Goal: Communication & Community: Answer question/provide support

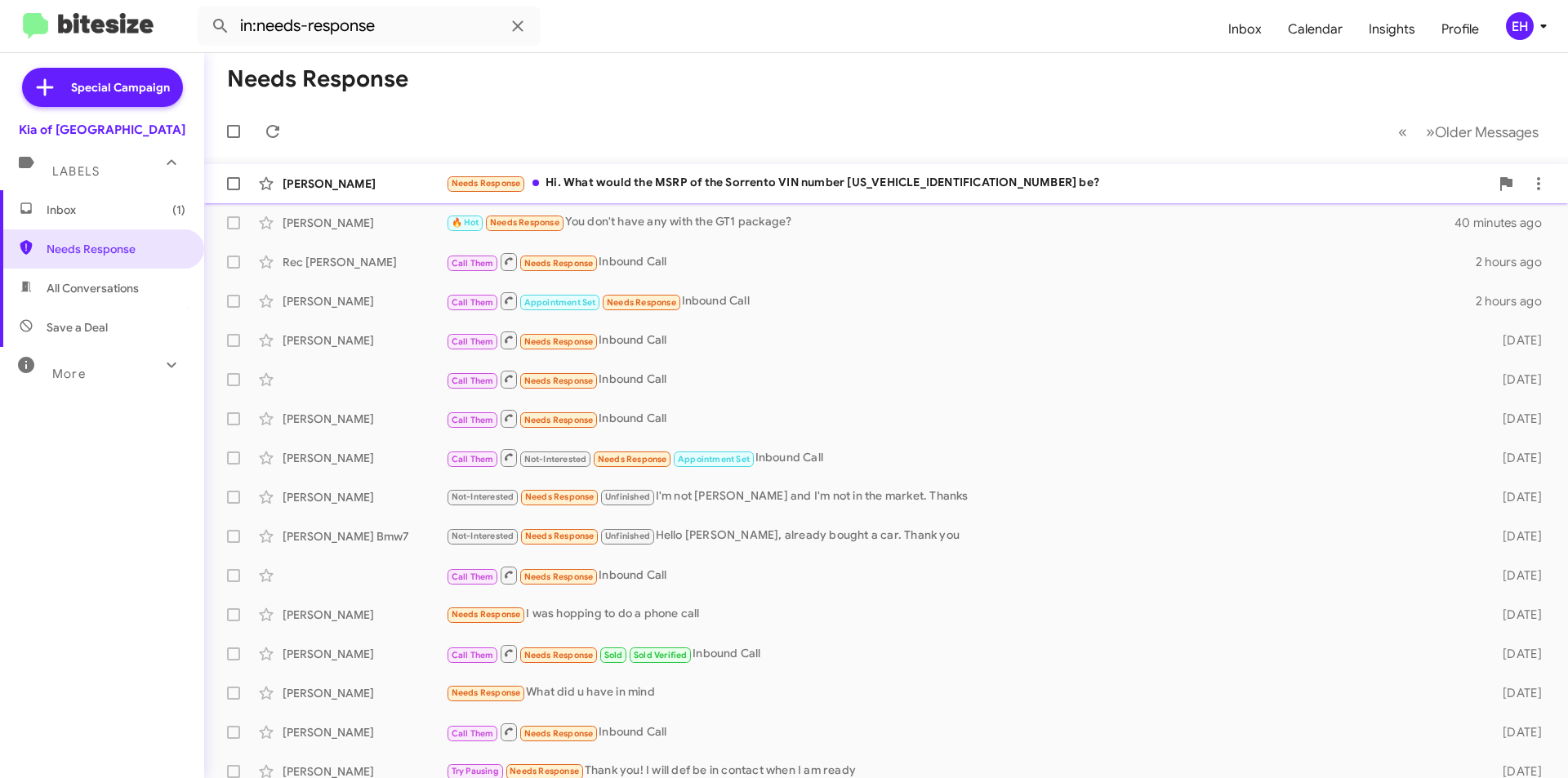
click at [761, 186] on div "Needs Response Hi. What would the MSRP of the Sorrento VIN number 5XYRKDJF4SG40…" at bounding box center [967, 183] width 1043 height 19
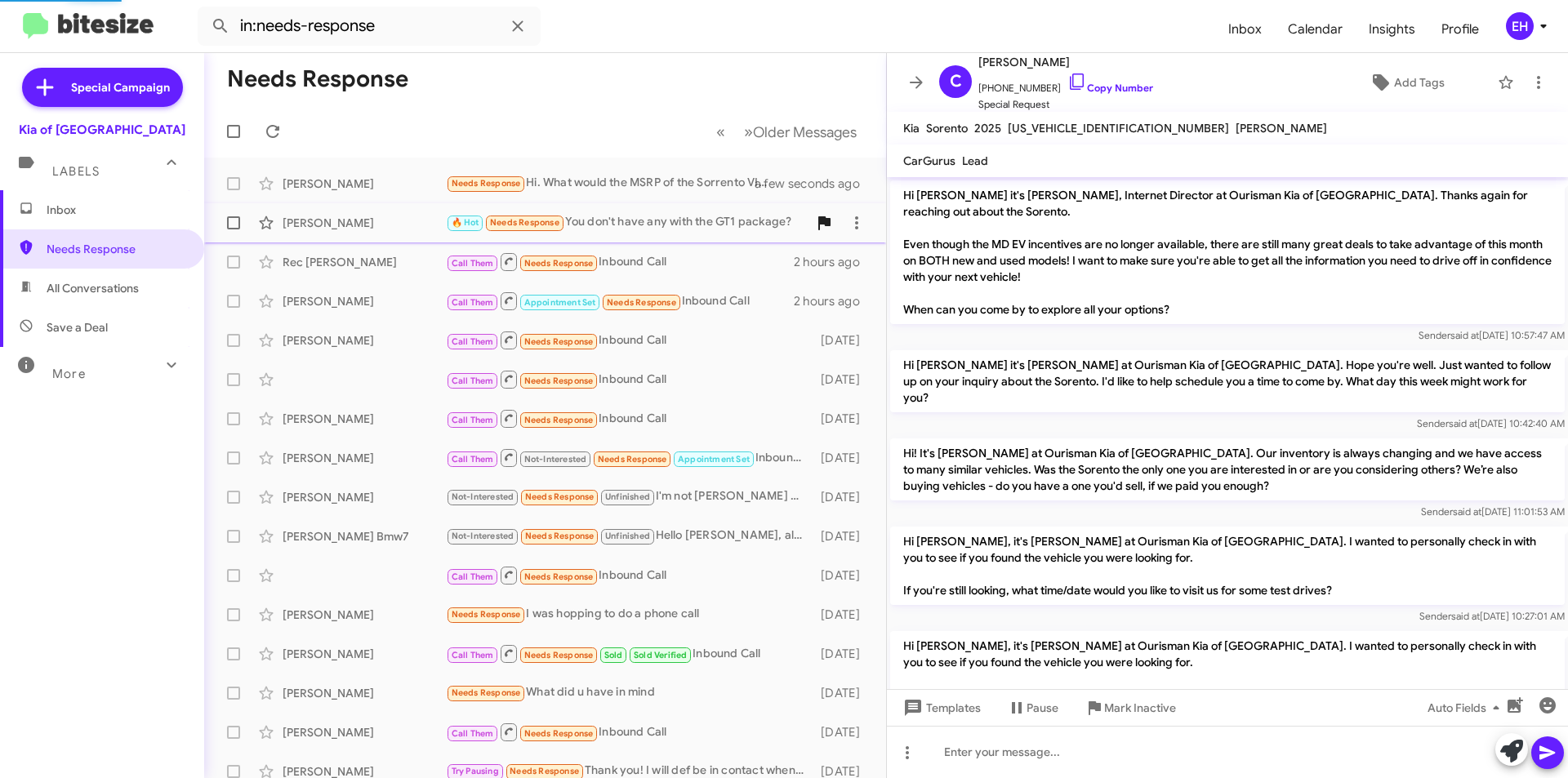
scroll to position [406, 0]
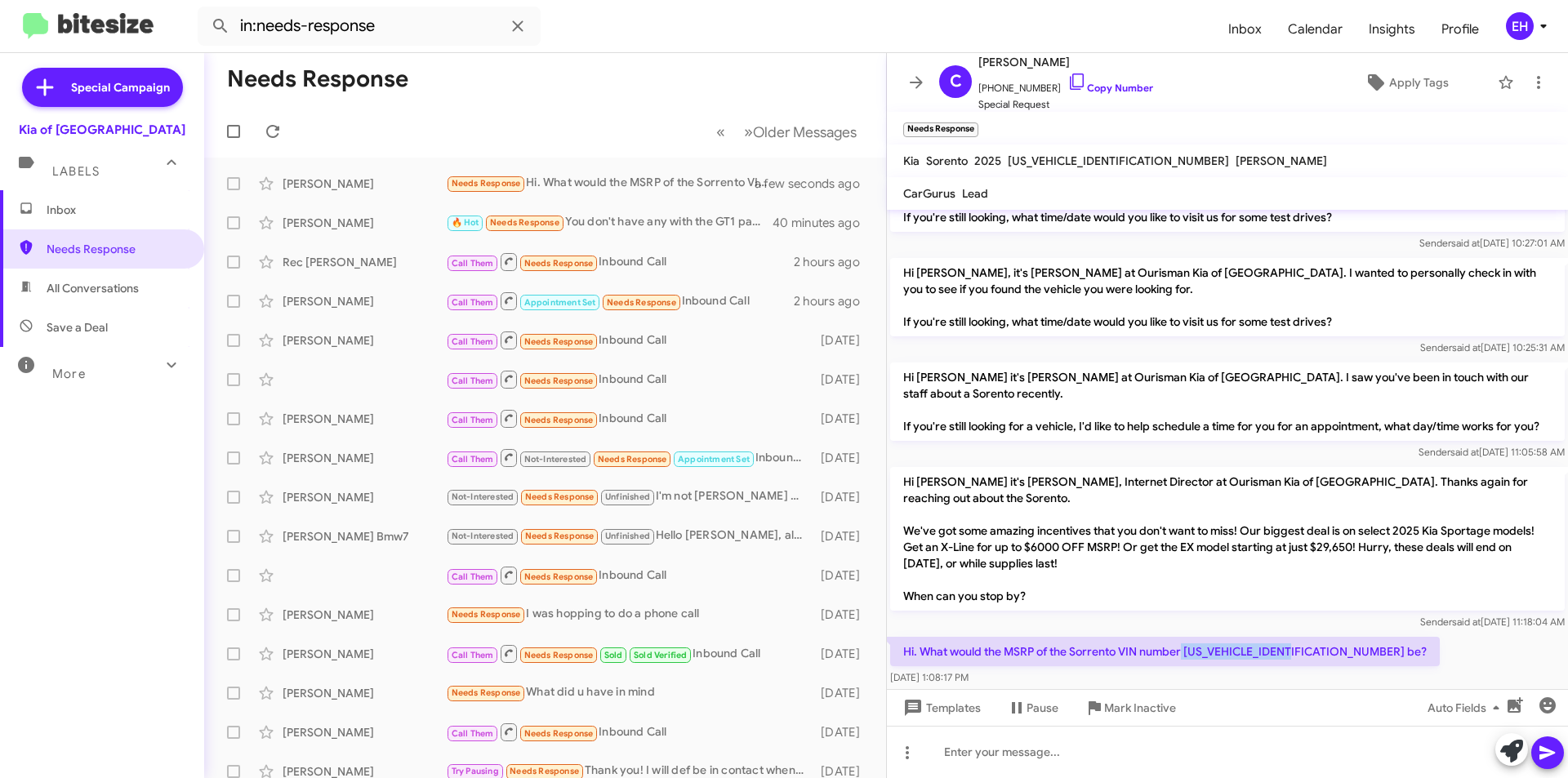
drag, startPoint x: 1306, startPoint y: 651, endPoint x: 1184, endPoint y: 651, distance: 122.0
click at [1184, 651] on p "Hi. What would the MSRP of the Sorrento VIN number 5XYRKDJF4SG400328 be?" at bounding box center [1164, 651] width 550 height 29
copy p "5XYRKDJF4SG400328"
click at [940, 756] on div at bounding box center [1226, 752] width 681 height 52
paste div
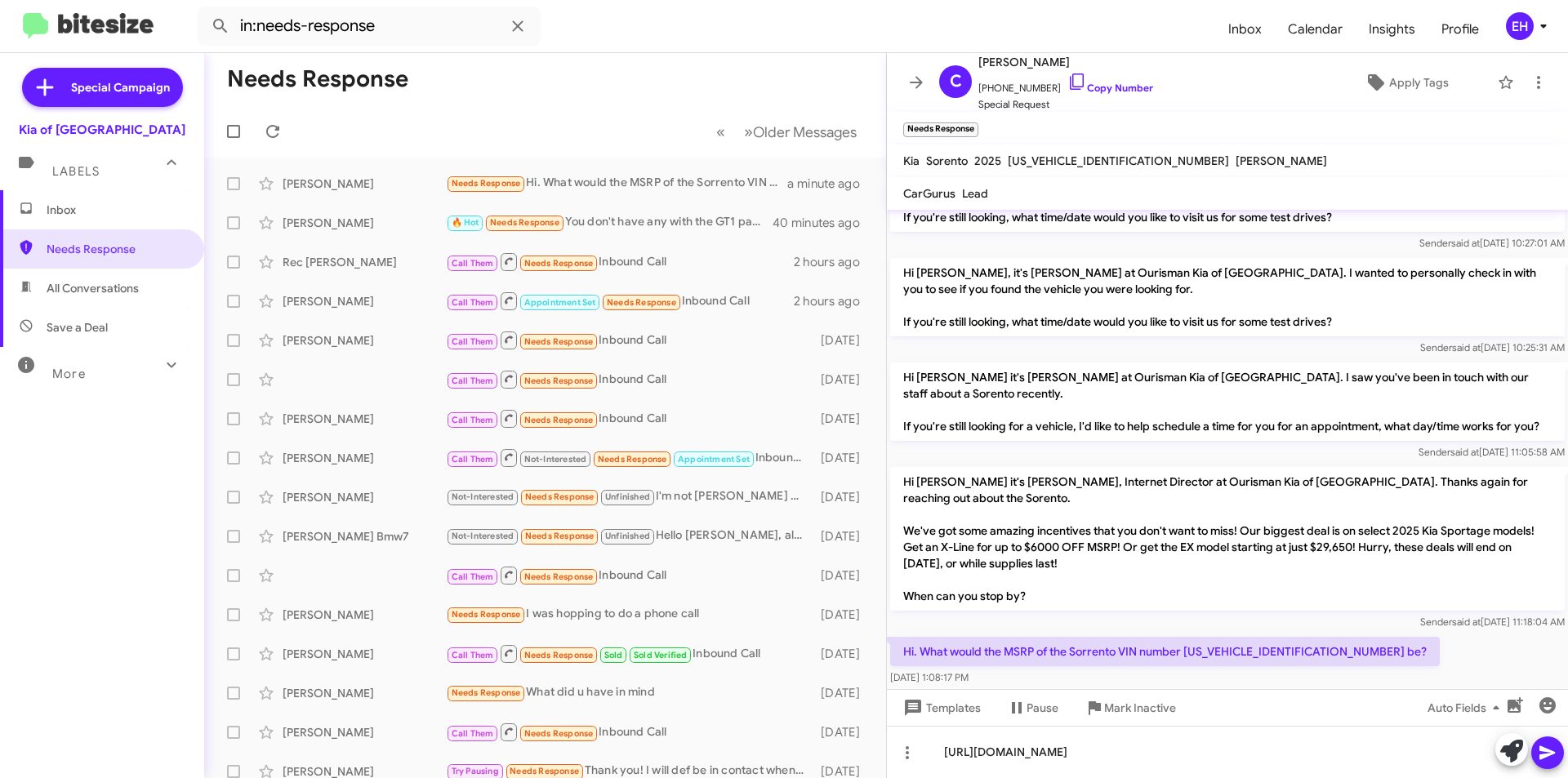
click at [1552, 757] on icon at bounding box center [1548, 753] width 20 height 20
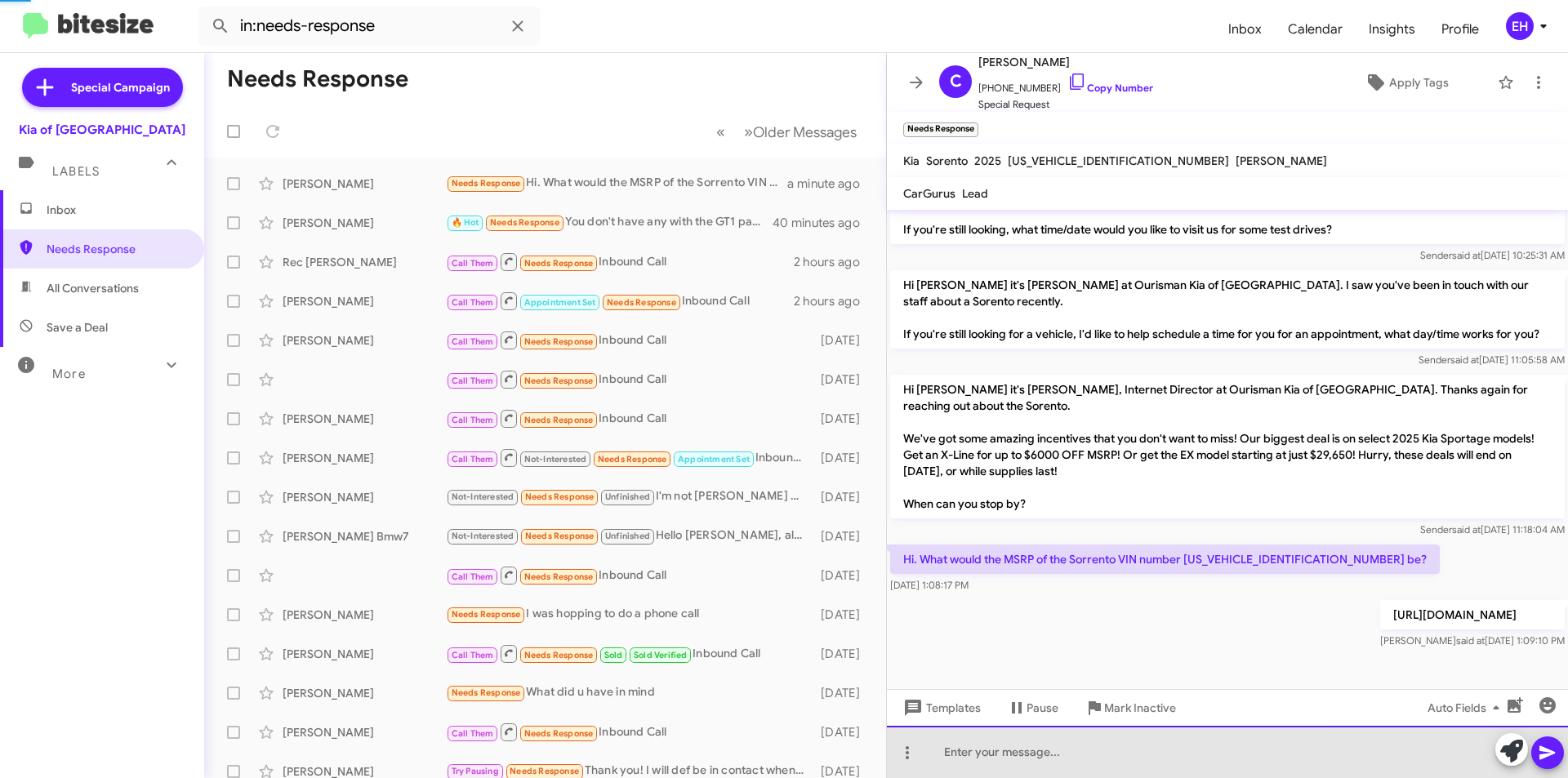
click at [1137, 763] on div at bounding box center [1226, 752] width 681 height 52
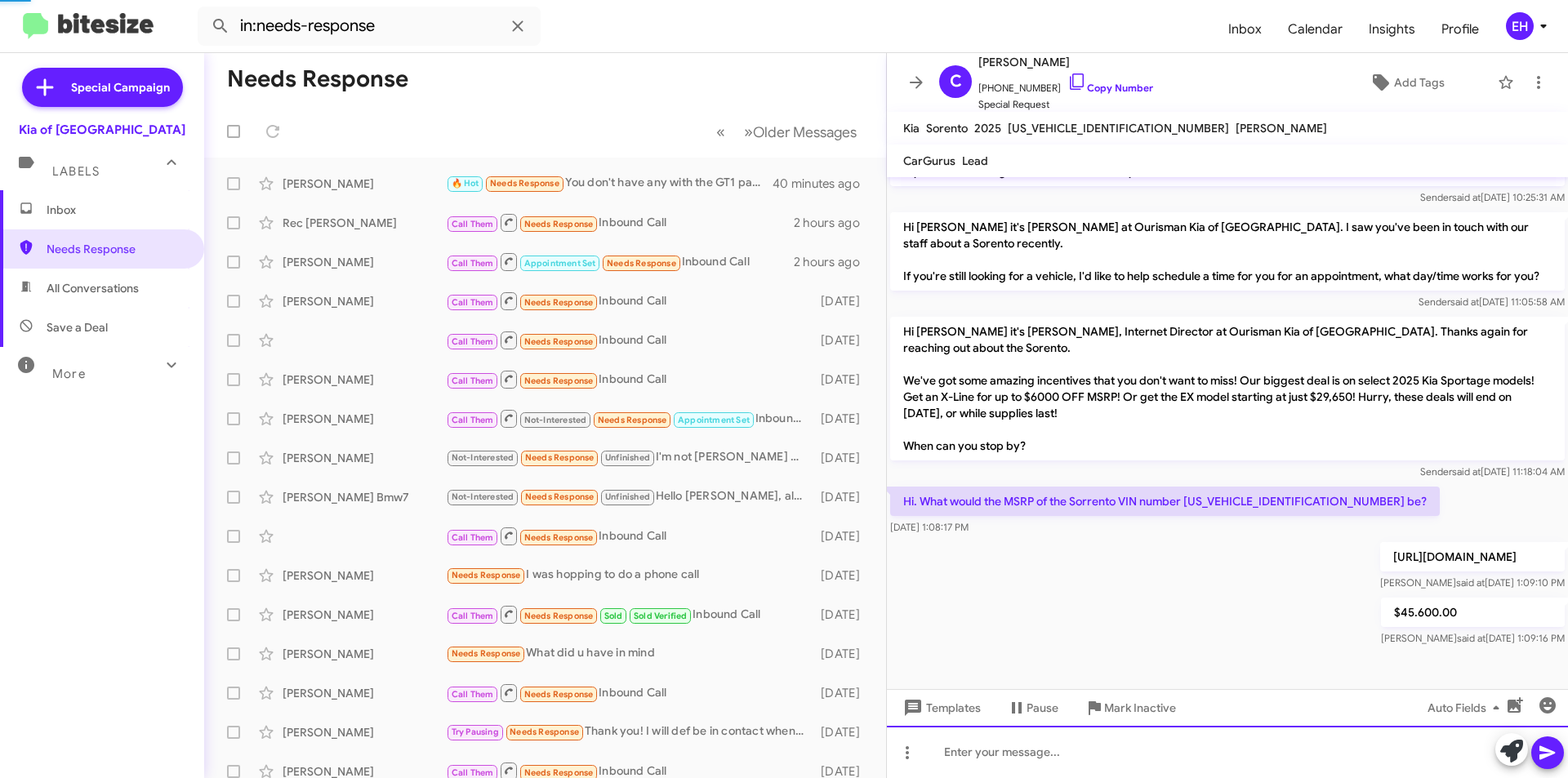
scroll to position [525, 0]
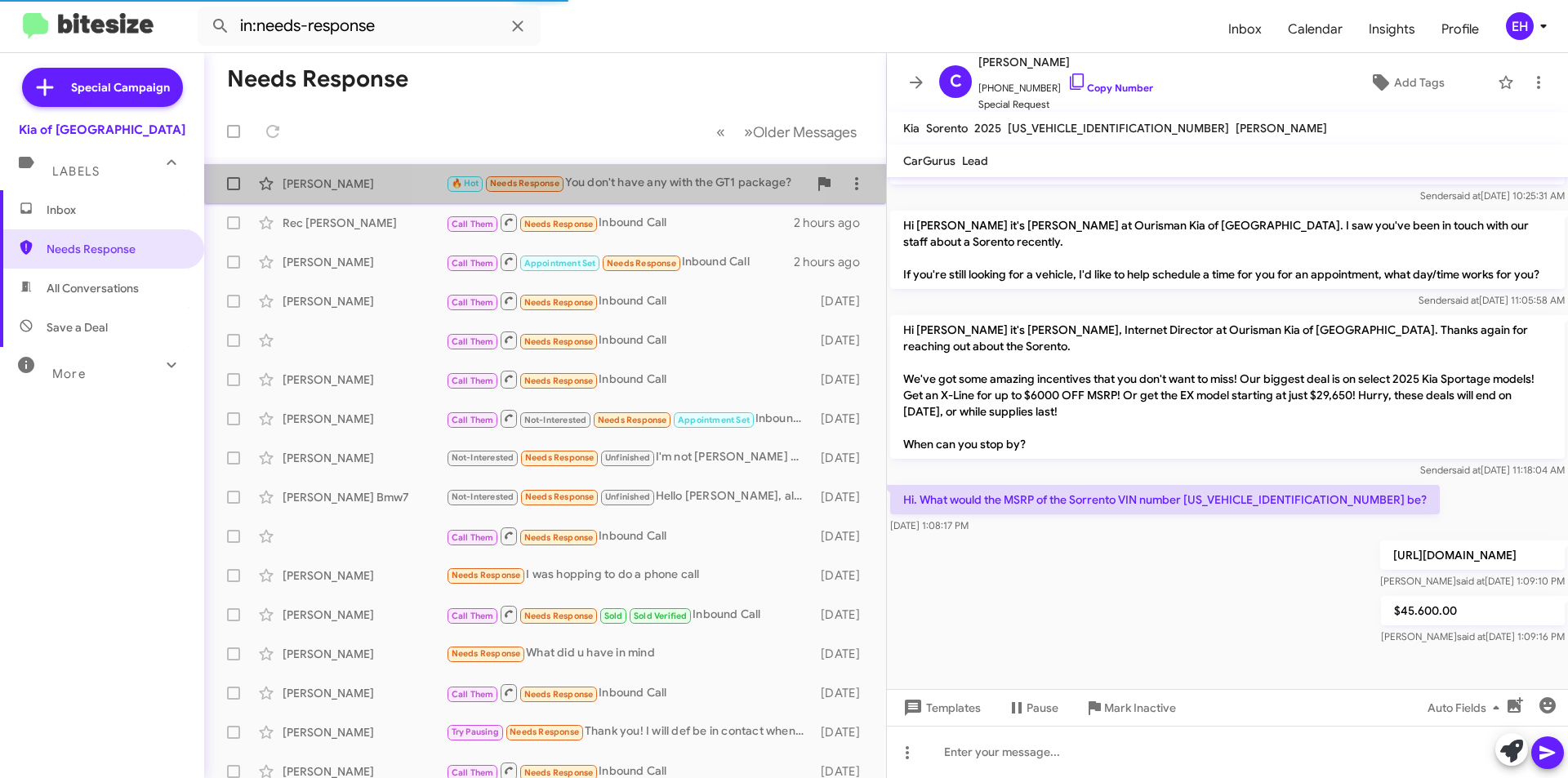
click at [635, 181] on div "🔥 Hot Needs Response You don't have any with the GT1 package?" at bounding box center [627, 183] width 362 height 19
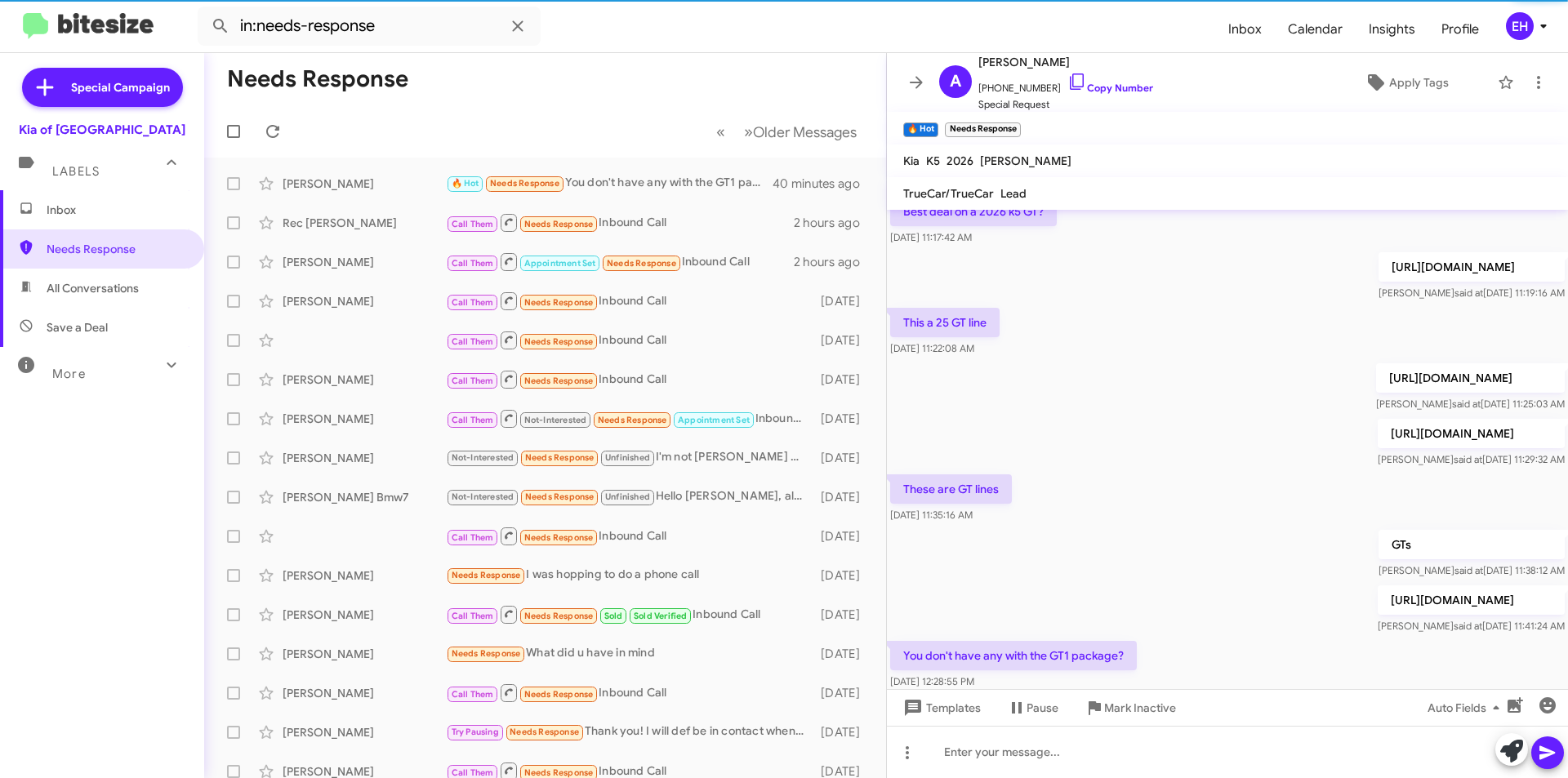
scroll to position [291, 0]
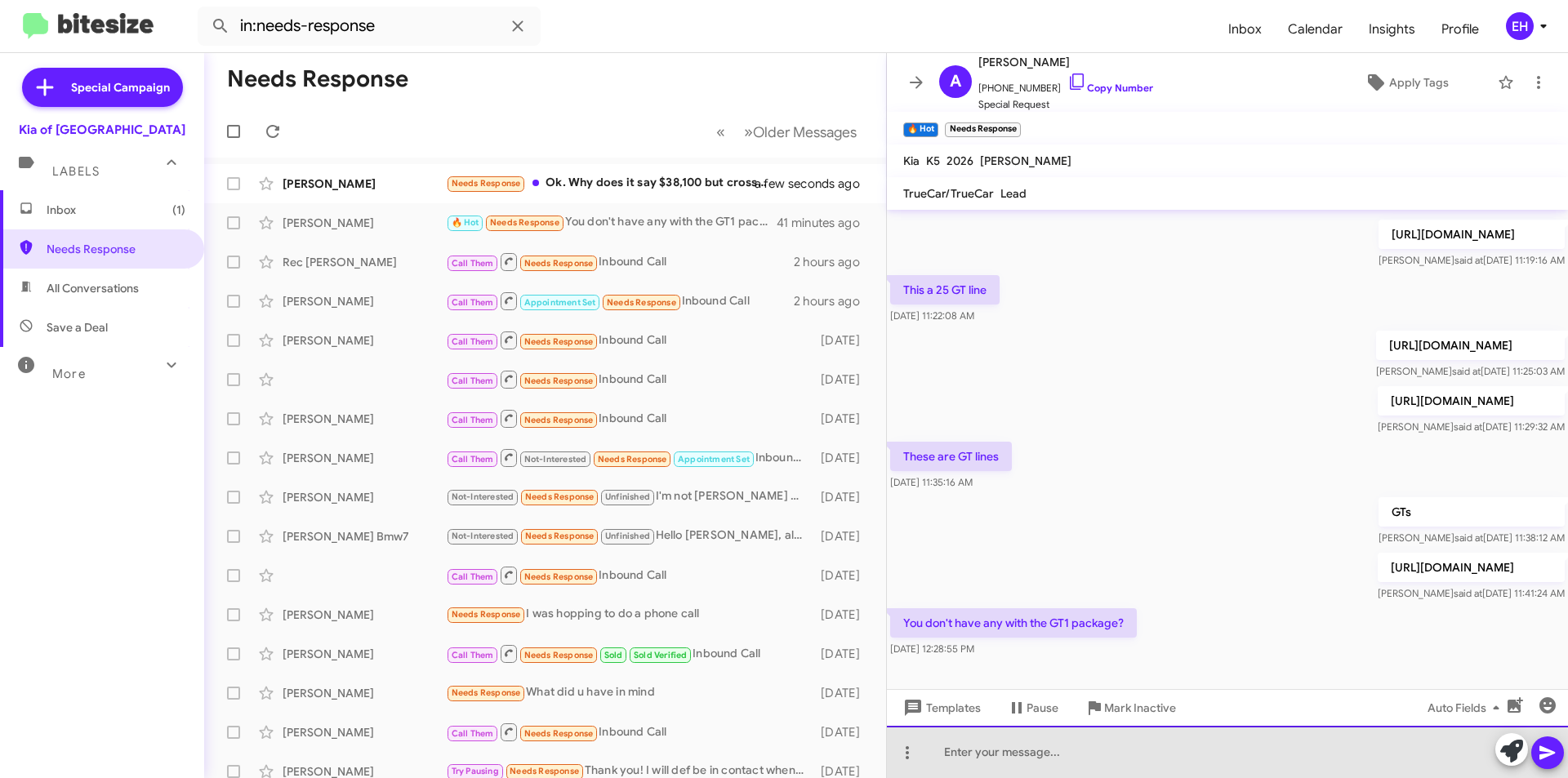
click at [1042, 770] on div at bounding box center [1226, 752] width 681 height 52
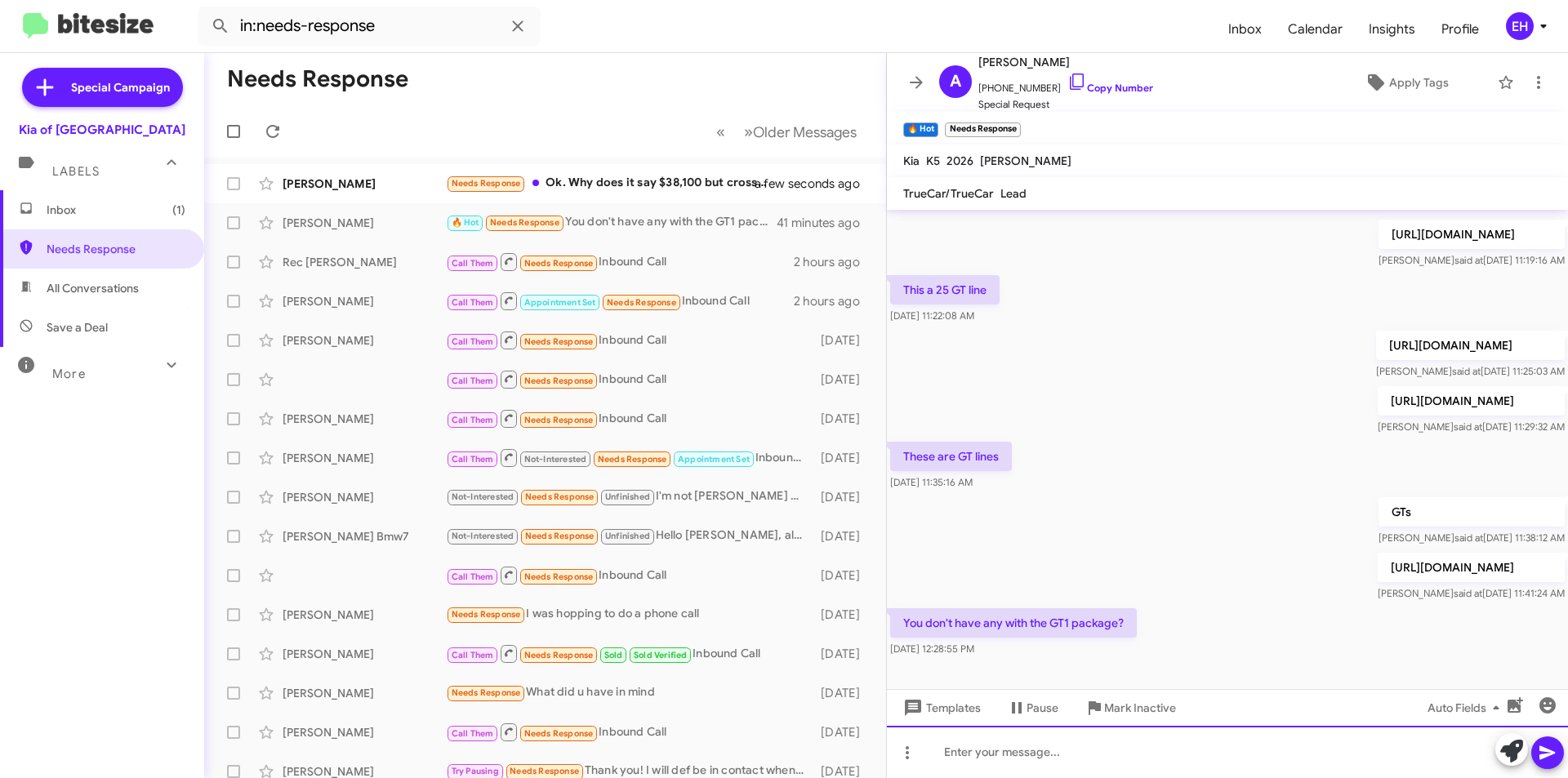
click at [1042, 744] on div at bounding box center [1226, 752] width 681 height 52
click at [1552, 752] on icon at bounding box center [1547, 753] width 16 height 14
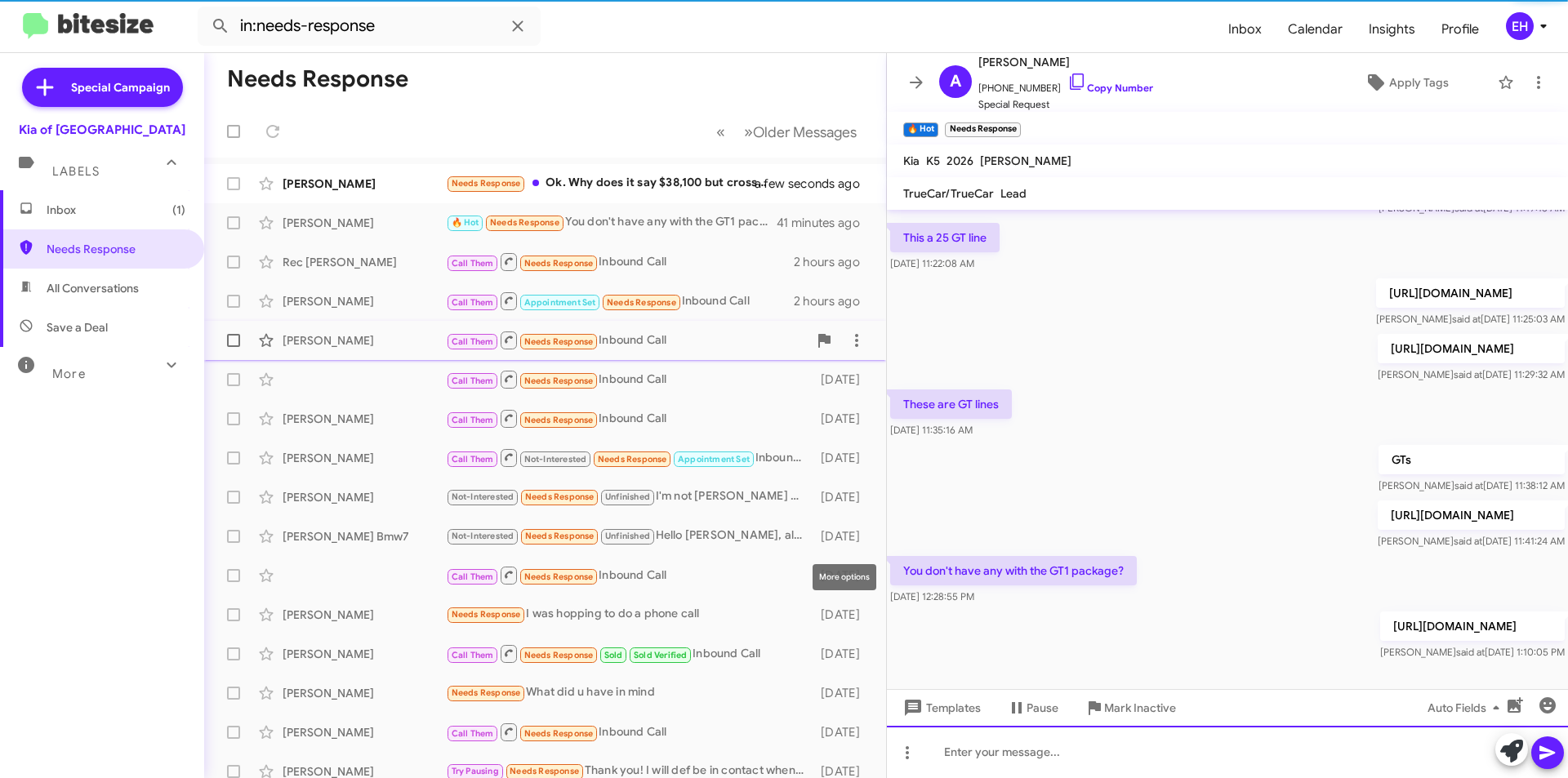
scroll to position [351, 0]
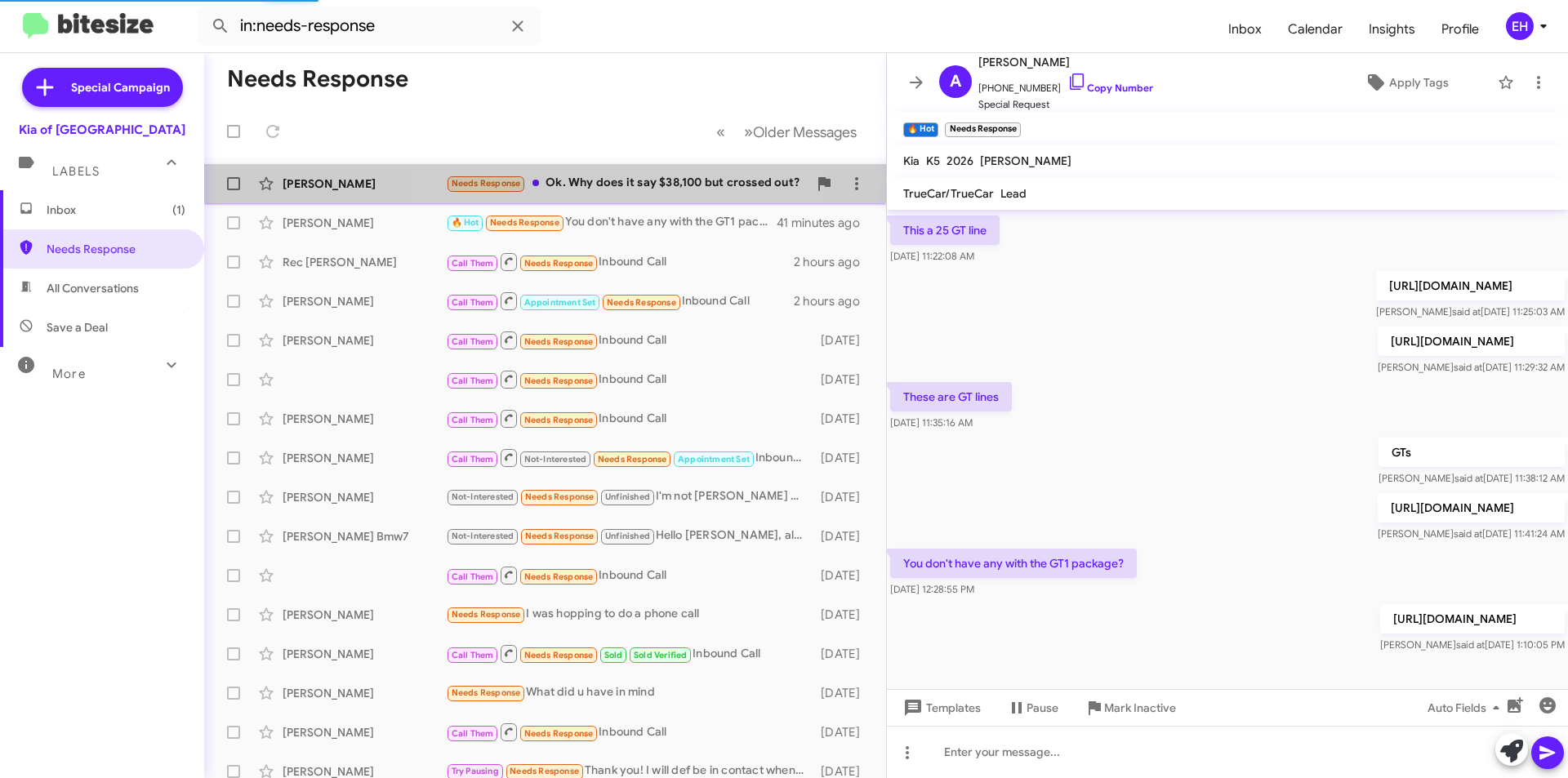
click at [621, 174] on div "Needs Response Ok. Why does it say $38,100 but crossed out?" at bounding box center [627, 183] width 362 height 19
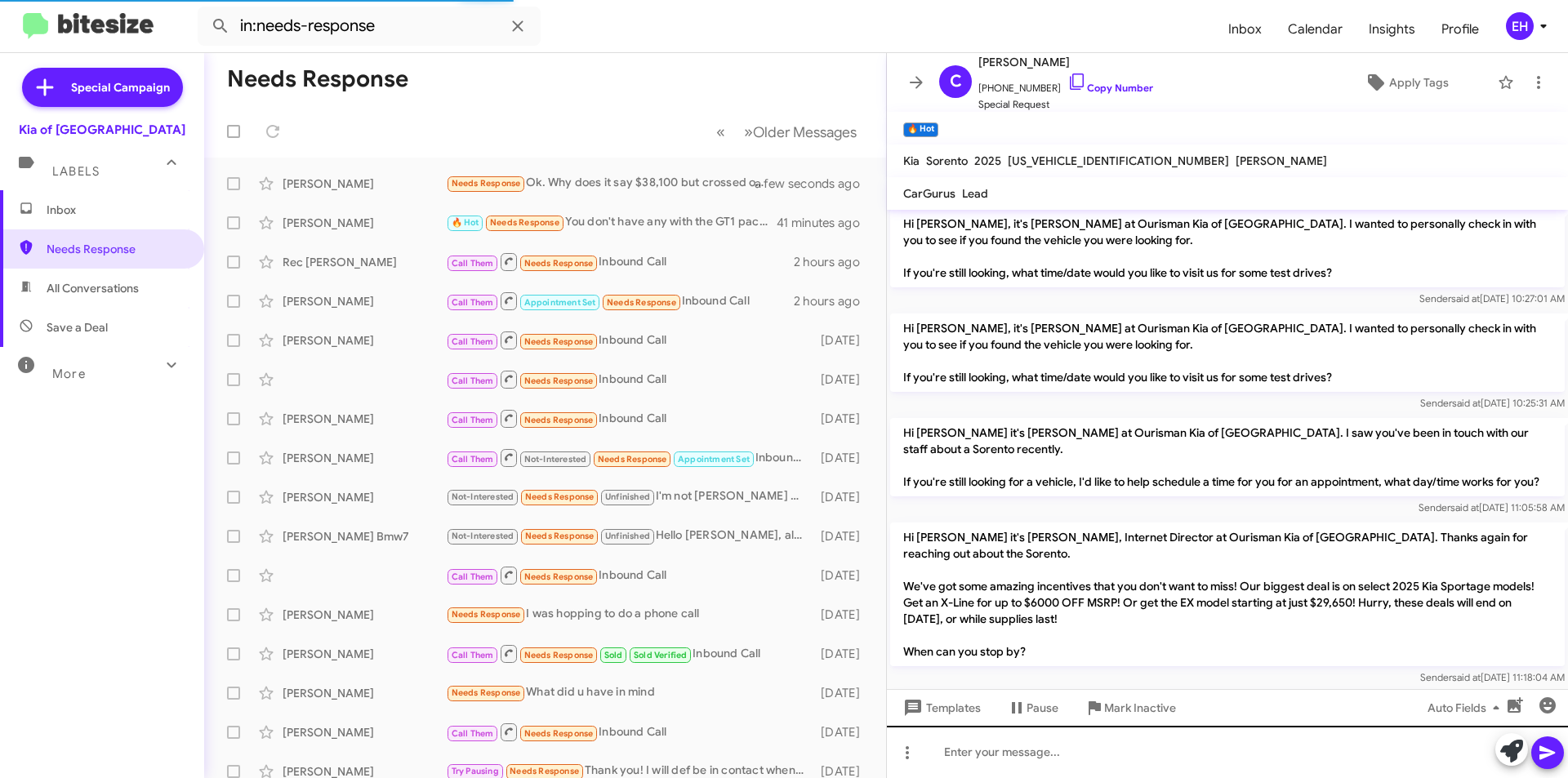
scroll to position [618, 0]
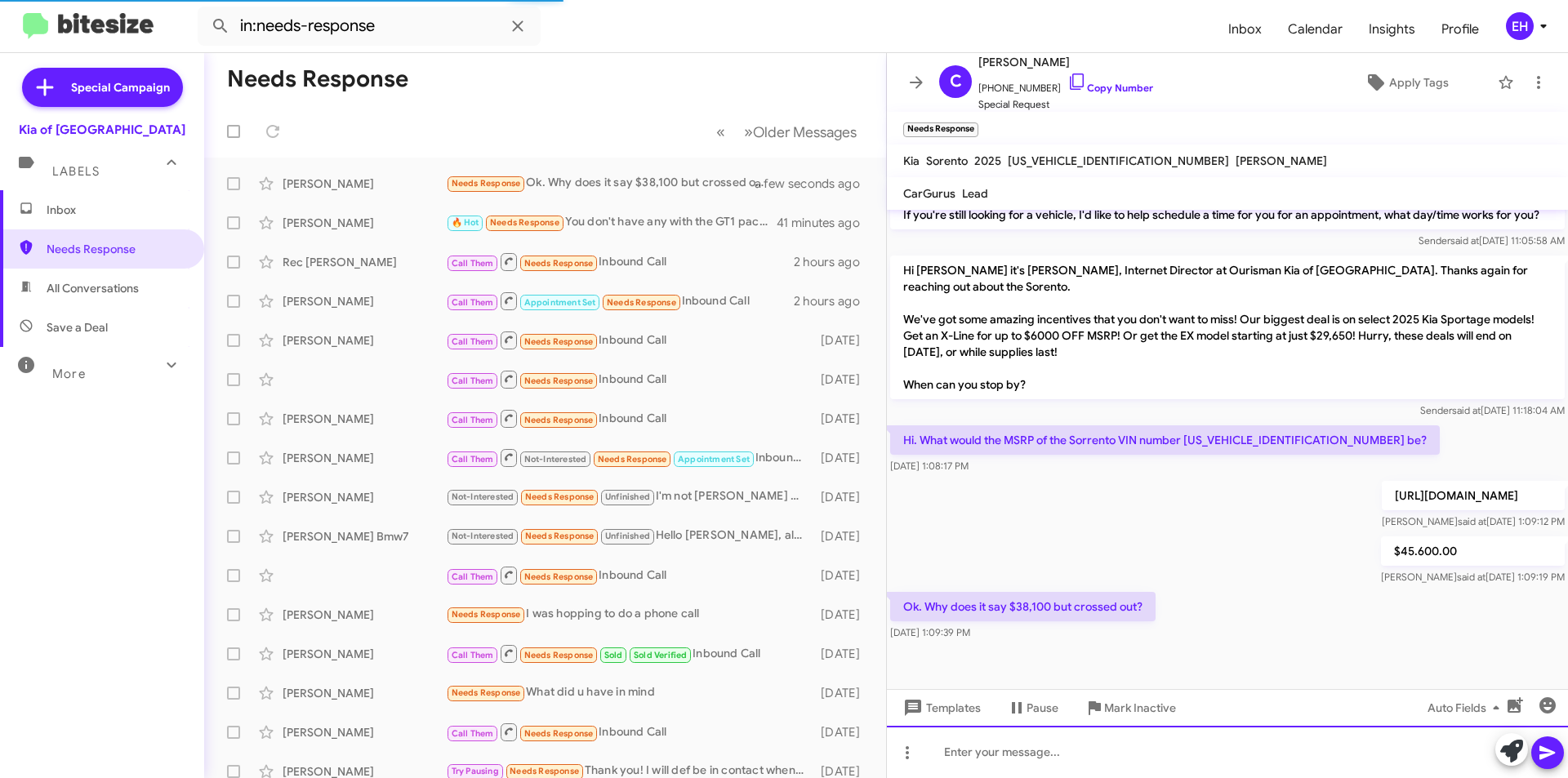
click at [1146, 753] on div at bounding box center [1226, 752] width 681 height 52
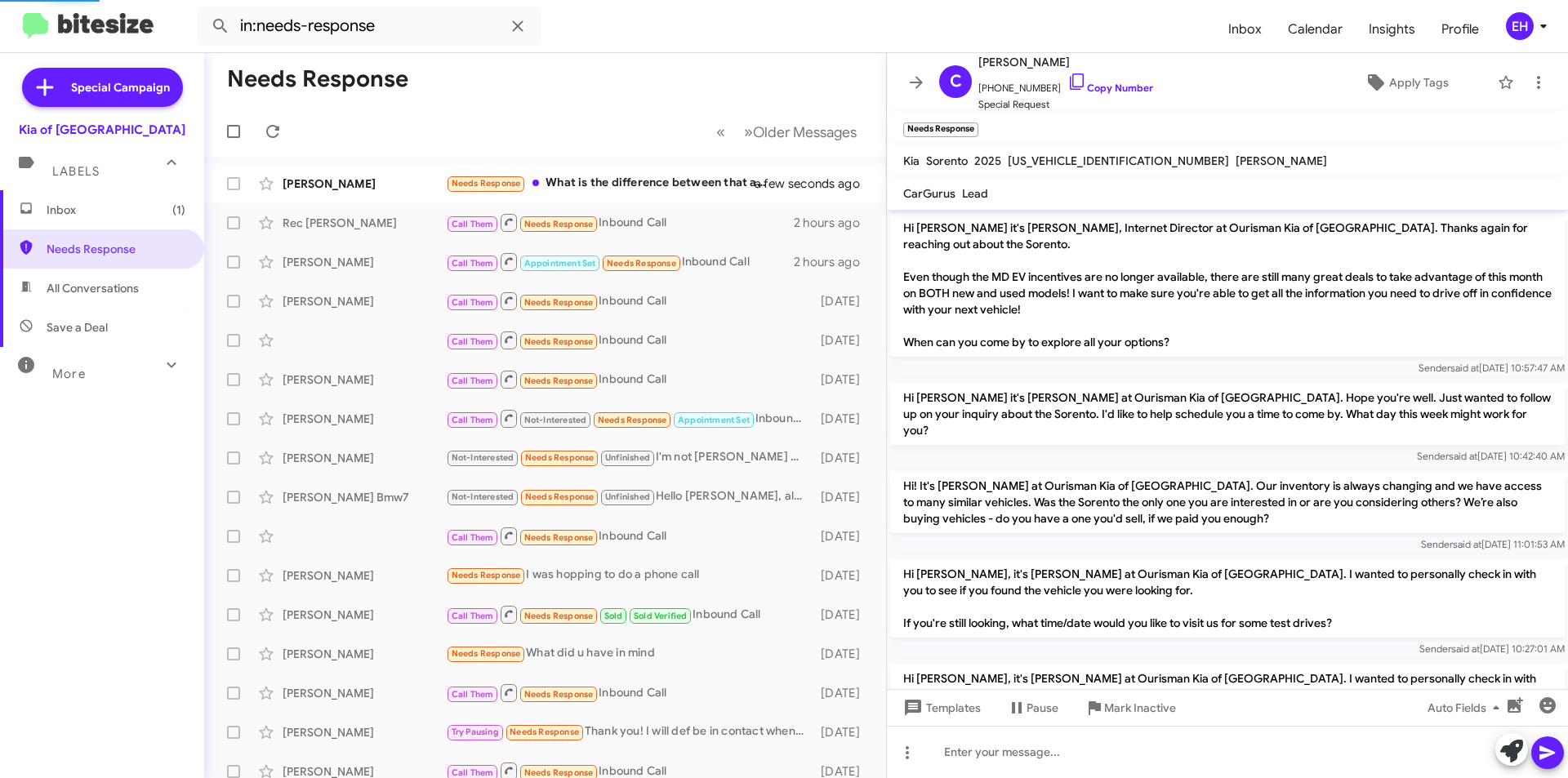
scroll to position [856, 0]
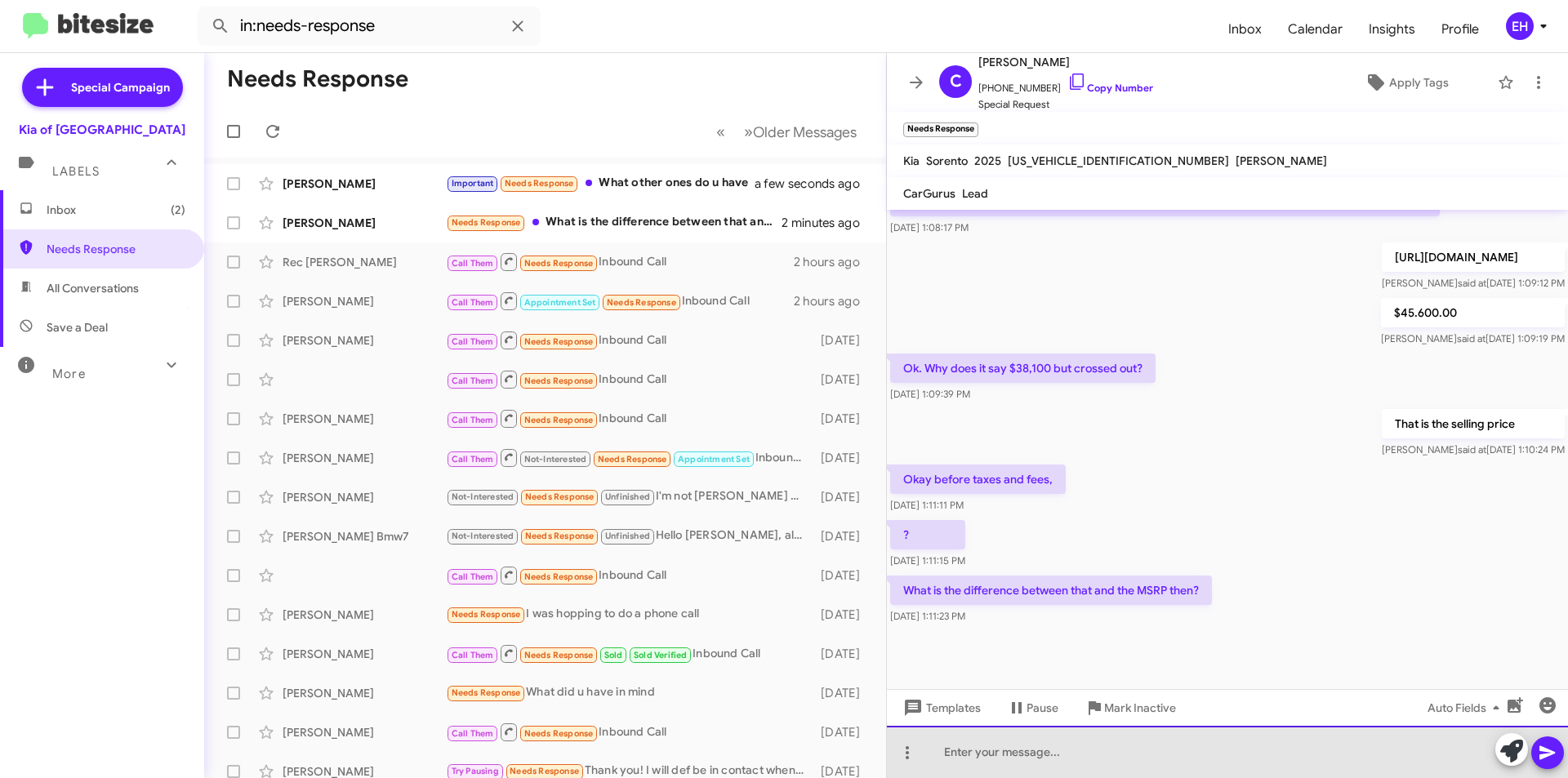
click at [1133, 754] on div at bounding box center [1226, 752] width 681 height 52
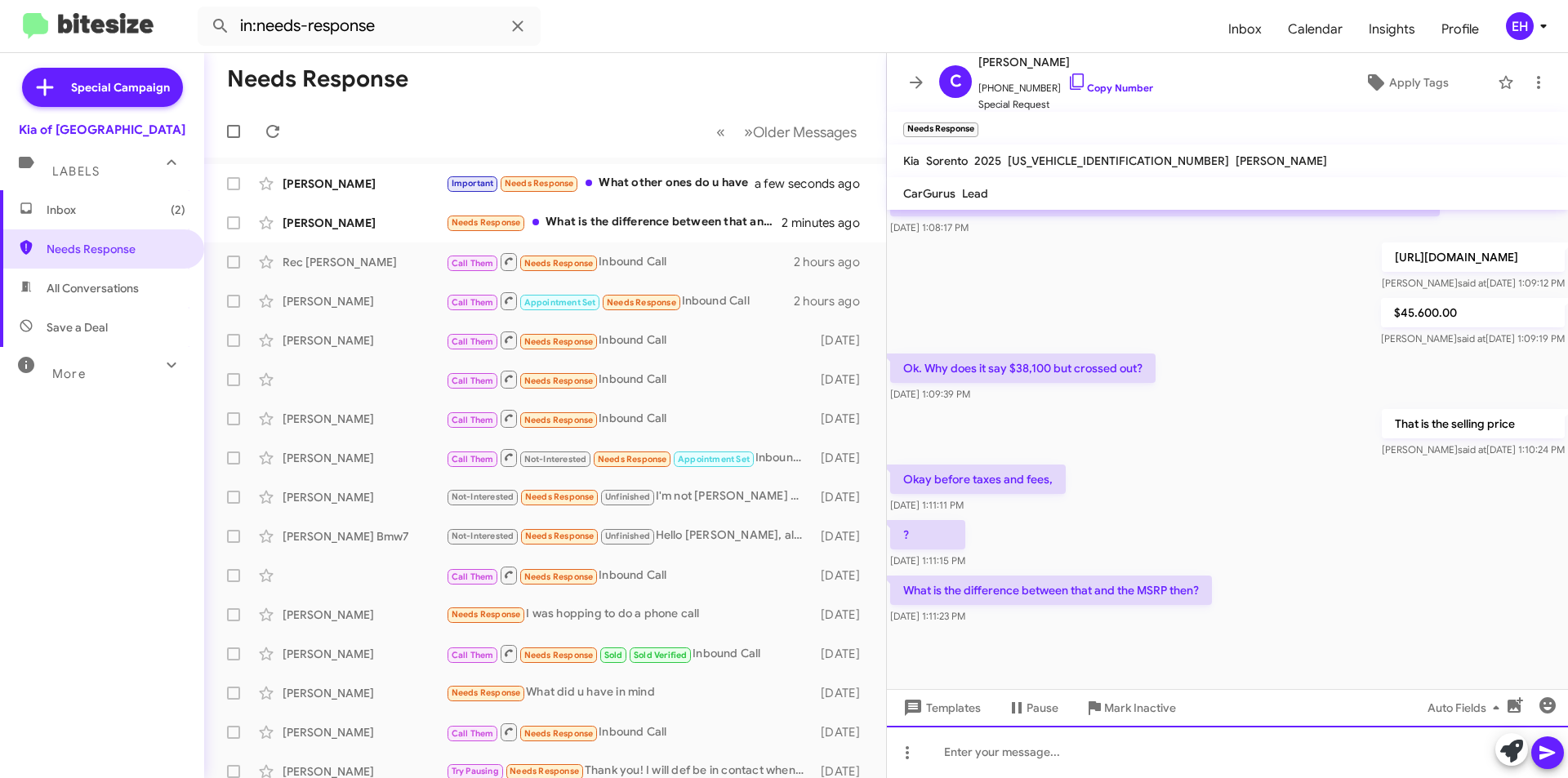
click at [1137, 754] on div at bounding box center [1226, 752] width 681 height 52
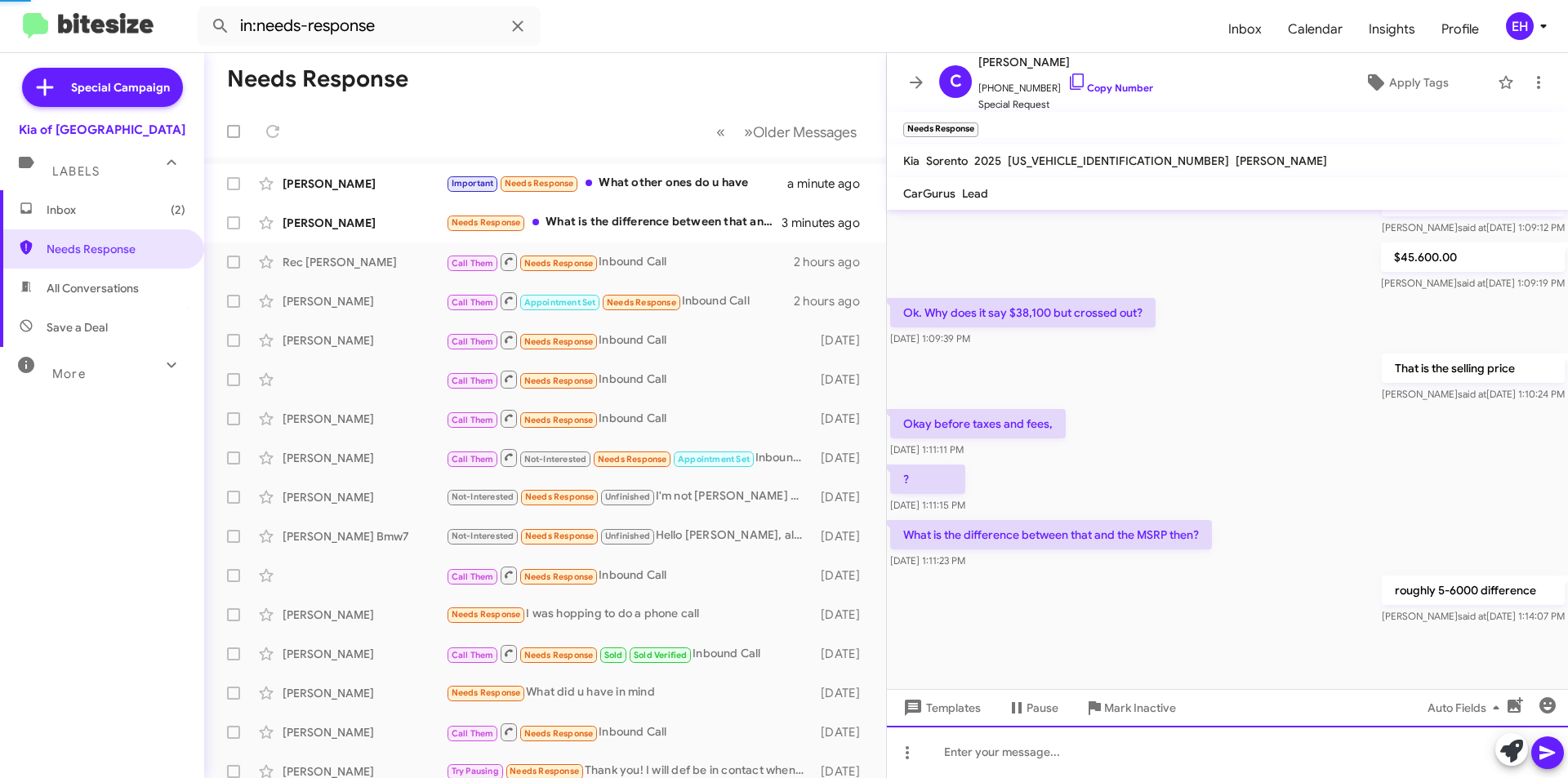
scroll to position [883, 0]
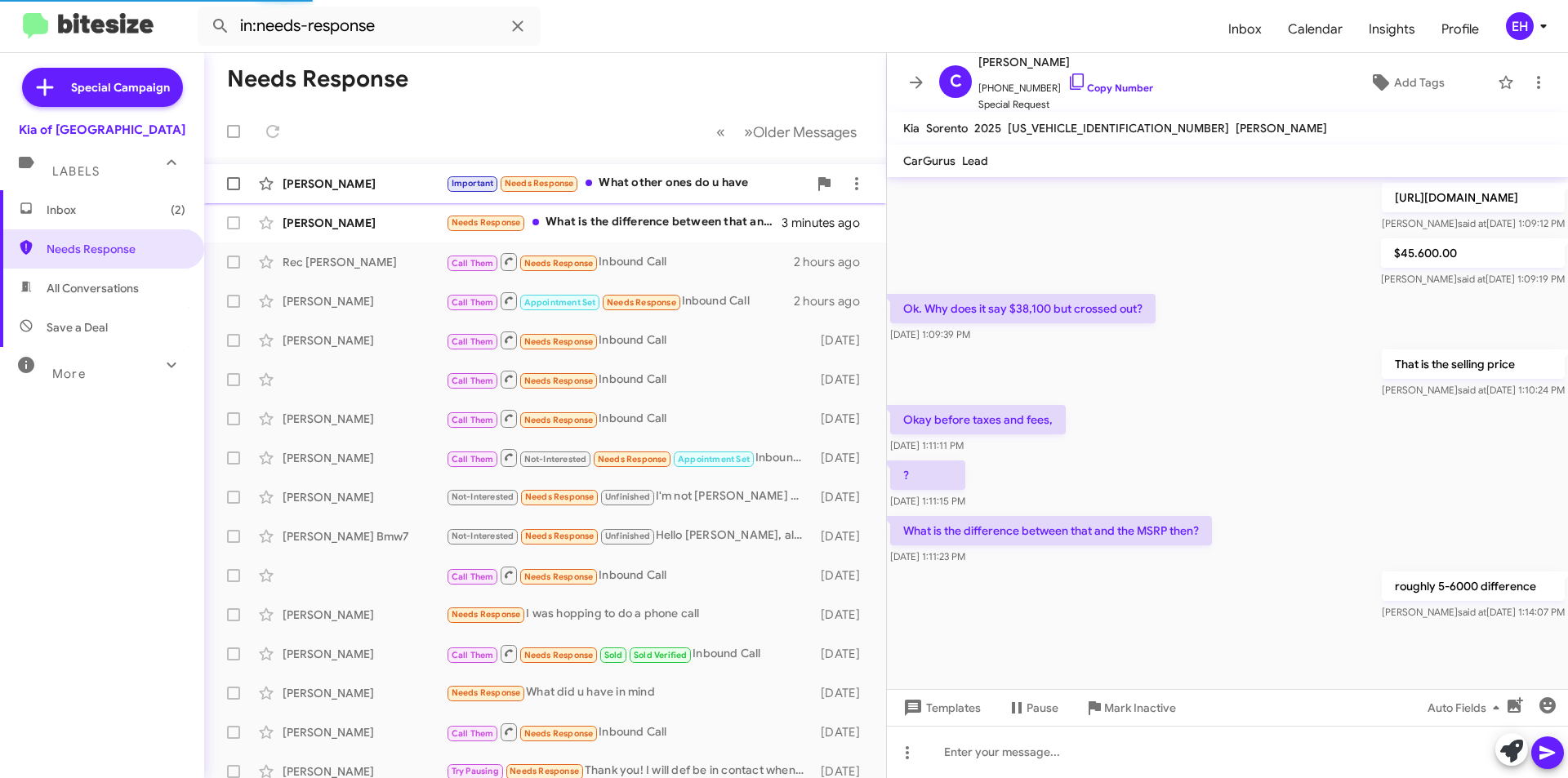
click at [713, 194] on div "Kenny Majekodunmi Important Needs Response What other ones do u have a minute a…" at bounding box center [545, 184] width 655 height 33
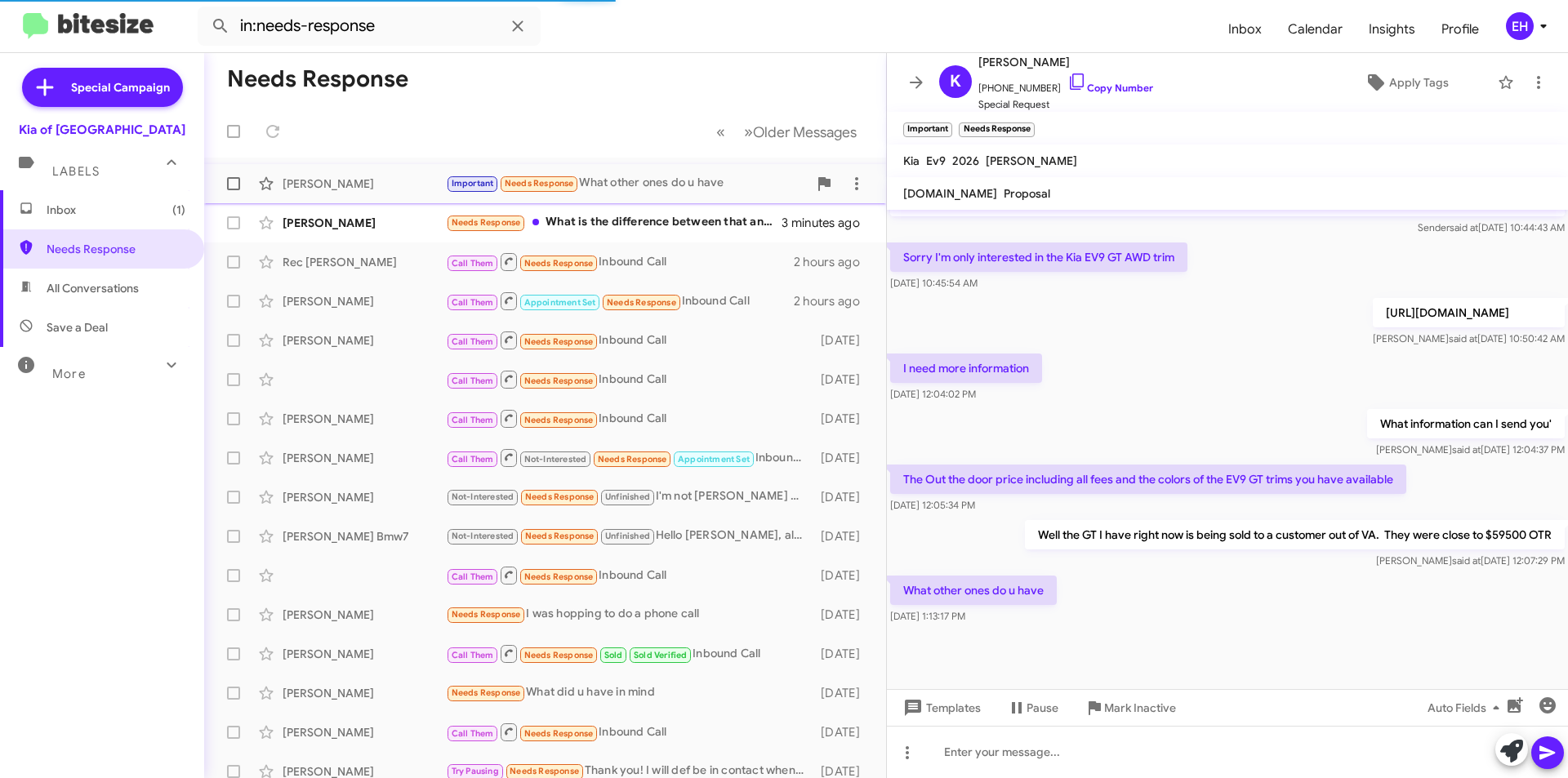
scroll to position [758, 0]
click at [641, 188] on div "Important Needs Response What other ones do u have" at bounding box center [627, 183] width 362 height 19
click at [967, 769] on div at bounding box center [1226, 752] width 681 height 52
click at [970, 761] on div at bounding box center [1226, 752] width 681 height 52
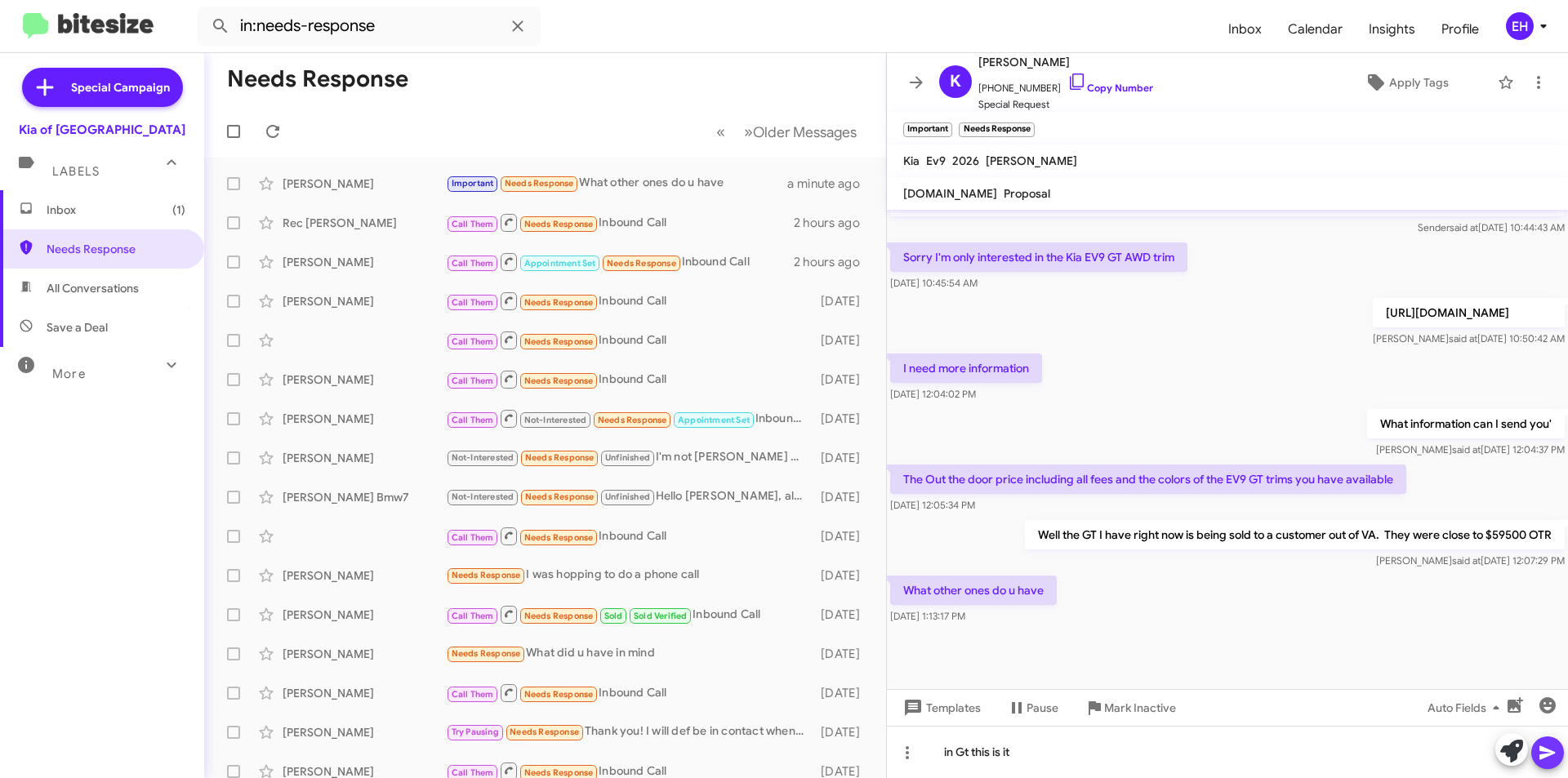
drag, startPoint x: 1561, startPoint y: 753, endPoint x: 1467, endPoint y: 695, distance: 110.5
click at [1561, 753] on button at bounding box center [1548, 753] width 33 height 33
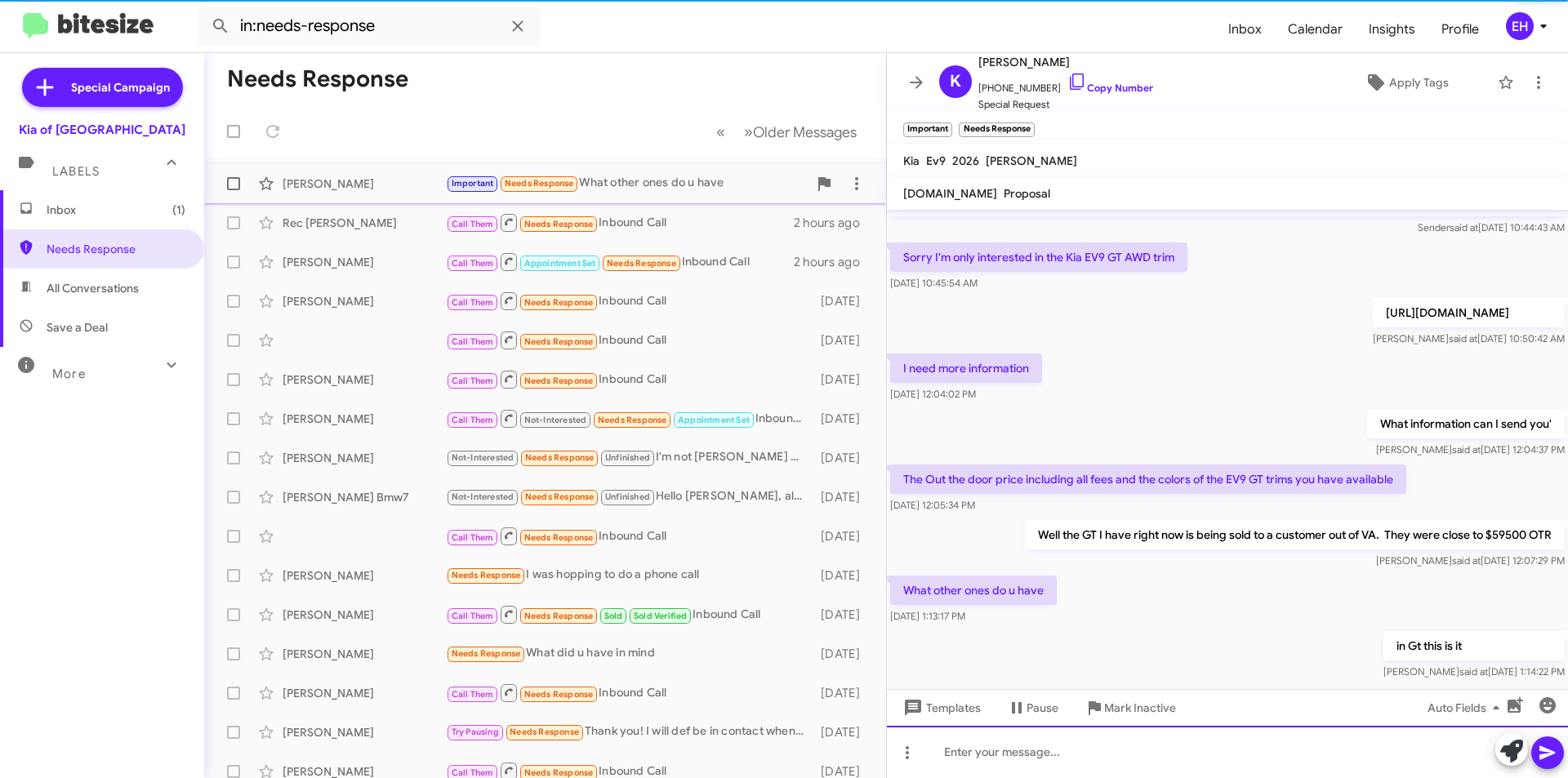
scroll to position [0, 0]
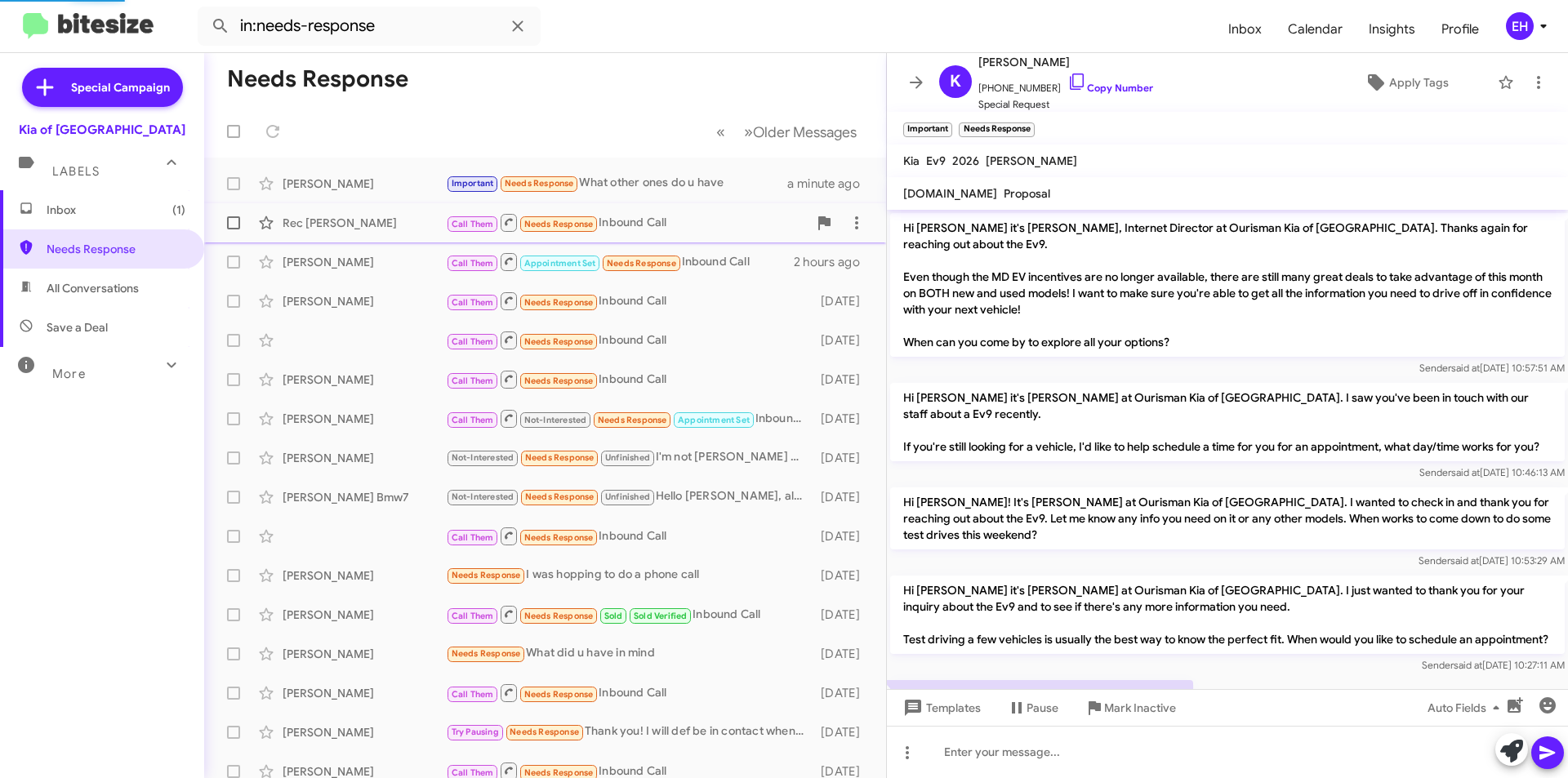
click at [610, 226] on div "Call Them Needs Response Inbound Call" at bounding box center [627, 222] width 362 height 20
click at [95, 211] on span "Inbox (1)" at bounding box center [116, 210] width 139 height 16
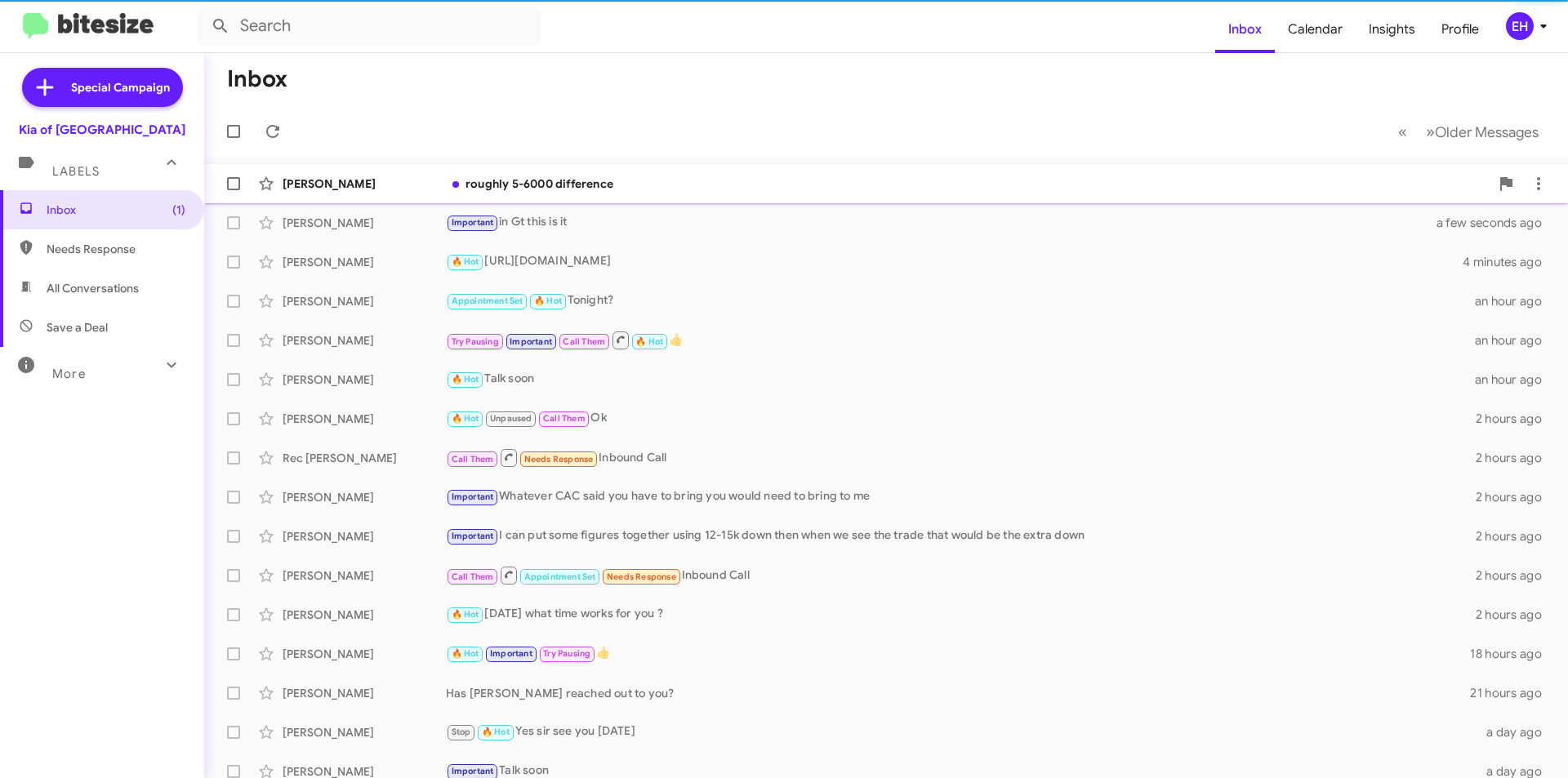
click at [594, 177] on div "roughly 5-6000 difference" at bounding box center [967, 184] width 1043 height 16
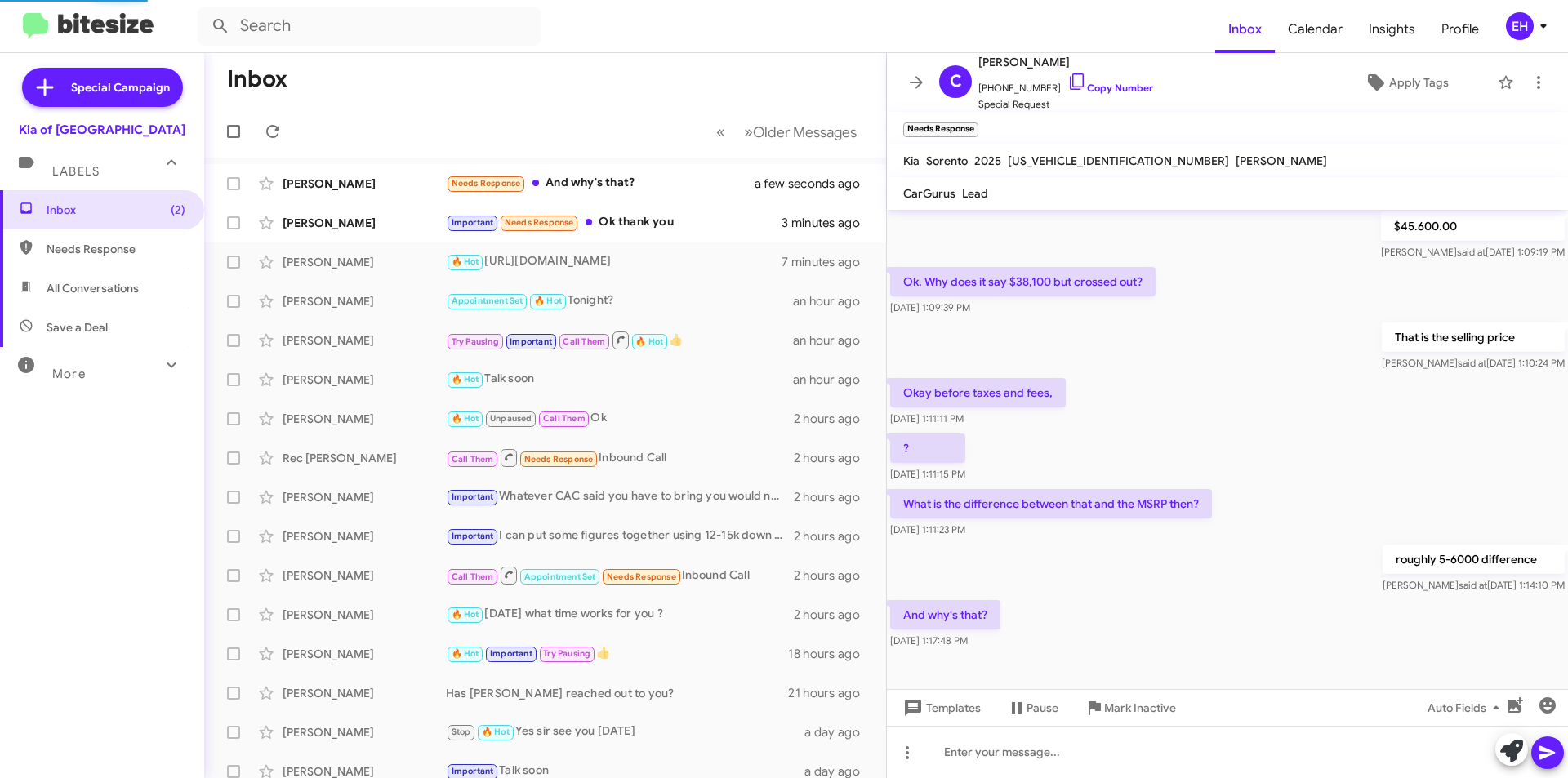
scroll to position [975, 0]
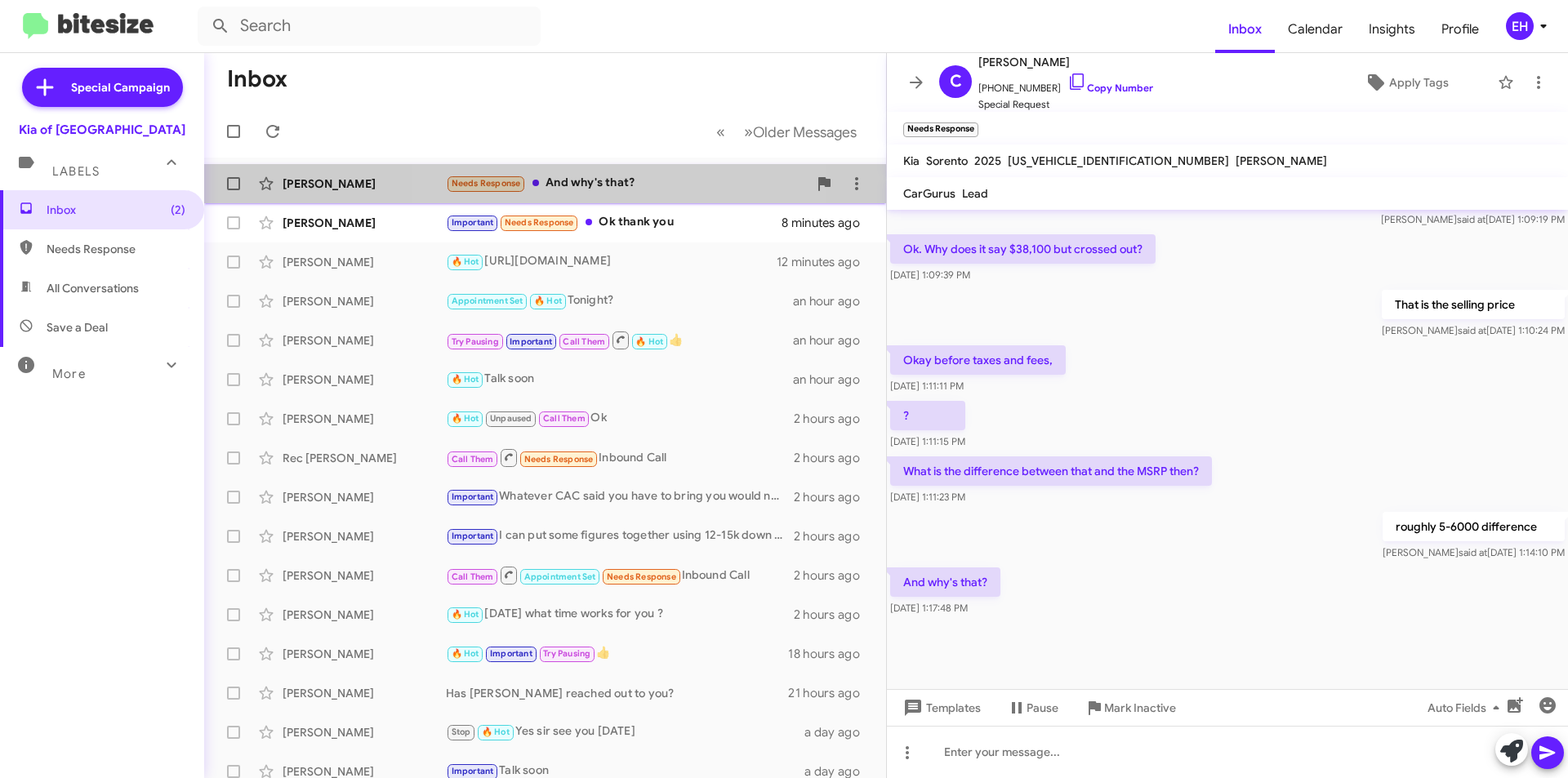
click at [610, 185] on div "Needs Response And why's that?" at bounding box center [627, 183] width 362 height 19
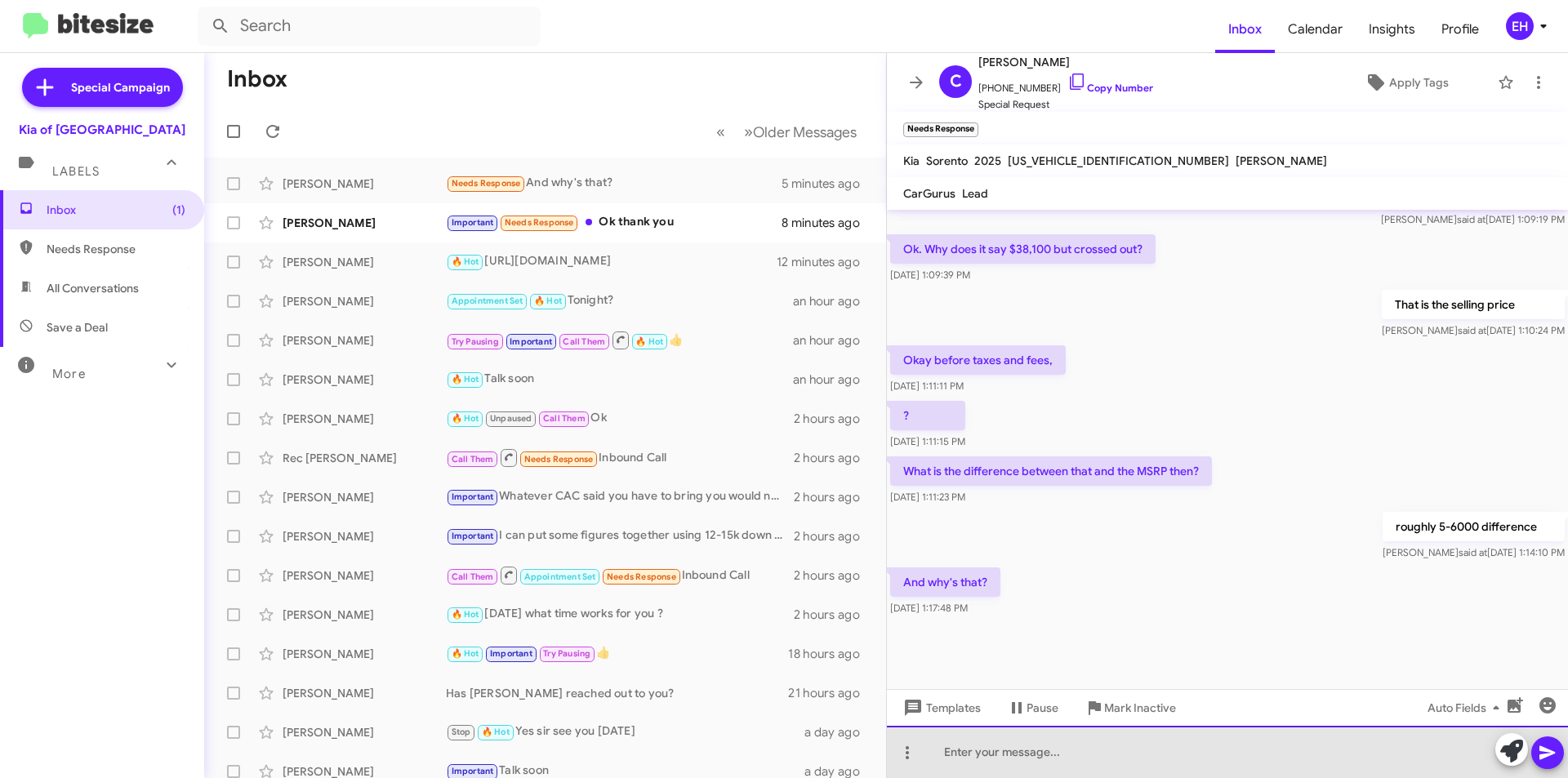
click at [976, 762] on div at bounding box center [1226, 752] width 681 height 52
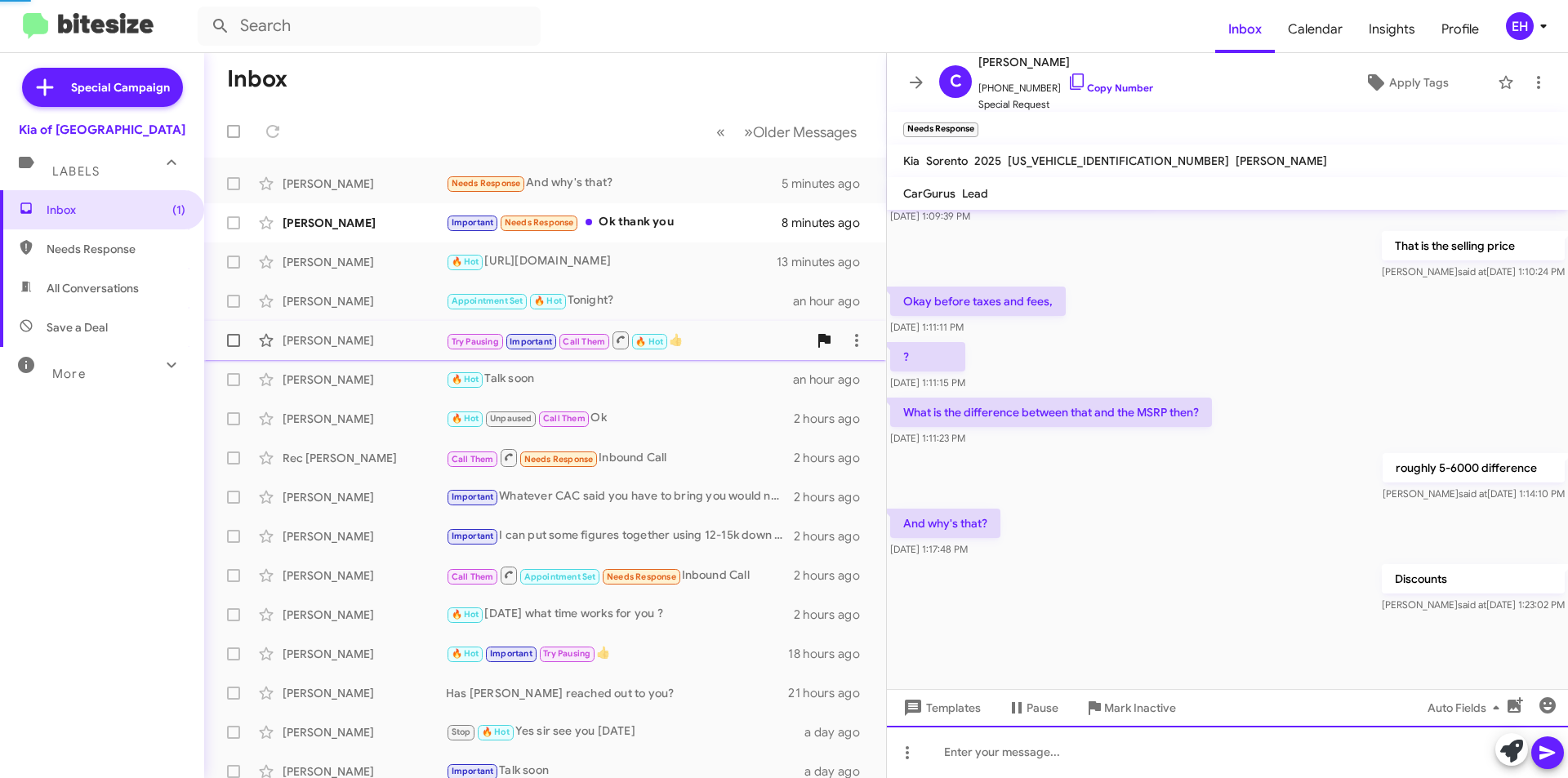
scroll to position [1035, 0]
click at [683, 223] on div "Important Needs Response Ok thank you" at bounding box center [627, 222] width 362 height 19
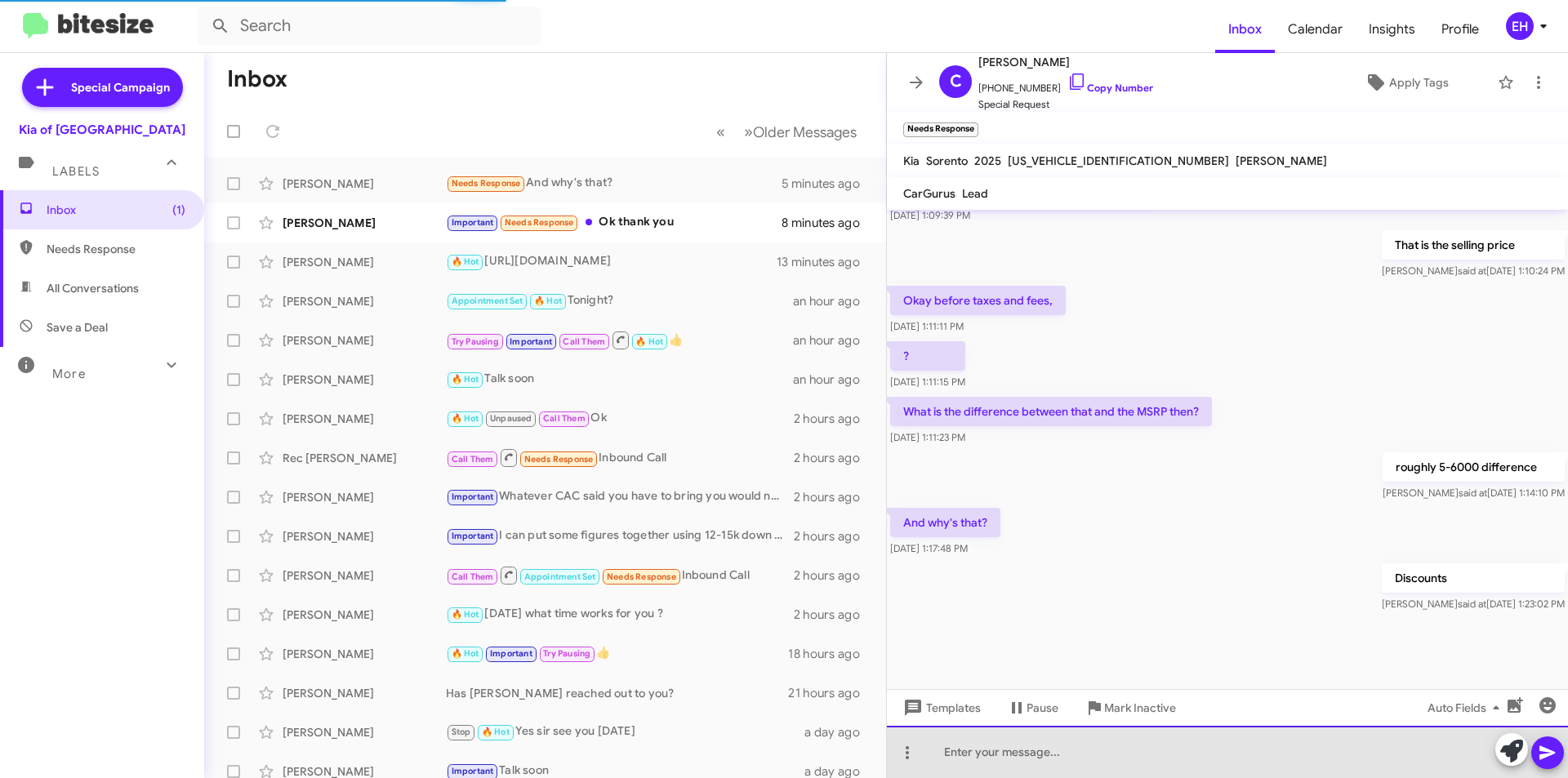
click at [1042, 760] on div at bounding box center [1226, 752] width 681 height 52
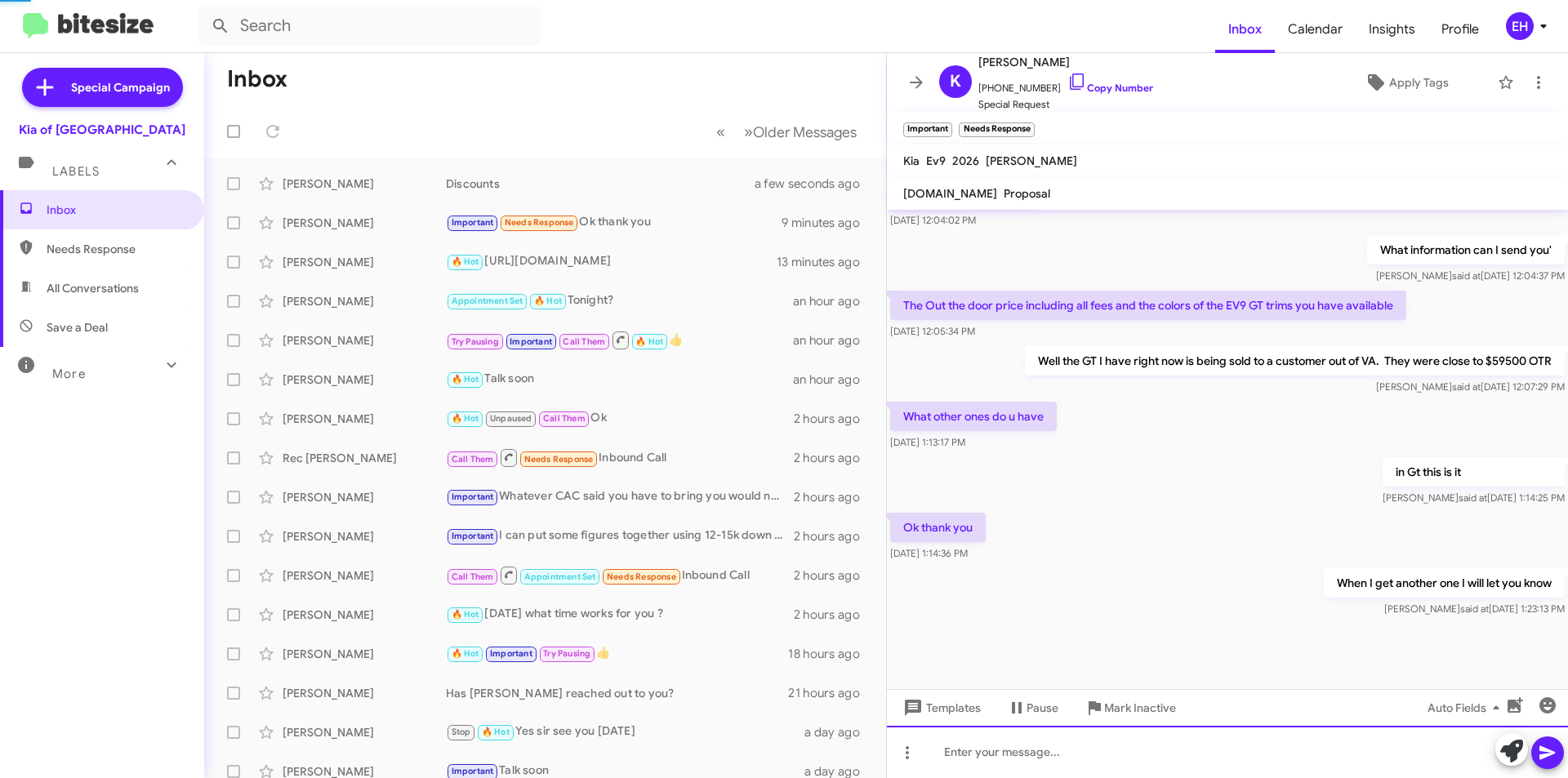
scroll to position [937, 0]
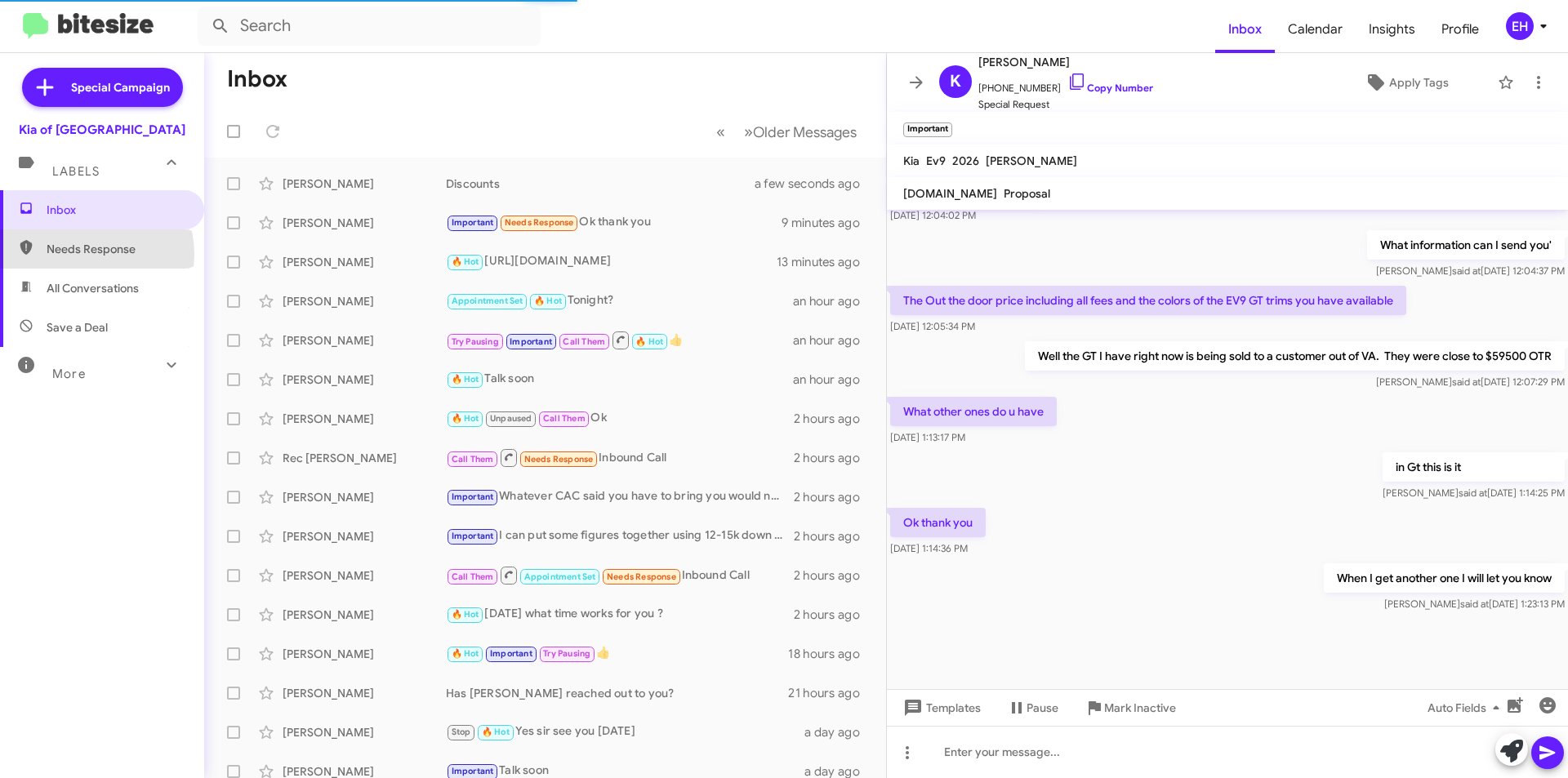
click at [87, 254] on span "Needs Response" at bounding box center [116, 249] width 139 height 16
type input "in:needs-response"
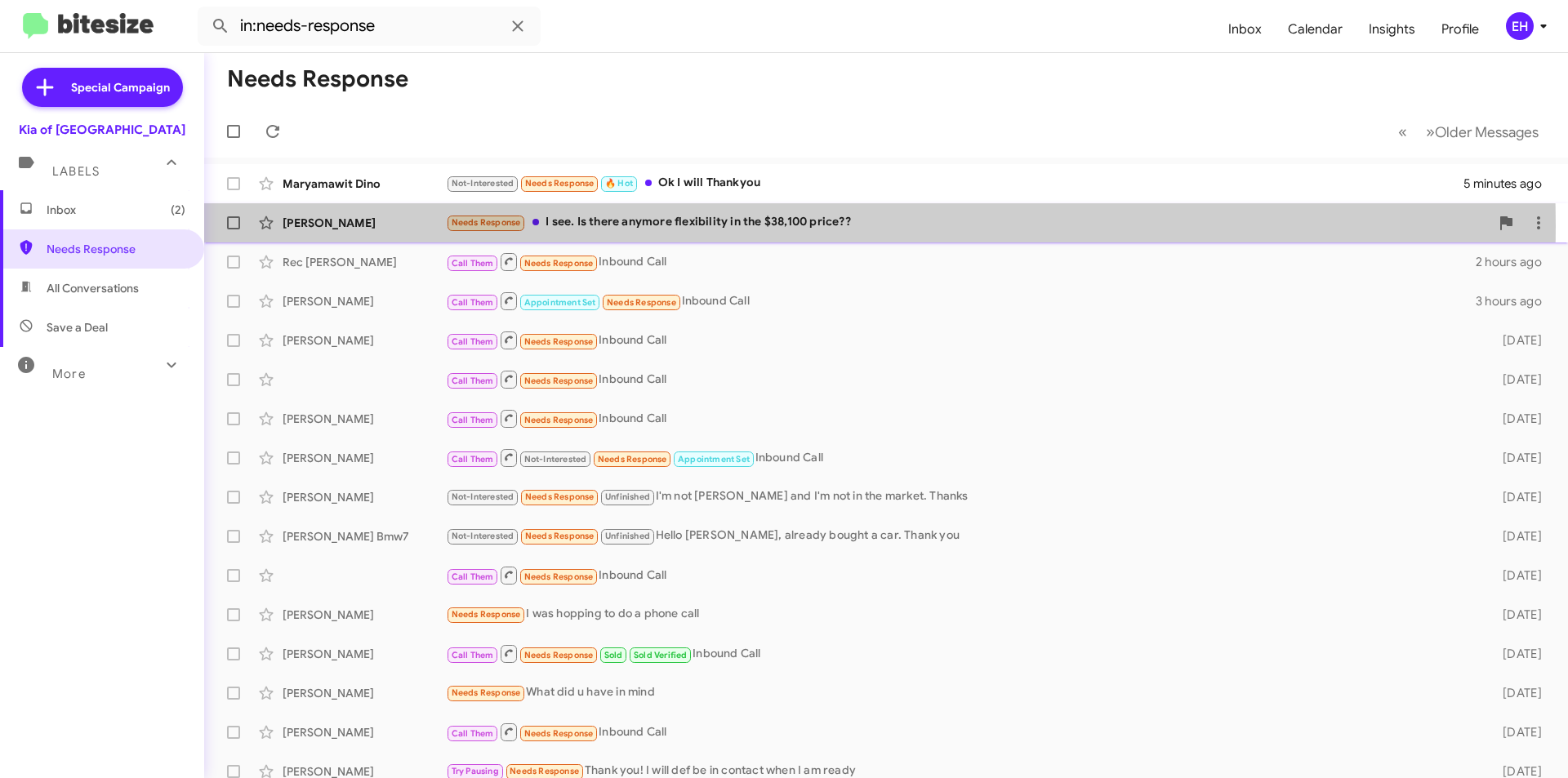
click at [751, 226] on div "Needs Response I see. Is there anymore flexibility in the $38,100 price??" at bounding box center [967, 222] width 1043 height 19
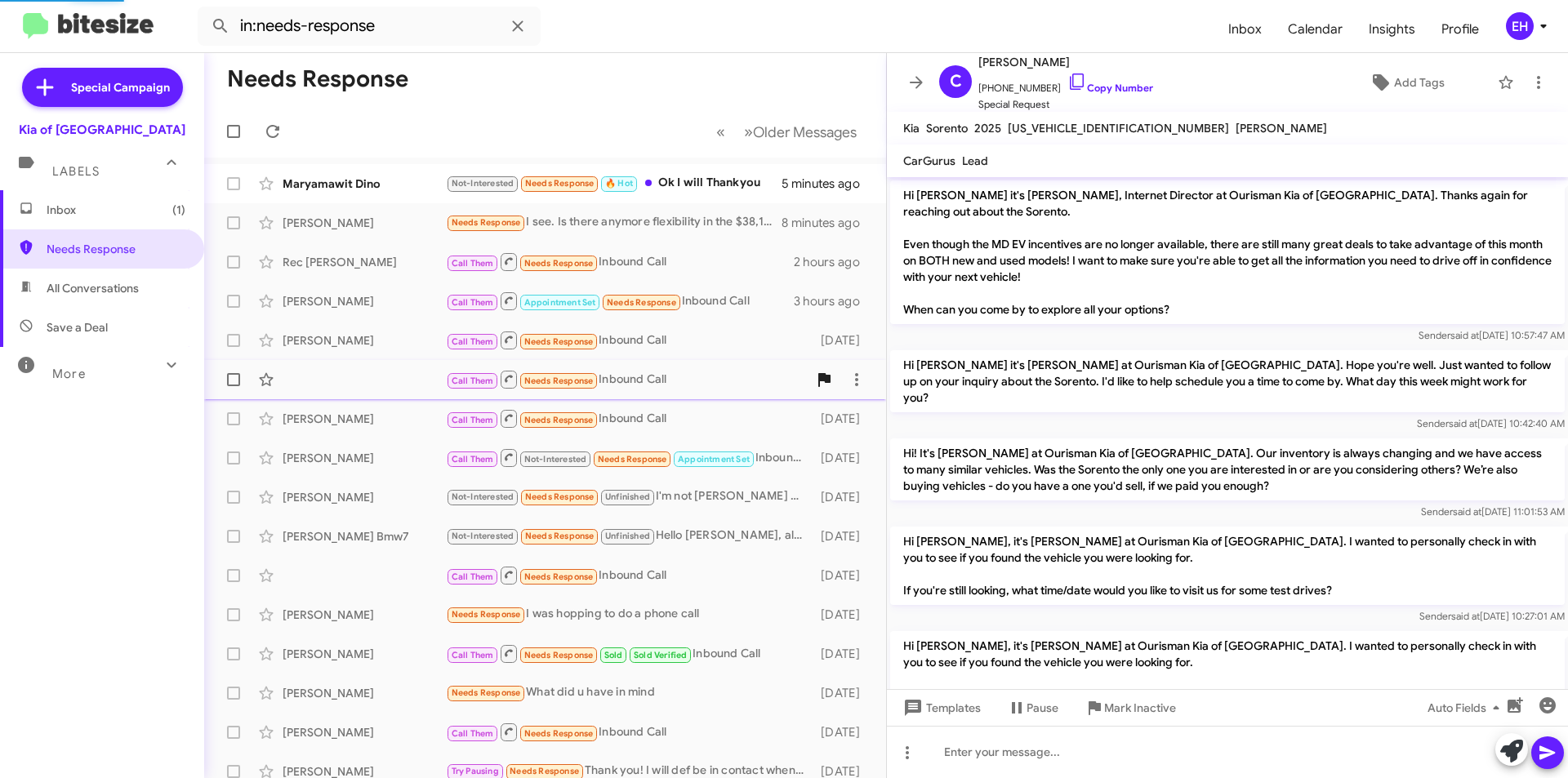
scroll to position [1062, 0]
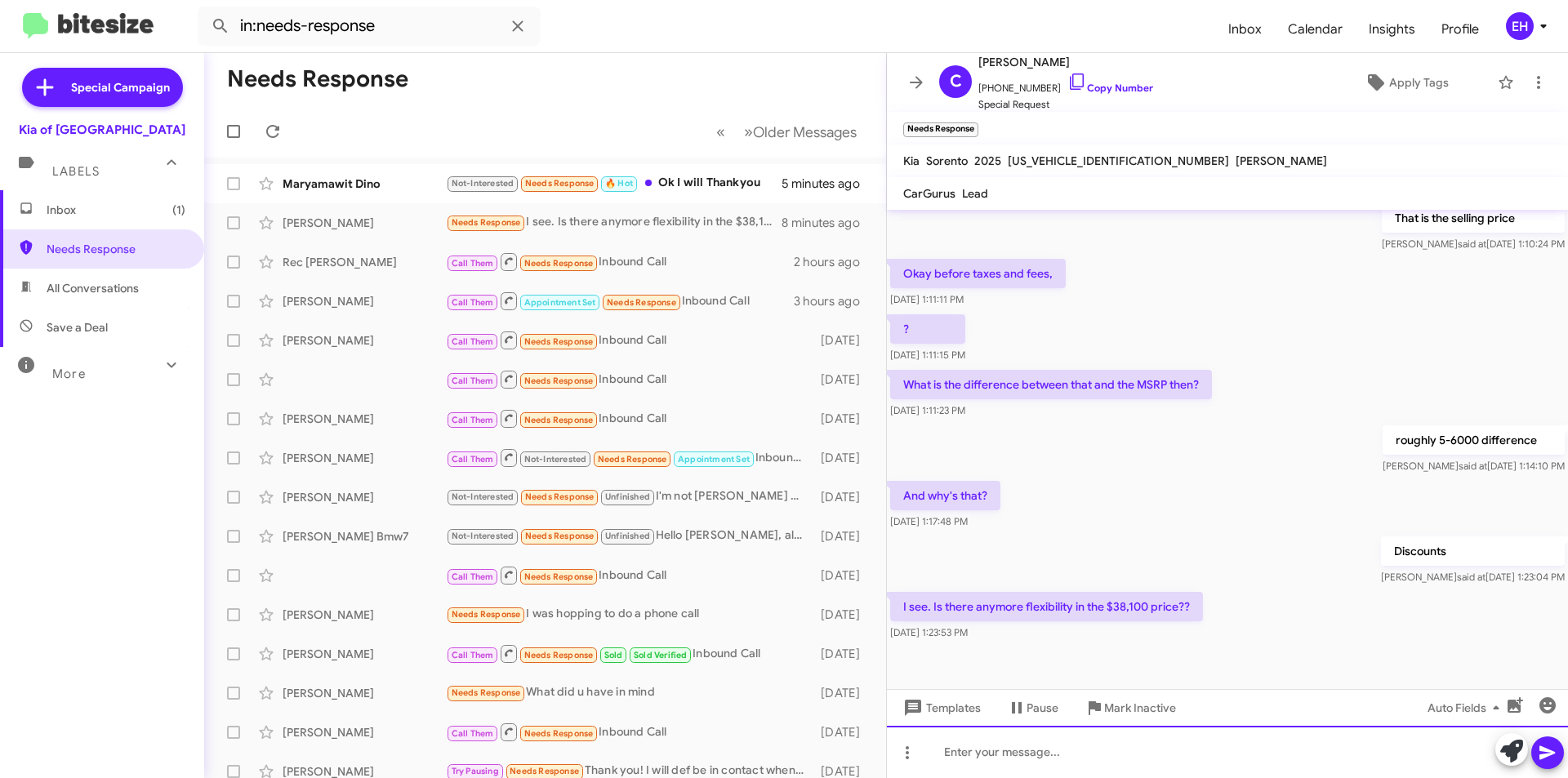
click at [1071, 763] on div at bounding box center [1226, 752] width 681 height 52
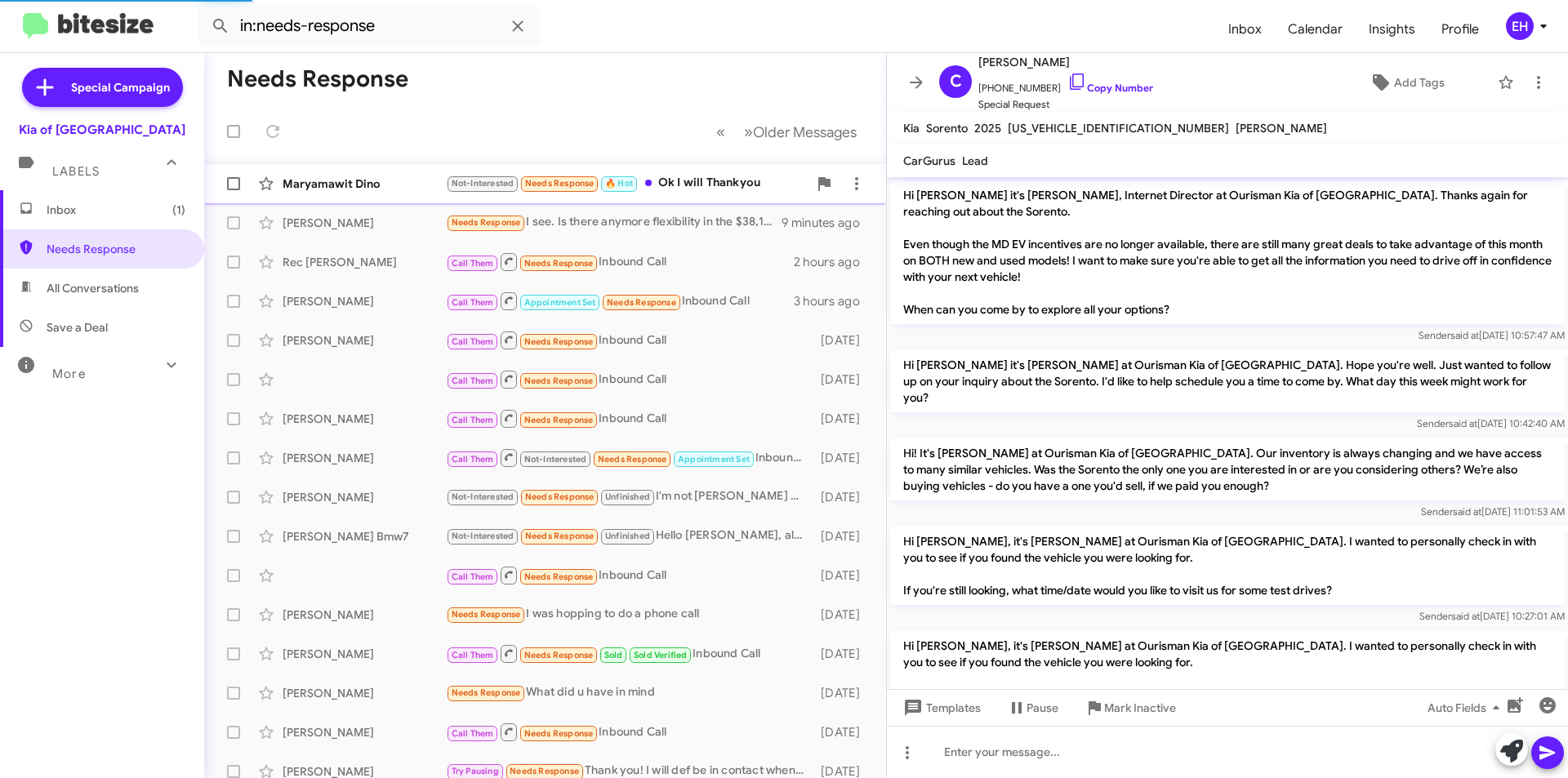
click at [702, 168] on div "Maryamawit Dino Not-Interested Needs Response 🔥 Hot Ok I will Thankyou 6 minute…" at bounding box center [545, 184] width 655 height 33
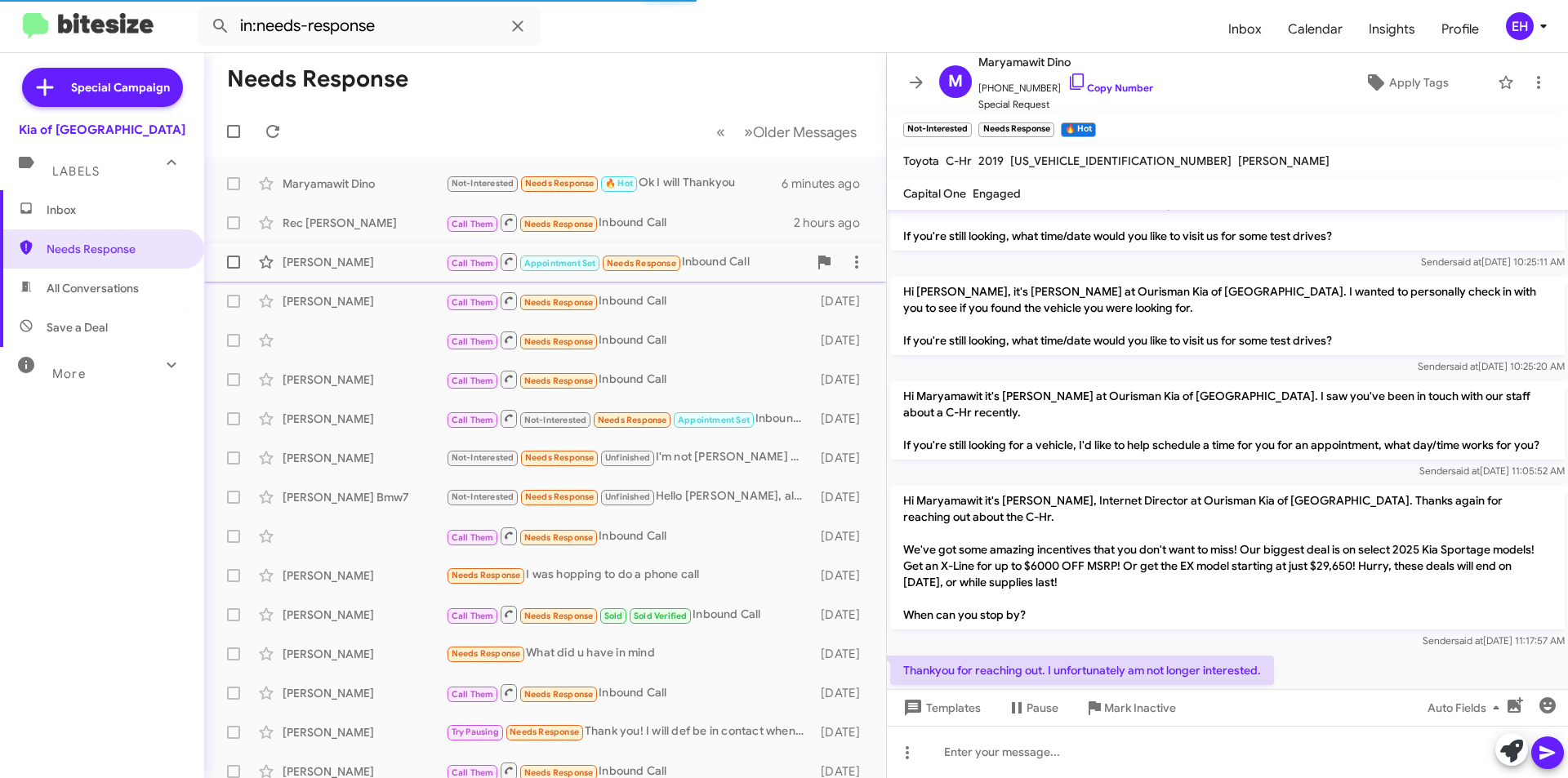
scroll to position [217, 0]
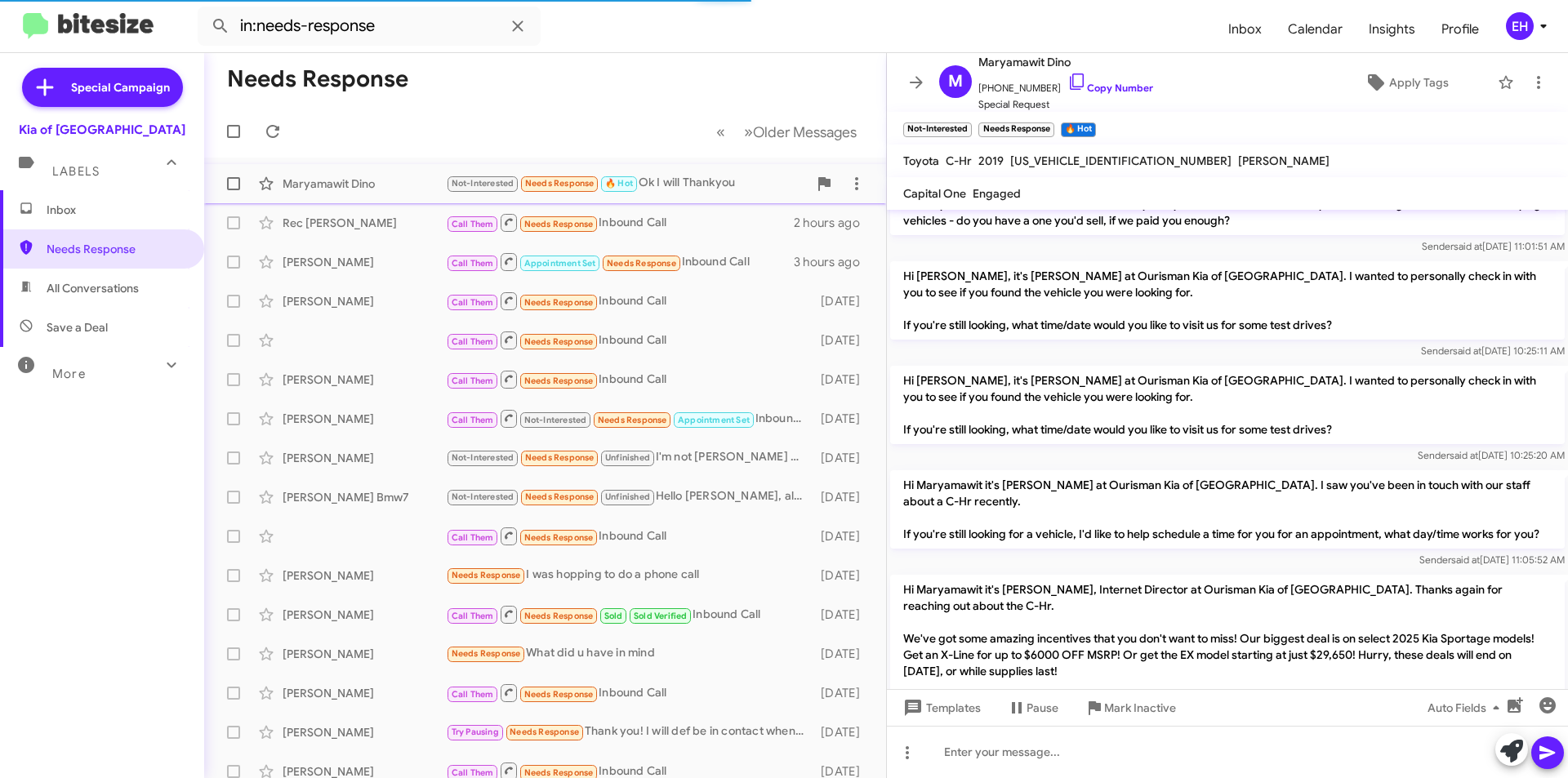
click at [688, 175] on div "Not-Interested Needs Response 🔥 Hot Ok I will Thankyou" at bounding box center [627, 183] width 362 height 19
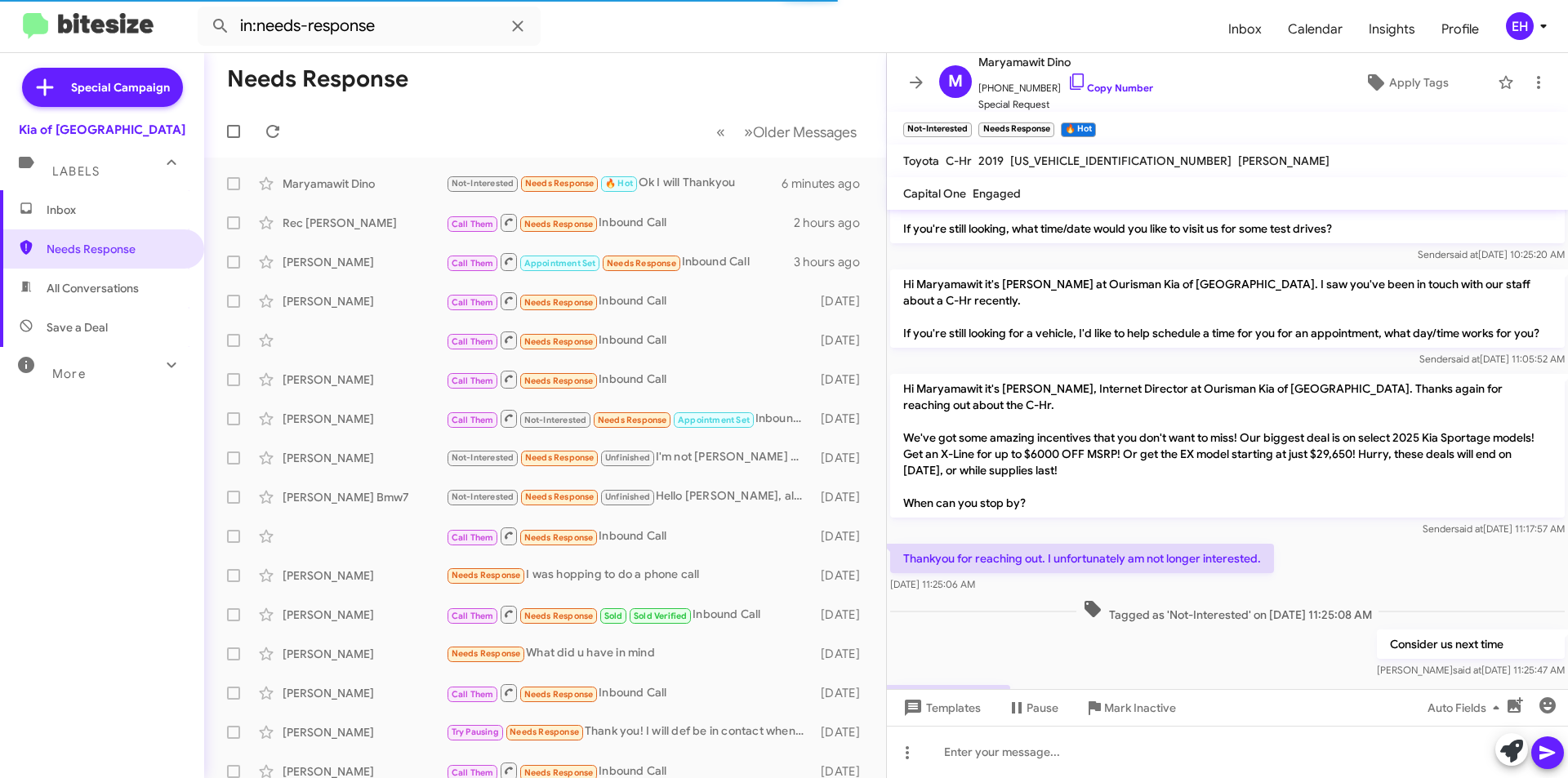
scroll to position [543, 0]
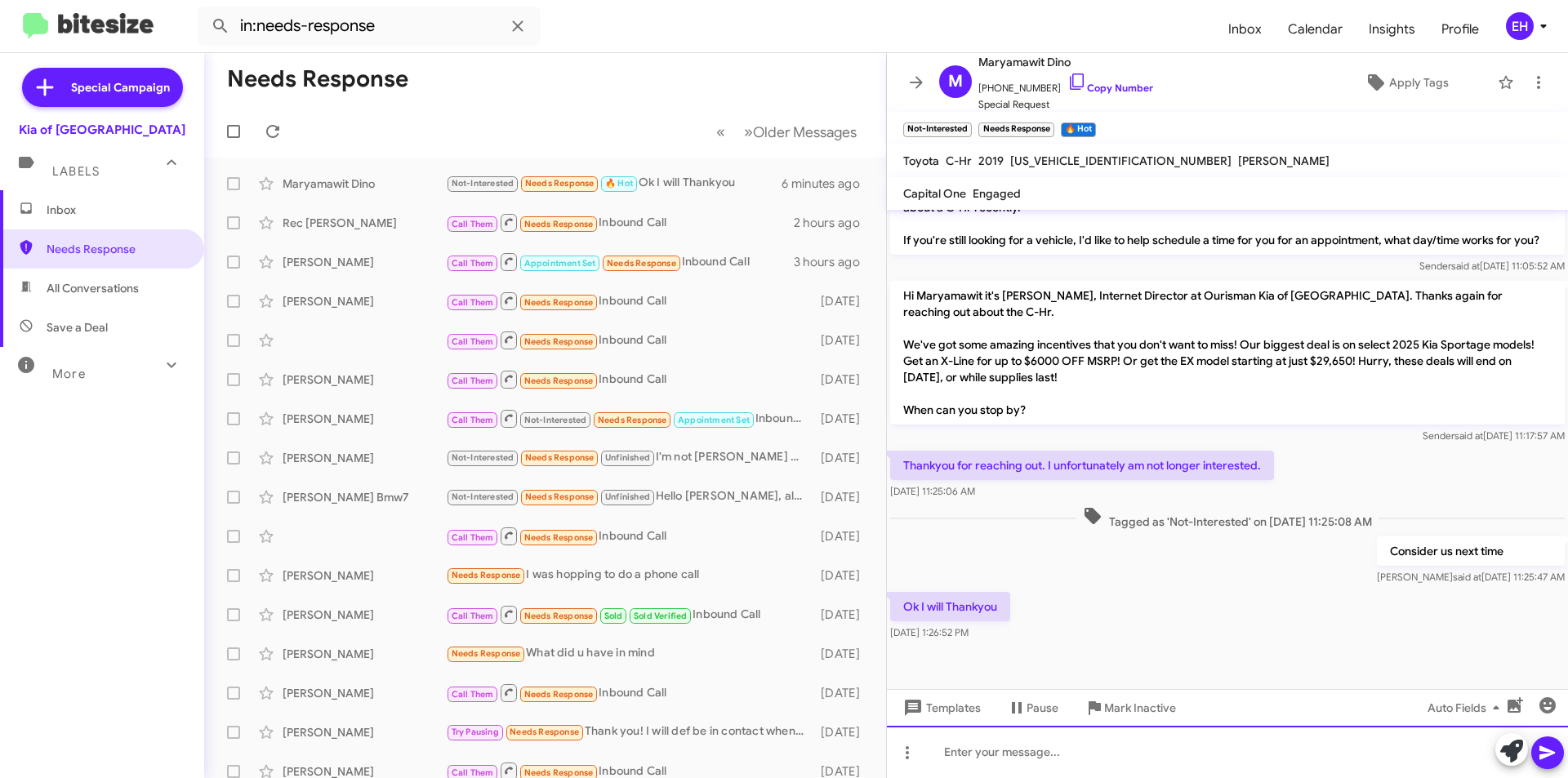
click at [1147, 767] on div at bounding box center [1226, 752] width 681 height 52
click at [1550, 705] on icon "button" at bounding box center [1548, 705] width 16 height 16
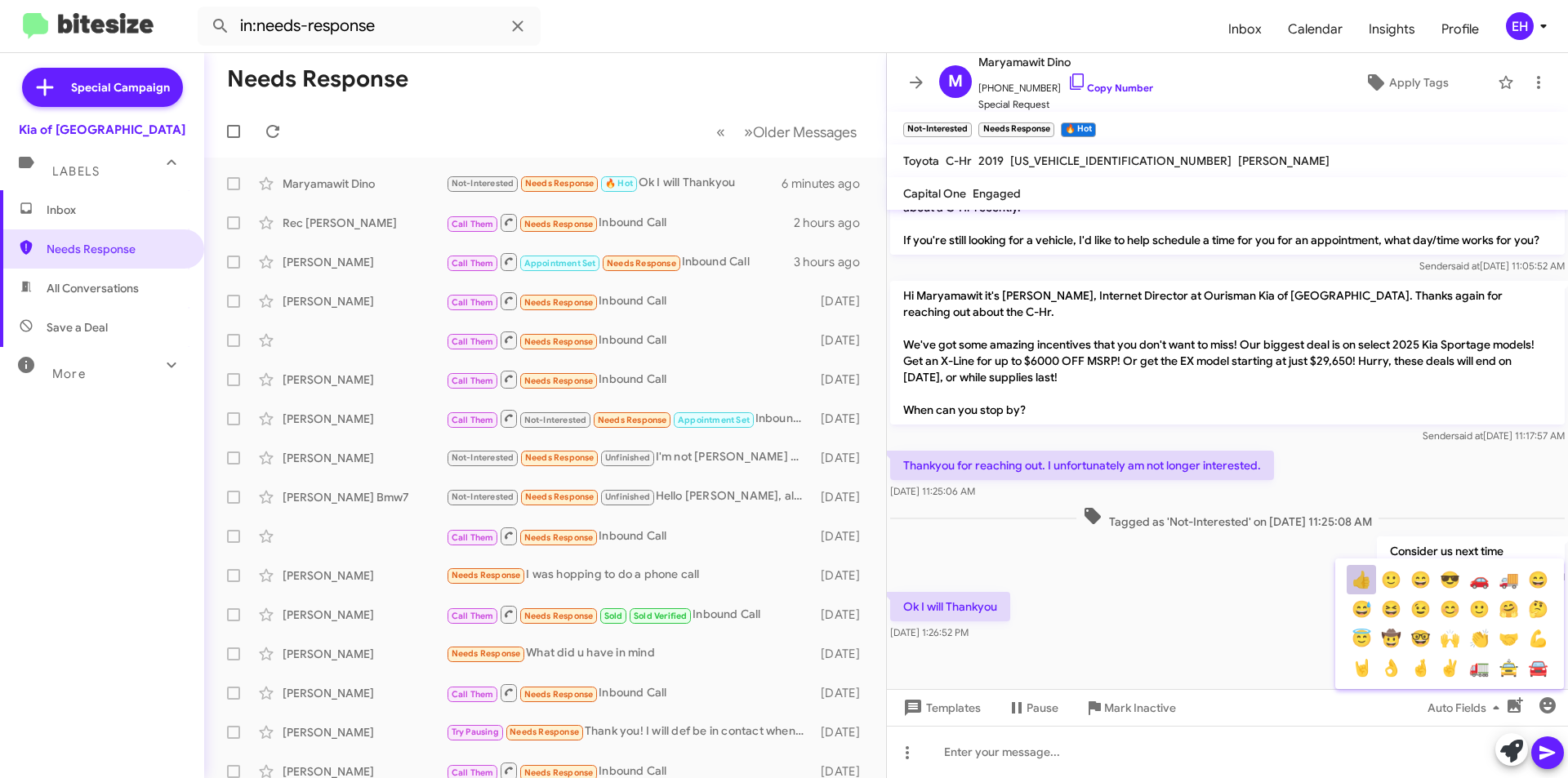
click at [1355, 586] on button "👍" at bounding box center [1361, 580] width 29 height 29
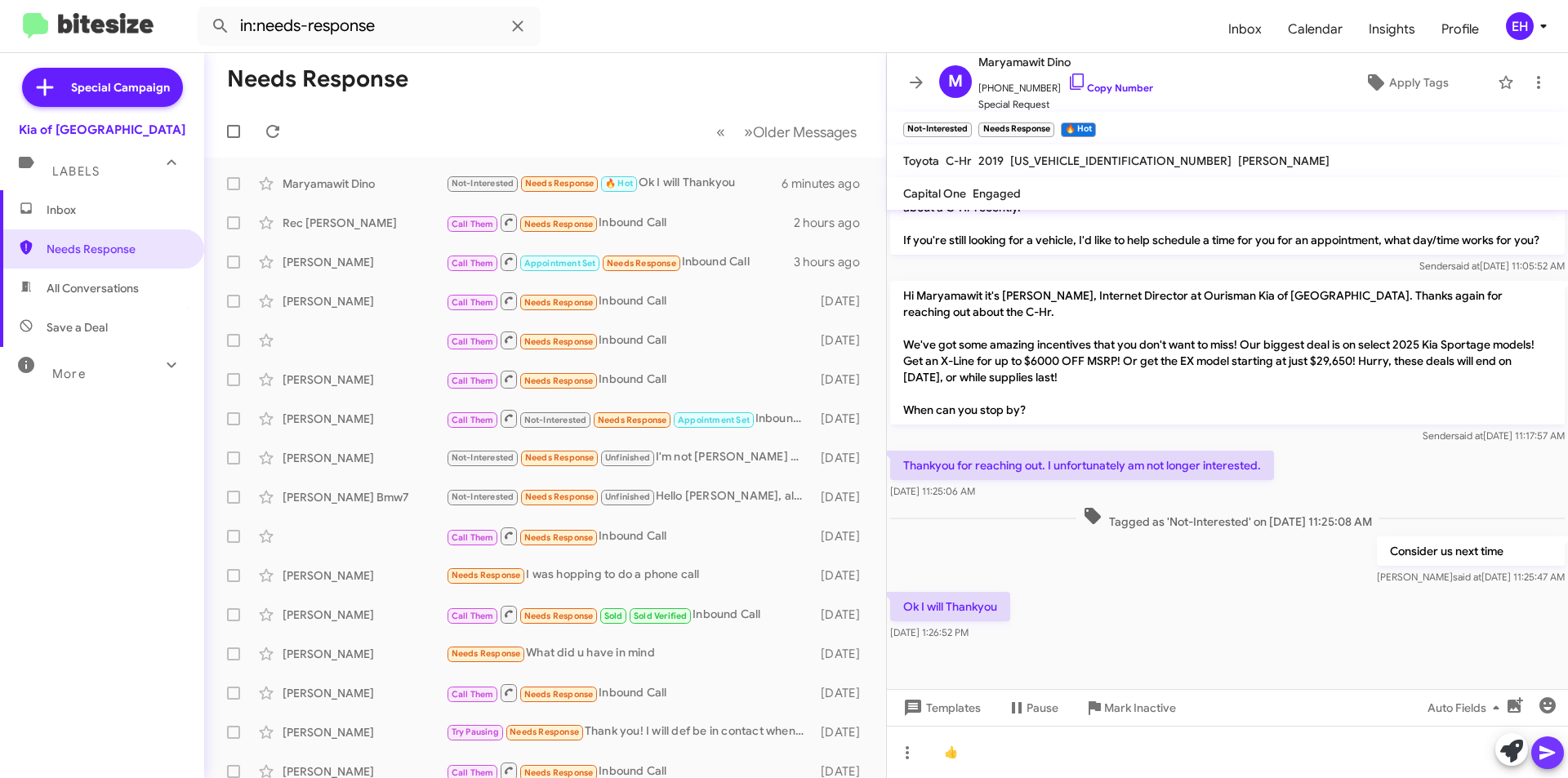
click at [1548, 744] on icon at bounding box center [1548, 753] width 20 height 20
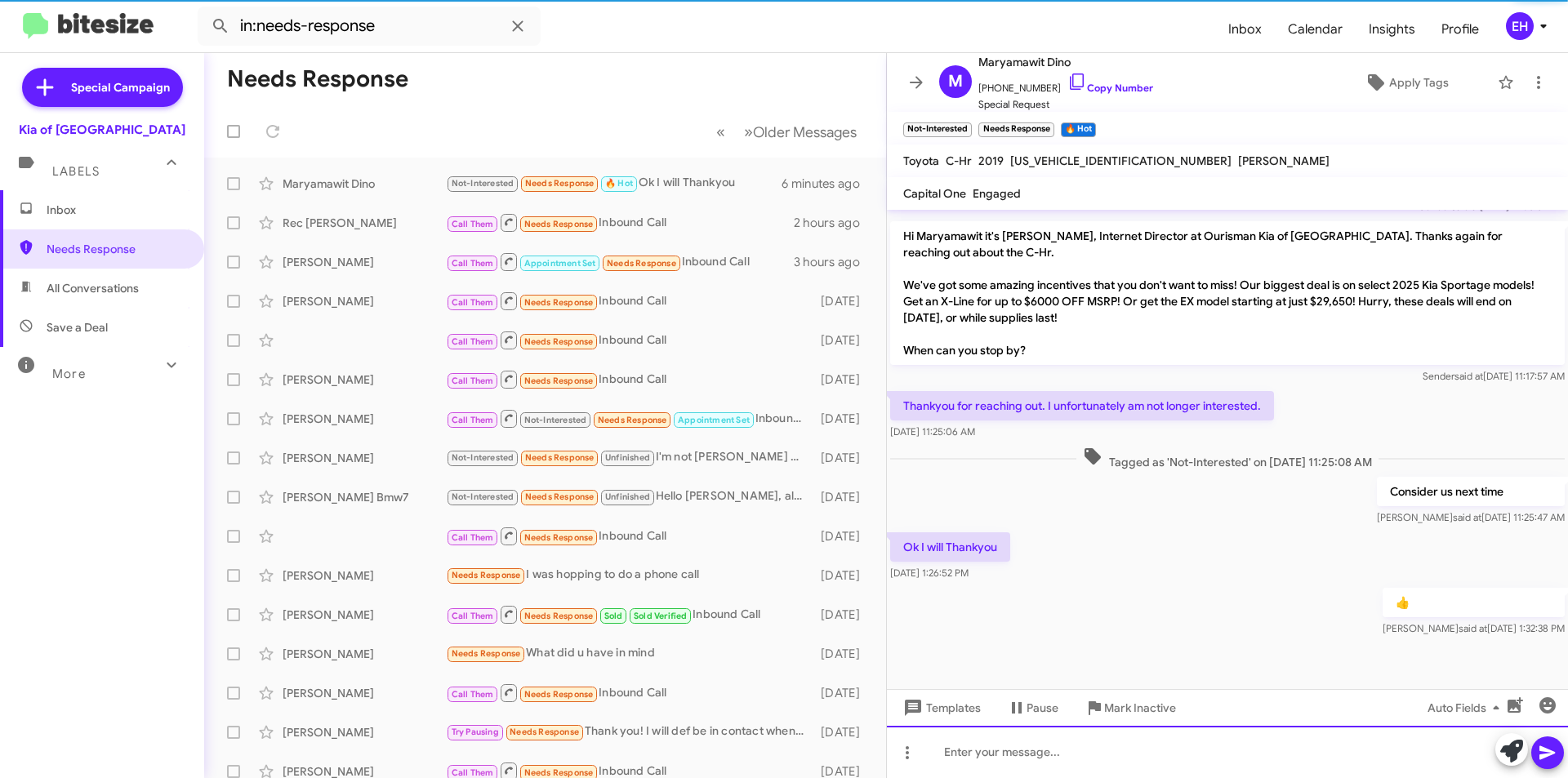
scroll to position [603, 0]
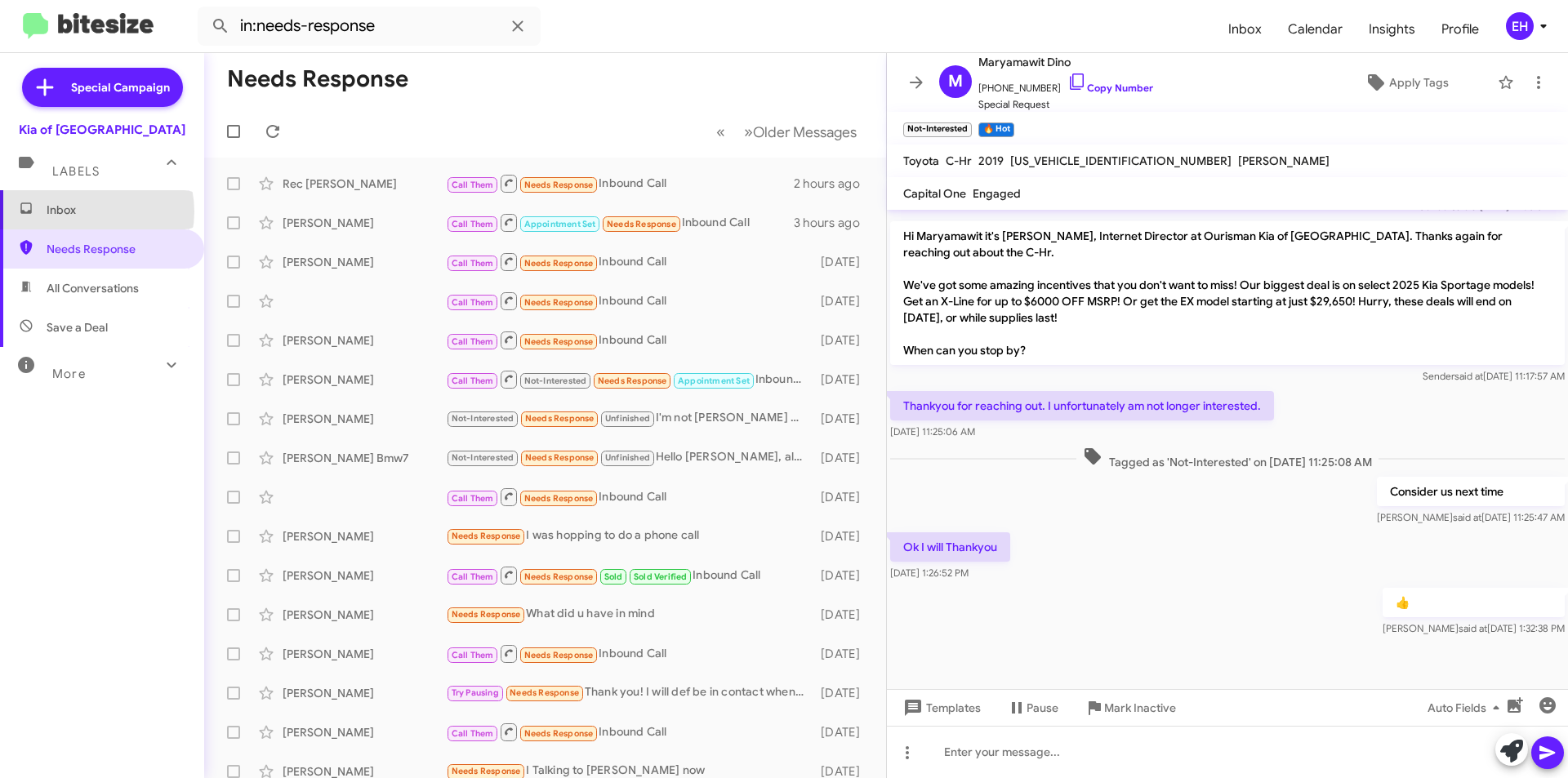
click at [90, 212] on span "Inbox" at bounding box center [116, 210] width 139 height 16
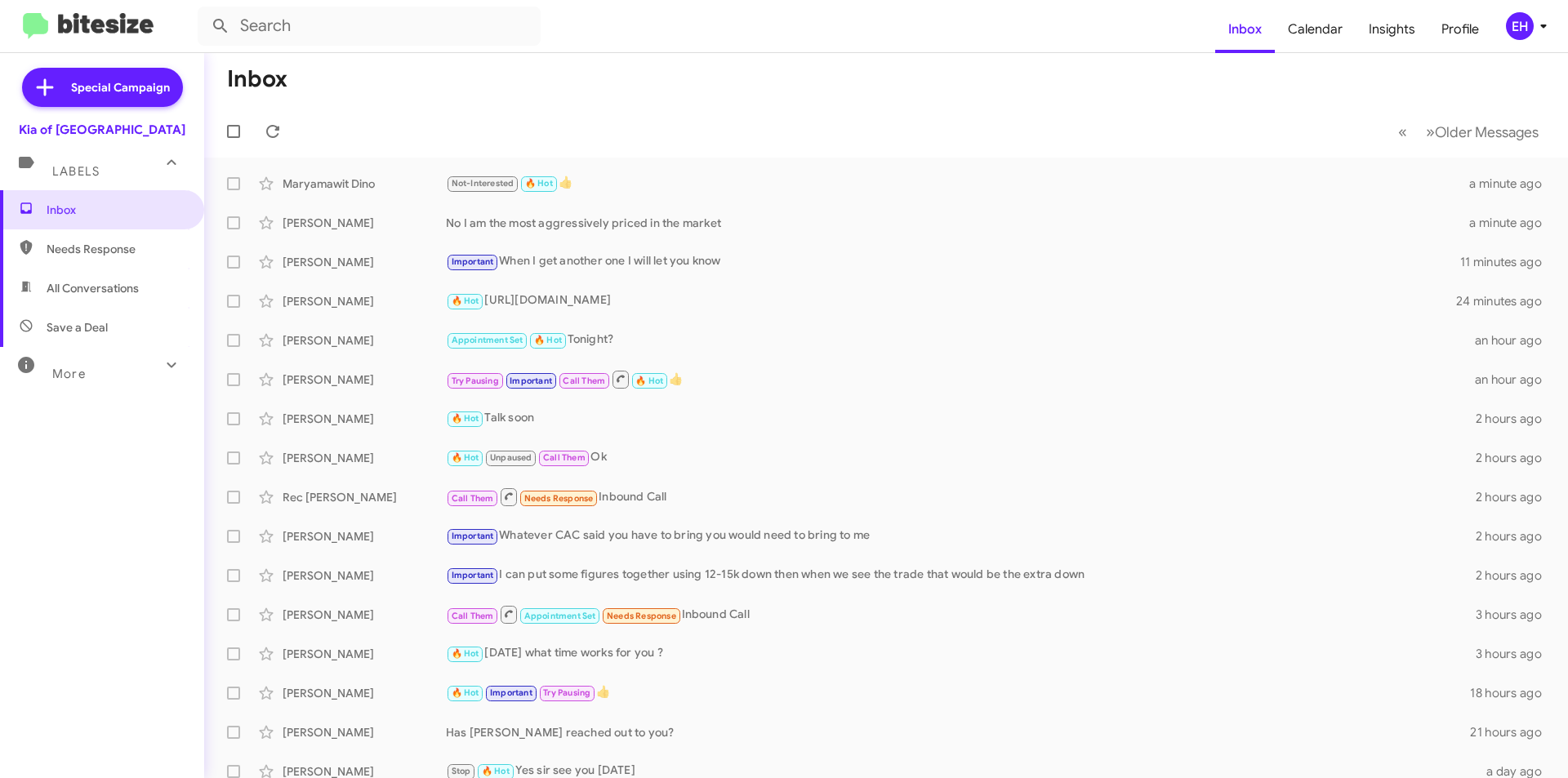
click at [56, 160] on div "Labels" at bounding box center [86, 164] width 145 height 30
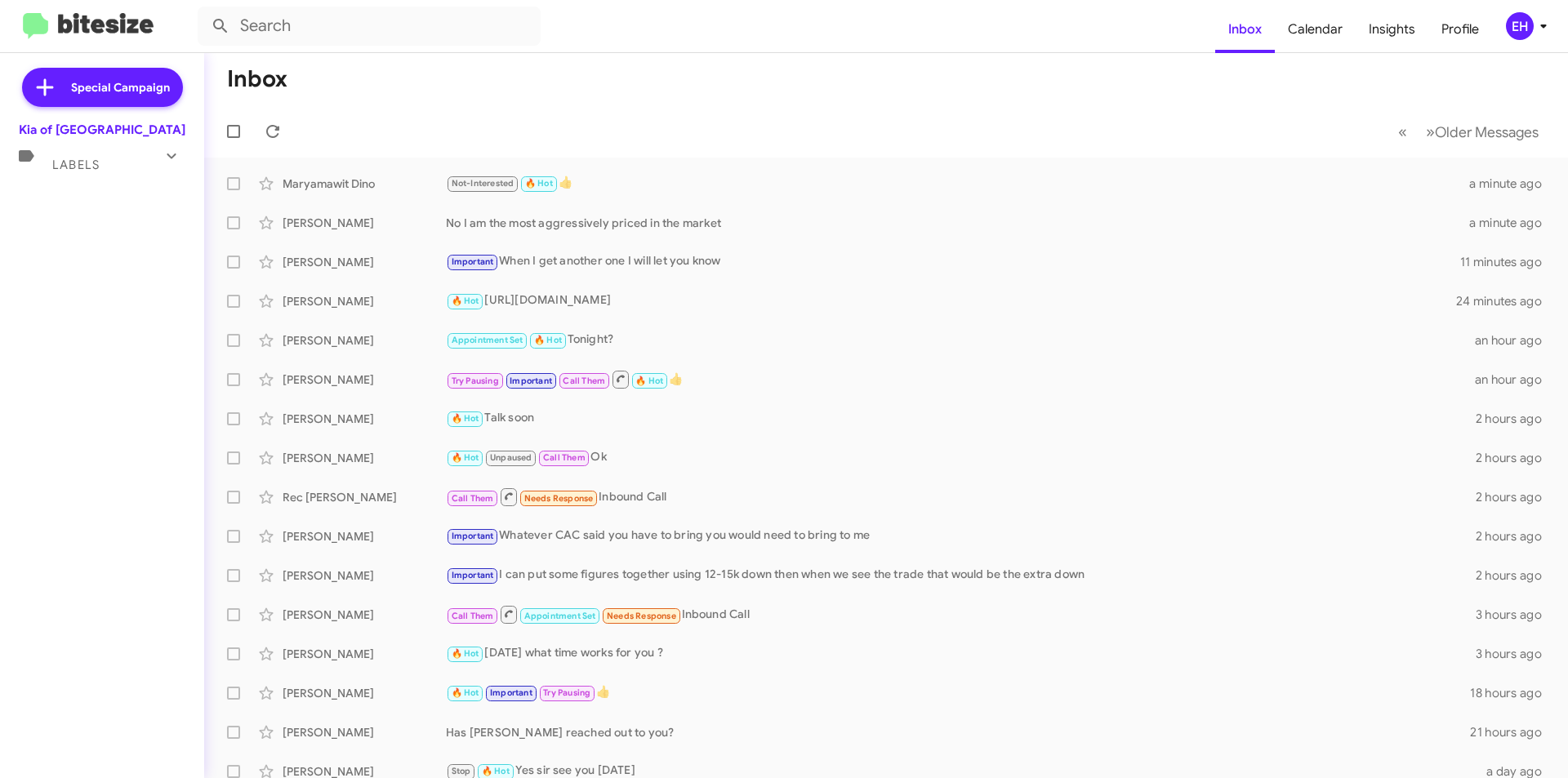
click at [60, 175] on mat-expansion-panel-header "Labels" at bounding box center [102, 158] width 204 height 39
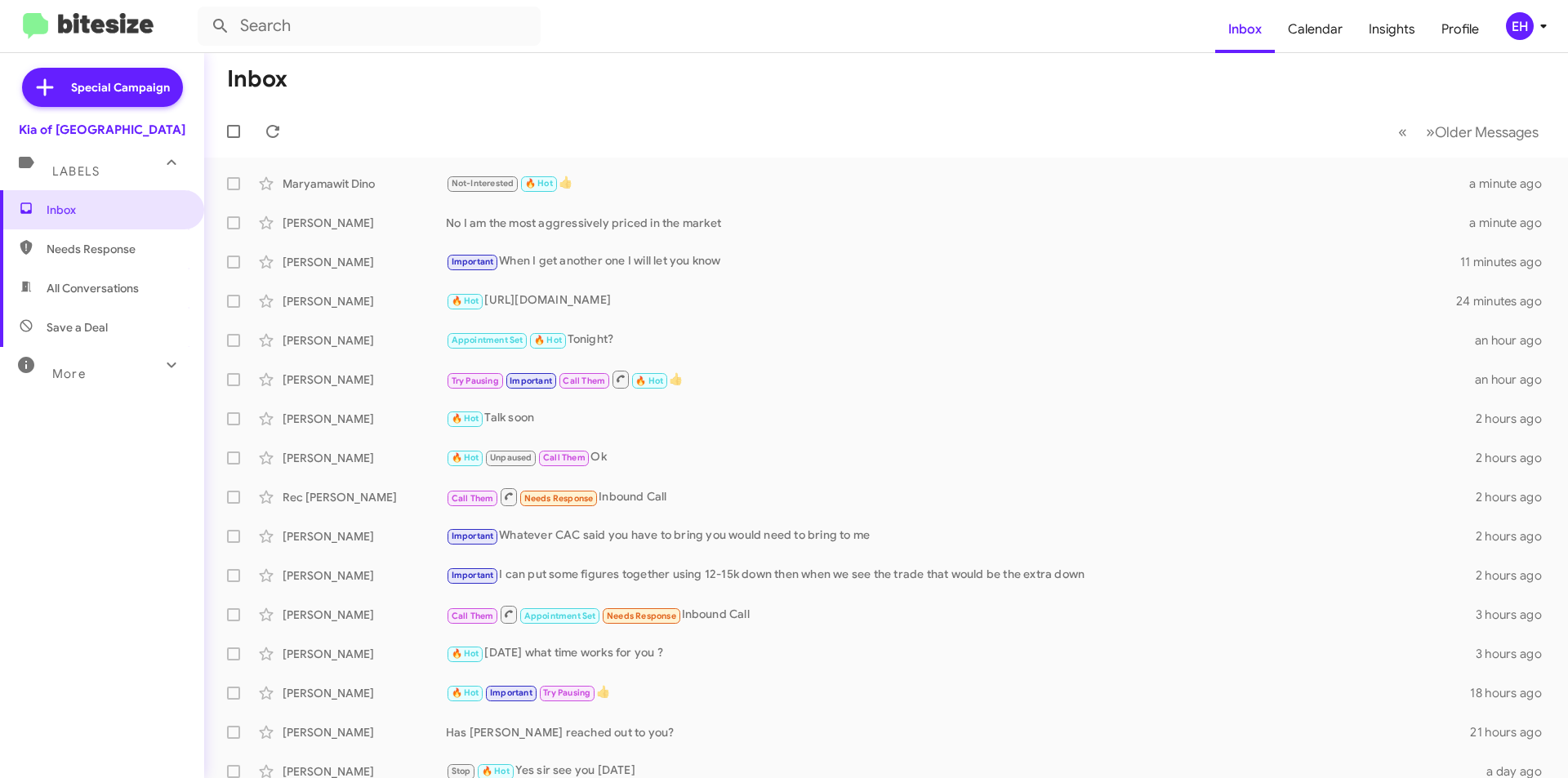
click at [91, 288] on span "All Conversations" at bounding box center [92, 288] width 92 height 16
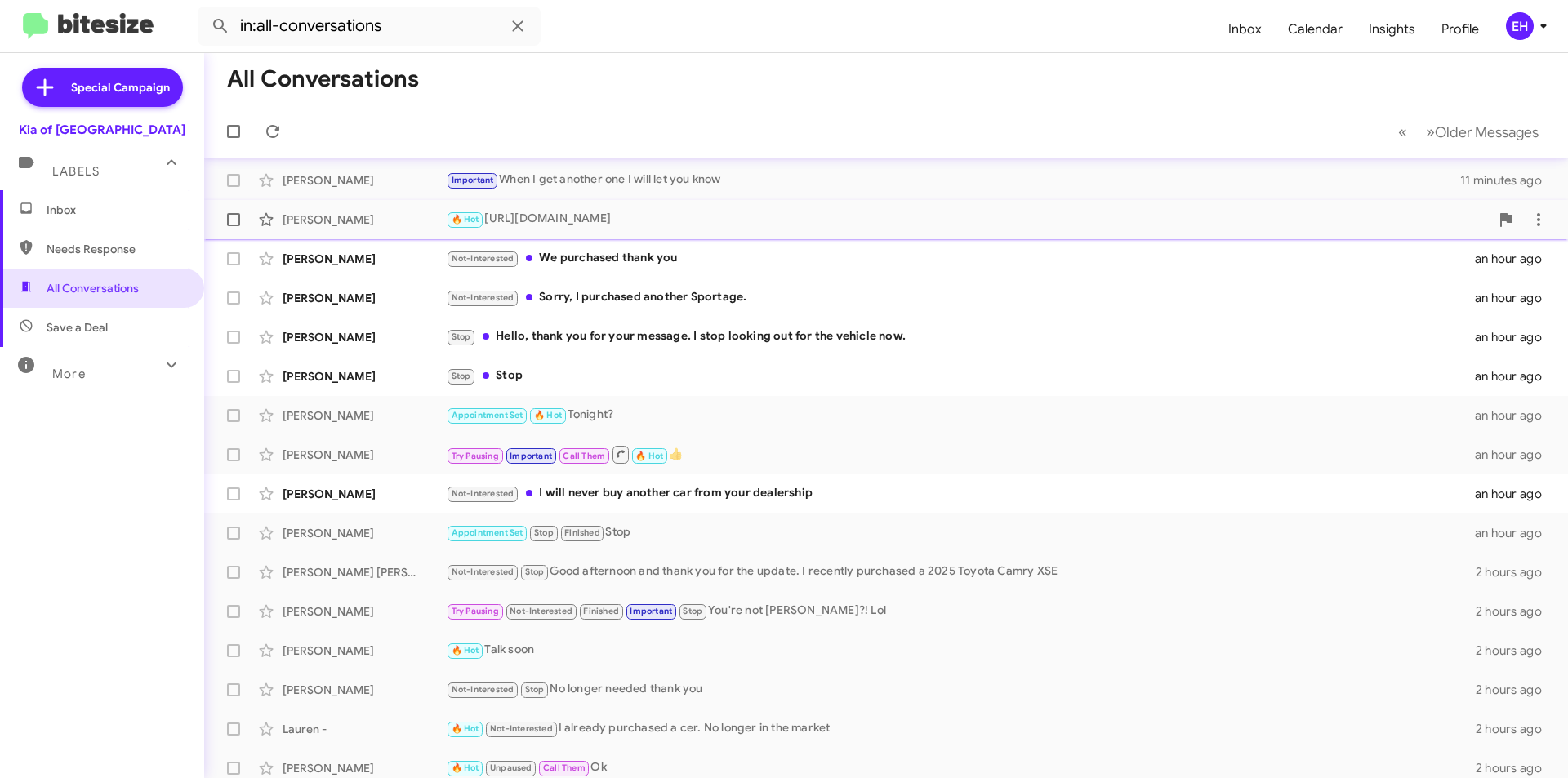
scroll to position [163, 0]
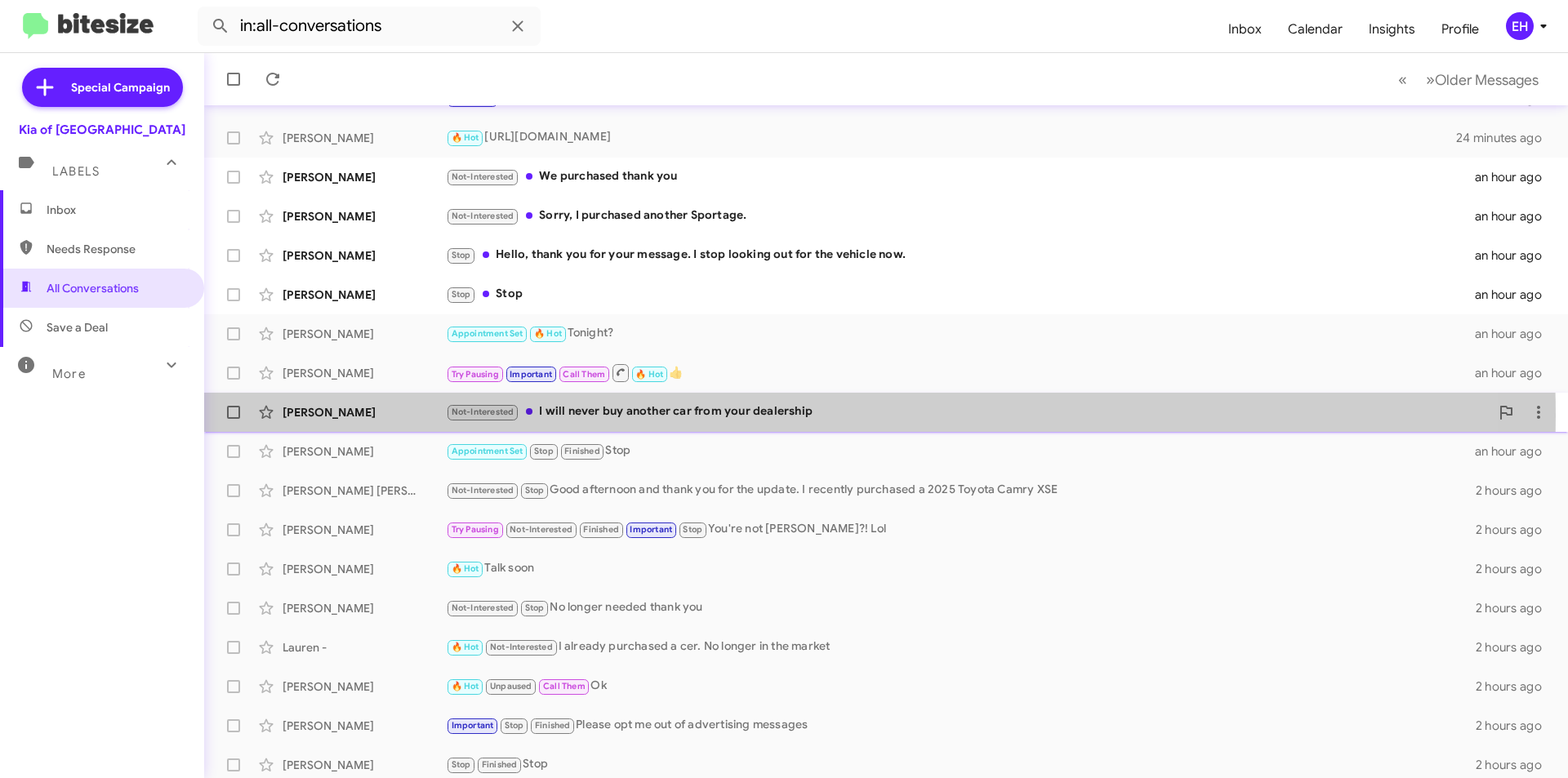
click at [696, 416] on div "Not-Interested I will never buy another car from your dealership" at bounding box center [967, 412] width 1043 height 19
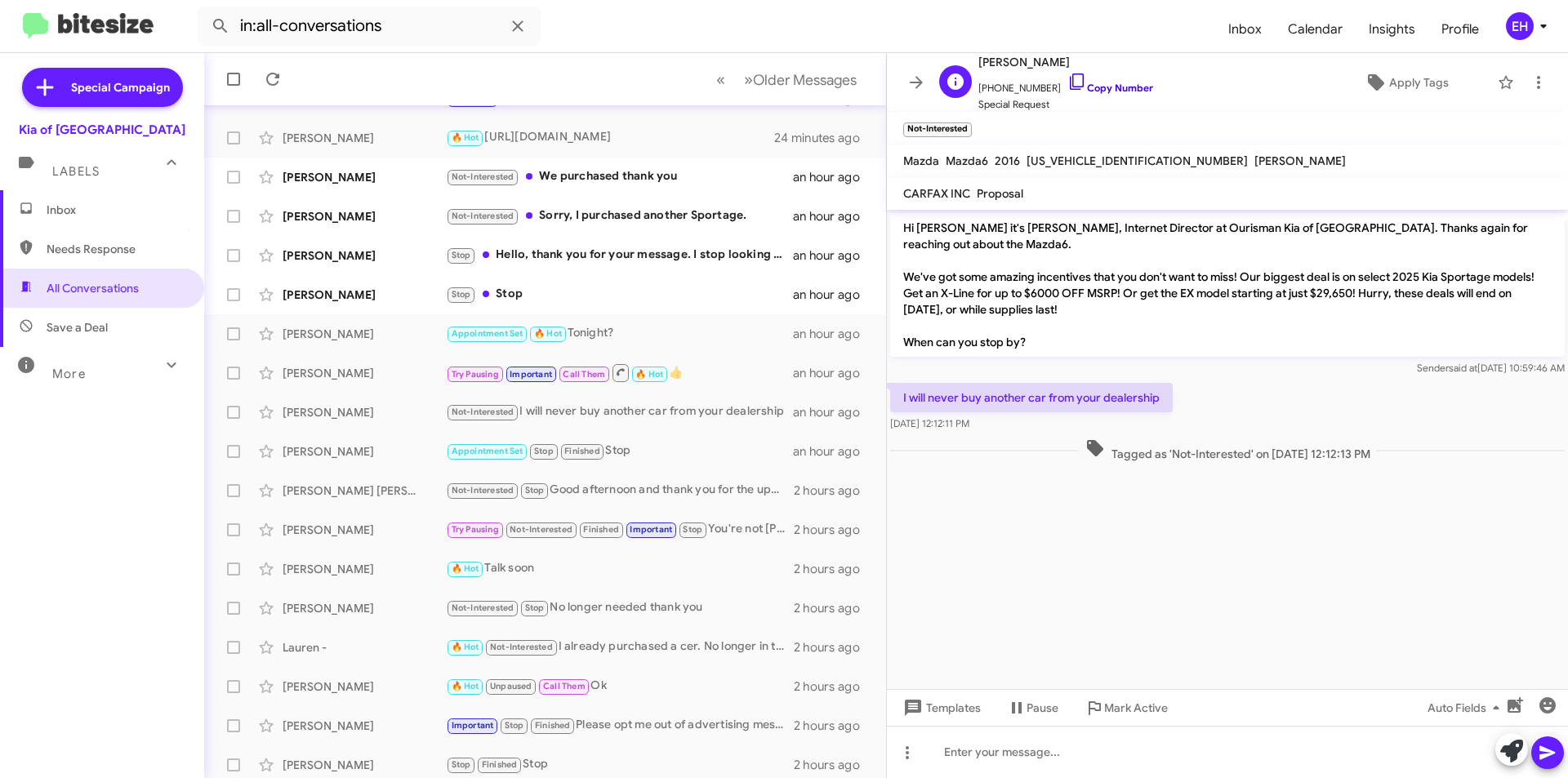
click at [1115, 88] on link "Copy Number" at bounding box center [1110, 87] width 86 height 12
click at [1534, 78] on icon at bounding box center [1539, 83] width 20 height 20
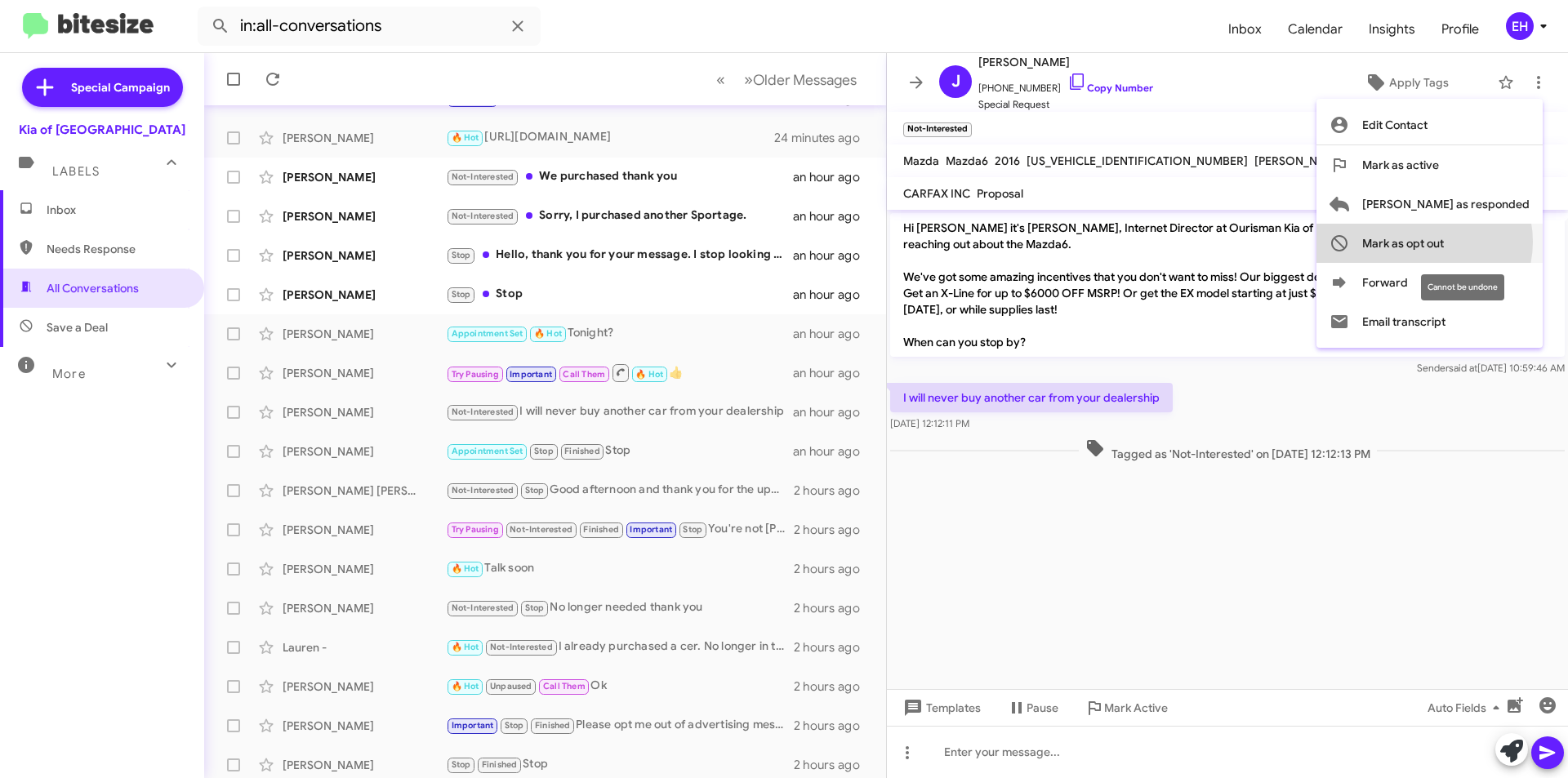
click at [1444, 242] on span "Mark as opt out" at bounding box center [1403, 244] width 82 height 39
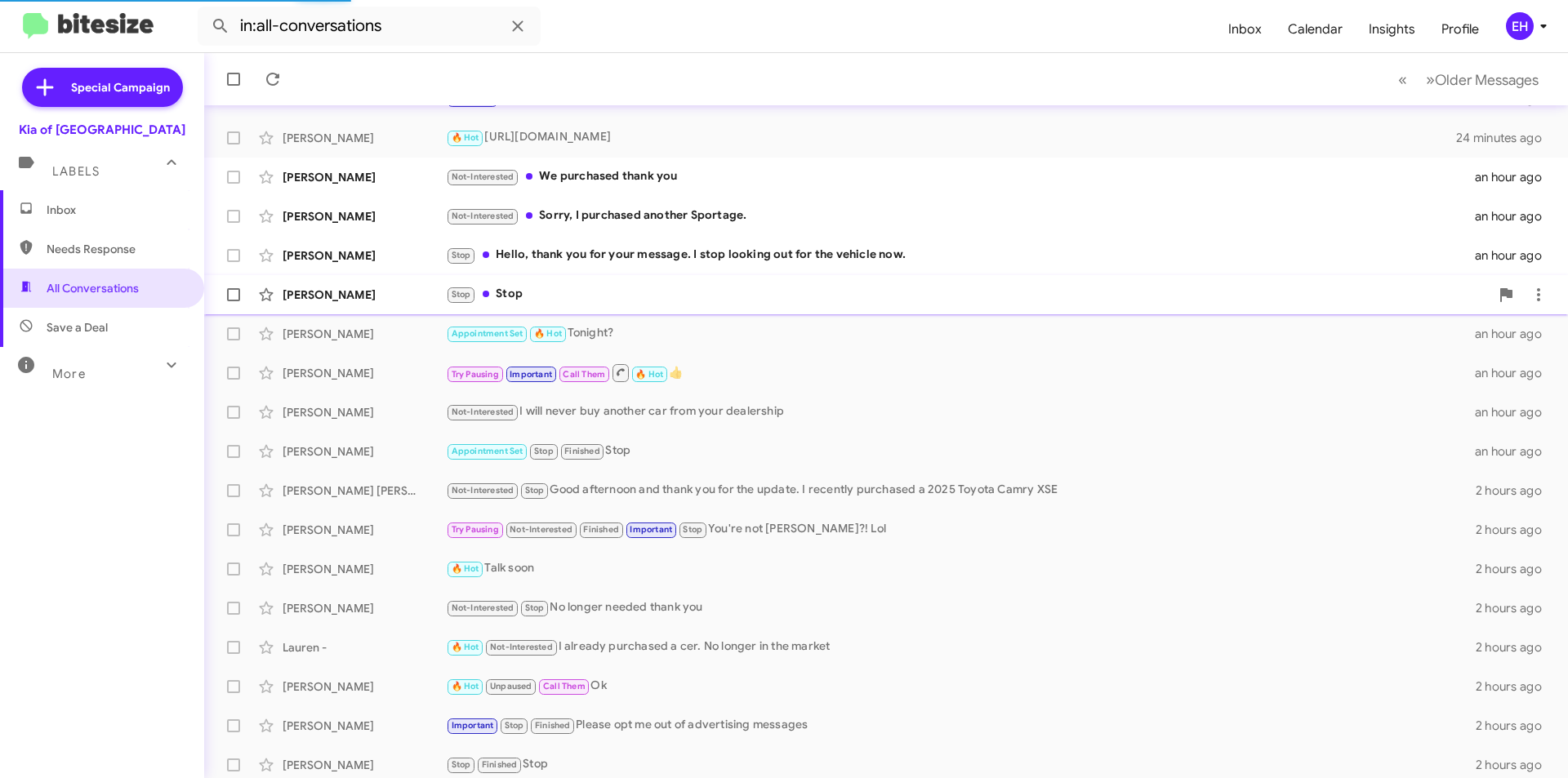
click at [520, 297] on mat-action-list "Maryamawit Dino Not-Interested 🔥 Hot 👍 2 minutes ago Cameron Hernandez No I am …" at bounding box center [886, 389] width 1364 height 790
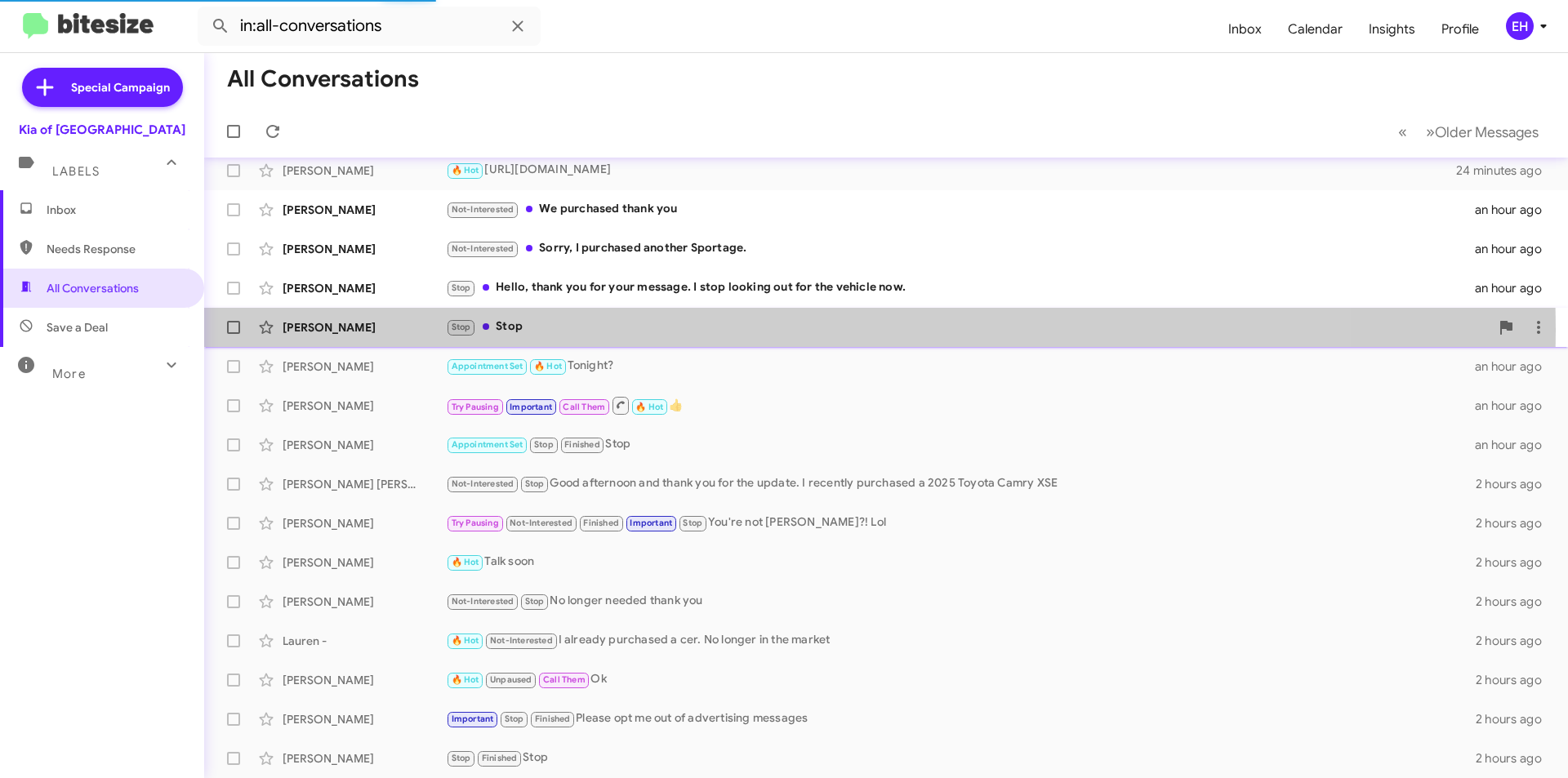
scroll to position [131, 0]
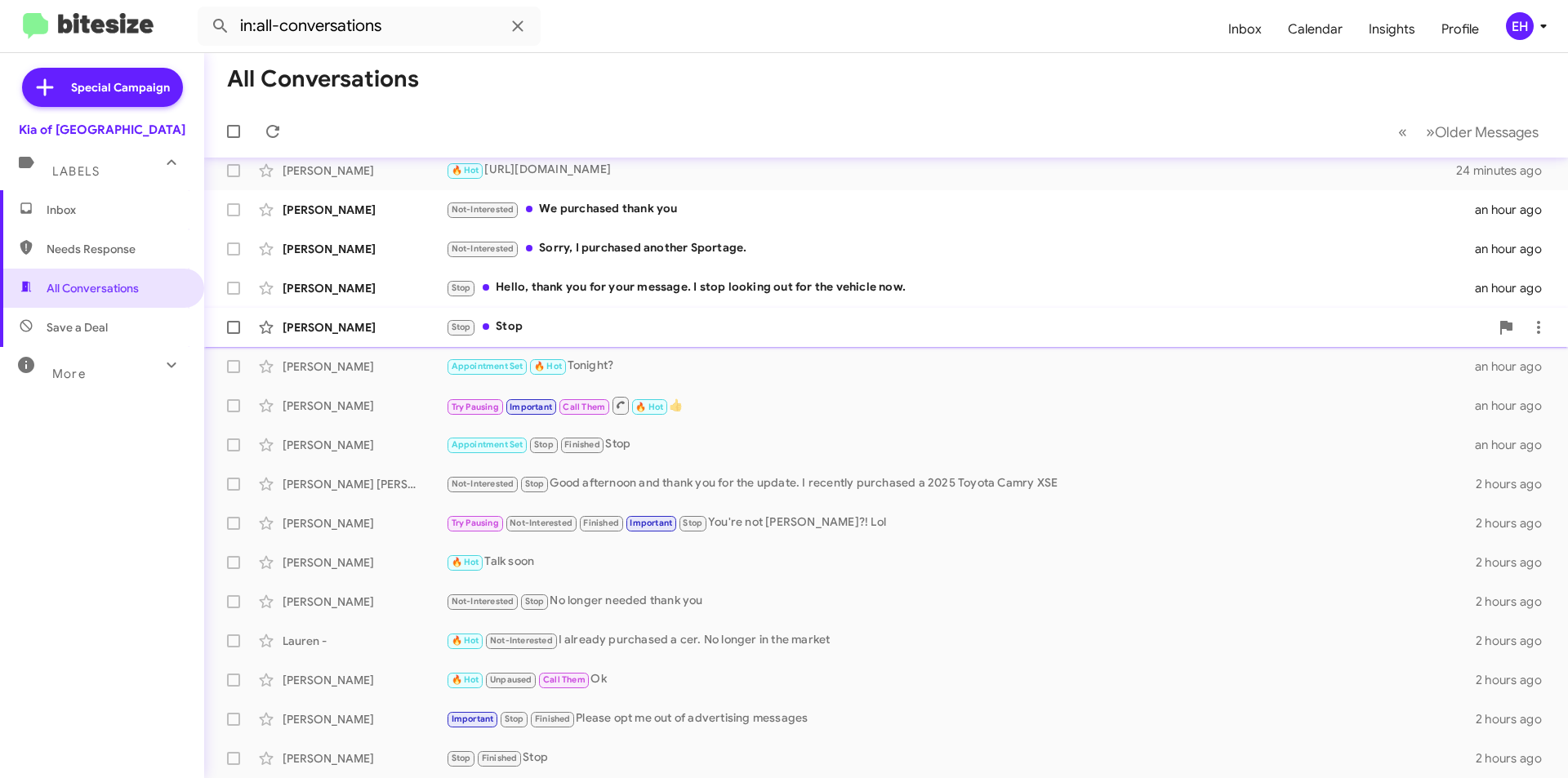
click at [502, 324] on div "Stop Stop" at bounding box center [967, 327] width 1043 height 19
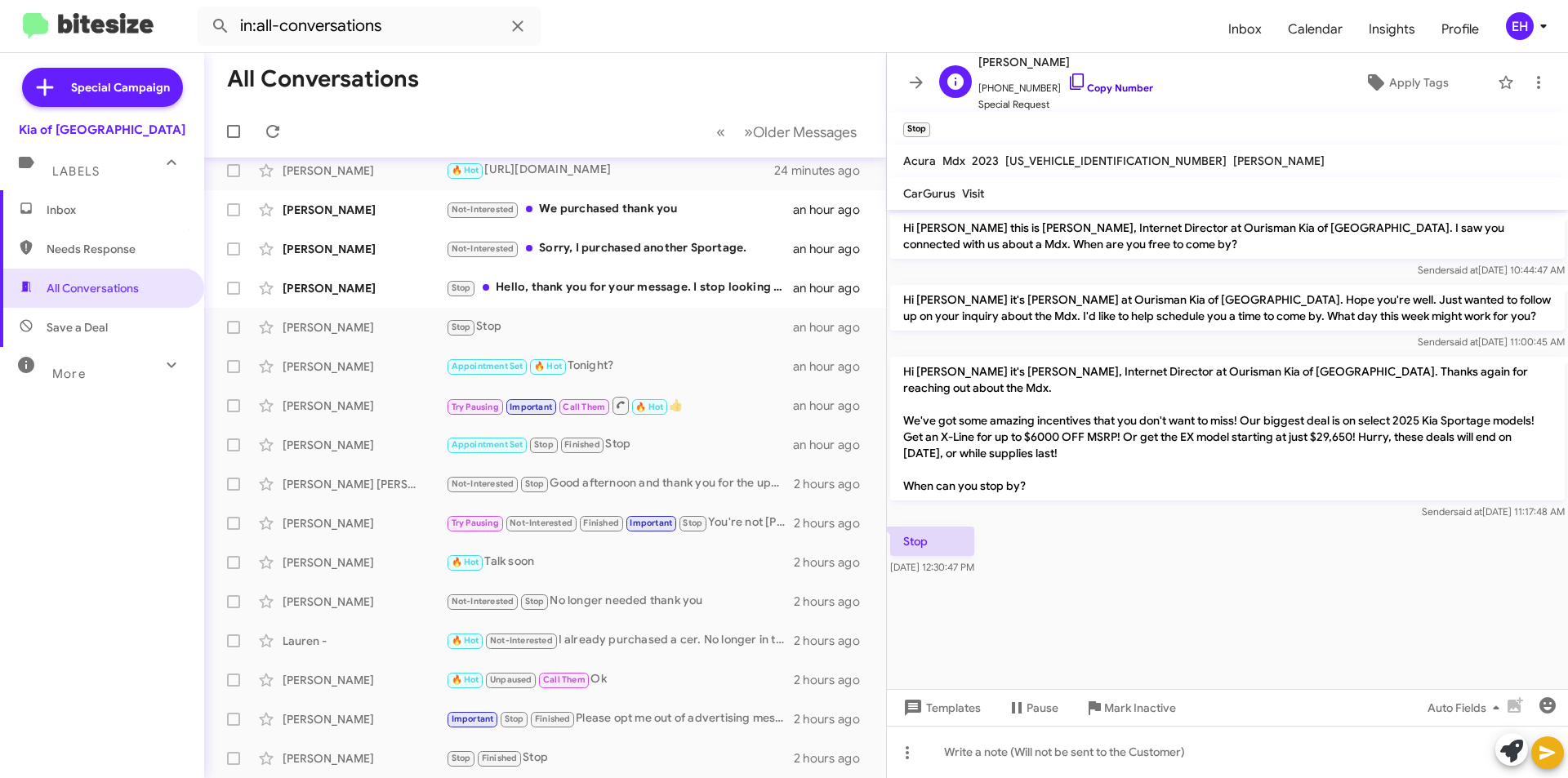
click at [1097, 91] on link "Copy Number" at bounding box center [1110, 87] width 86 height 12
click at [1127, 714] on span "Mark Inactive" at bounding box center [1140, 708] width 72 height 29
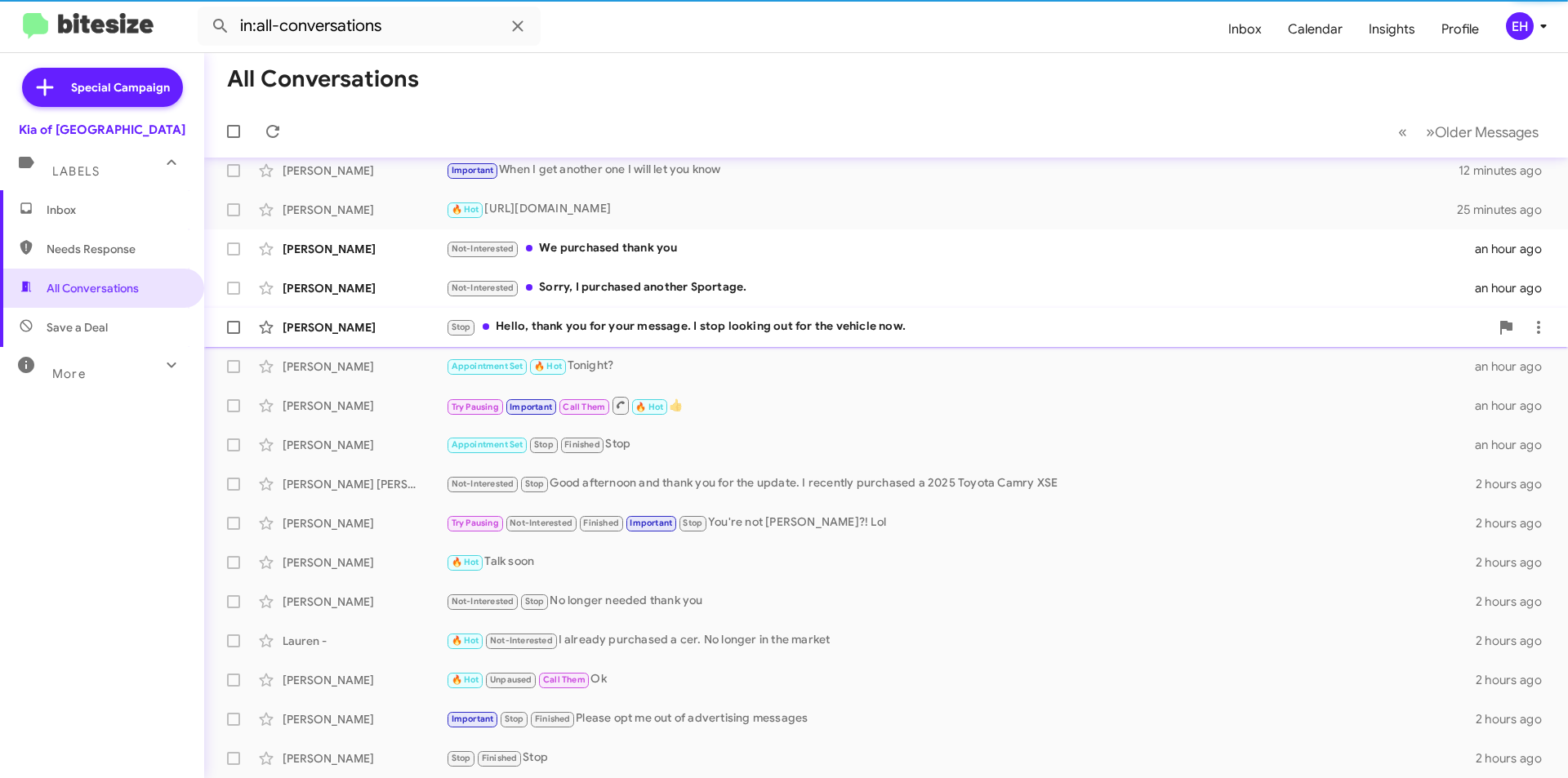
scroll to position [92, 0]
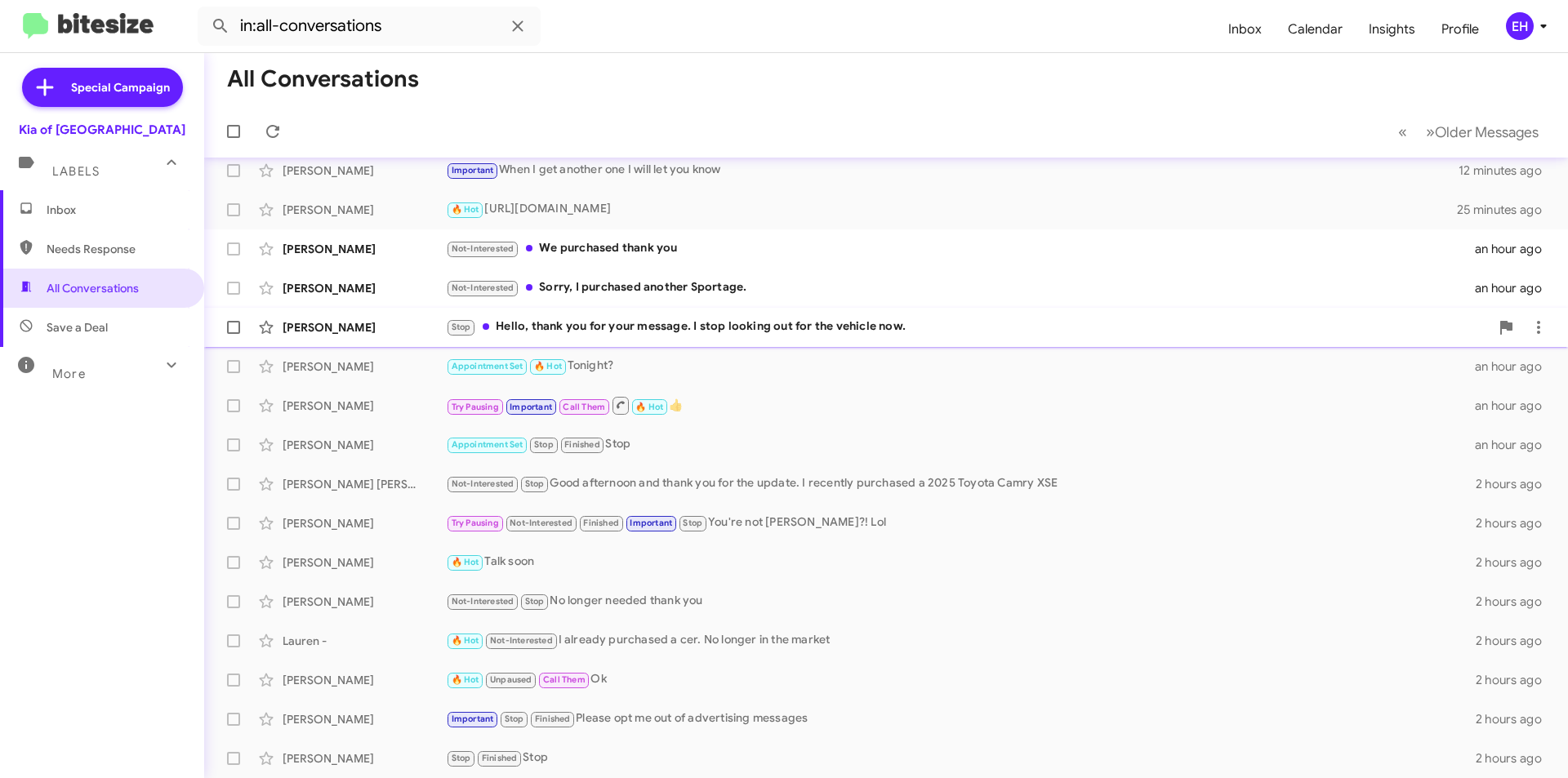
click at [609, 335] on div "Stop Hello, thank you for your message. I stop looking out for the vehicle now." at bounding box center [967, 327] width 1043 height 19
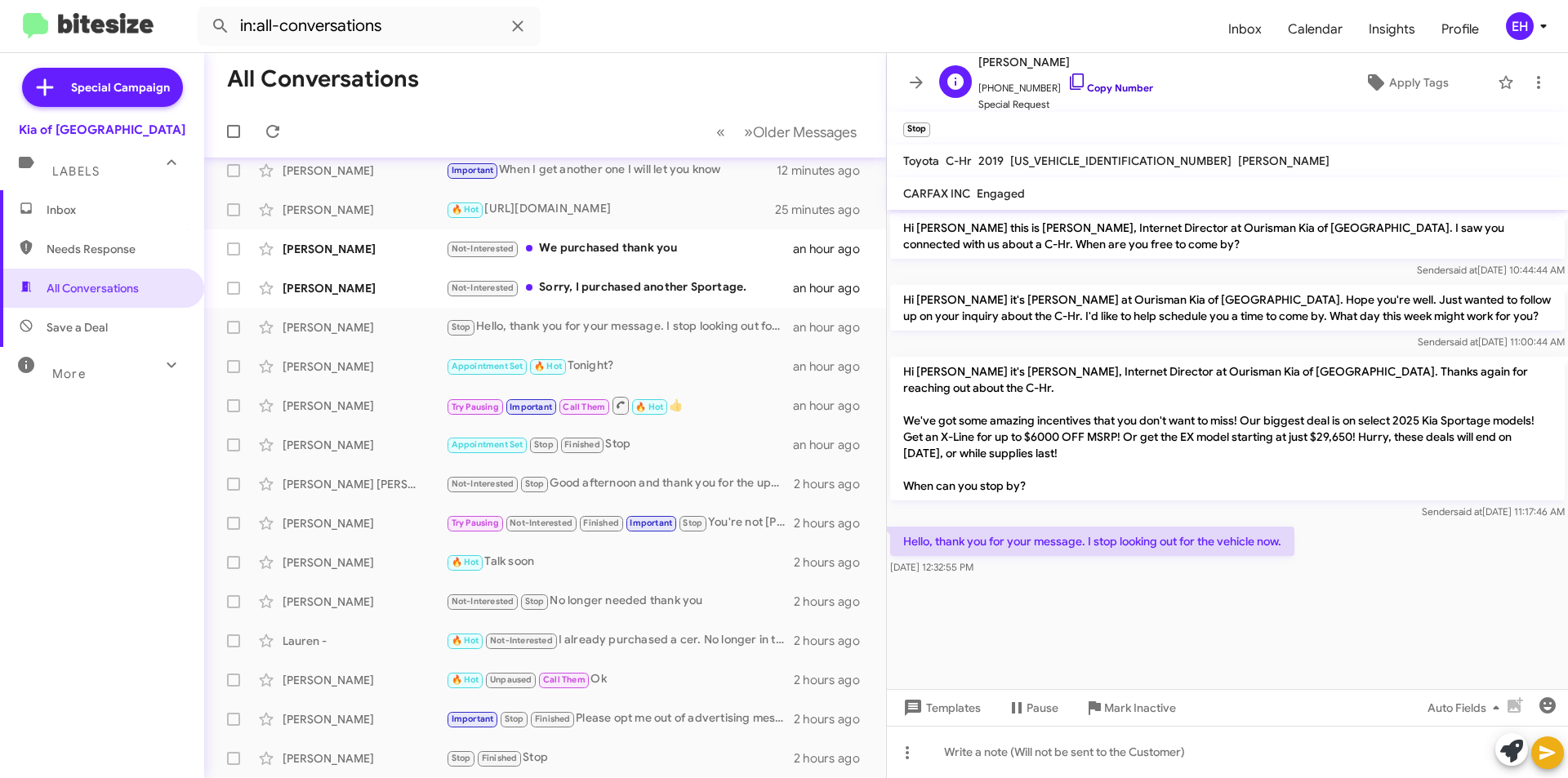
click at [1124, 88] on link "Copy Number" at bounding box center [1110, 87] width 86 height 12
click at [1131, 718] on span "Mark Inactive" at bounding box center [1140, 708] width 72 height 29
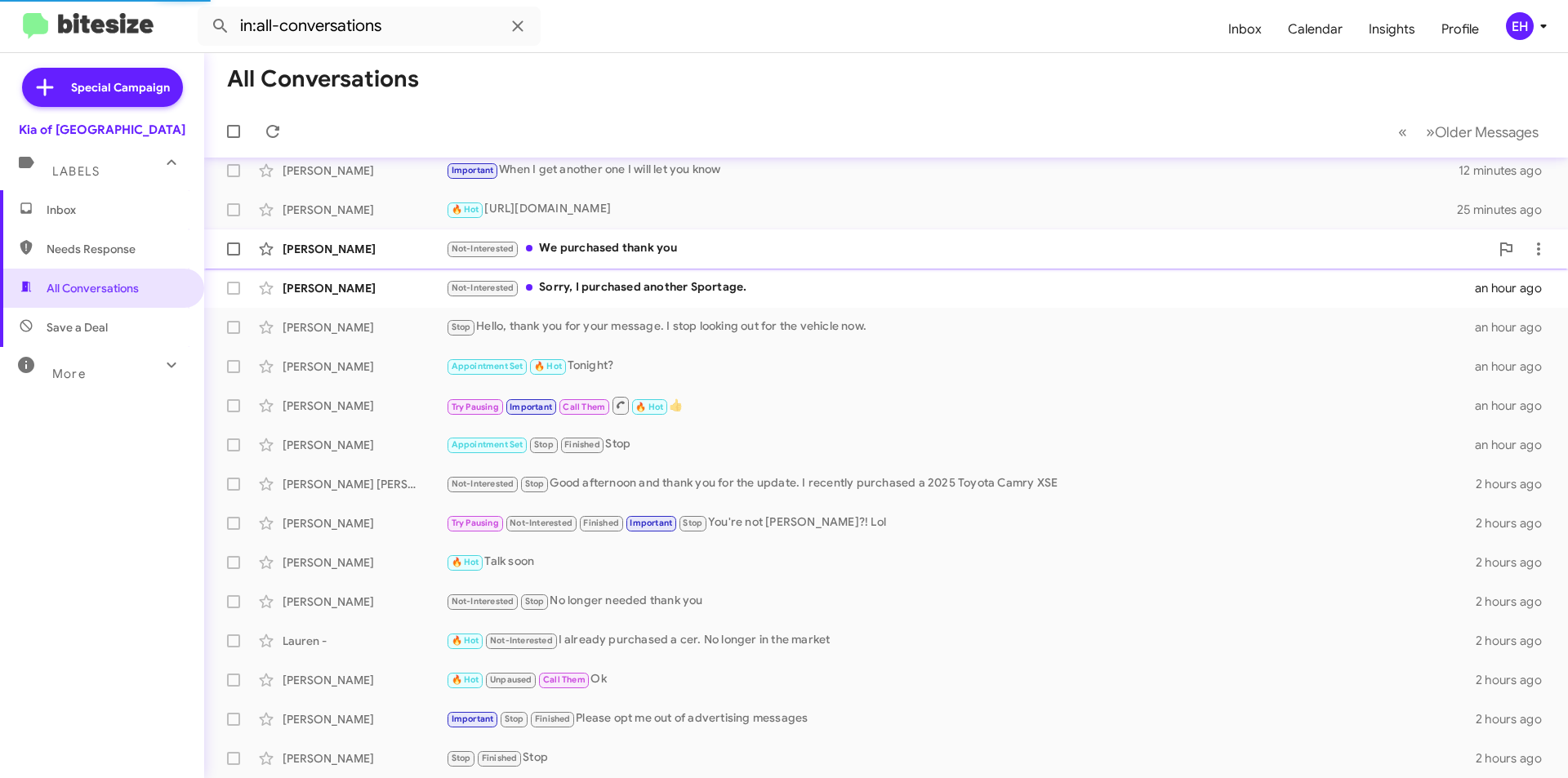
scroll to position [52, 0]
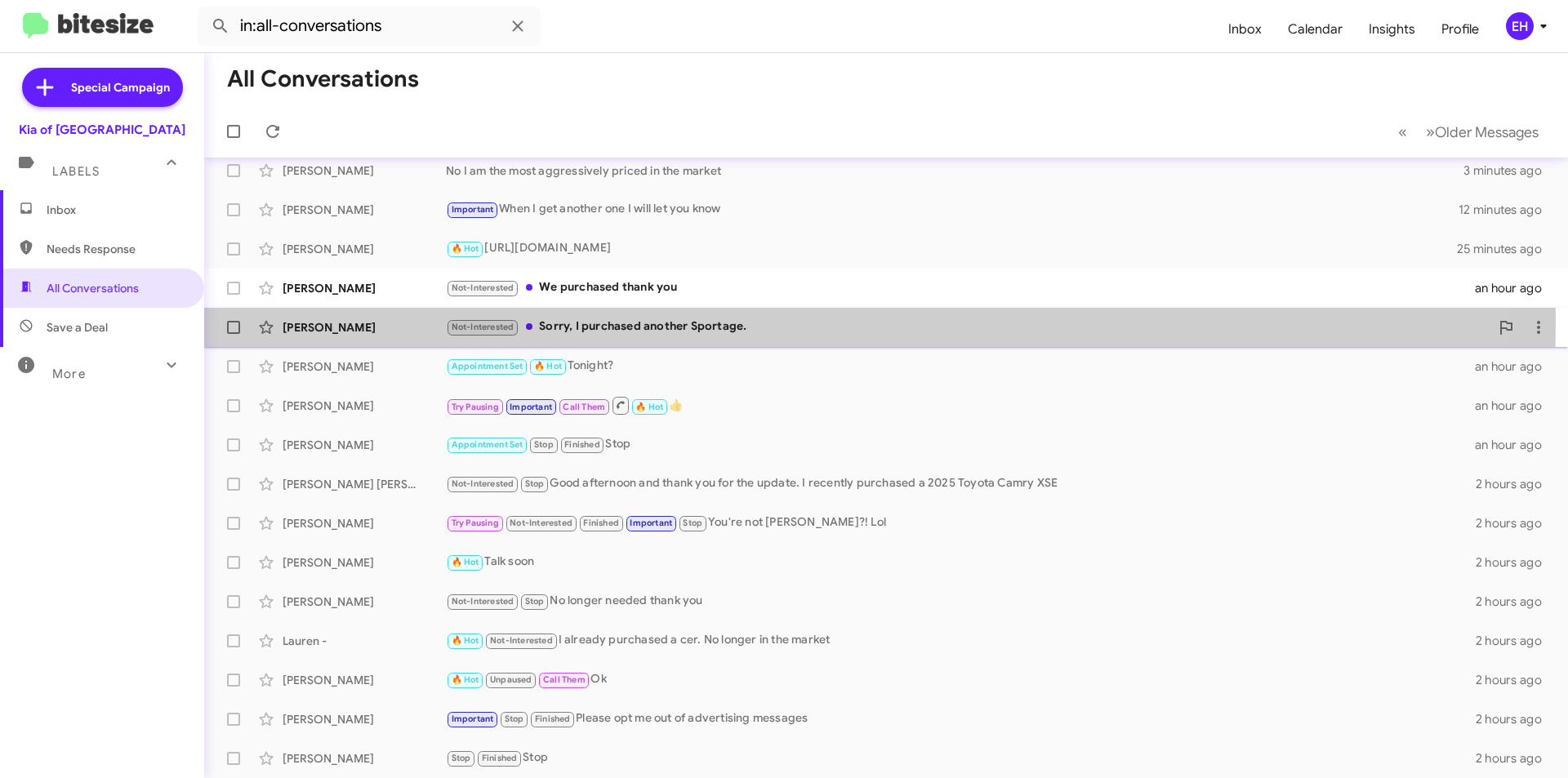
click at [599, 322] on div "Not-Interested Sorry, I purchased another Sportage." at bounding box center [967, 327] width 1043 height 19
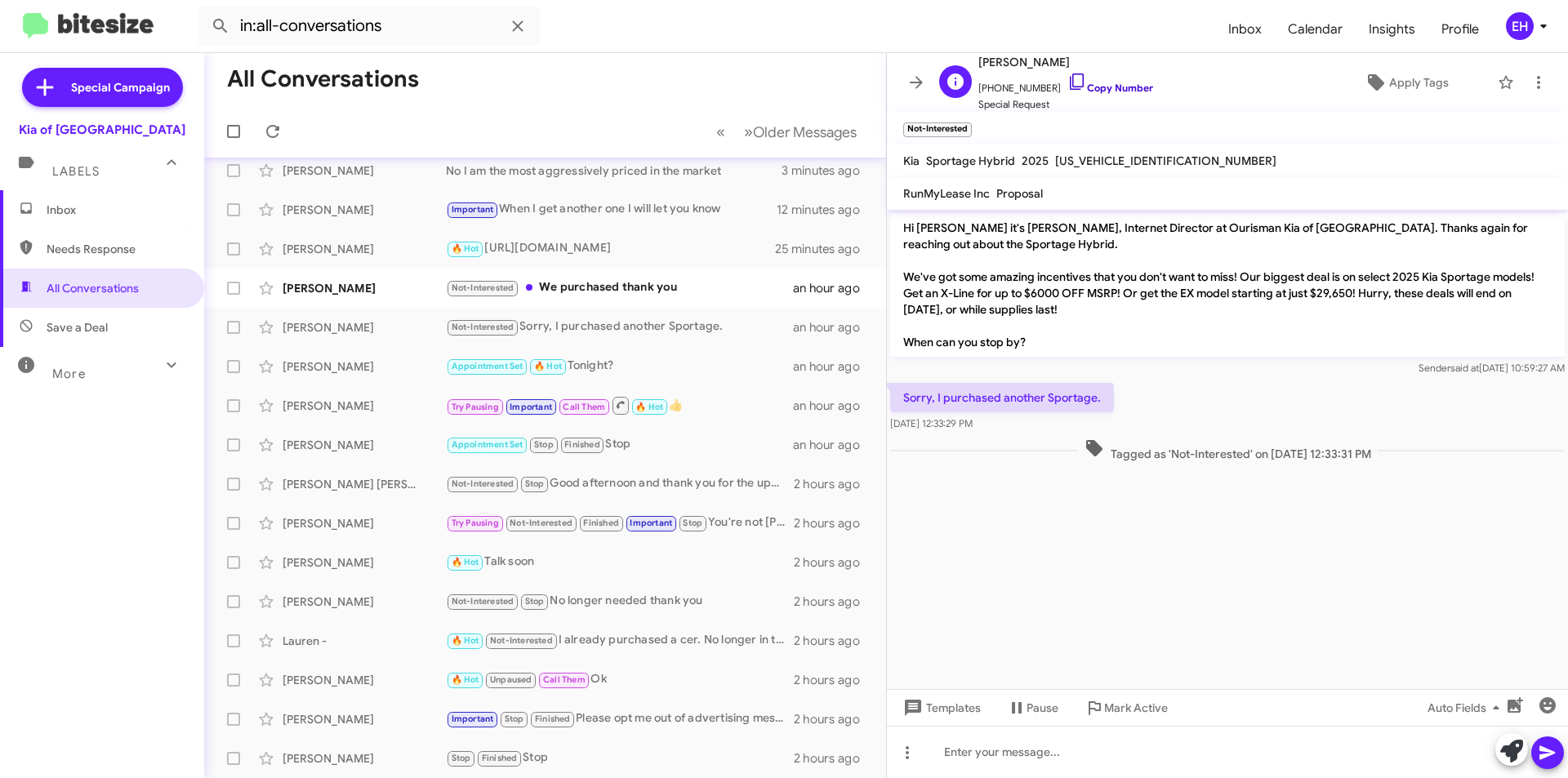
click at [1093, 88] on link "Copy Number" at bounding box center [1110, 87] width 86 height 12
click at [1529, 89] on icon at bounding box center [1539, 83] width 20 height 20
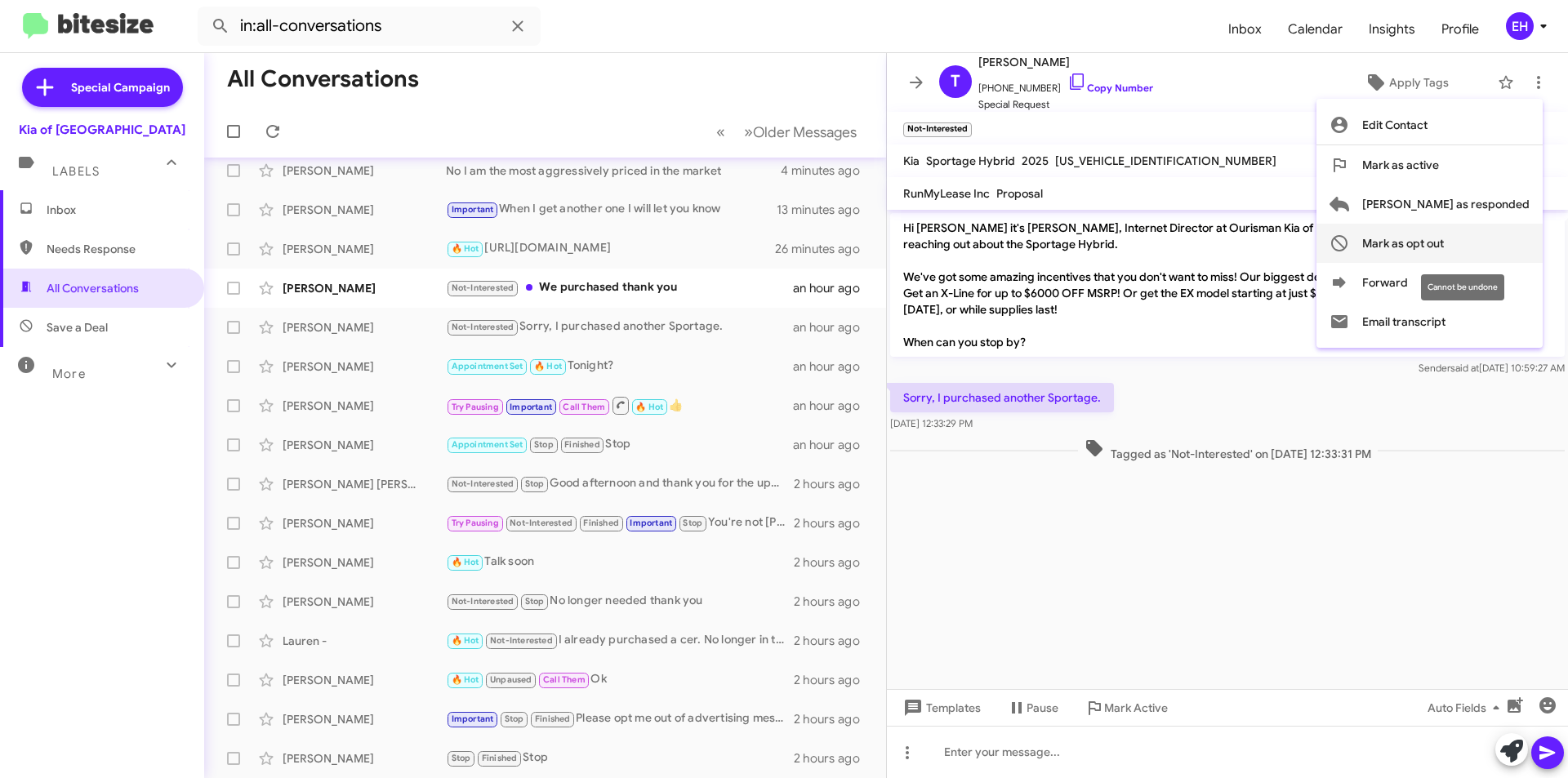
click at [1444, 250] on span "Mark as opt out" at bounding box center [1403, 244] width 82 height 39
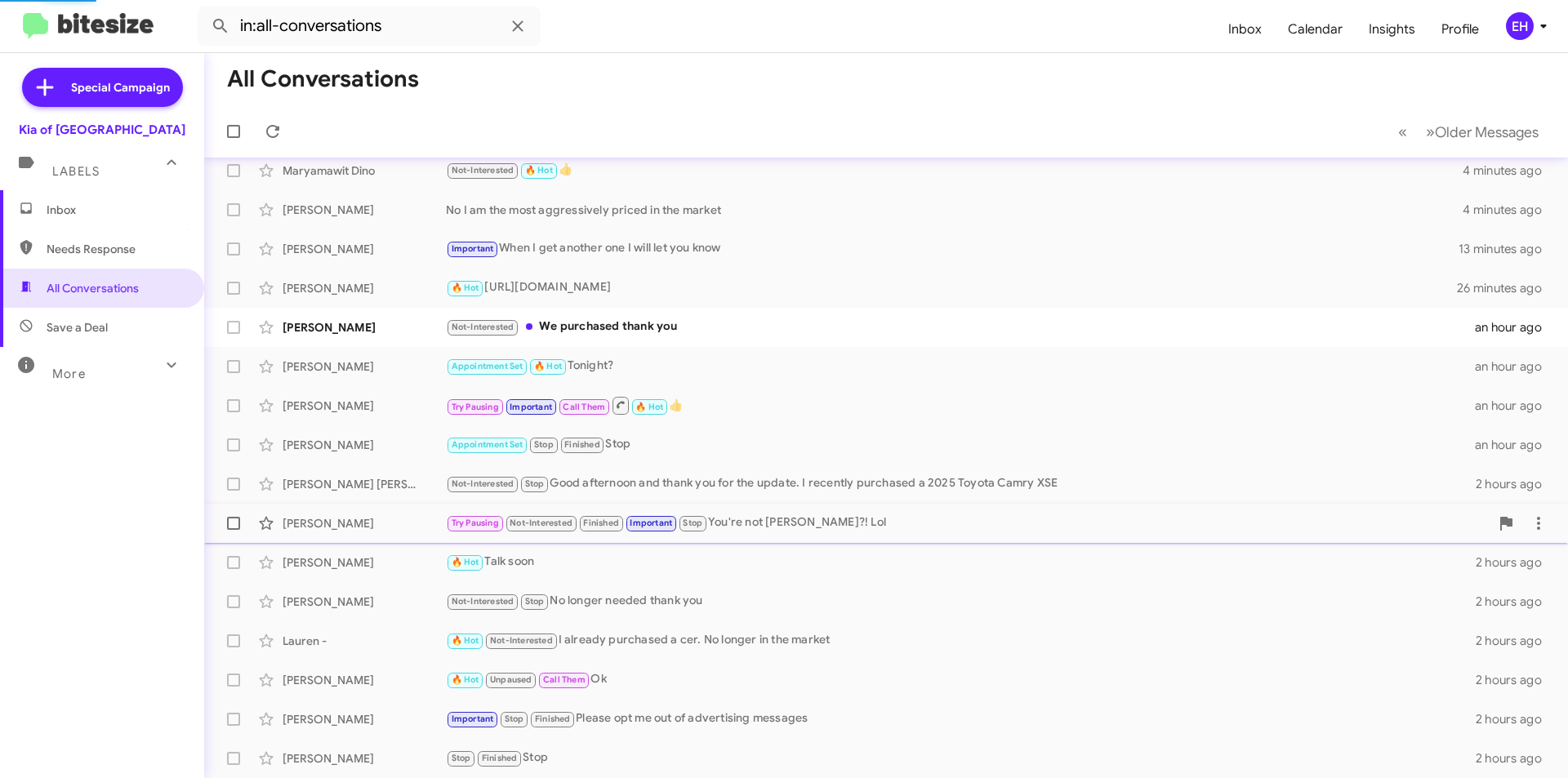
scroll to position [13, 0]
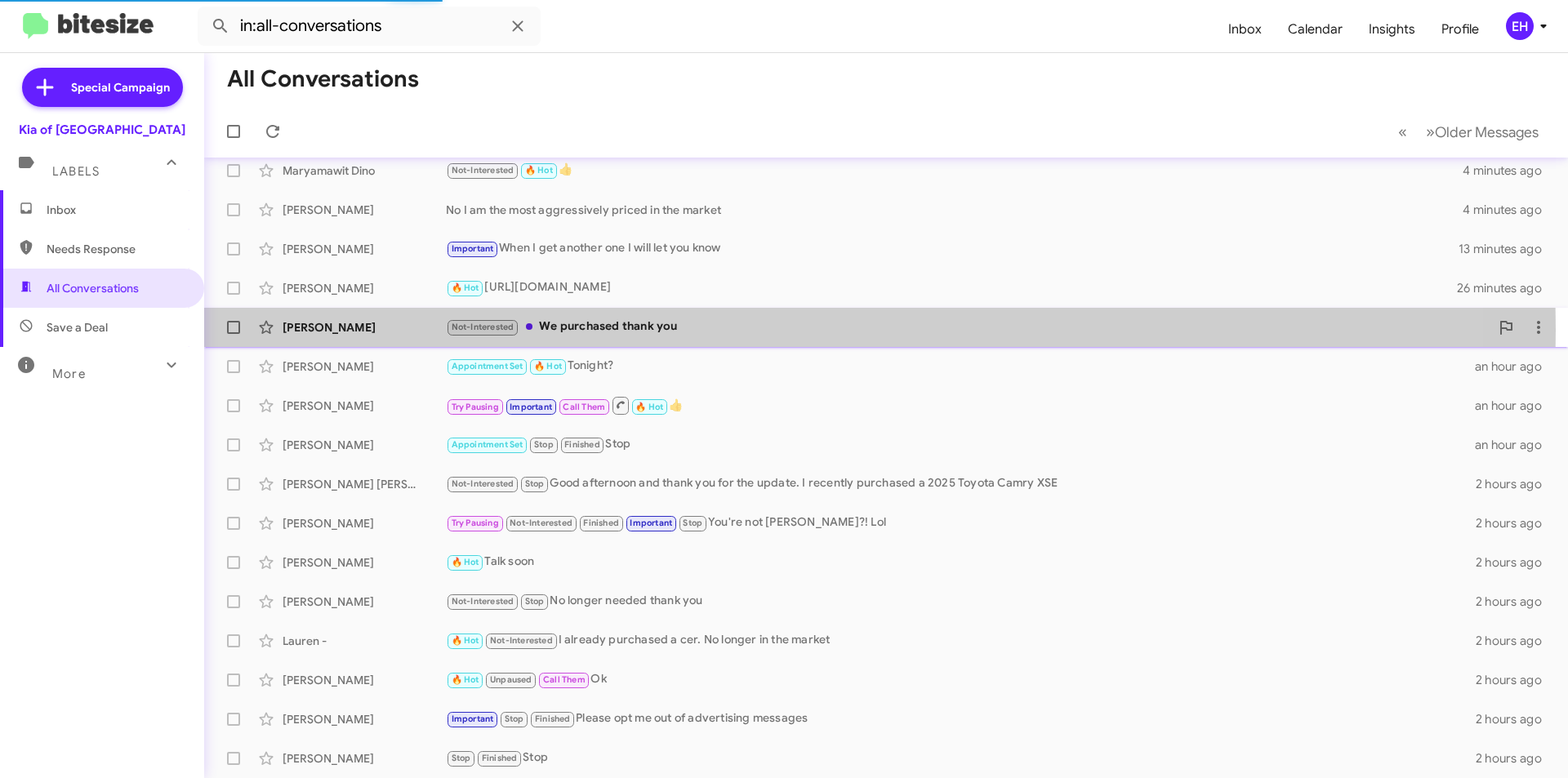
click at [586, 330] on div "Not-Interested We purchased thank you" at bounding box center [967, 327] width 1043 height 19
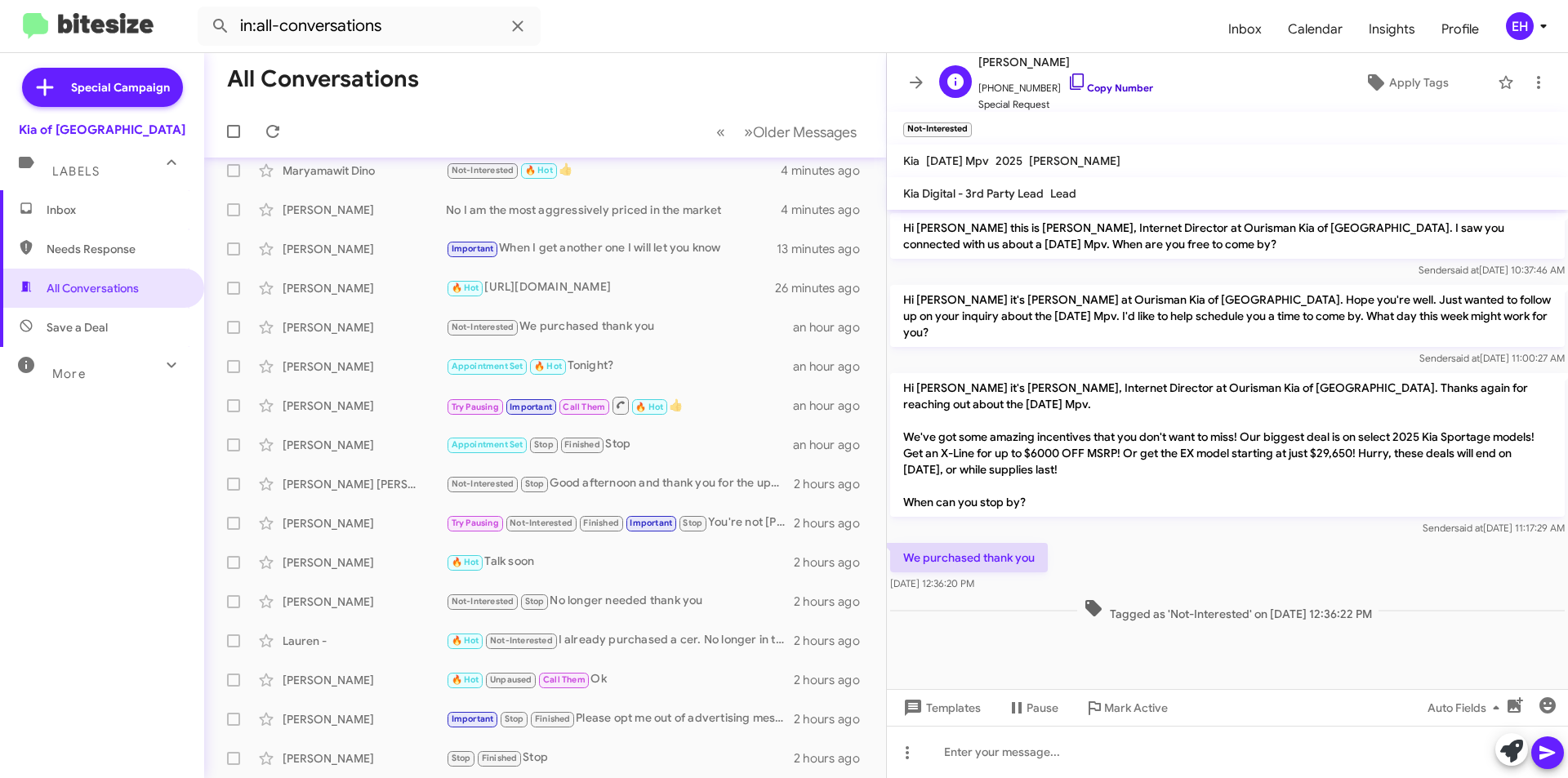
click at [1093, 92] on link "Copy Number" at bounding box center [1110, 87] width 86 height 12
click at [1534, 85] on icon at bounding box center [1539, 83] width 20 height 20
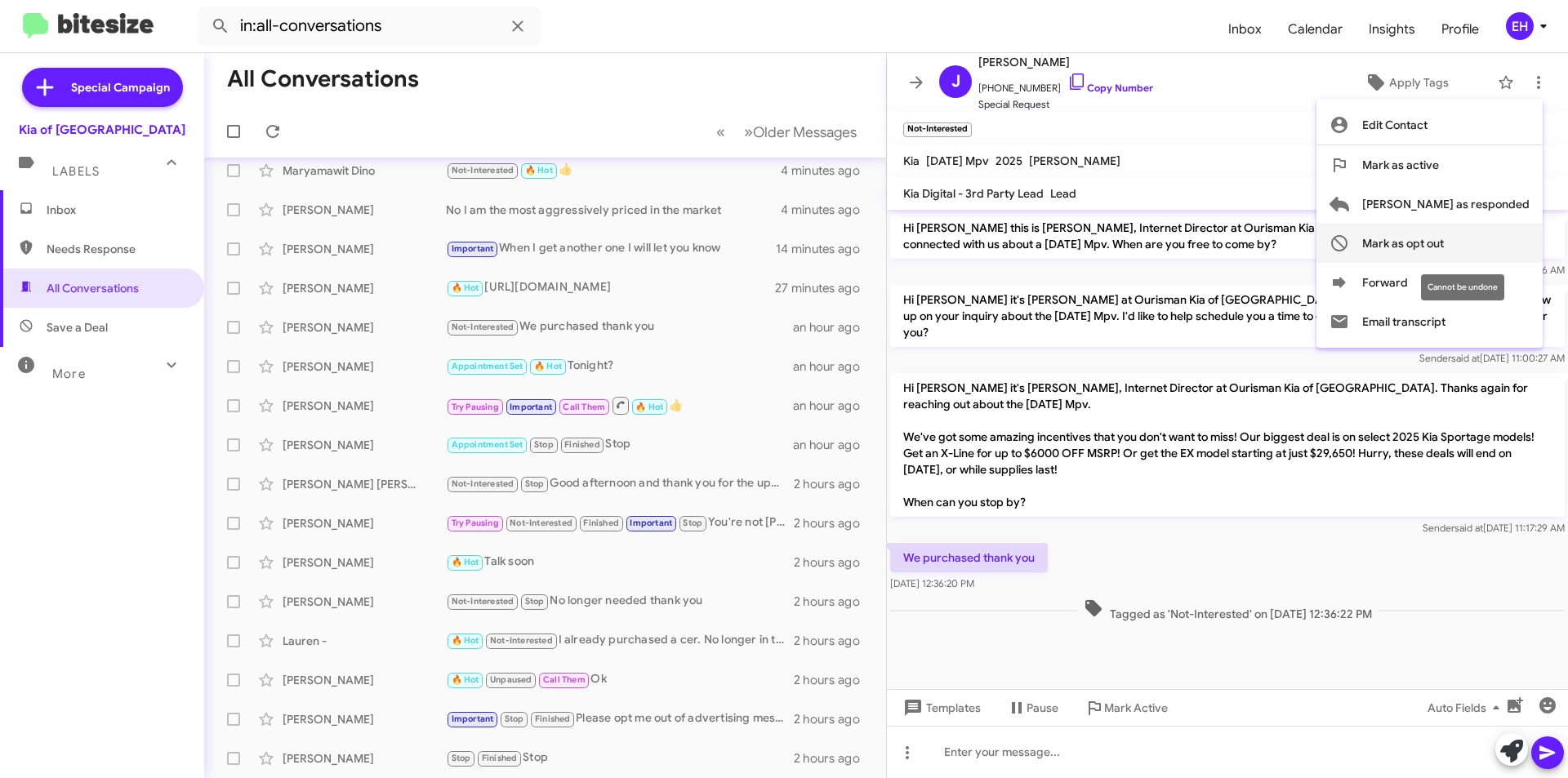
click at [1444, 253] on span "Mark as opt out" at bounding box center [1403, 244] width 82 height 39
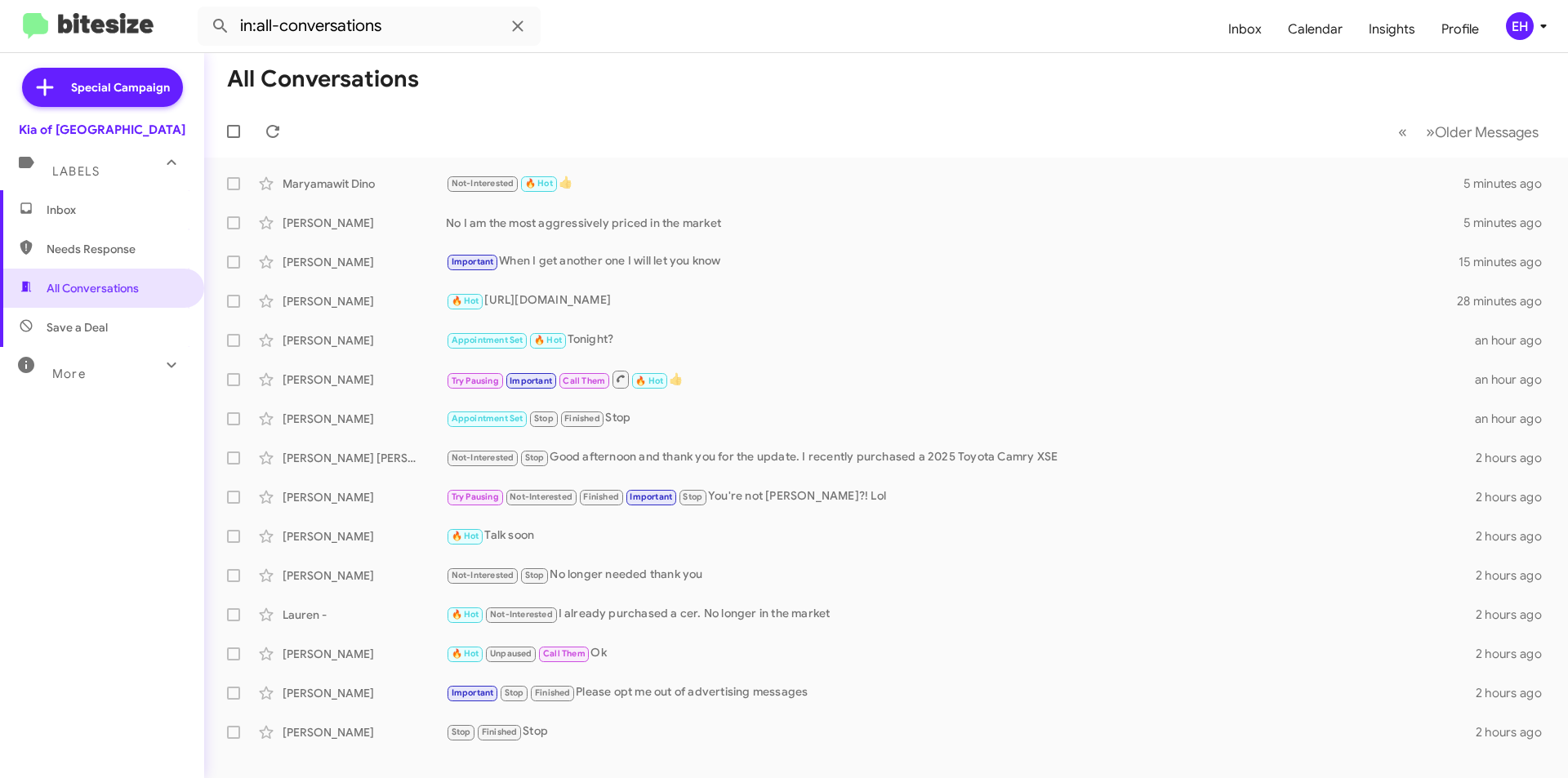
click at [65, 232] on span "Needs Response" at bounding box center [102, 249] width 204 height 39
type input "in:needs-response"
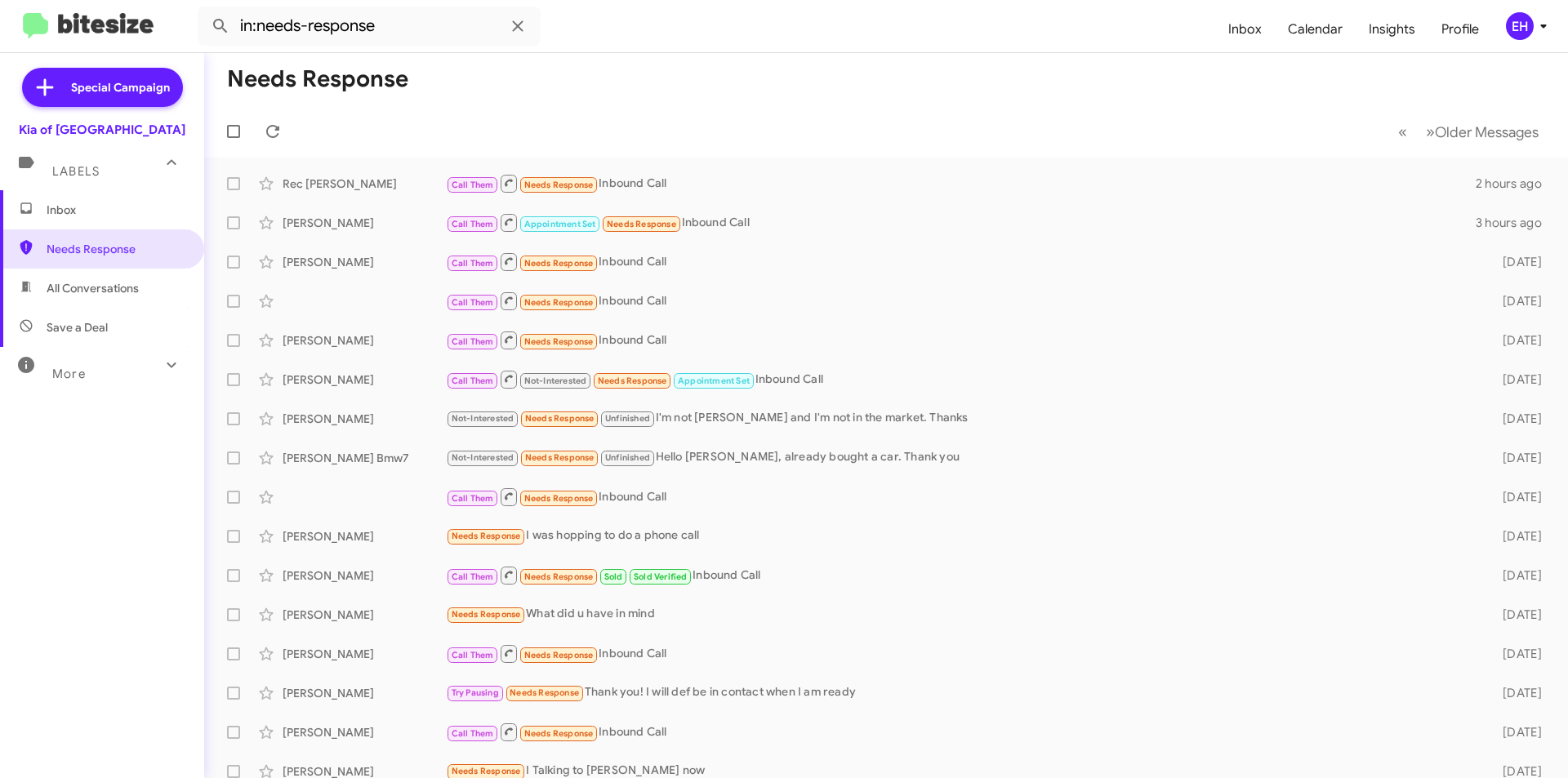
click at [65, 213] on span "Inbox" at bounding box center [116, 210] width 139 height 16
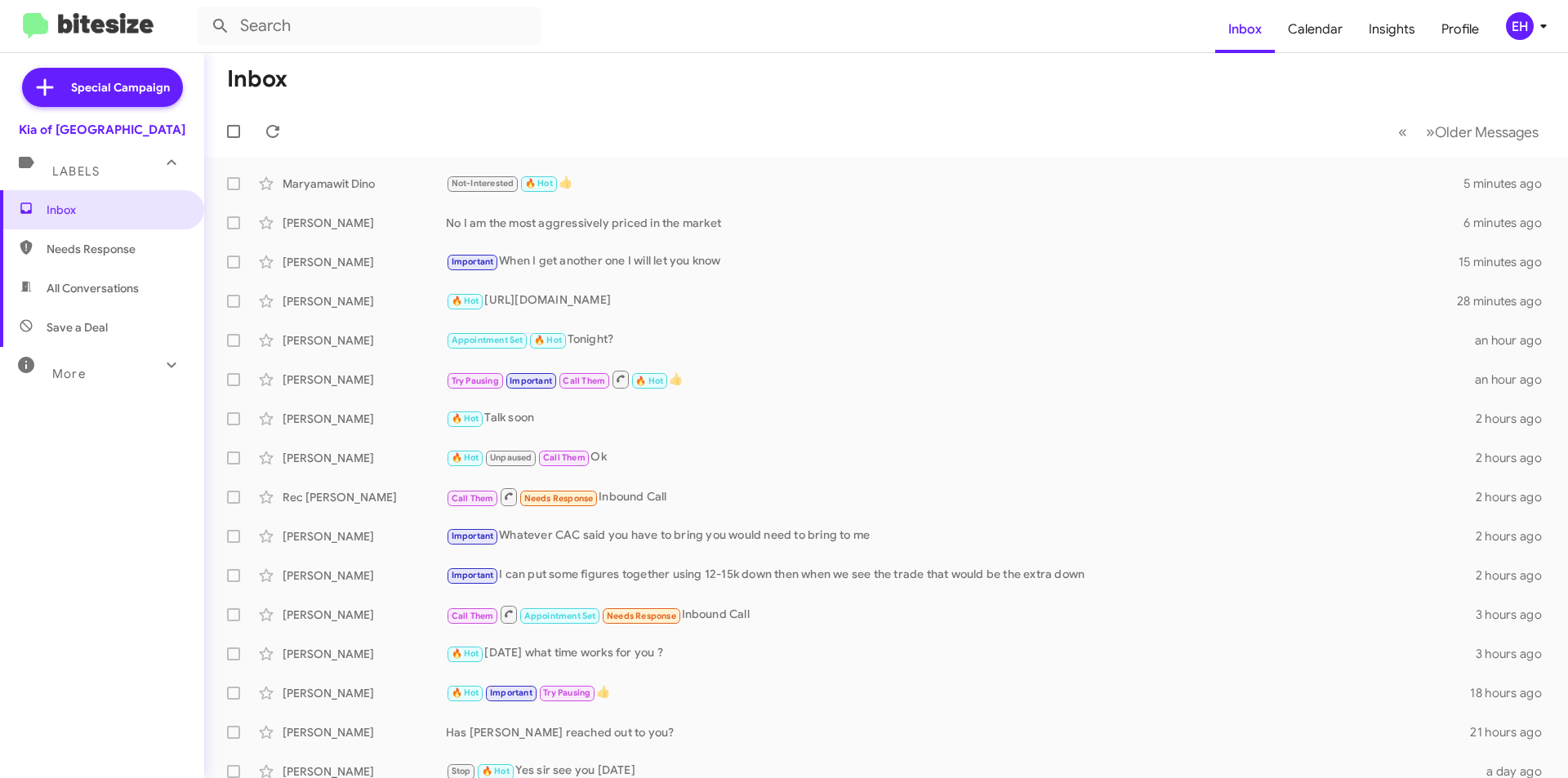
click at [93, 284] on span "All Conversations" at bounding box center [92, 288] width 92 height 16
type input "in:all-conversations"
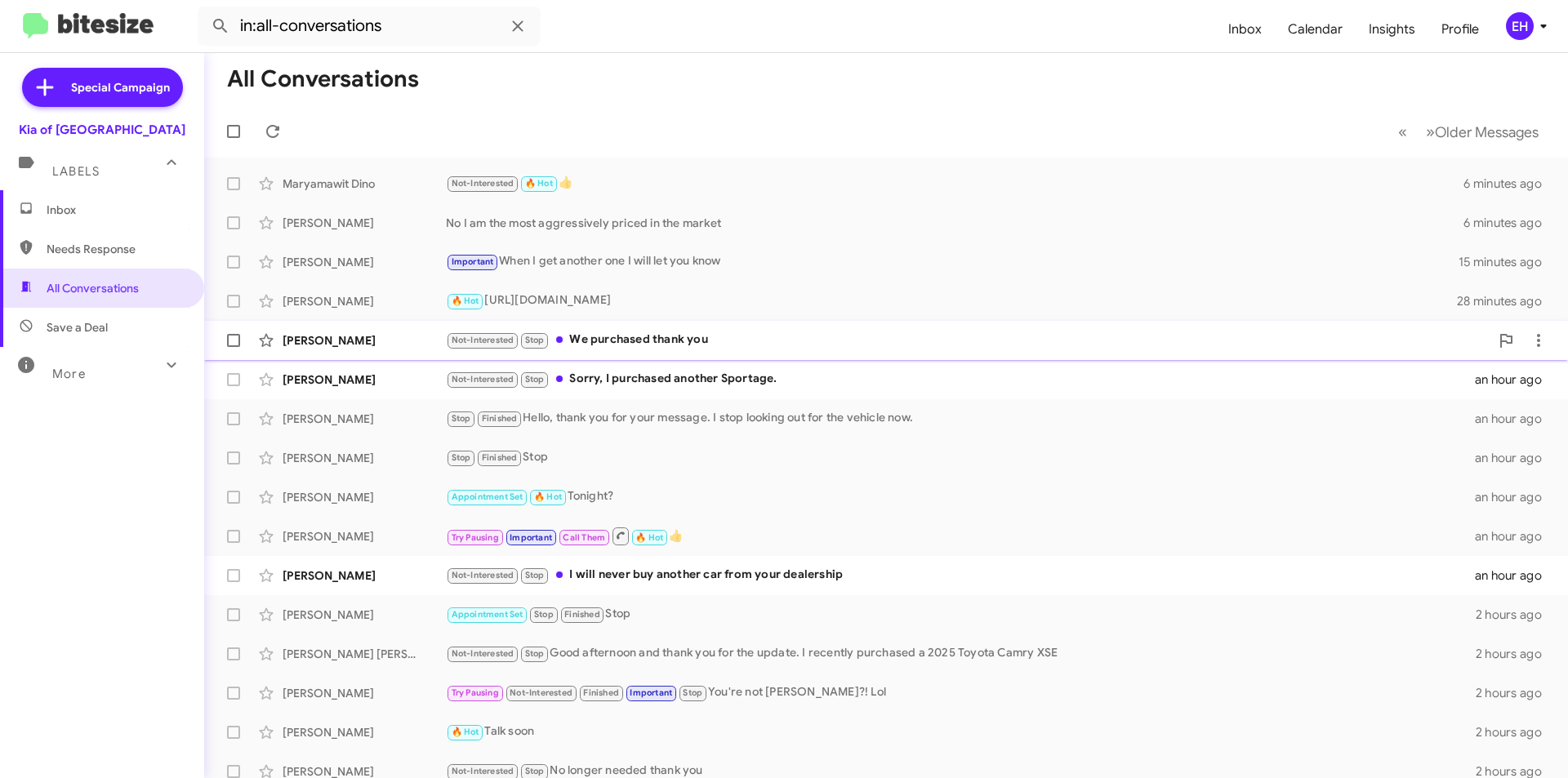
click at [652, 333] on div "Not-Interested Stop We purchased thank you" at bounding box center [967, 340] width 1043 height 19
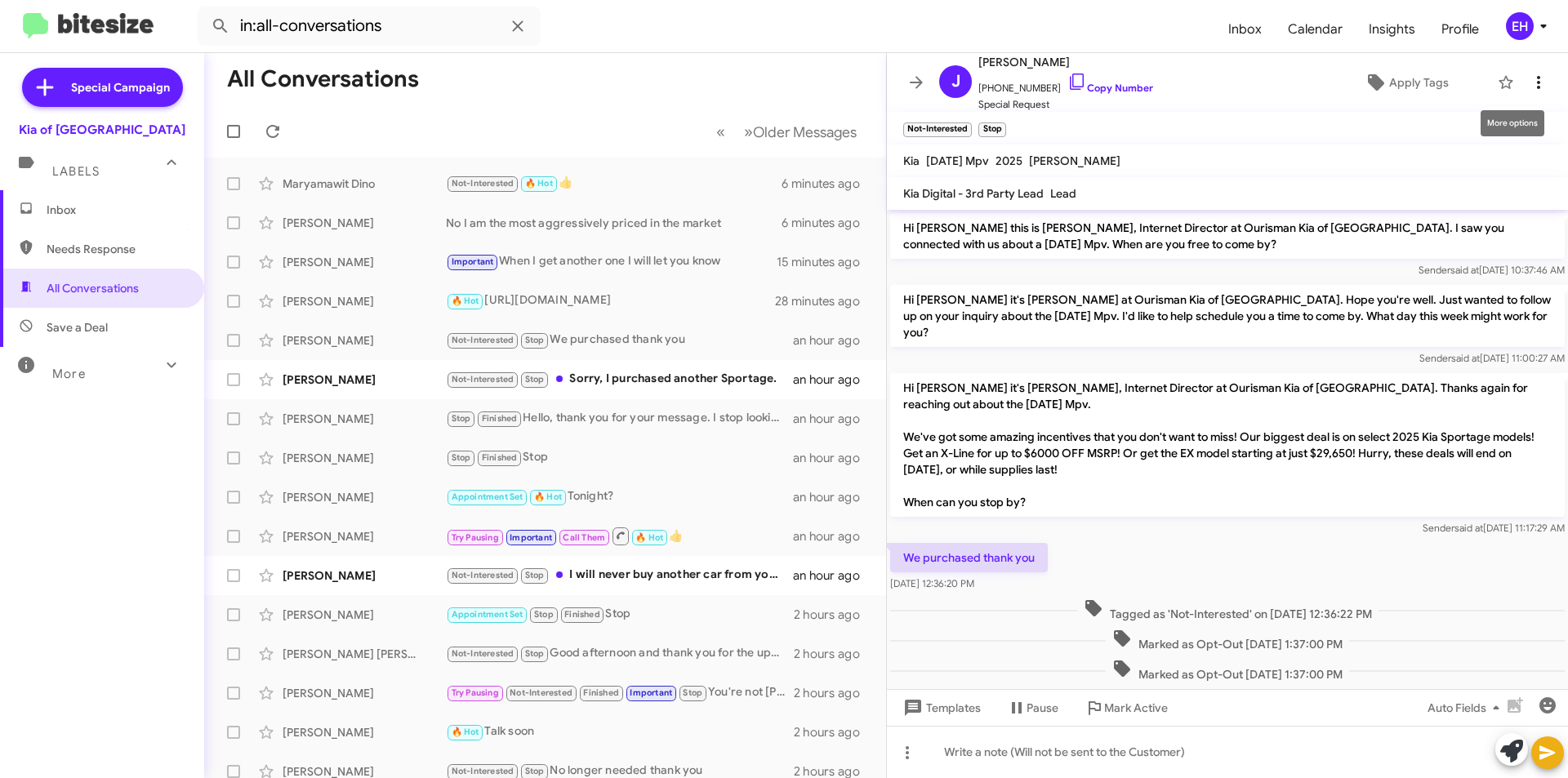
click at [1533, 81] on icon at bounding box center [1539, 83] width 20 height 20
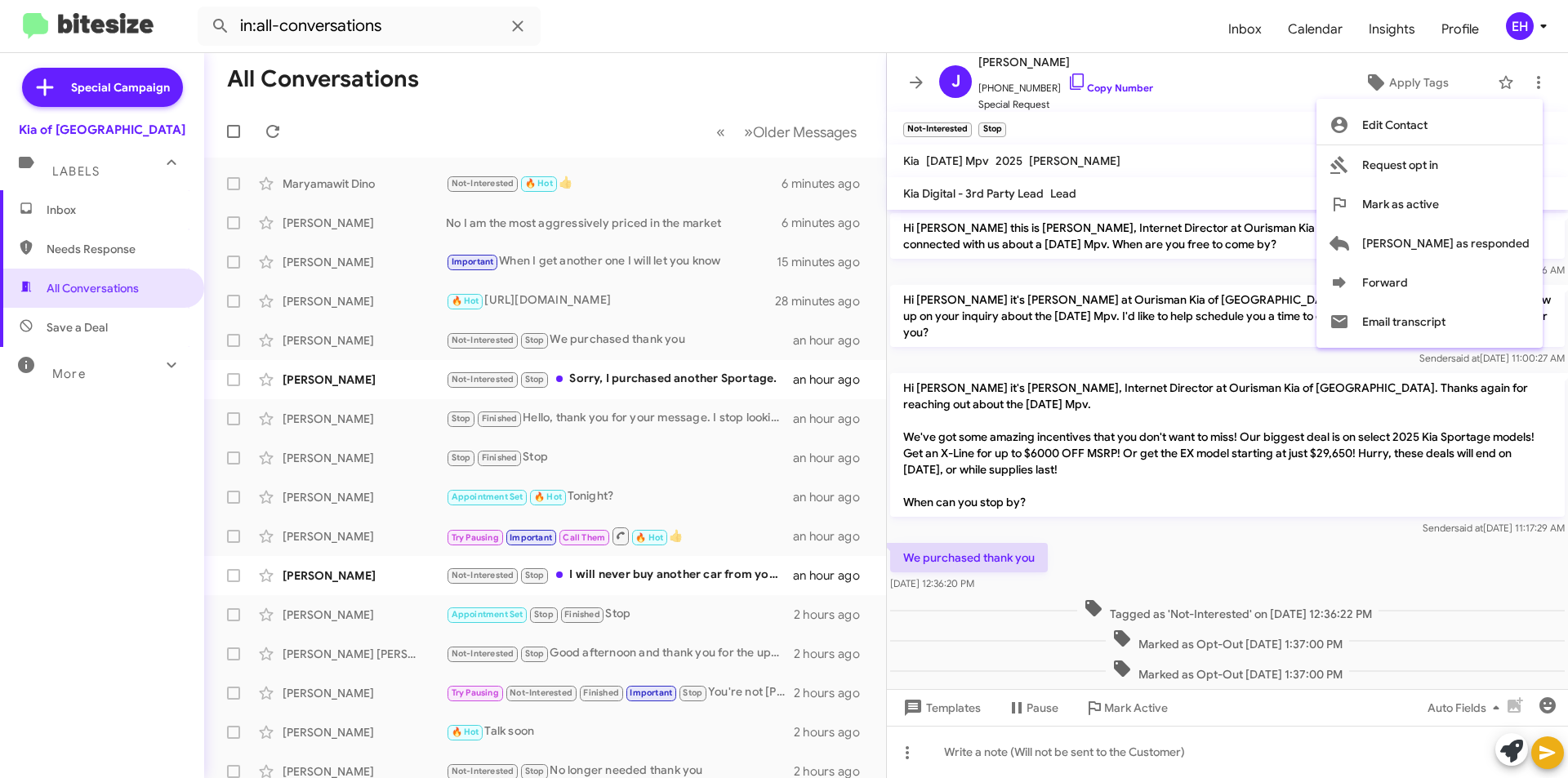
click at [1062, 758] on div at bounding box center [784, 389] width 1568 height 778
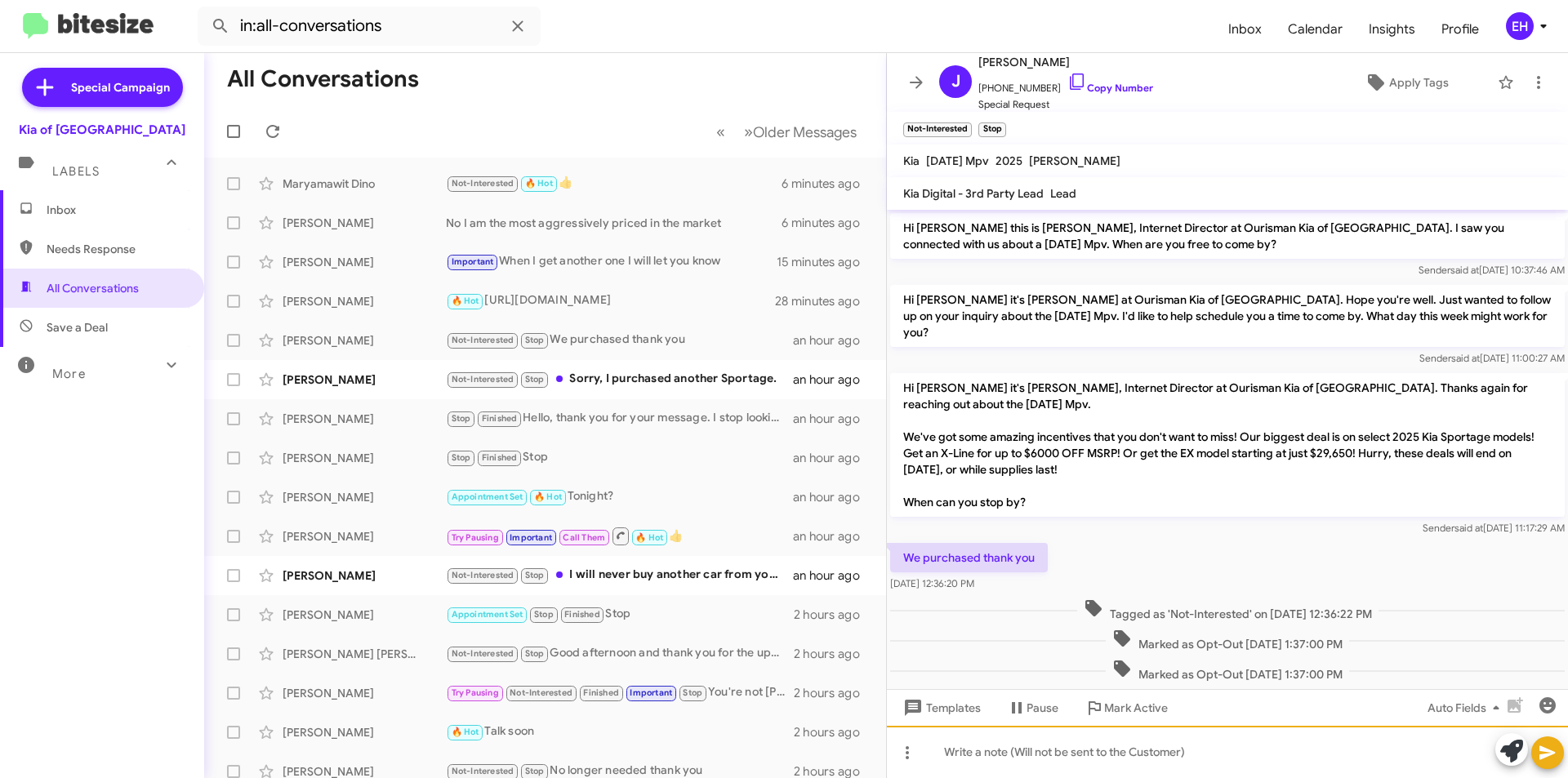
click at [1059, 739] on div at bounding box center [1226, 752] width 681 height 52
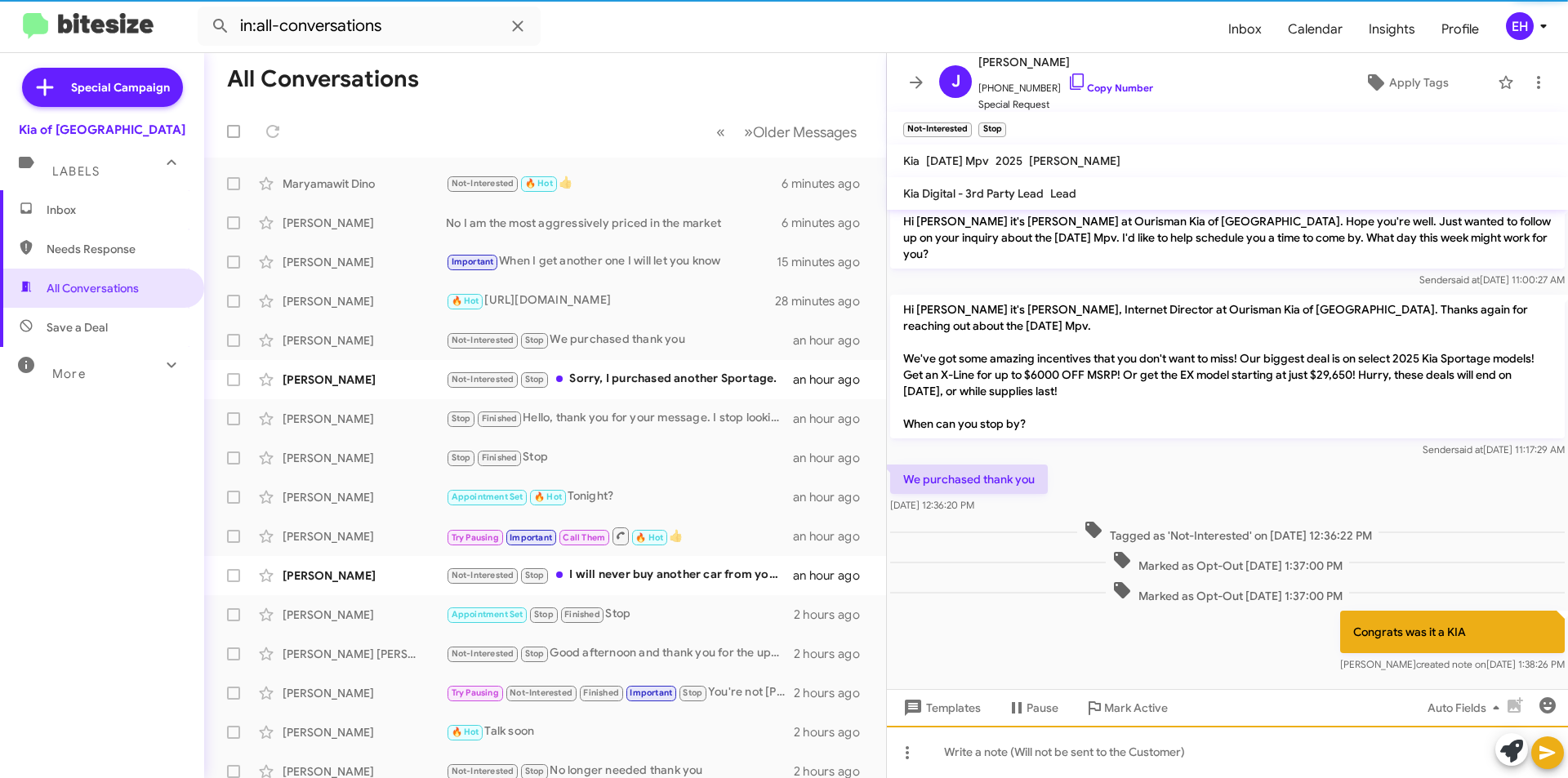
scroll to position [82, 0]
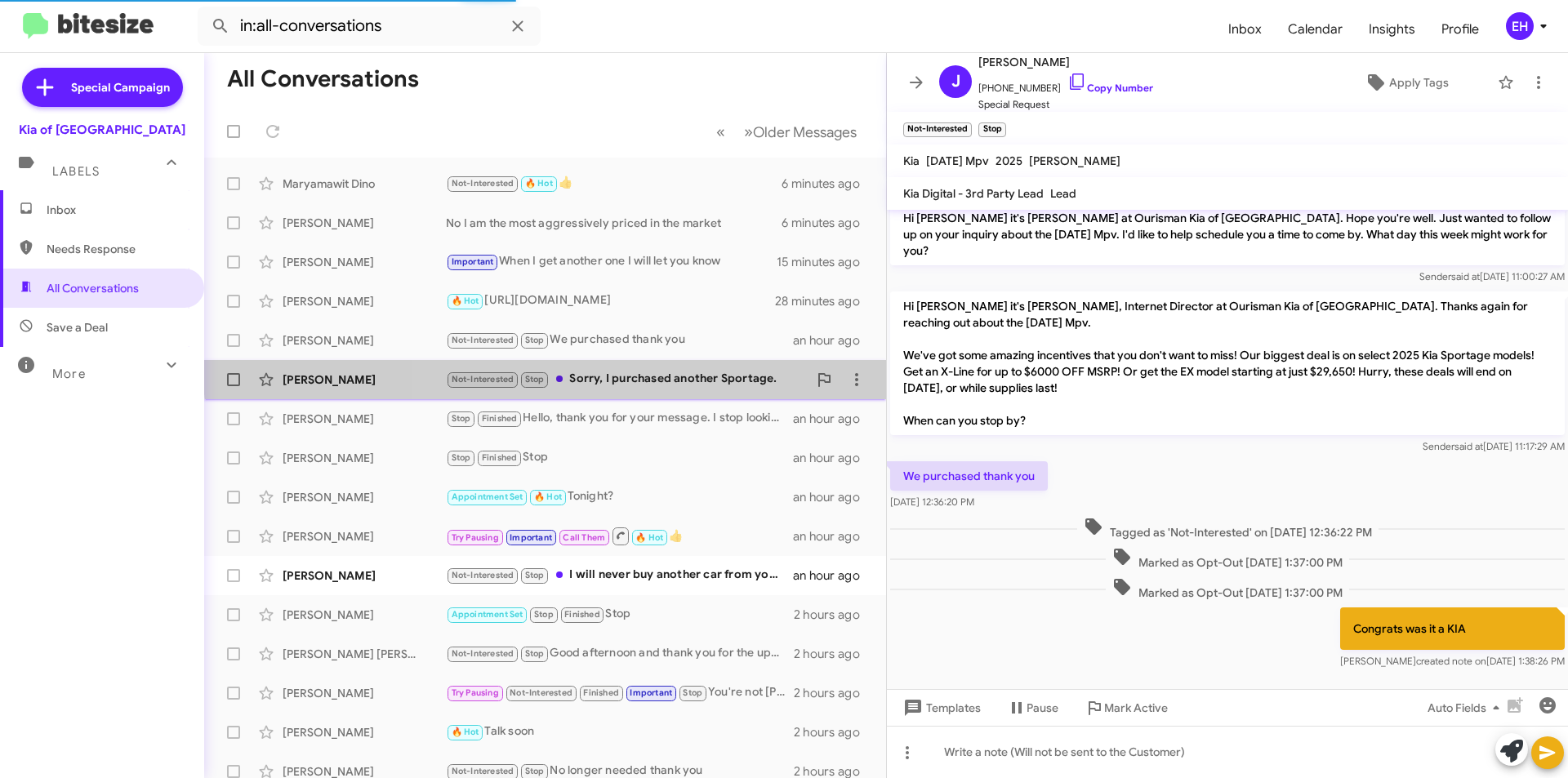
click at [668, 369] on div "Tim Mccafferty Not-Interested Stop Sorry, I purchased another Sportage. an hour…" at bounding box center [545, 380] width 655 height 33
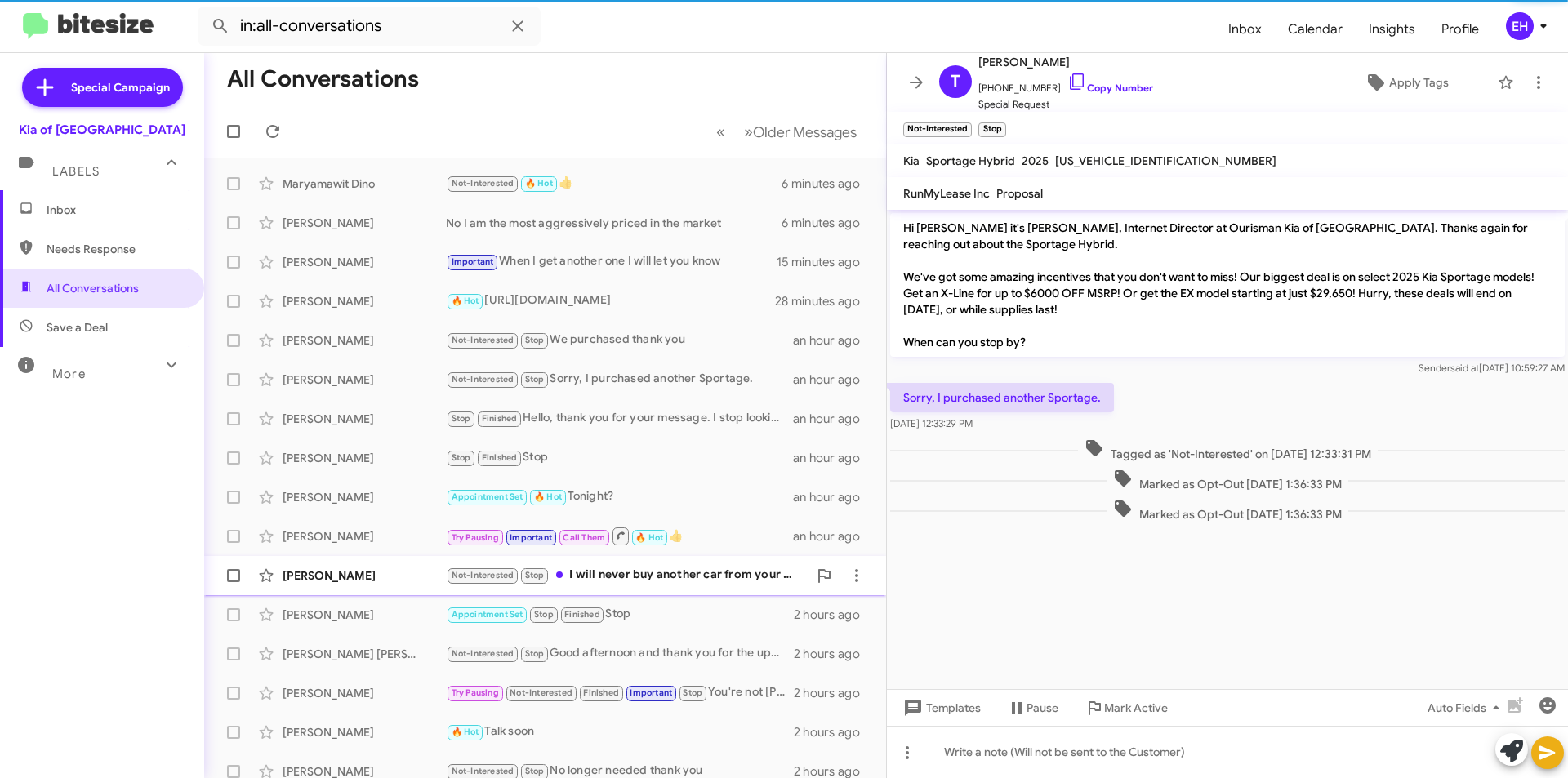
click at [635, 586] on div "Joan Holloway Not-Interested Stop I will never buy another car from your dealer…" at bounding box center [545, 576] width 655 height 33
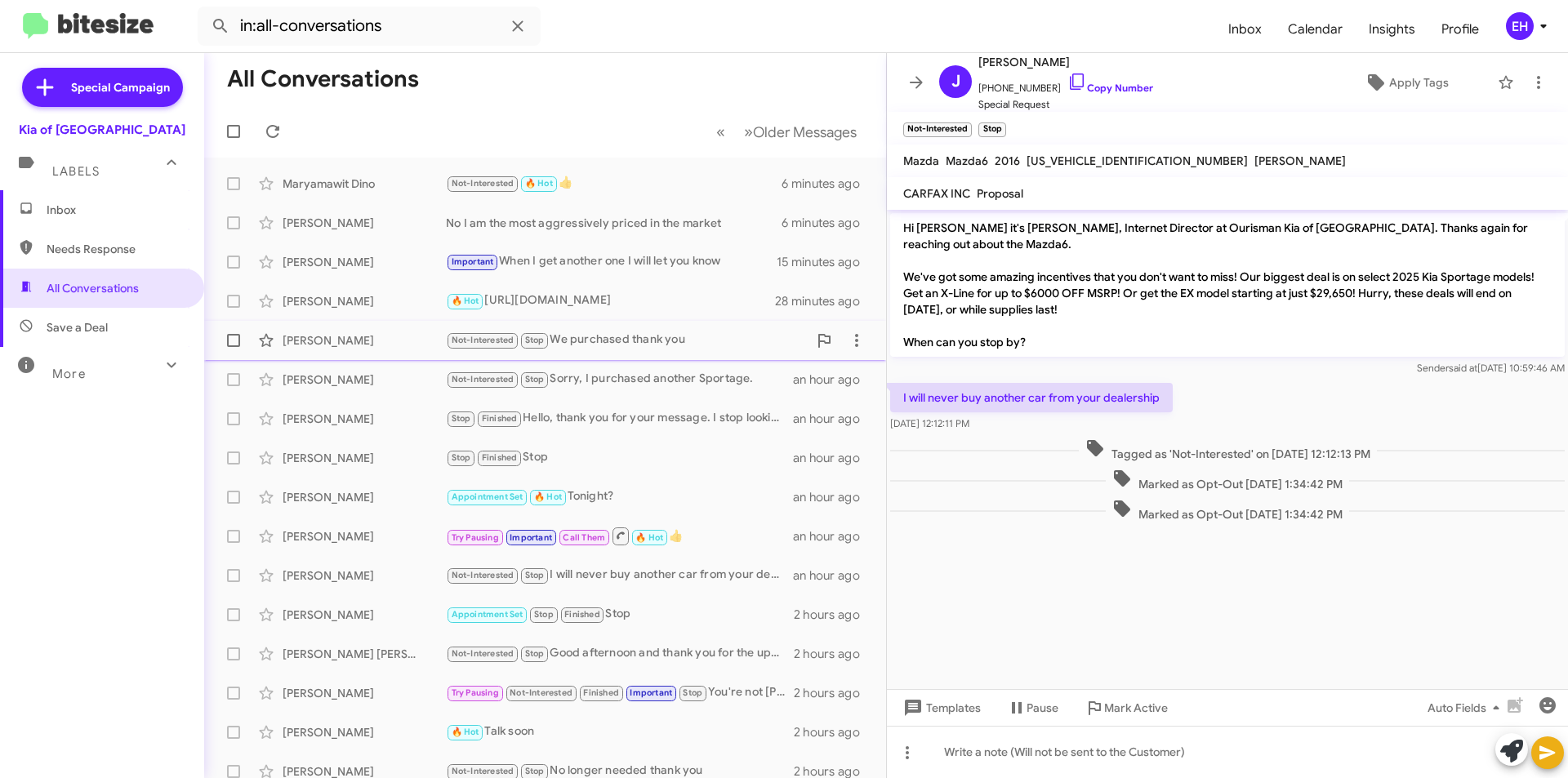
click at [646, 333] on div "Not-Interested Stop We purchased thank you" at bounding box center [627, 340] width 362 height 19
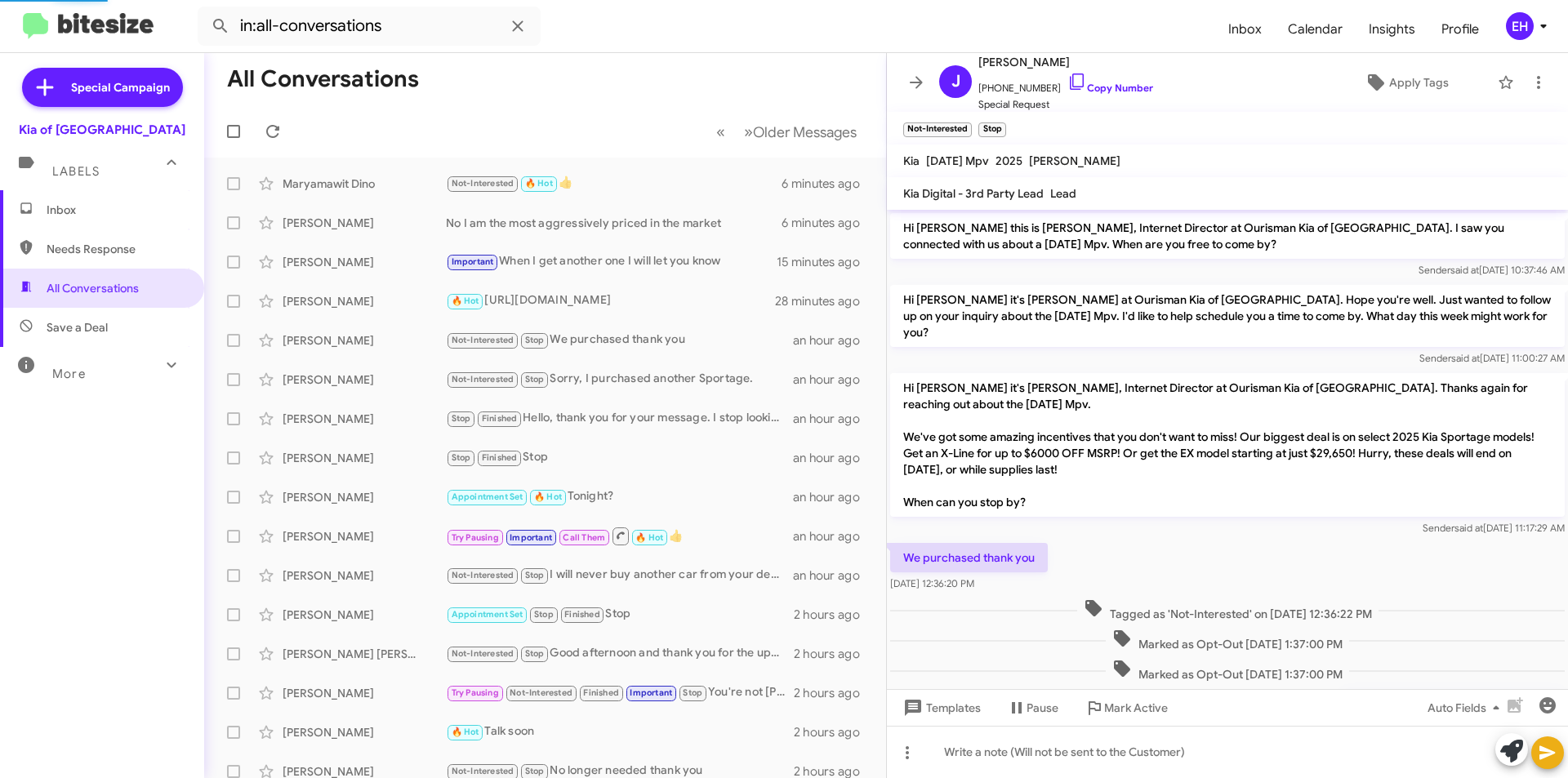
scroll to position [82, 0]
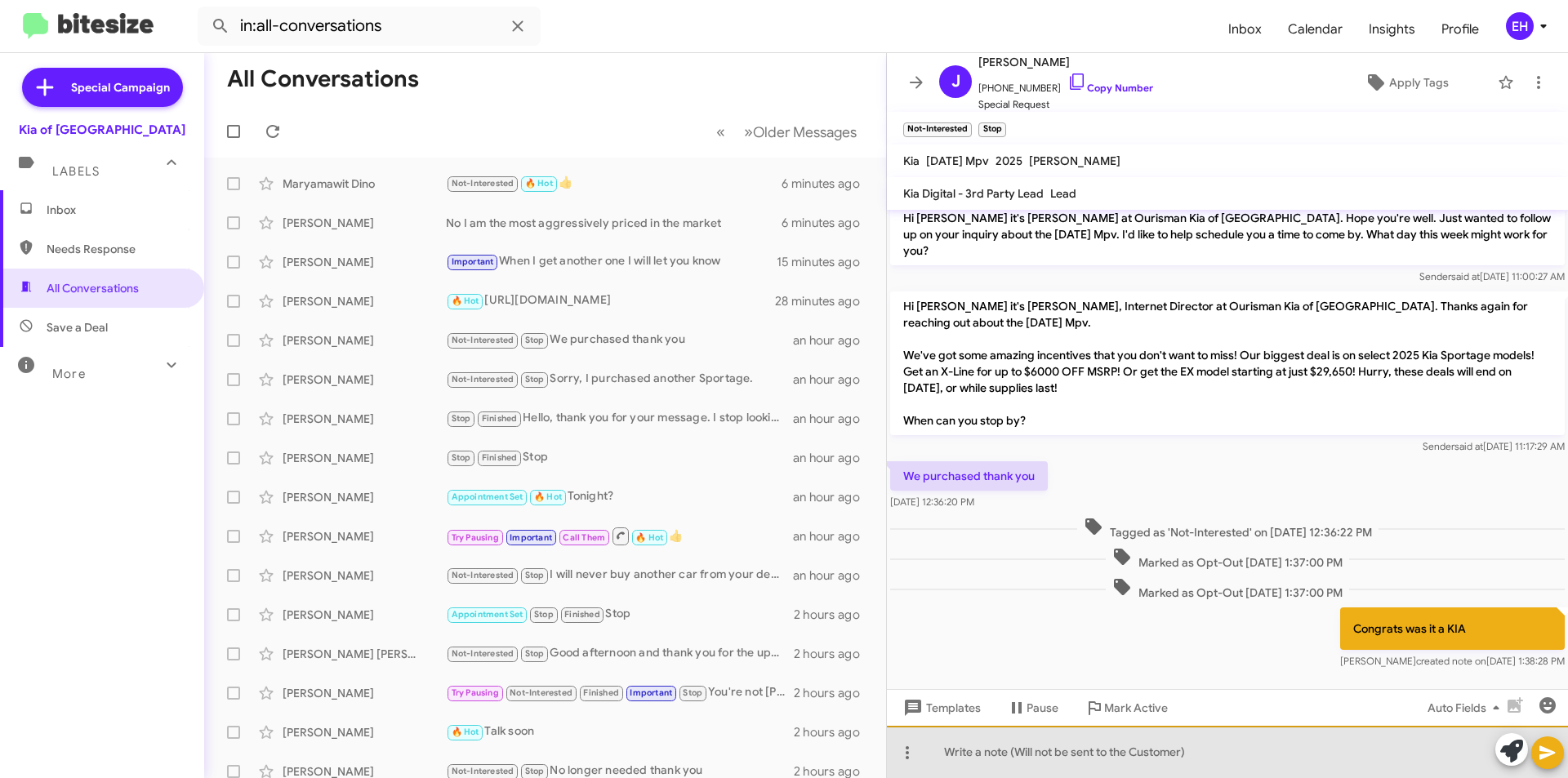
click at [1153, 744] on div at bounding box center [1226, 752] width 681 height 52
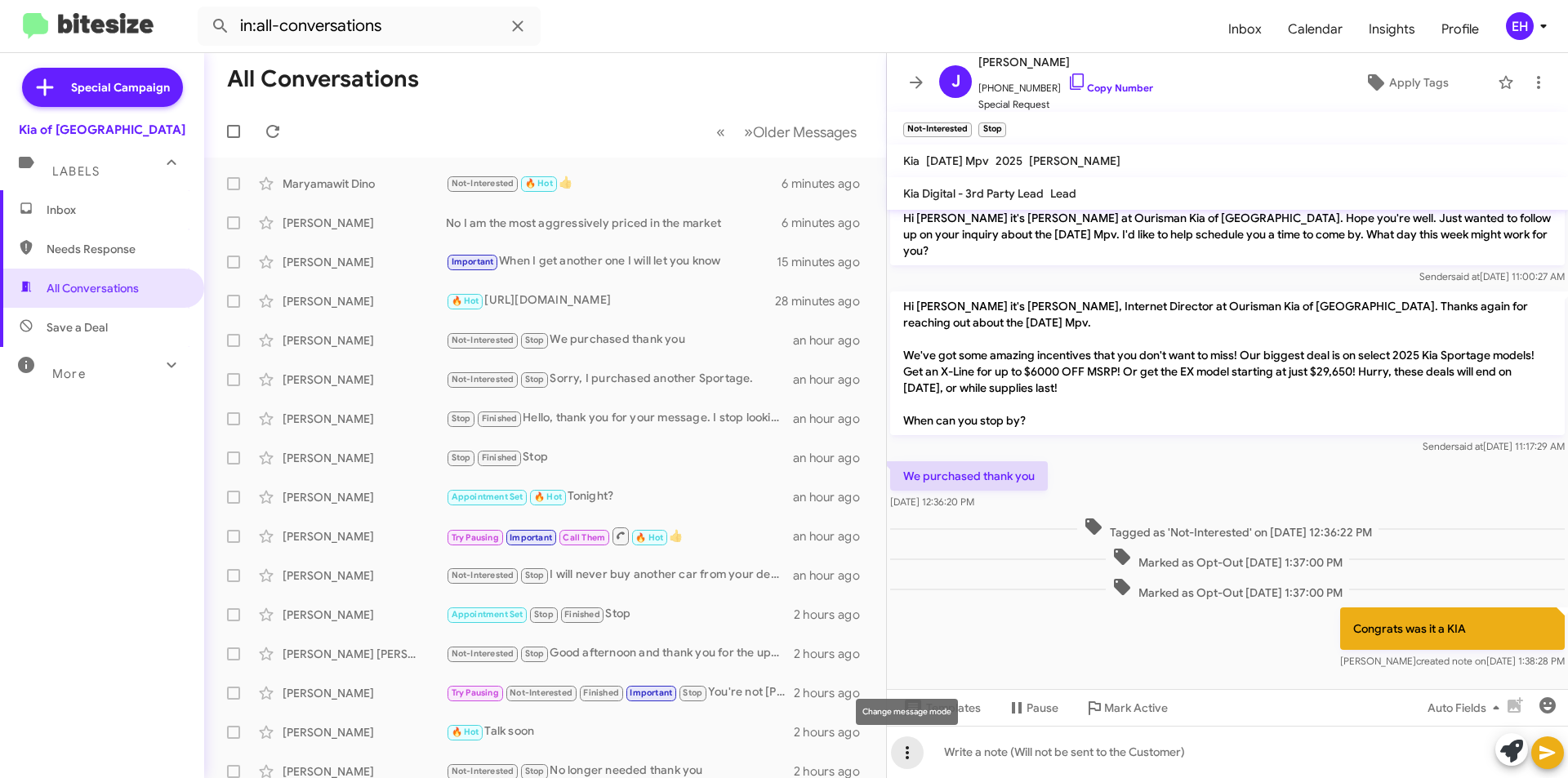
click at [900, 759] on icon at bounding box center [907, 753] width 20 height 20
click at [931, 706] on button "note" at bounding box center [941, 710] width 101 height 39
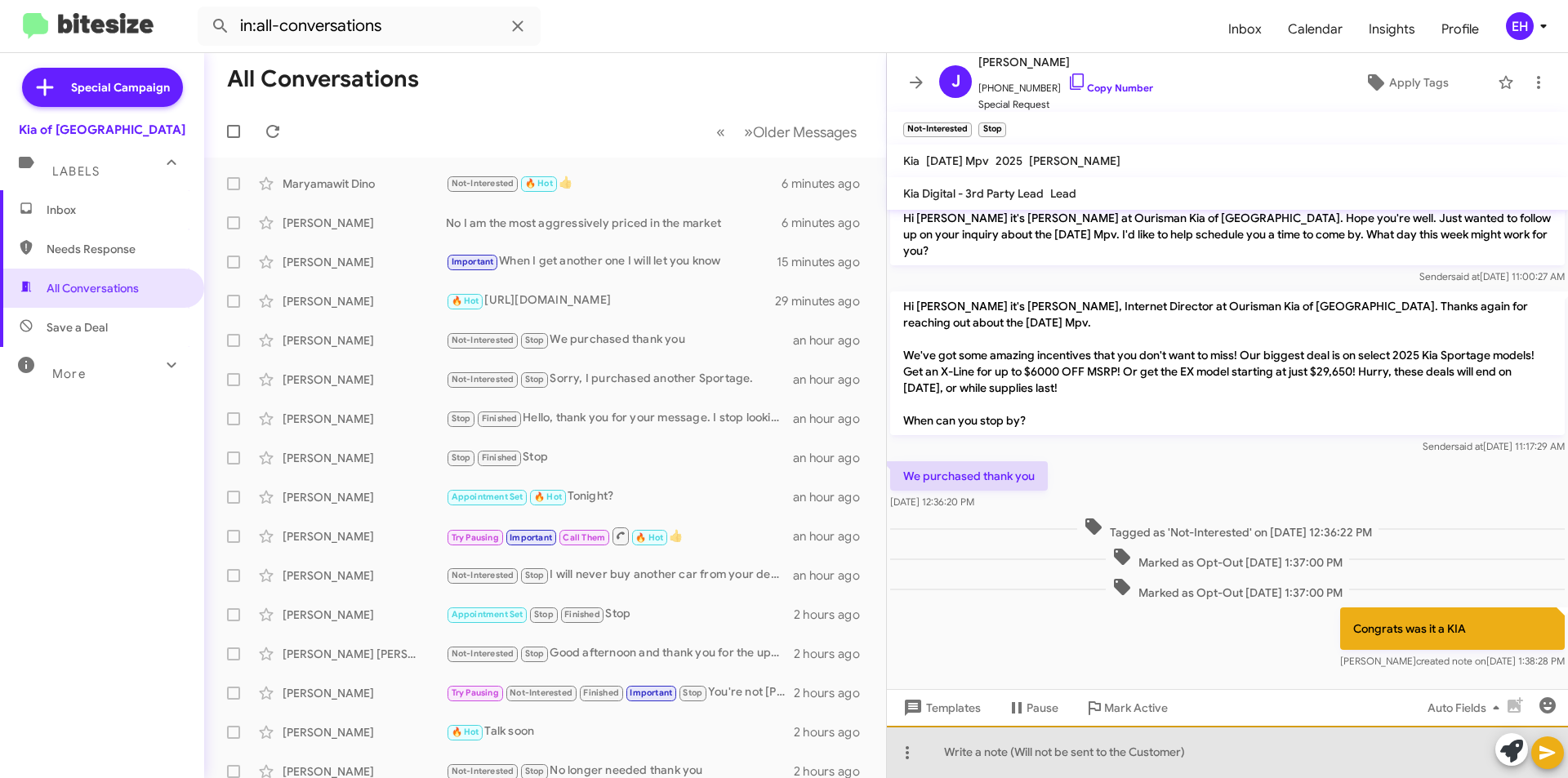
click at [978, 754] on div at bounding box center [1226, 752] width 681 height 52
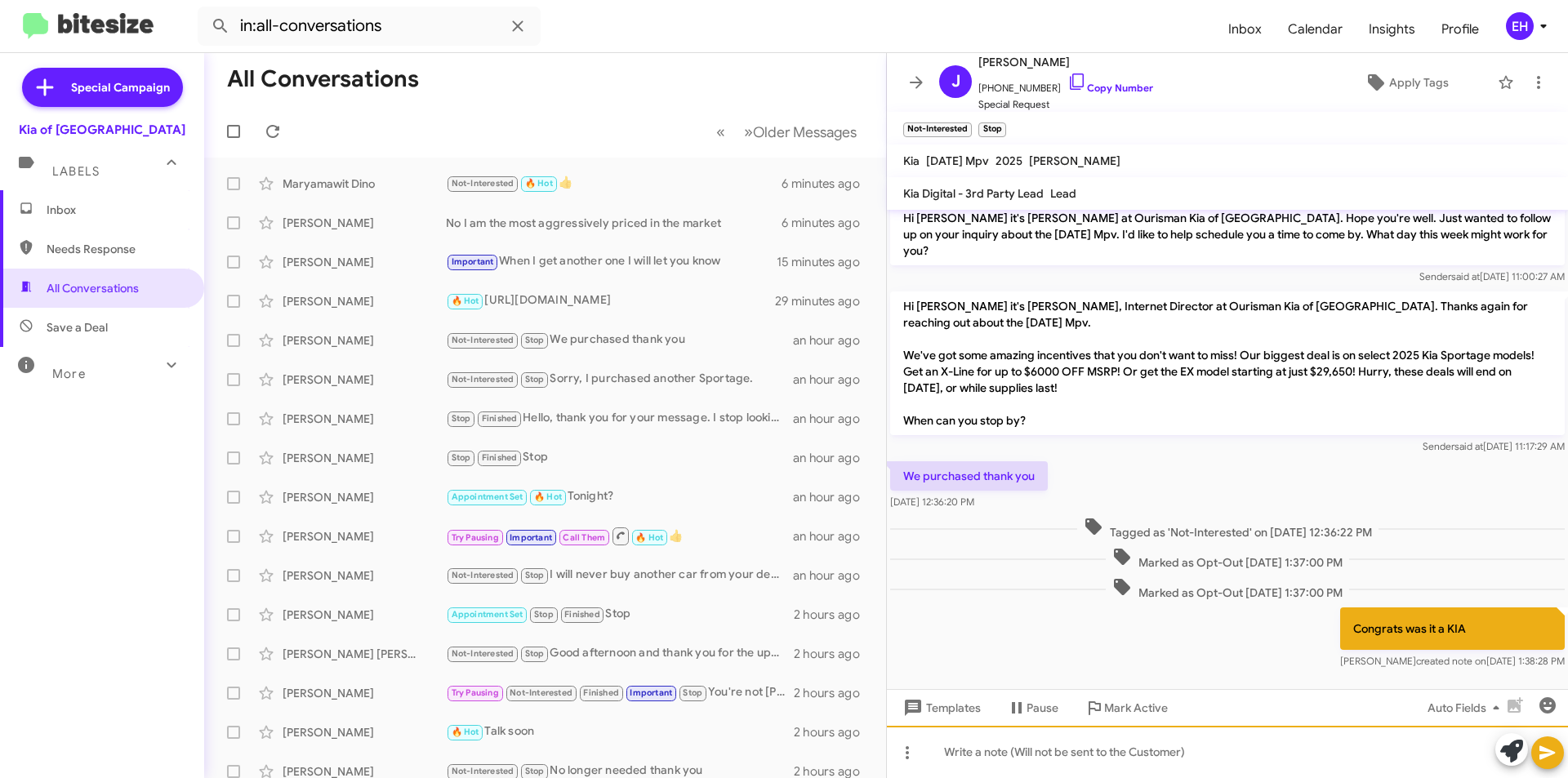
click at [1121, 744] on div at bounding box center [1226, 752] width 681 height 52
click at [1512, 752] on icon at bounding box center [1512, 751] width 23 height 23
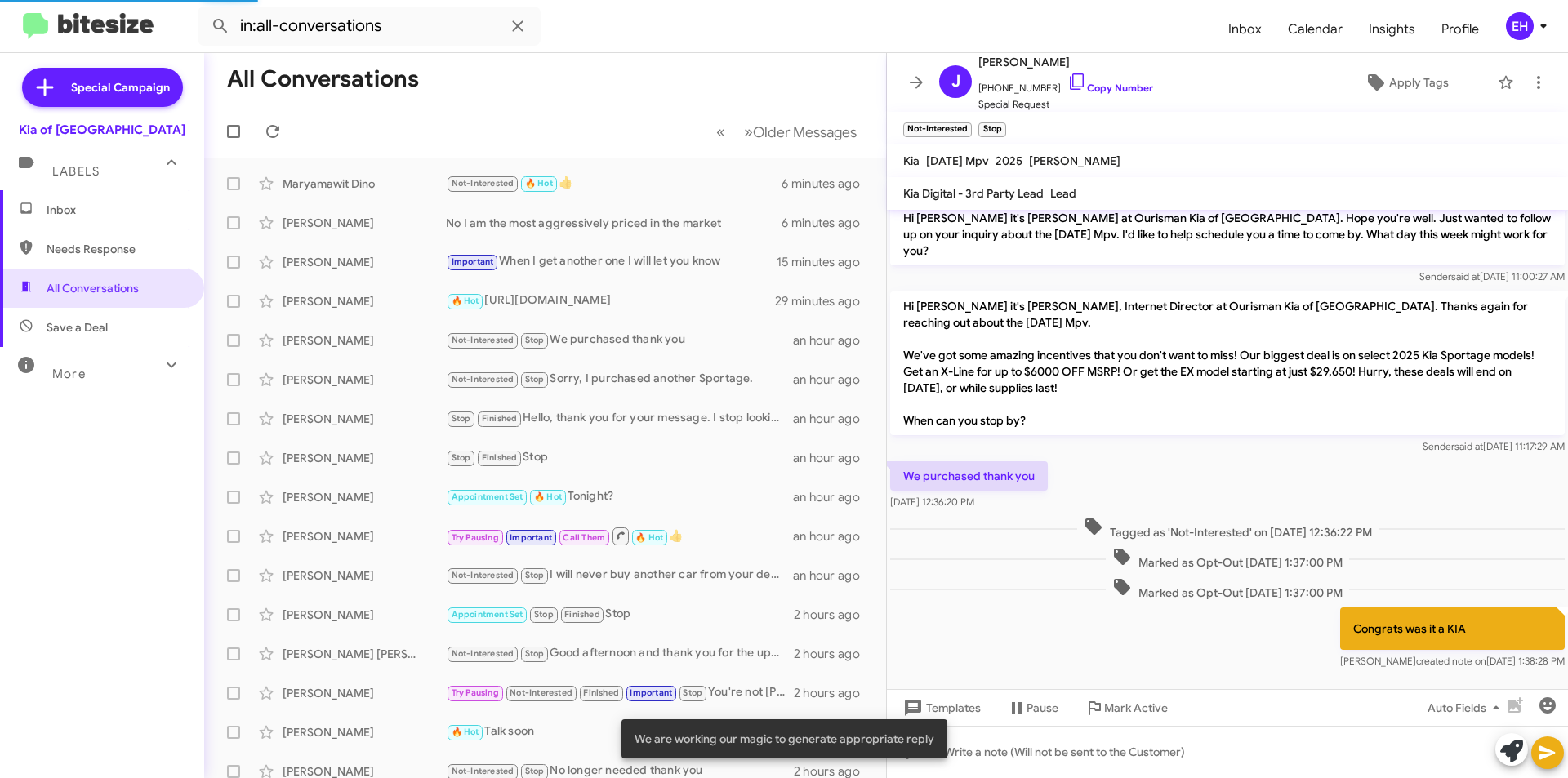
click at [833, 724] on snack-bar-container "We are working our magic to generate appropriate reply" at bounding box center [784, 739] width 326 height 39
click at [949, 758] on div "We are working our magic to generate appropriate reply" at bounding box center [784, 739] width 365 height 78
drag, startPoint x: 925, startPoint y: 753, endPoint x: 1023, endPoint y: 736, distance: 99.5
click at [926, 753] on snack-bar-container "We are working our magic to generate appropriate reply" at bounding box center [784, 739] width 326 height 39
click at [1023, 736] on div at bounding box center [1226, 752] width 681 height 52
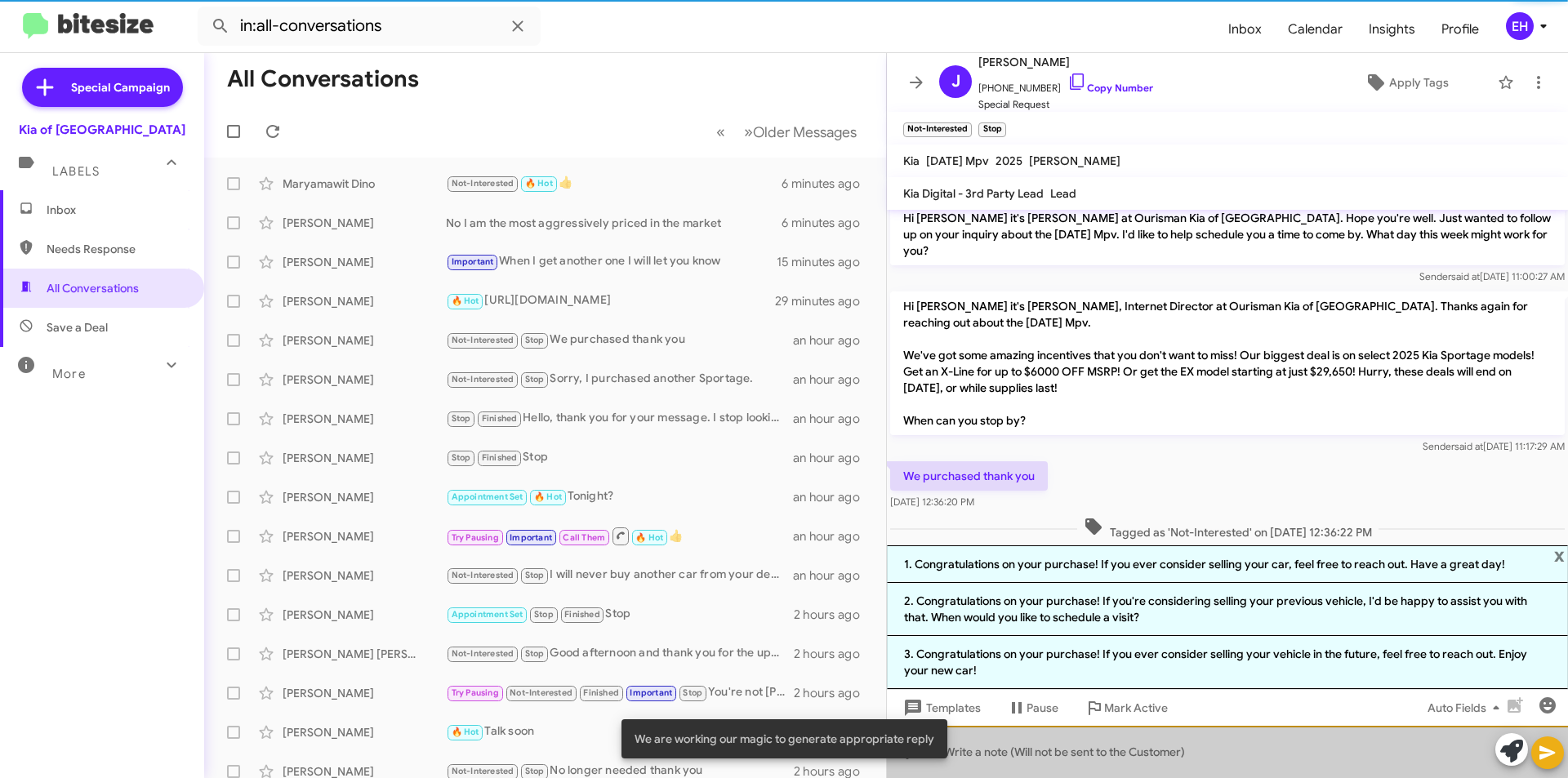
drag, startPoint x: 1045, startPoint y: 737, endPoint x: 1428, endPoint y: 723, distance: 383.3
click at [1065, 740] on div at bounding box center [1226, 752] width 681 height 52
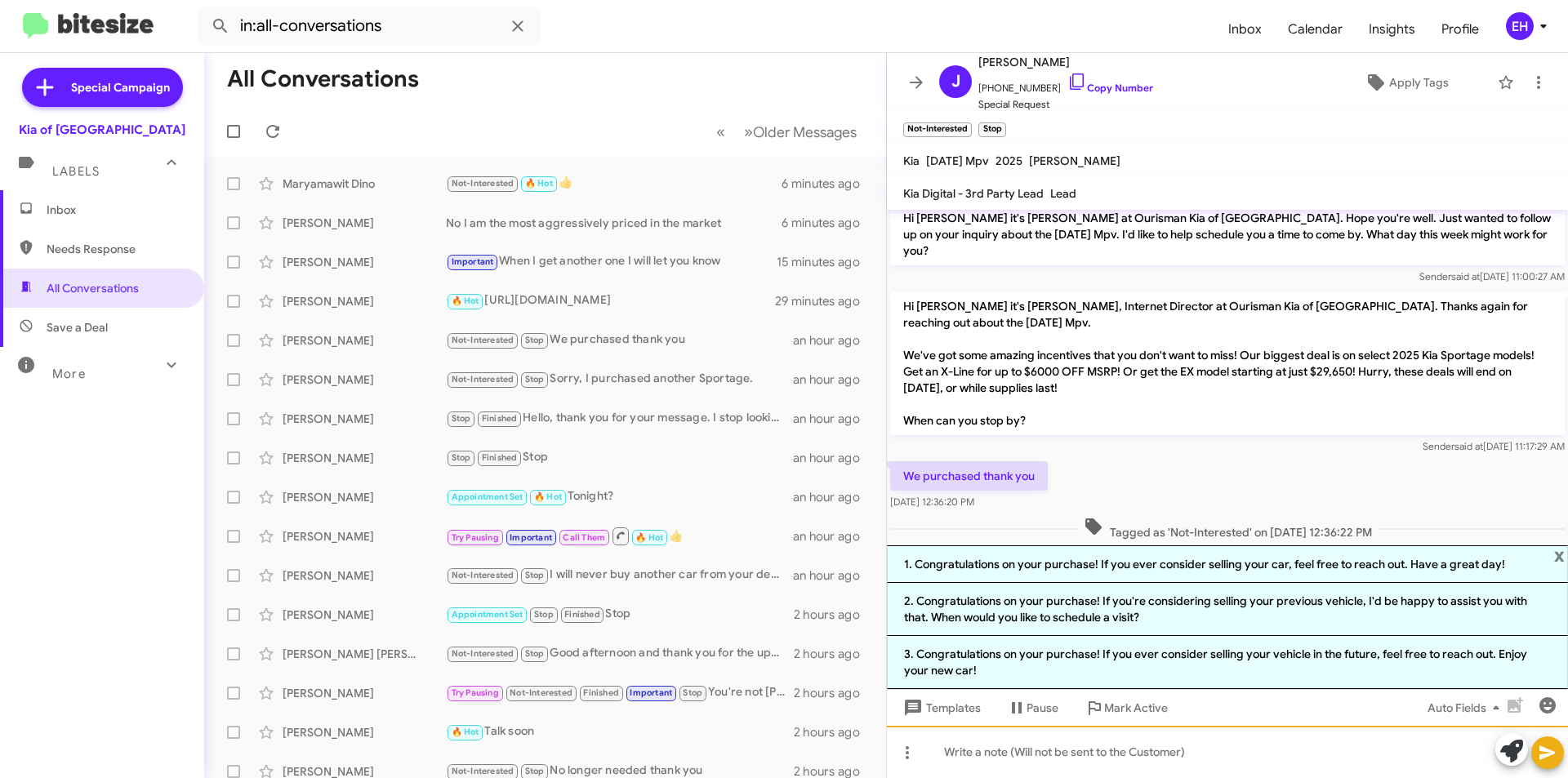
click at [1132, 775] on div at bounding box center [1226, 752] width 681 height 52
click at [1534, 76] on icon at bounding box center [1539, 83] width 20 height 20
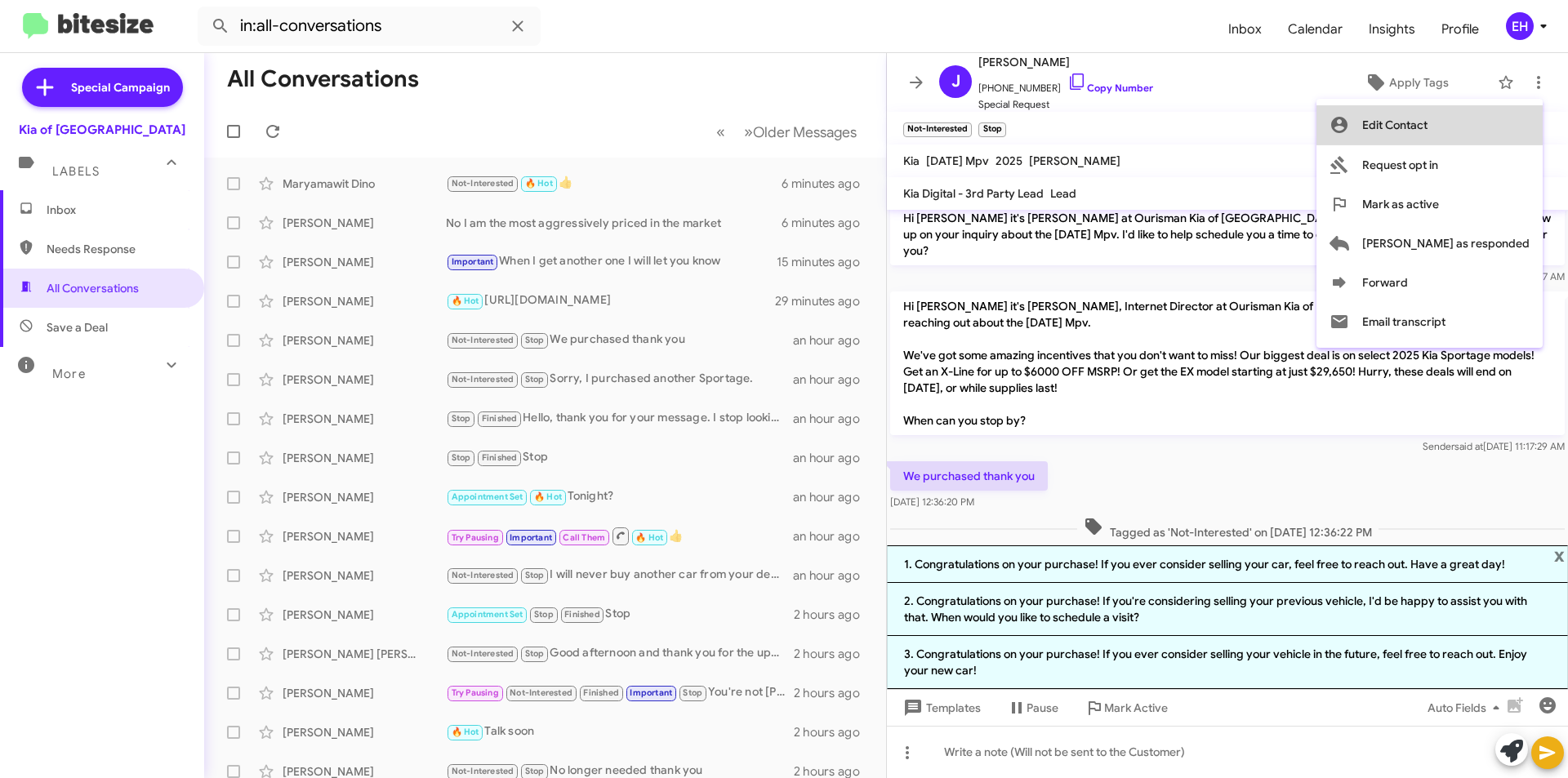
click at [1504, 139] on button "Edit Contact" at bounding box center [1429, 125] width 226 height 39
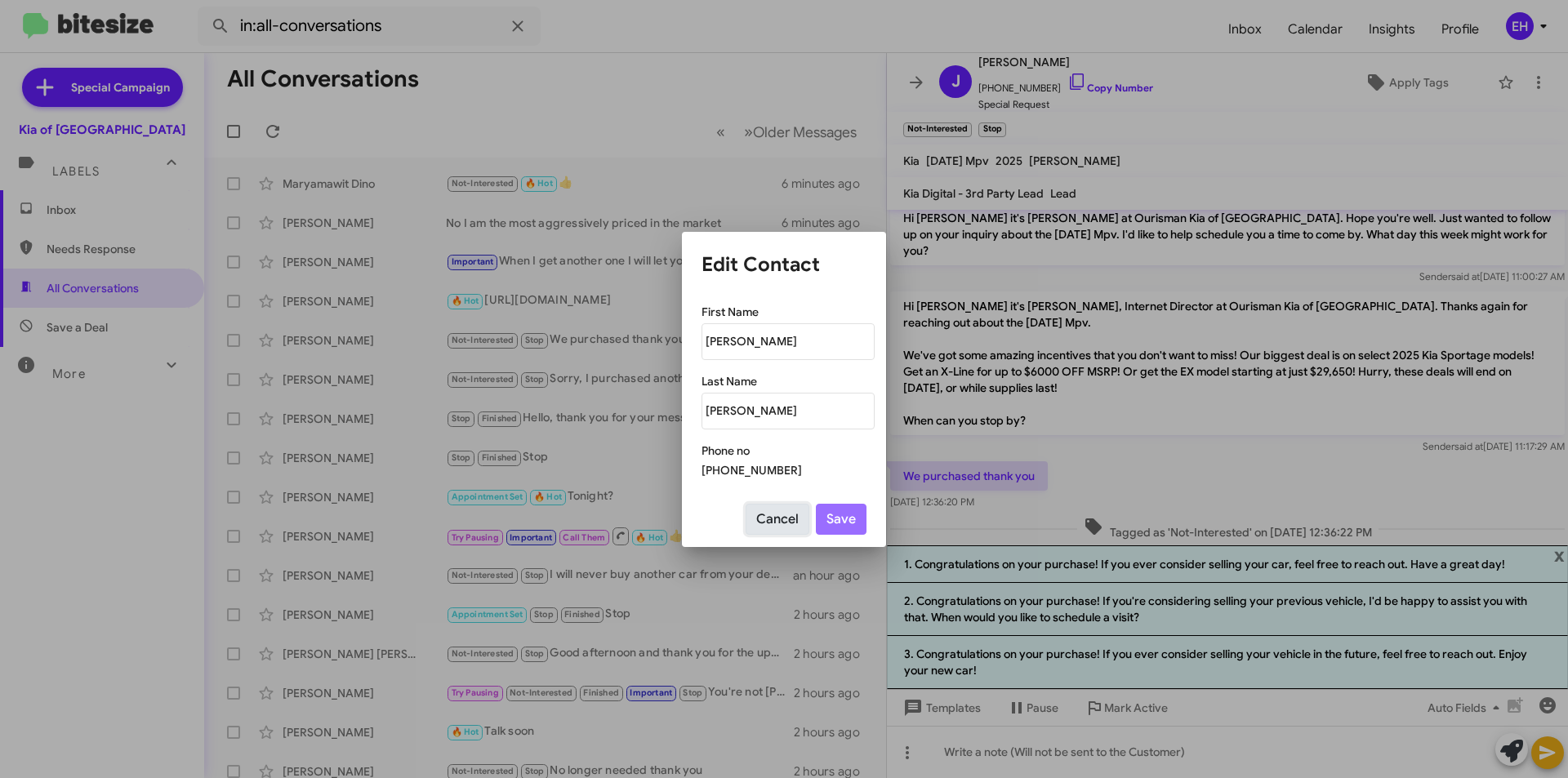
click at [779, 527] on button "Cancel" at bounding box center [777, 520] width 64 height 31
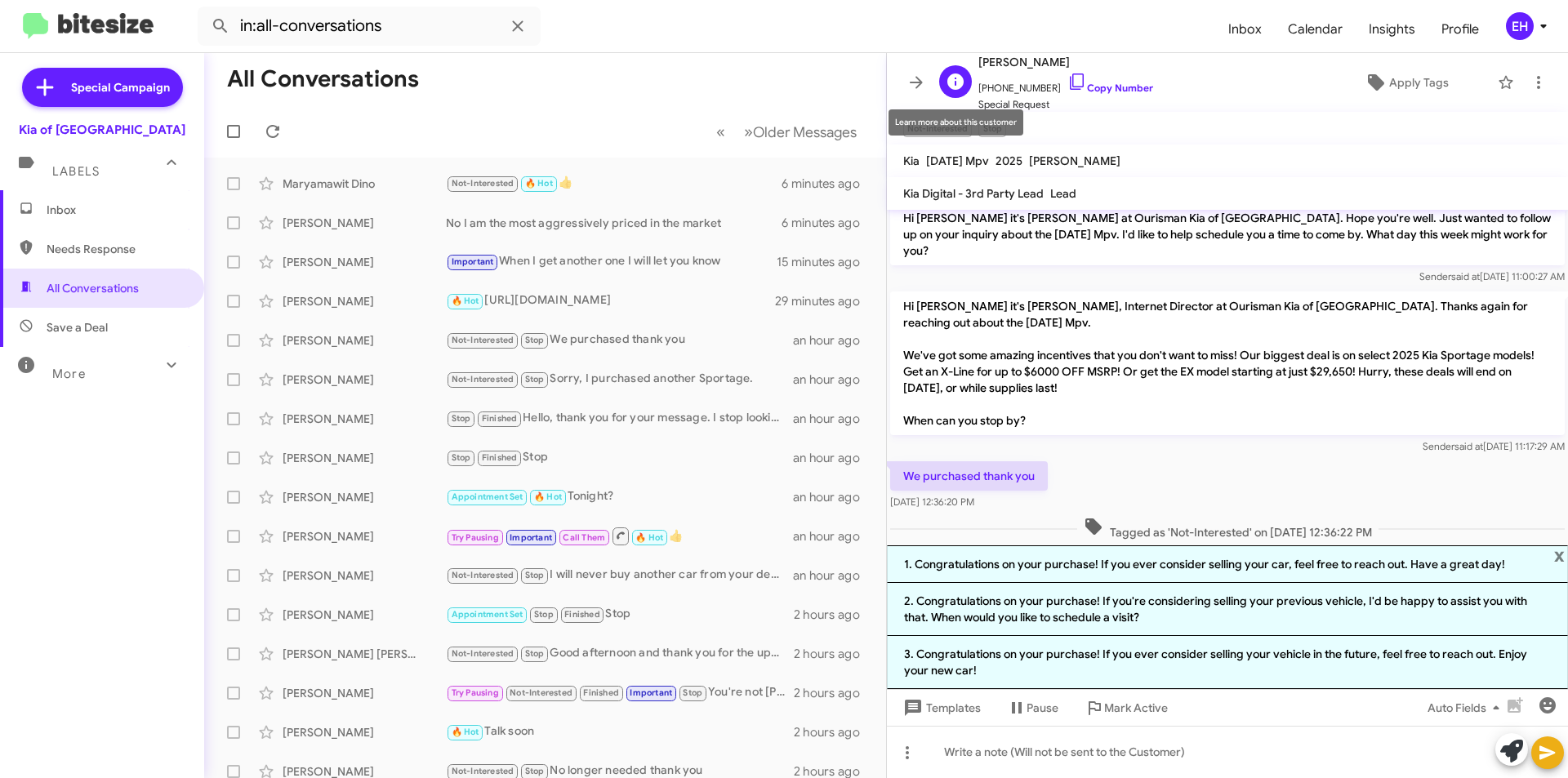
click at [962, 79] on icon at bounding box center [955, 82] width 16 height 16
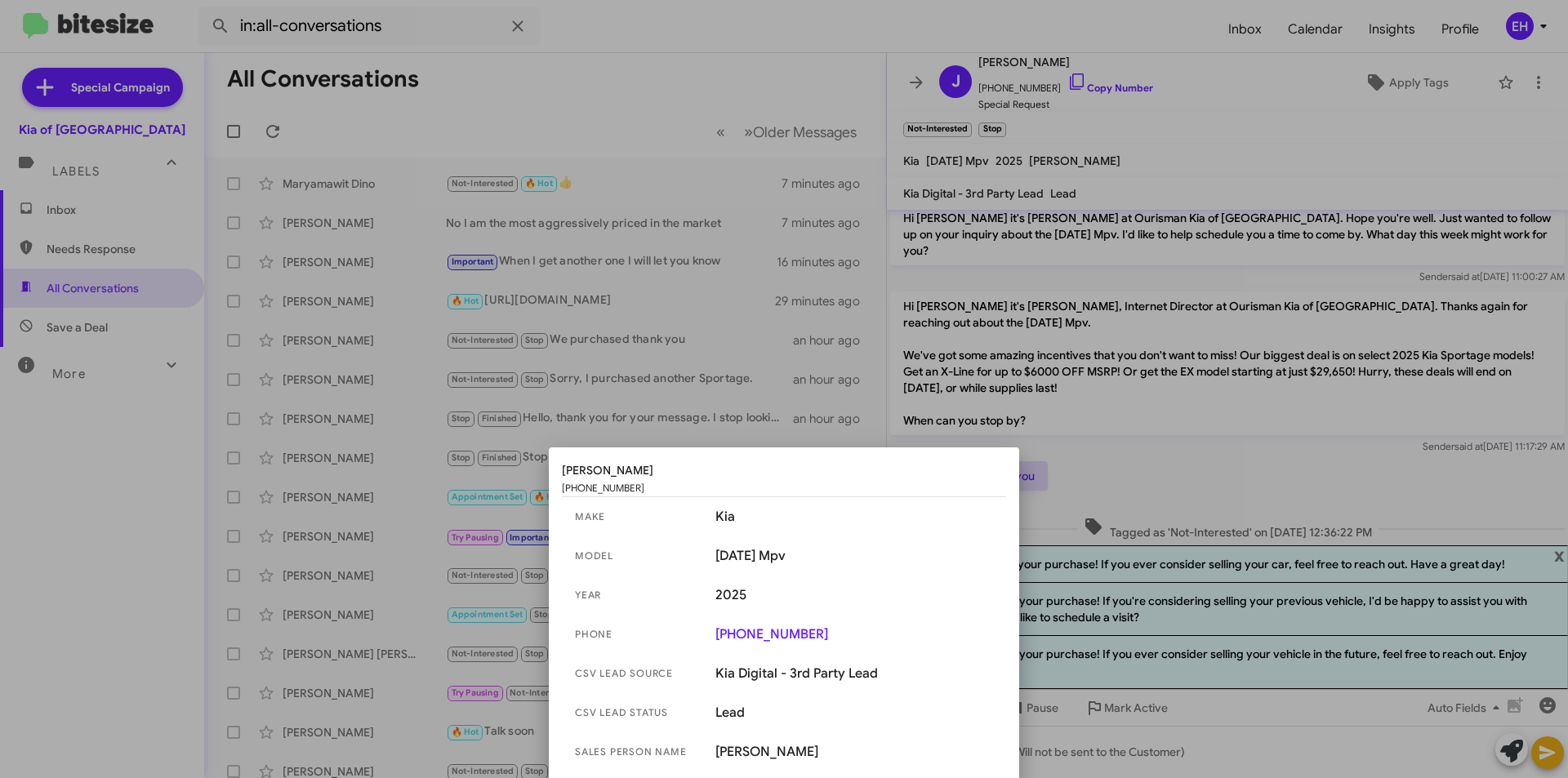
drag, startPoint x: 1111, startPoint y: 203, endPoint x: 1160, endPoint y: 141, distance: 79.0
click at [1112, 202] on div at bounding box center [784, 389] width 1568 height 778
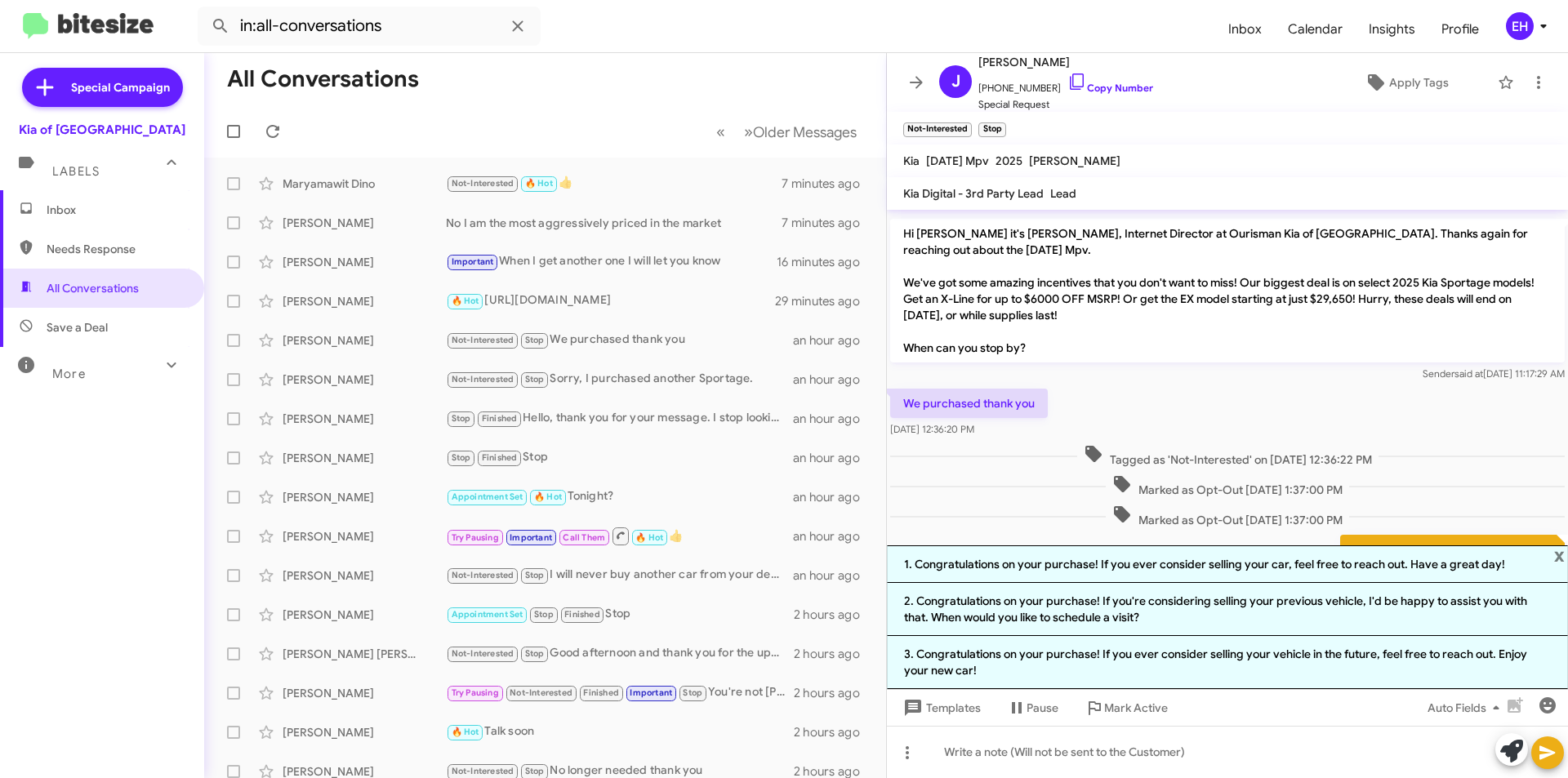
scroll to position [226, 0]
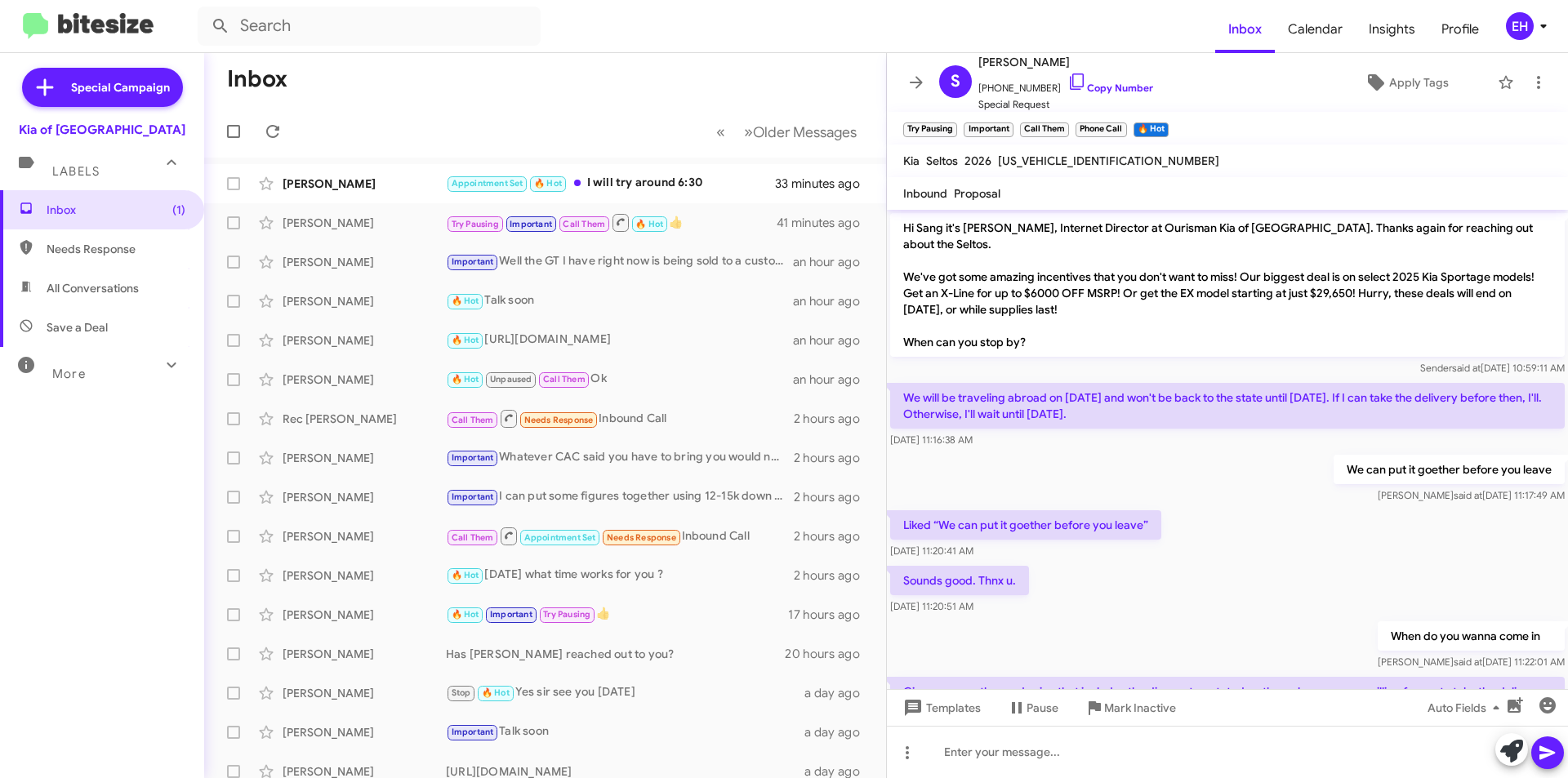
scroll to position [648, 0]
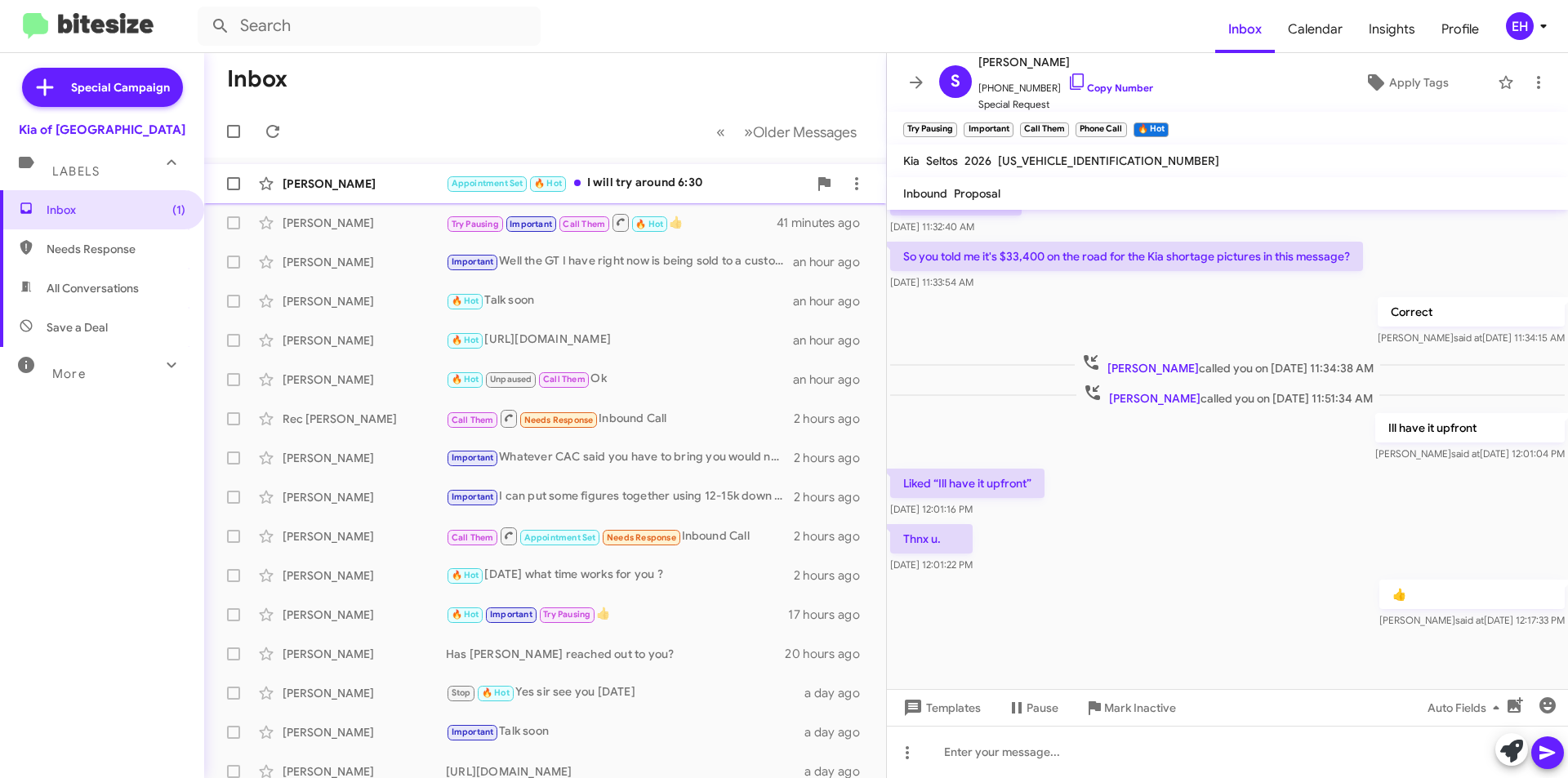
click at [650, 174] on div "Appointment Set 🔥 Hot I will try around 6:30" at bounding box center [627, 183] width 362 height 19
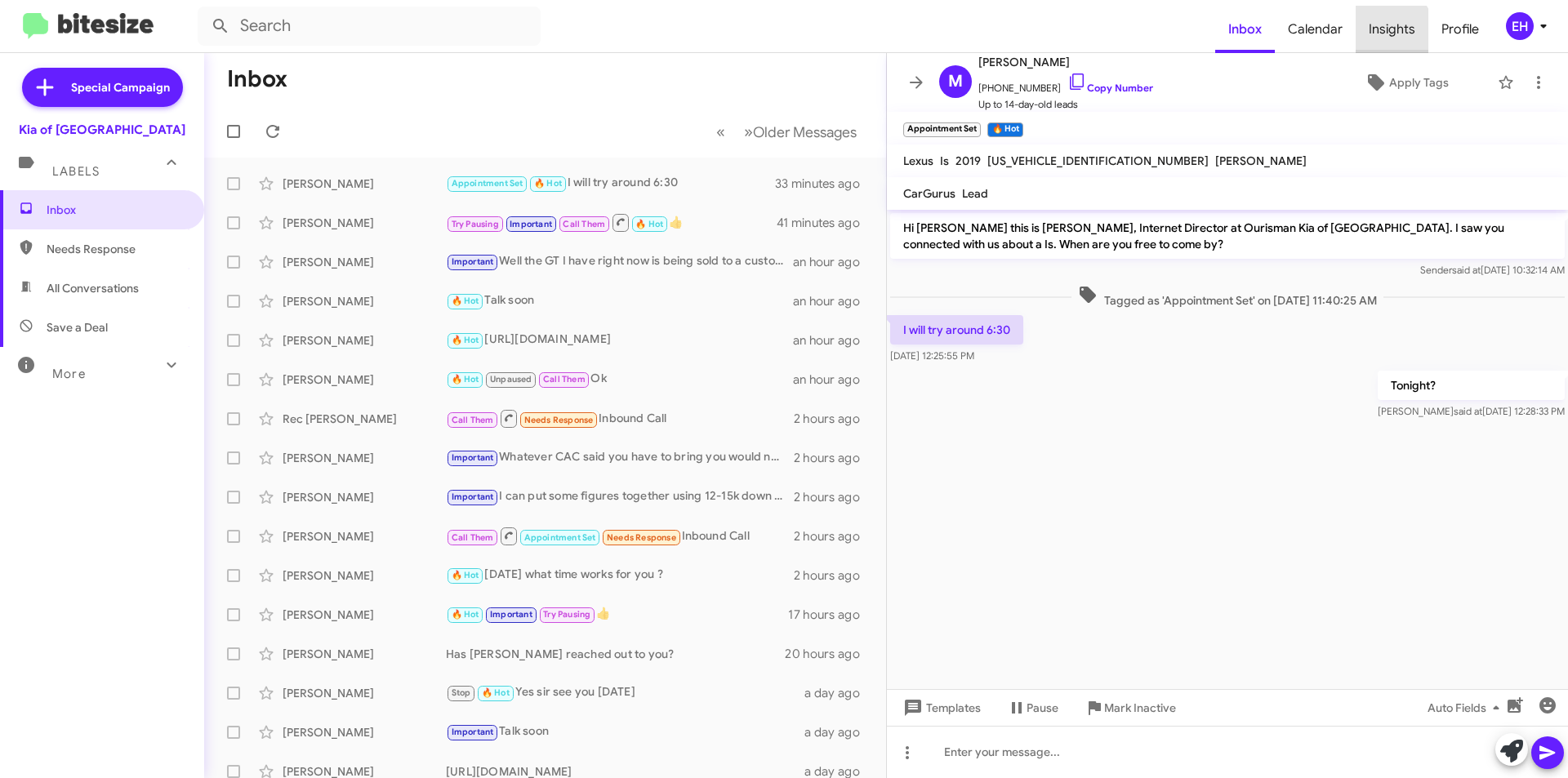
click at [1386, 32] on span "Insights" at bounding box center [1392, 29] width 73 height 47
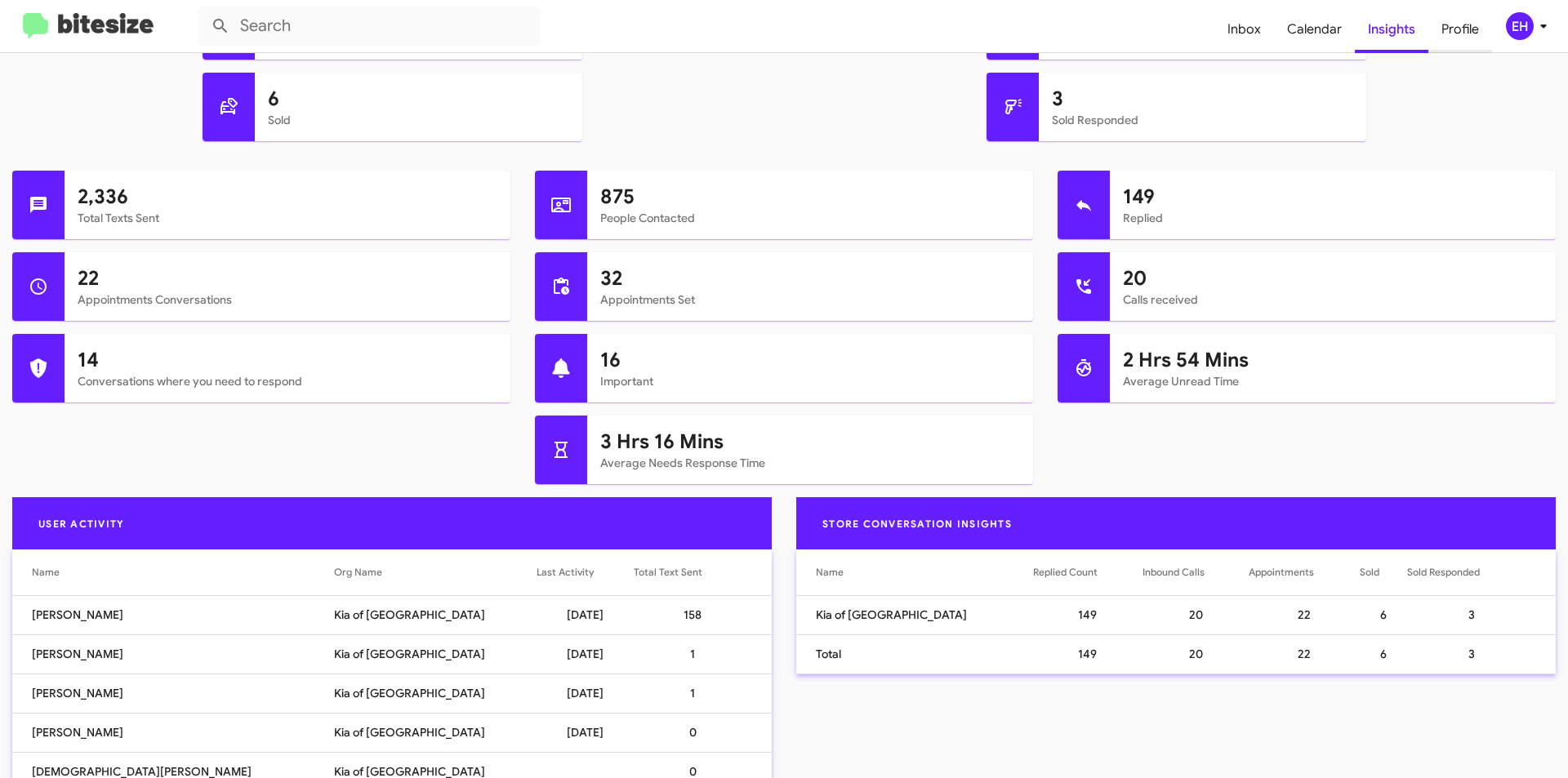
scroll to position [490, 0]
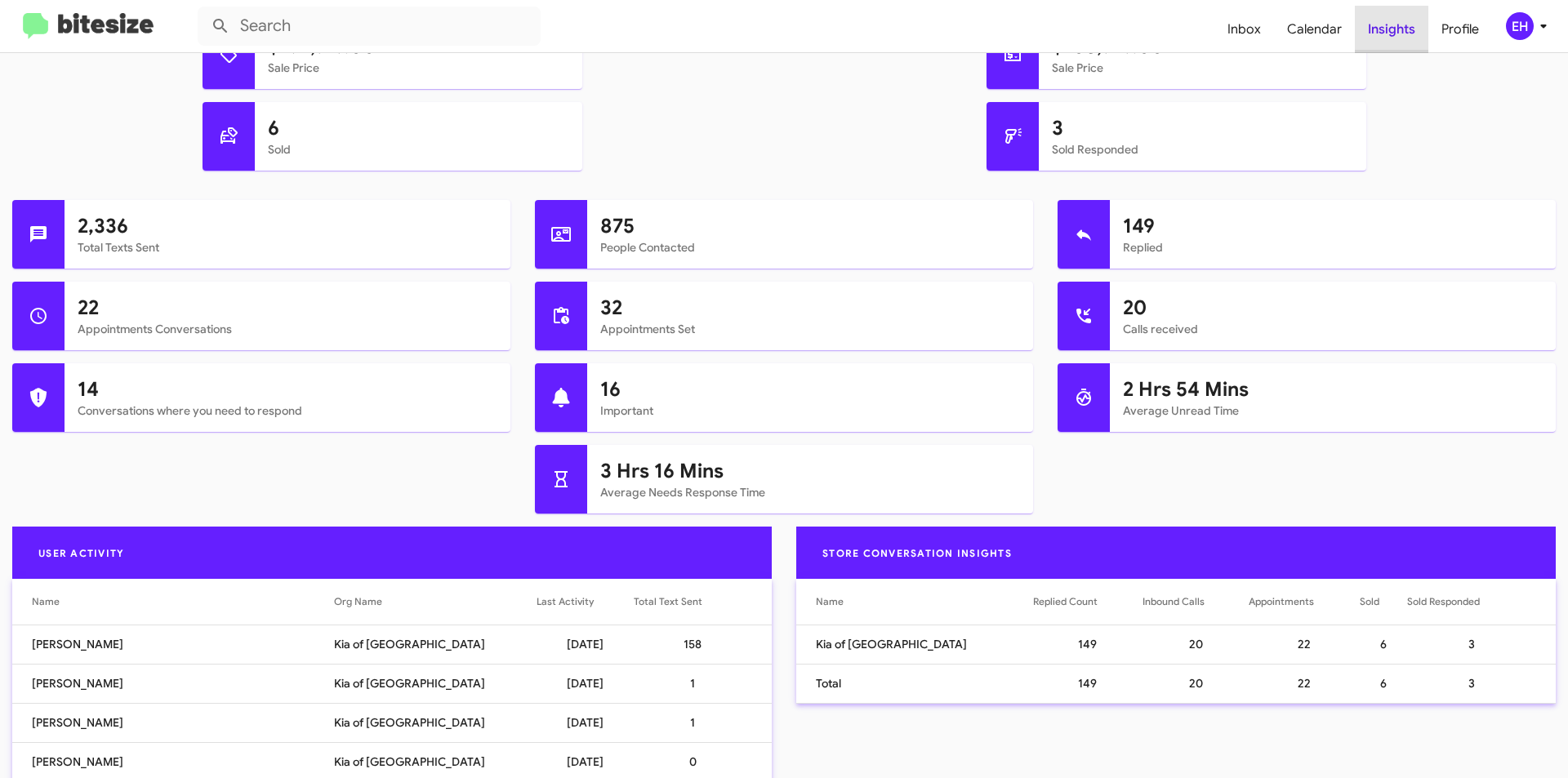
click at [1391, 34] on span "Insights" at bounding box center [1392, 29] width 74 height 47
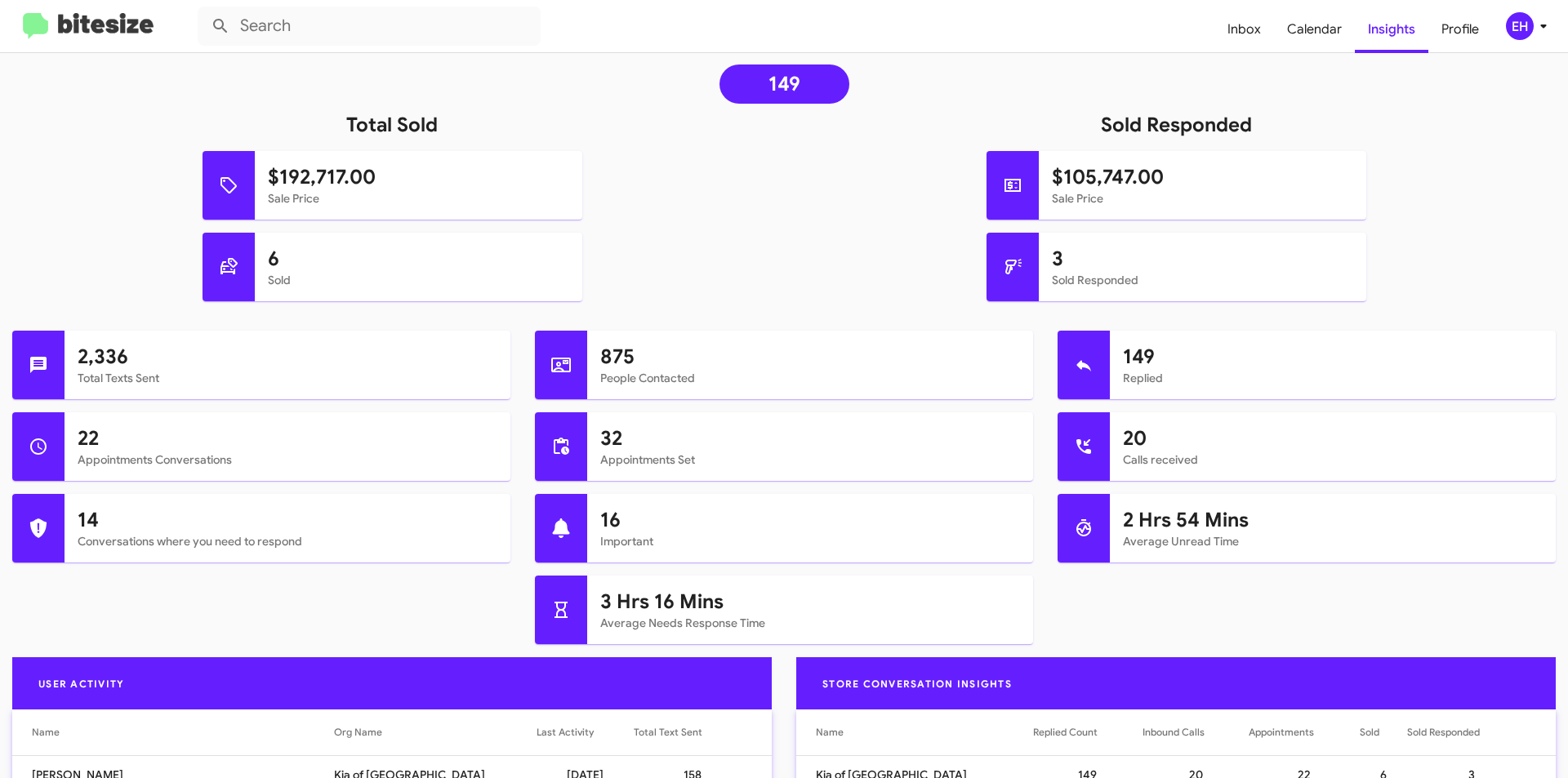
scroll to position [245, 0]
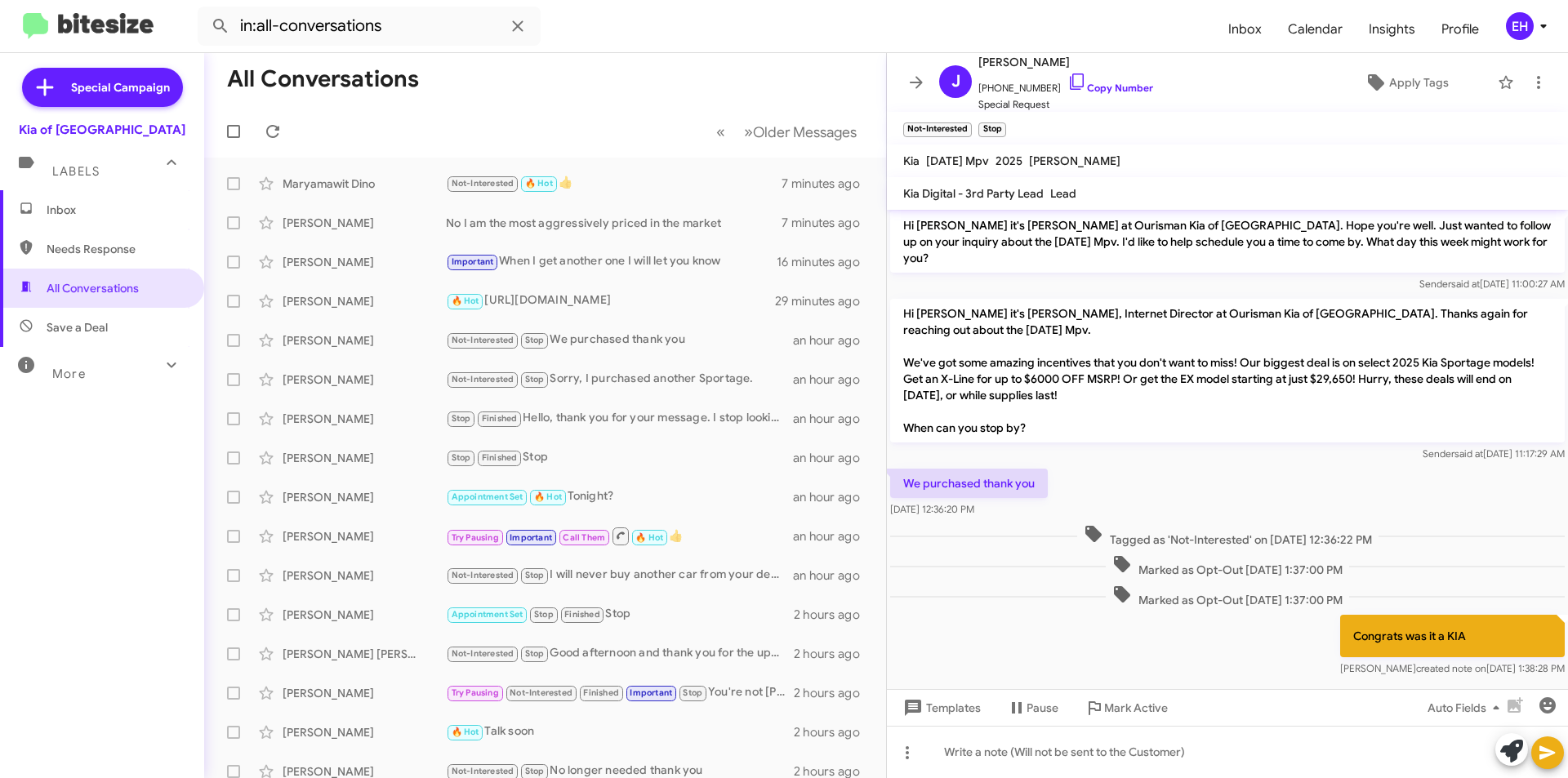
scroll to position [82, 0]
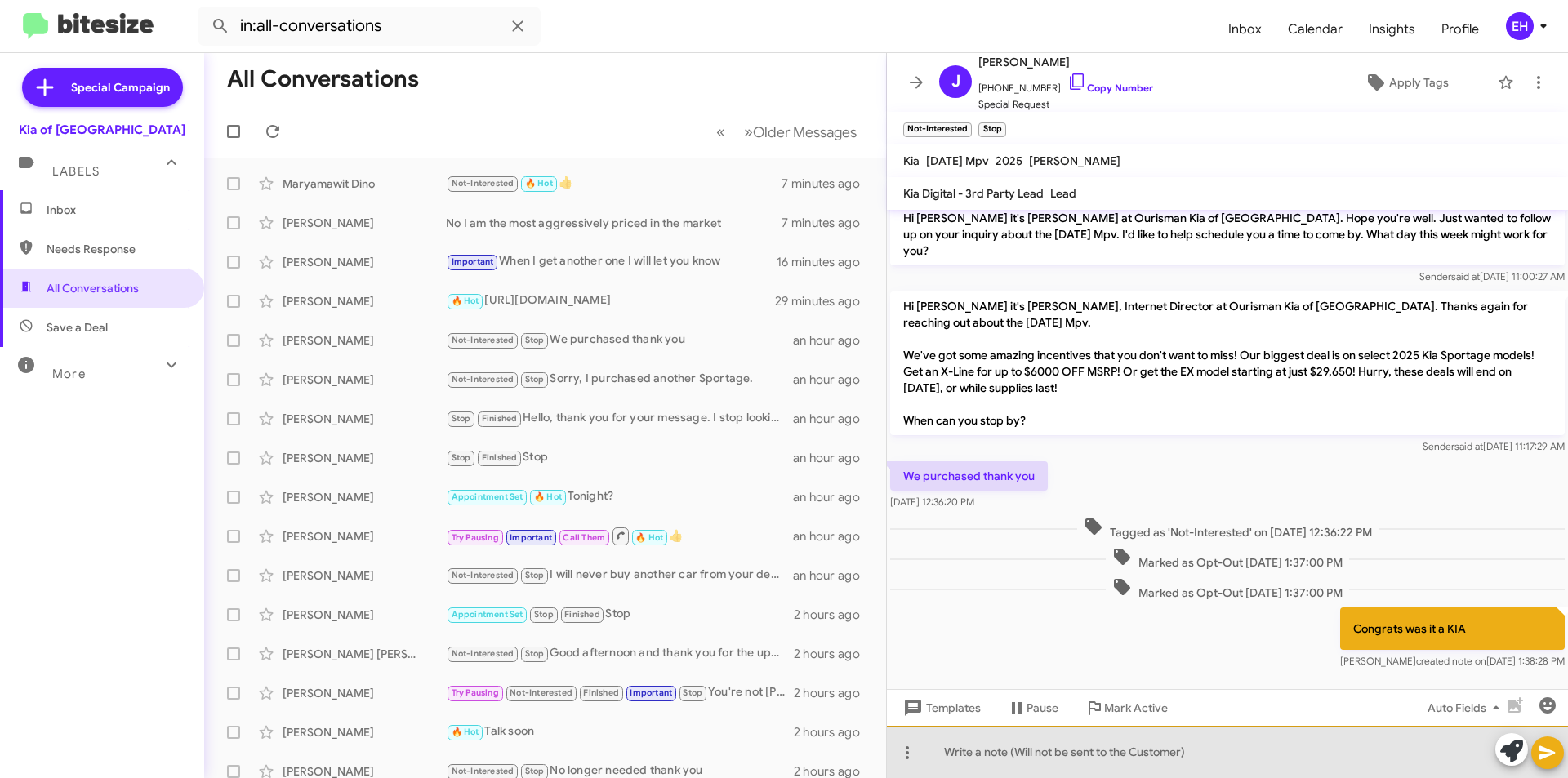
click at [1080, 766] on div at bounding box center [1226, 752] width 681 height 52
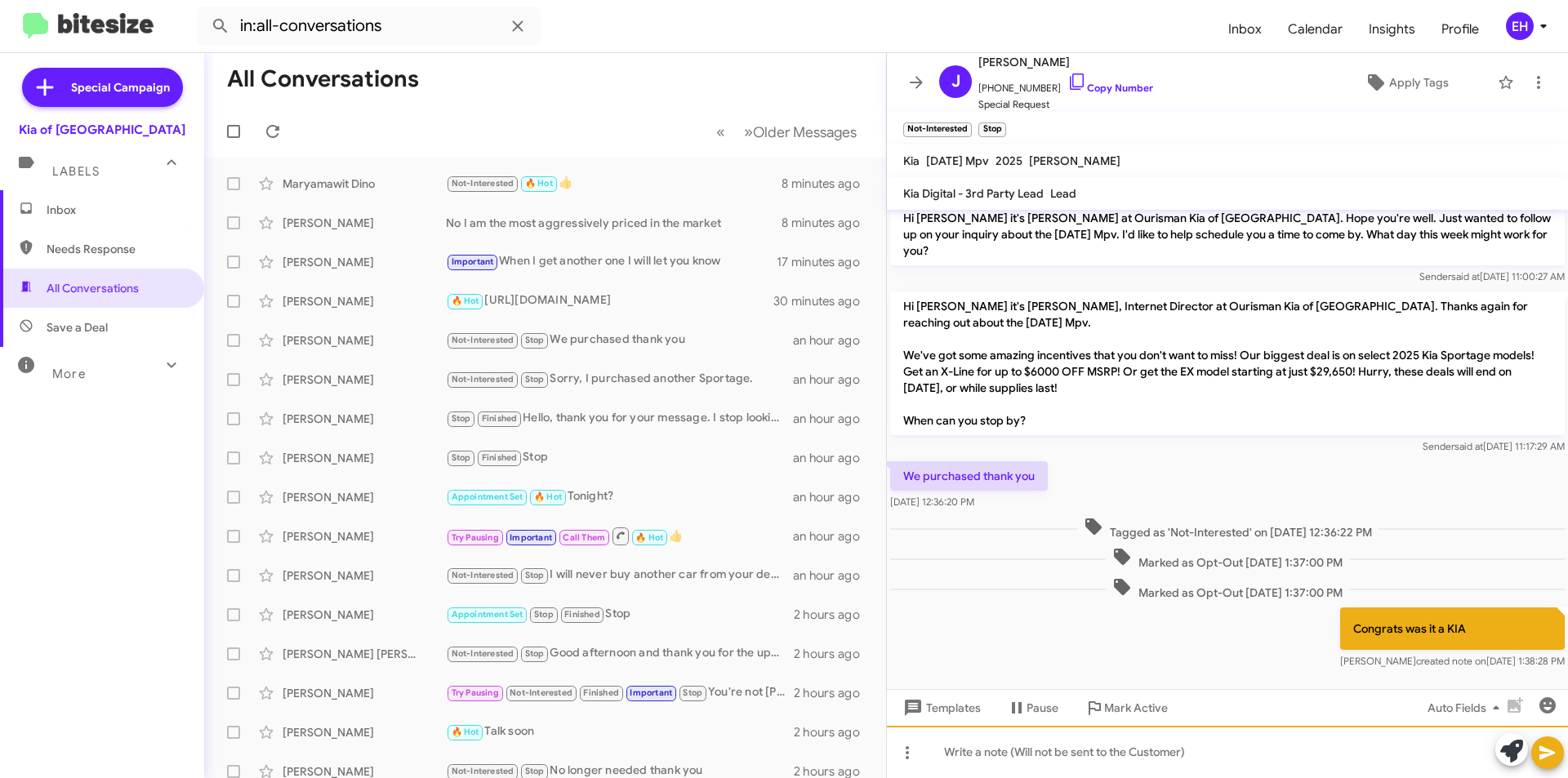
click at [1146, 750] on div at bounding box center [1226, 752] width 681 height 52
click at [1082, 752] on div at bounding box center [1226, 752] width 681 height 52
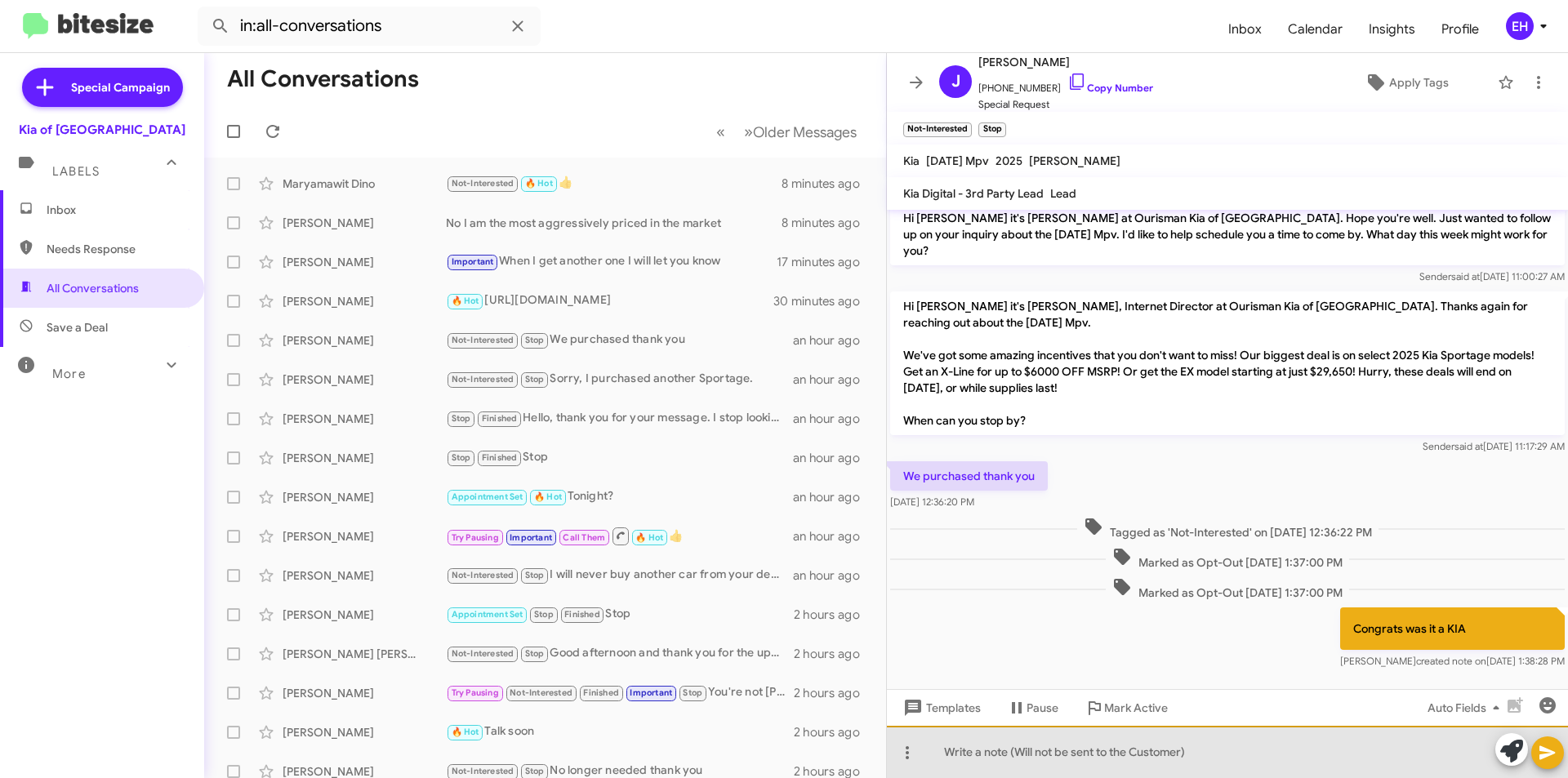
click at [1087, 749] on div at bounding box center [1226, 752] width 681 height 52
drag, startPoint x: 1097, startPoint y: 749, endPoint x: 1508, endPoint y: 694, distance: 414.7
click at [1110, 749] on div at bounding box center [1226, 752] width 681 height 52
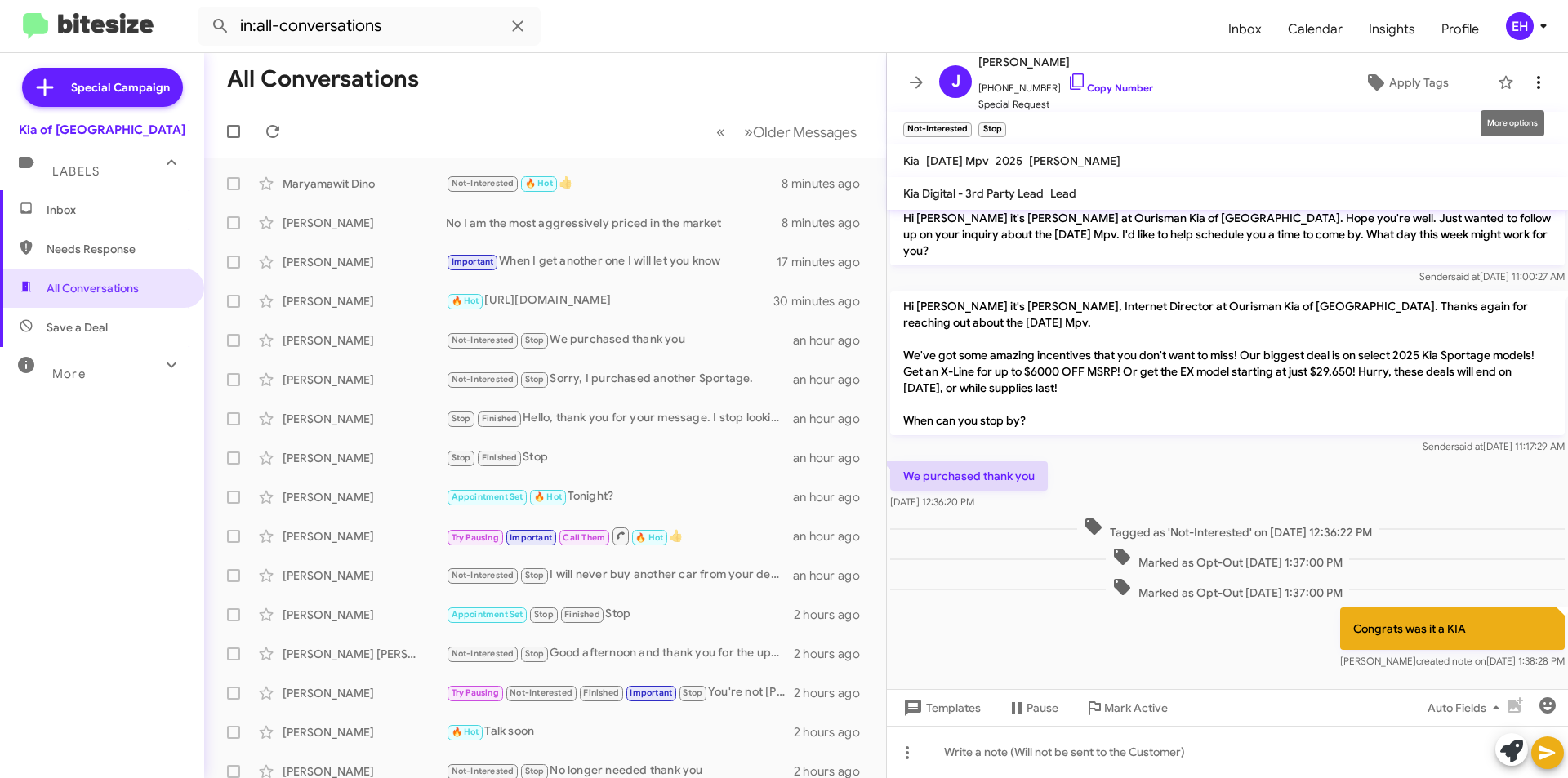
click at [1522, 84] on span at bounding box center [1539, 83] width 33 height 20
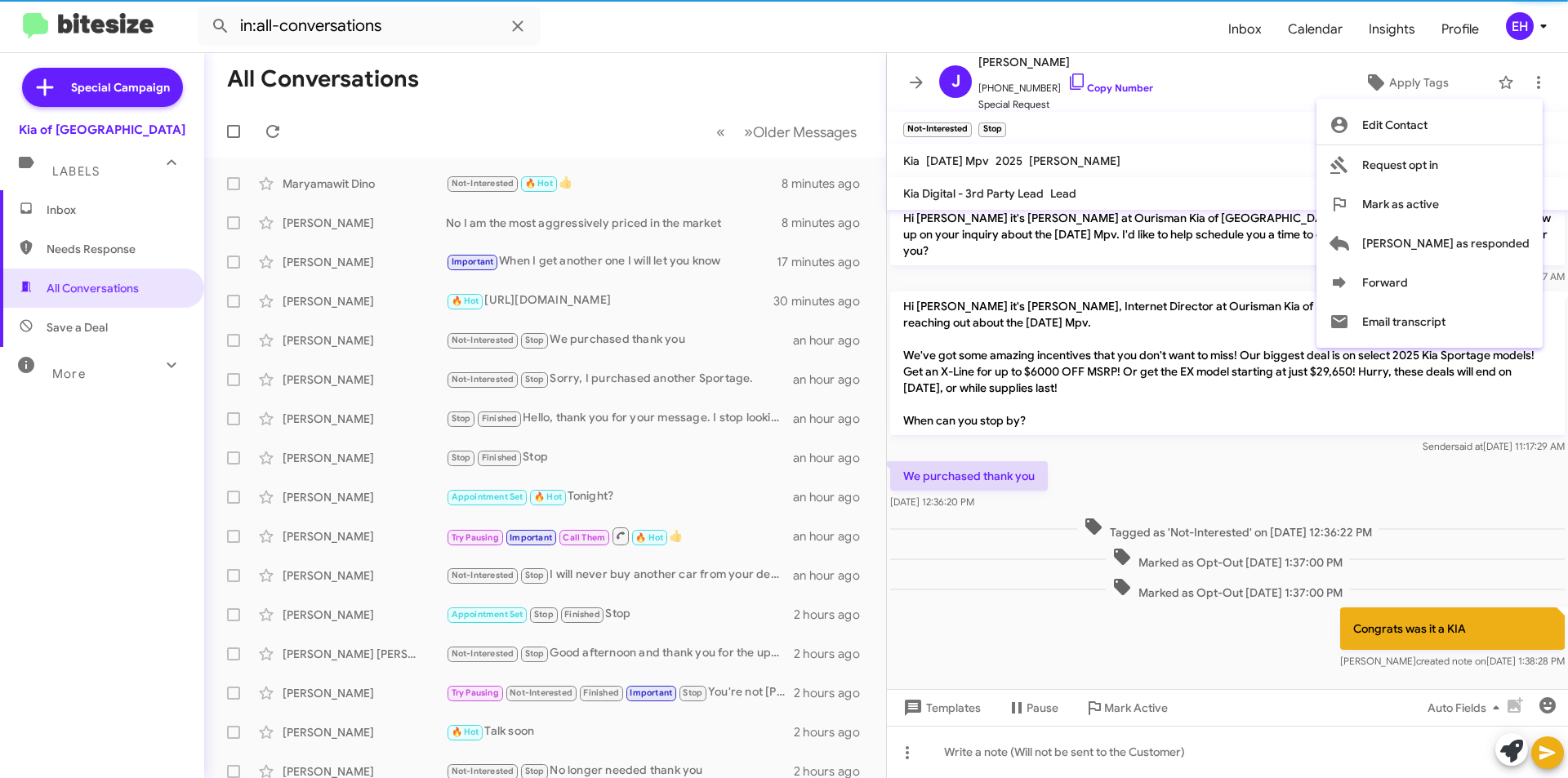
click at [1530, 30] on div at bounding box center [784, 389] width 1568 height 778
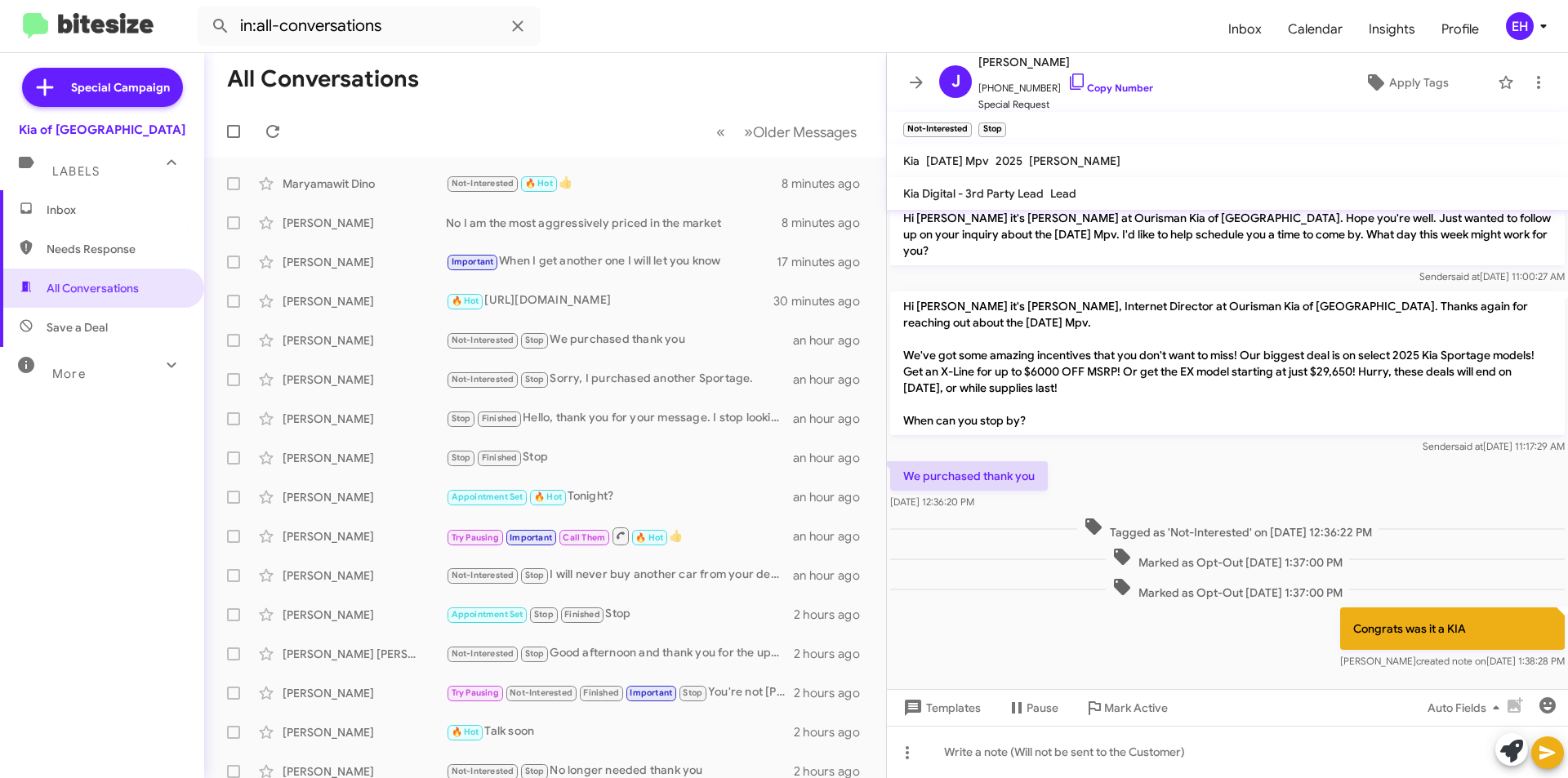
click at [1532, 17] on span "EH" at bounding box center [1530, 26] width 49 height 28
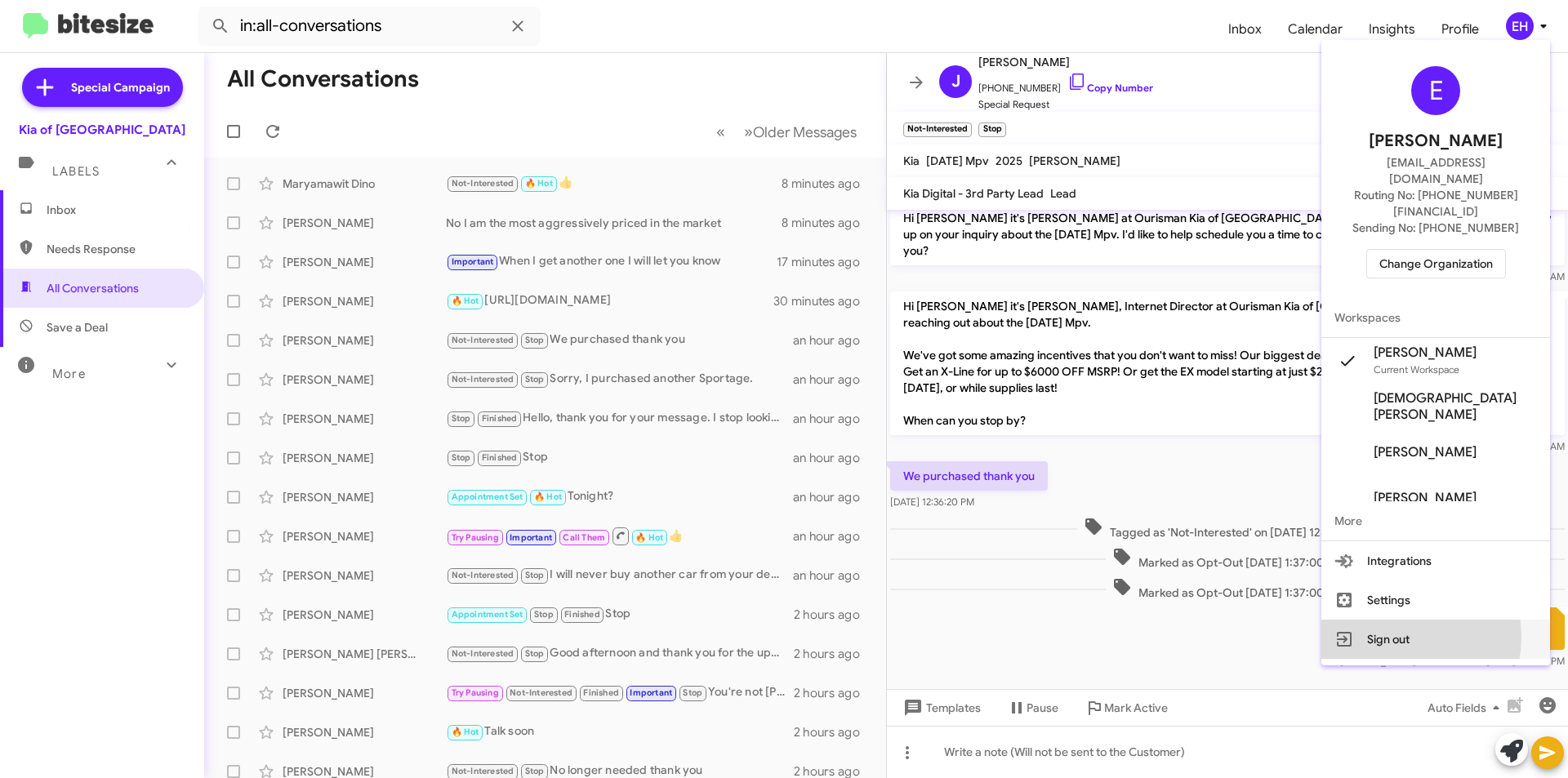
click at [1419, 620] on button "Sign out" at bounding box center [1436, 640] width 229 height 39
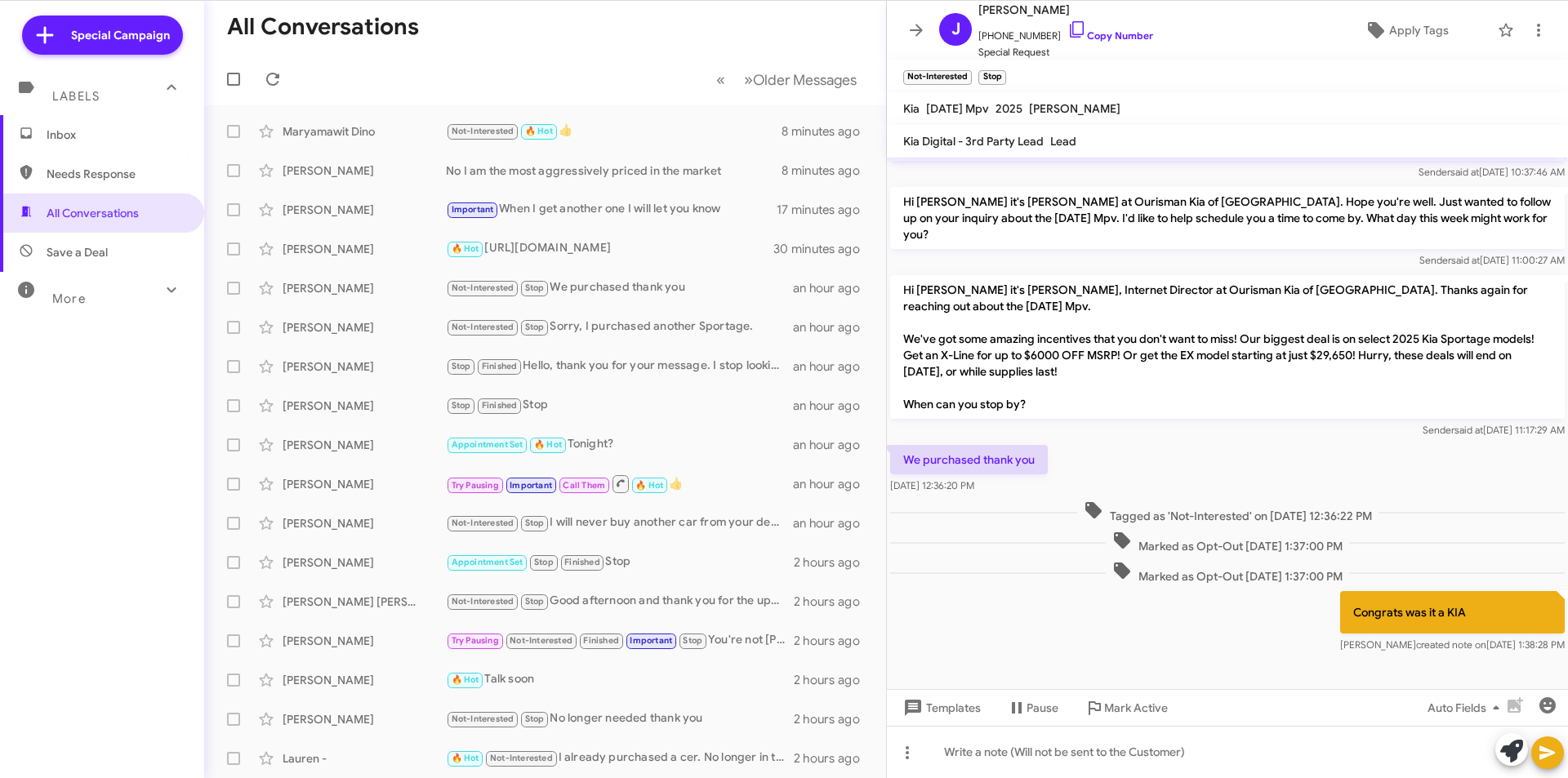
scroll to position [29, 0]
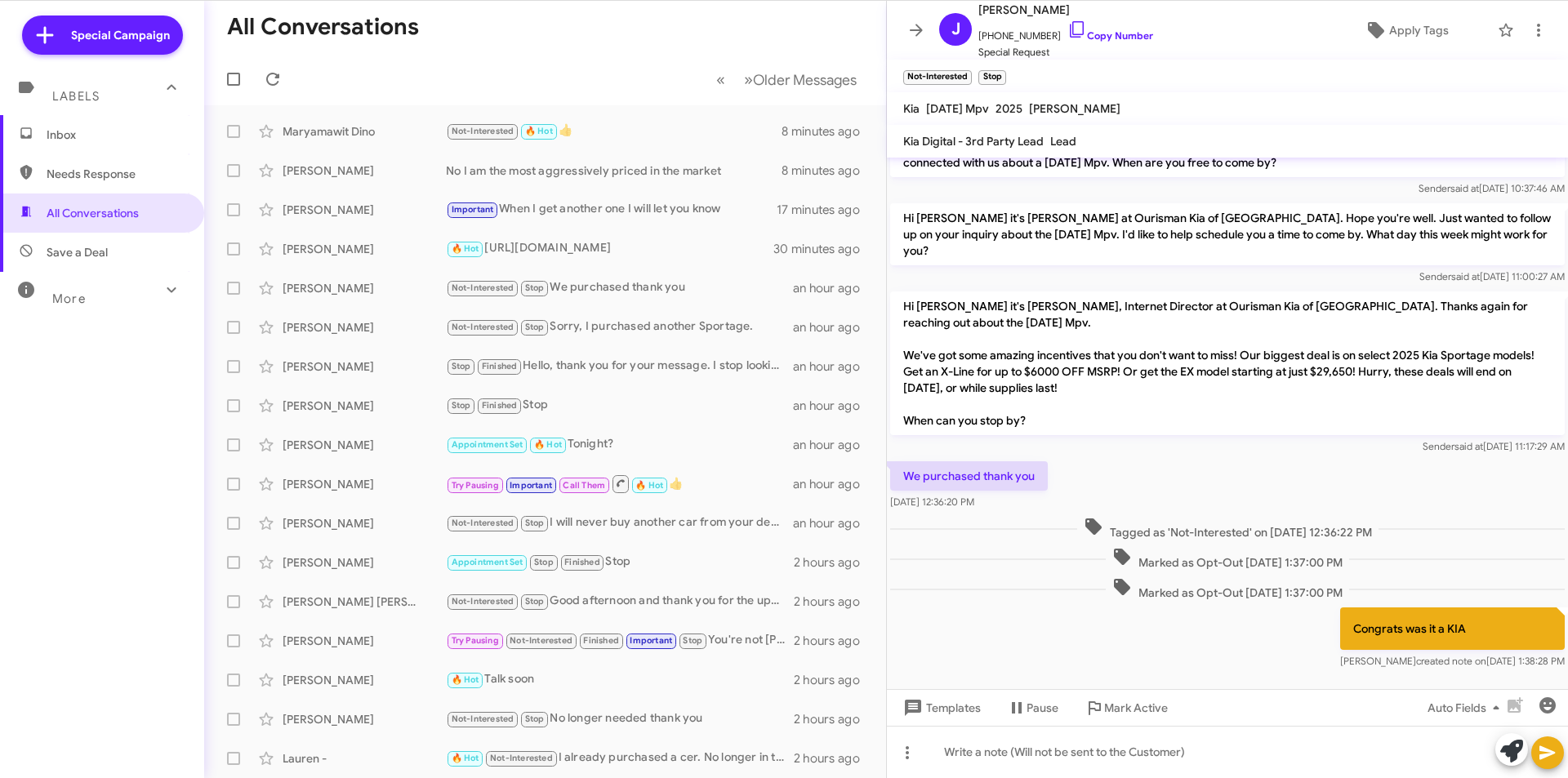
click at [856, 87] on div "« Previous » Next Older Messages" at bounding box center [786, 79] width 172 height 34
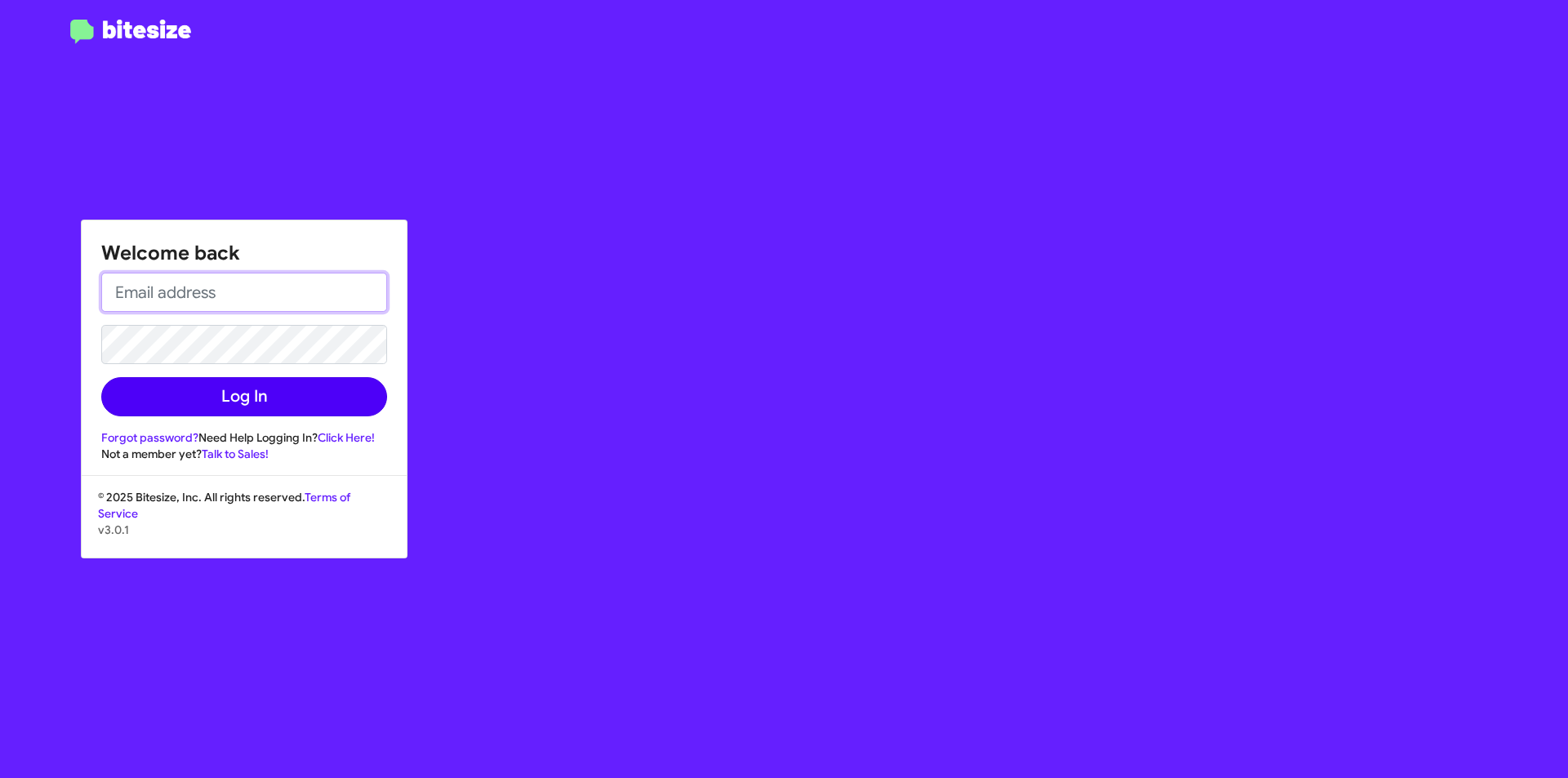
type input "ehershan@ourismancars.com"
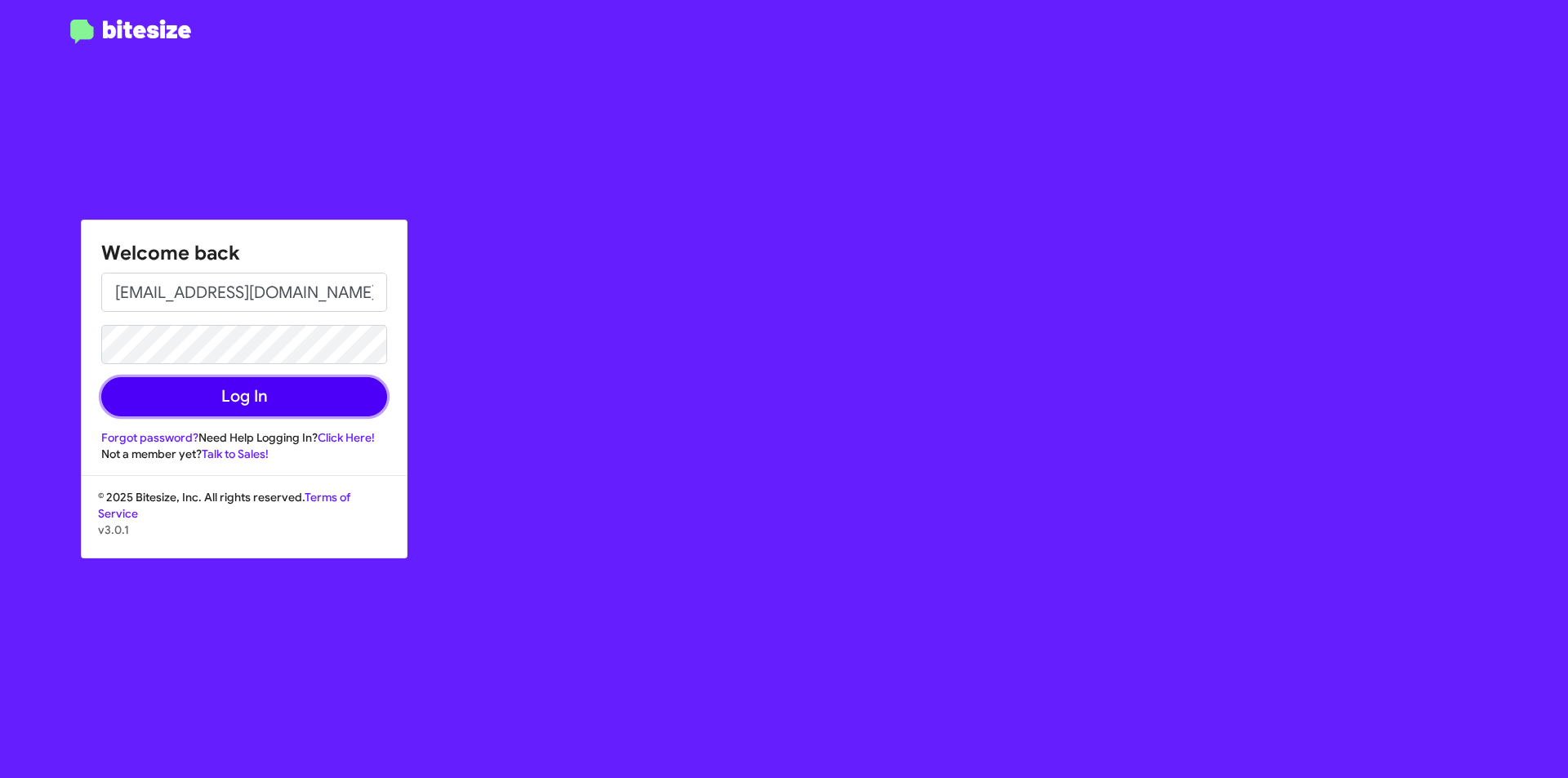
click at [237, 405] on button "Log In" at bounding box center [244, 397] width 286 height 39
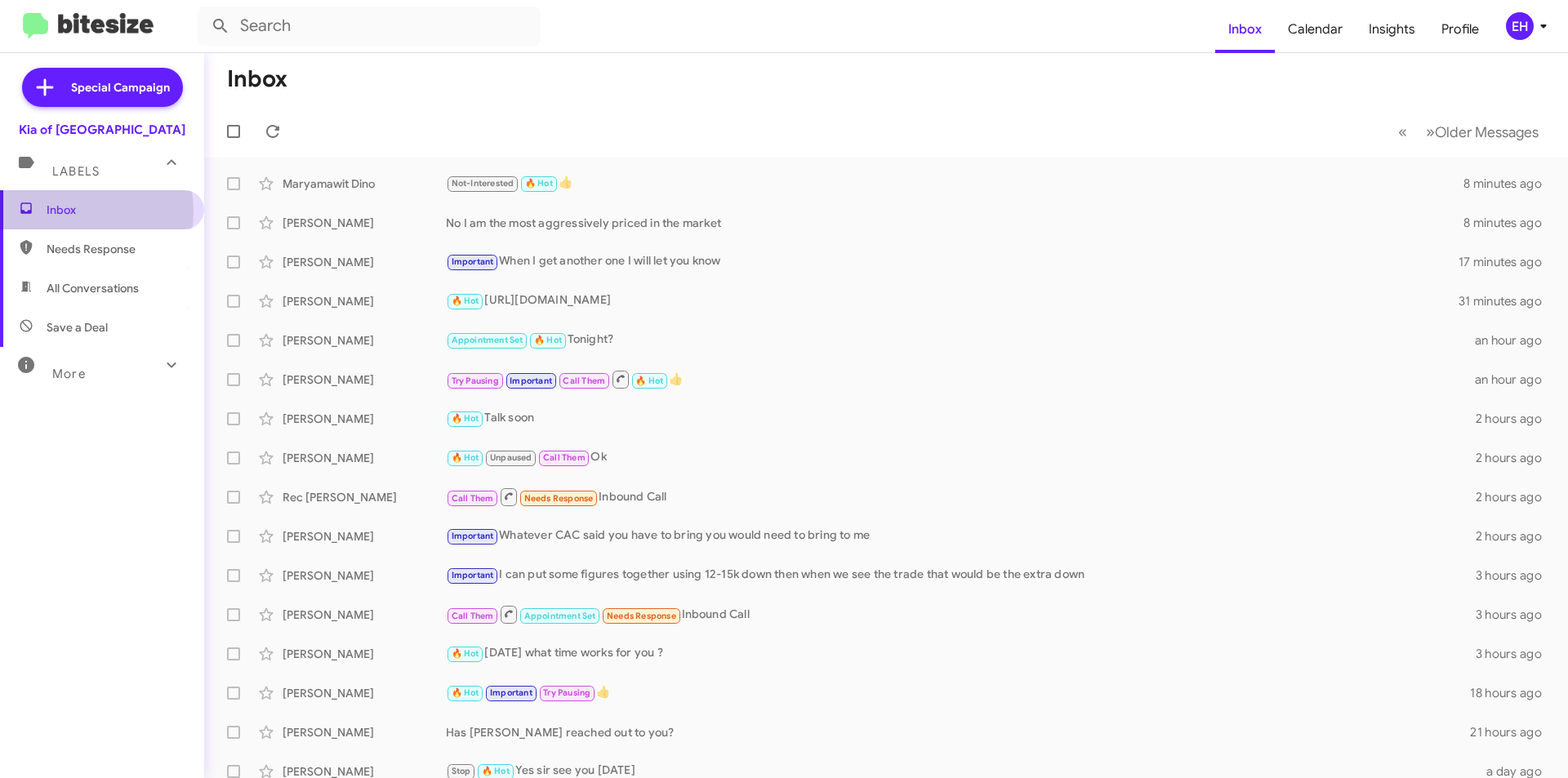
click at [66, 212] on span "Inbox" at bounding box center [116, 210] width 139 height 16
click at [72, 245] on span "Needs Response" at bounding box center [116, 249] width 139 height 16
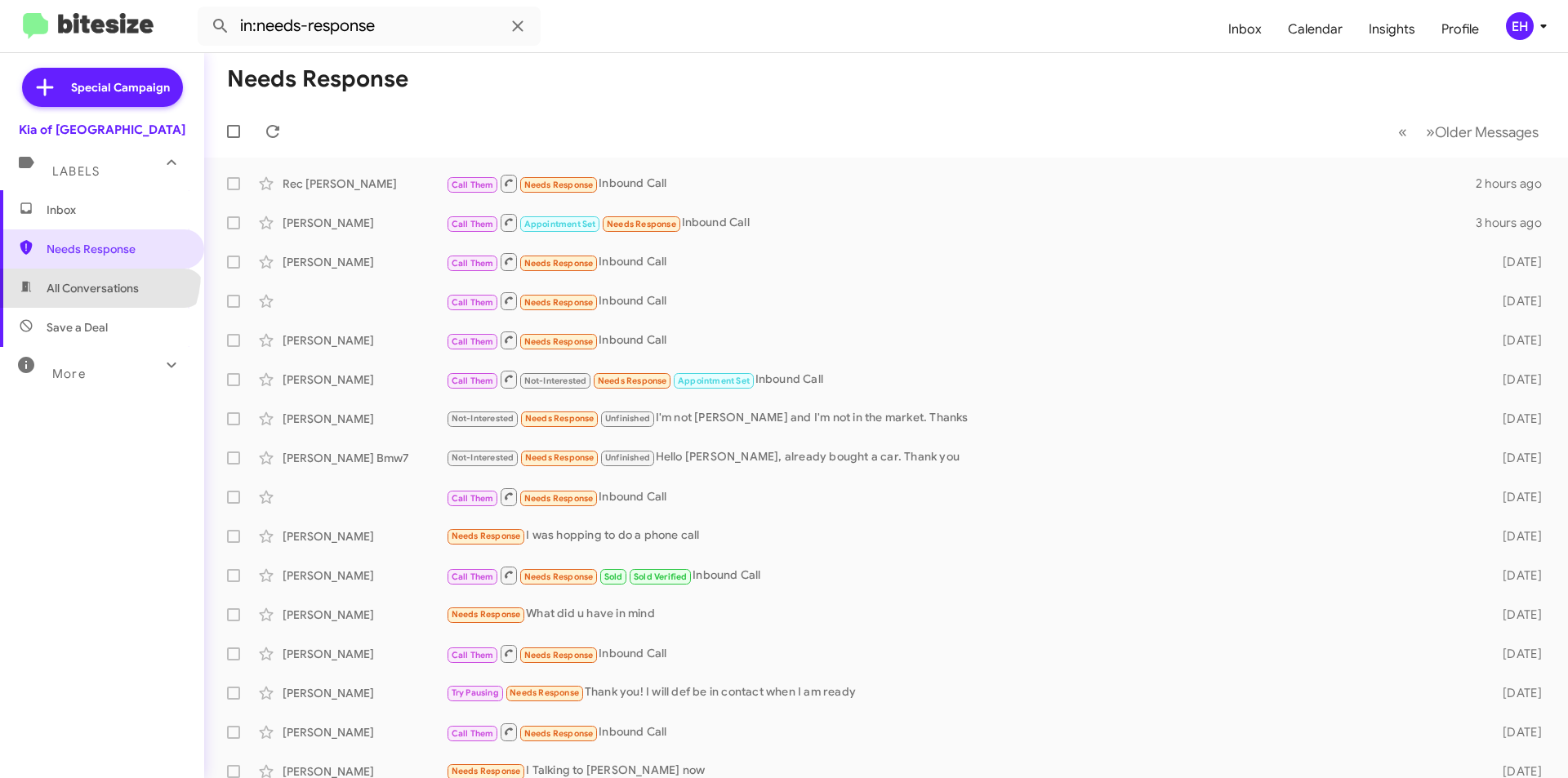
click at [97, 273] on span "All Conversations" at bounding box center [102, 288] width 204 height 39
type input "in:all-conversations"
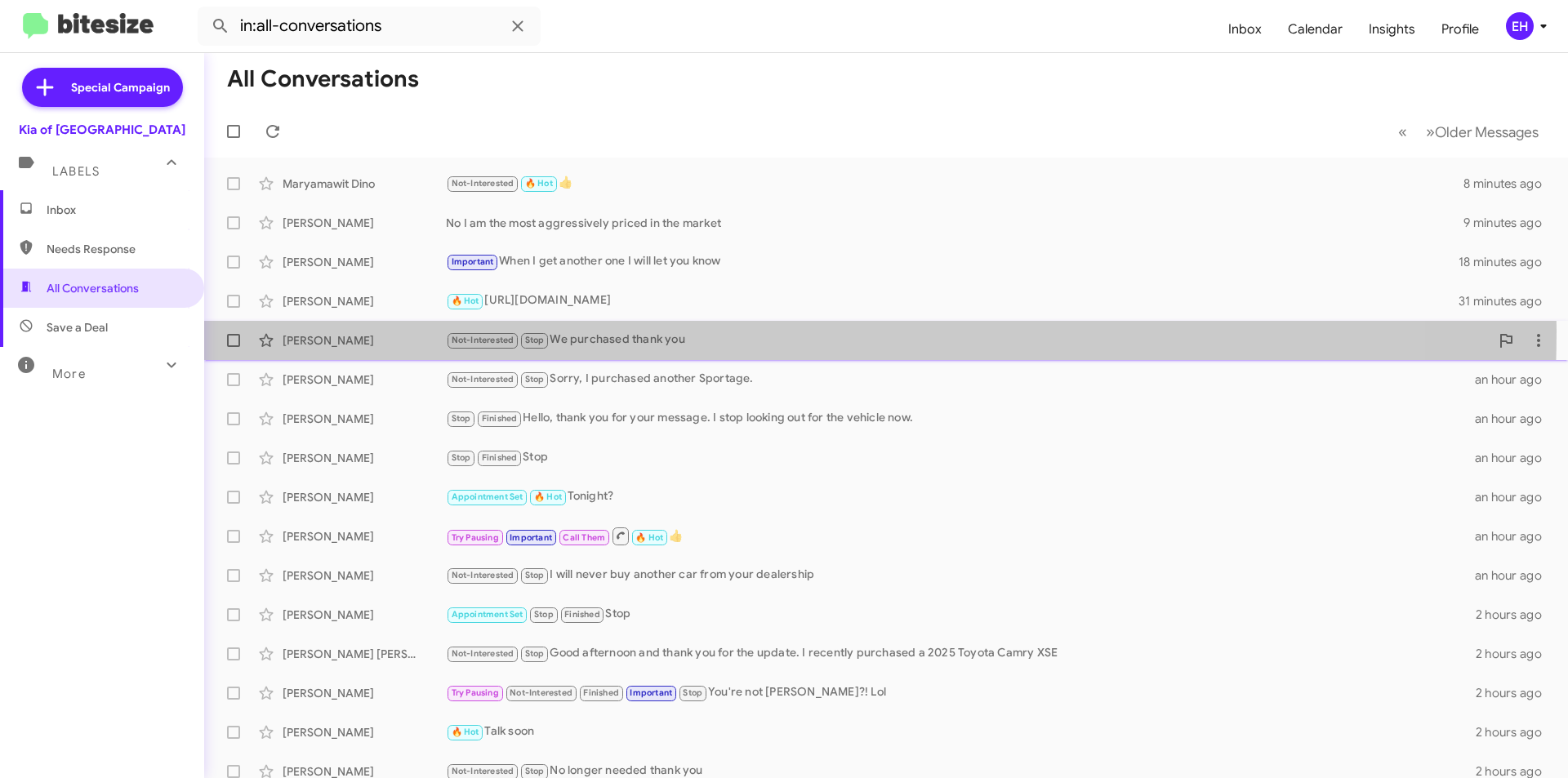
click at [557, 331] on div "Not-Interested Stop We purchased thank you" at bounding box center [967, 340] width 1043 height 19
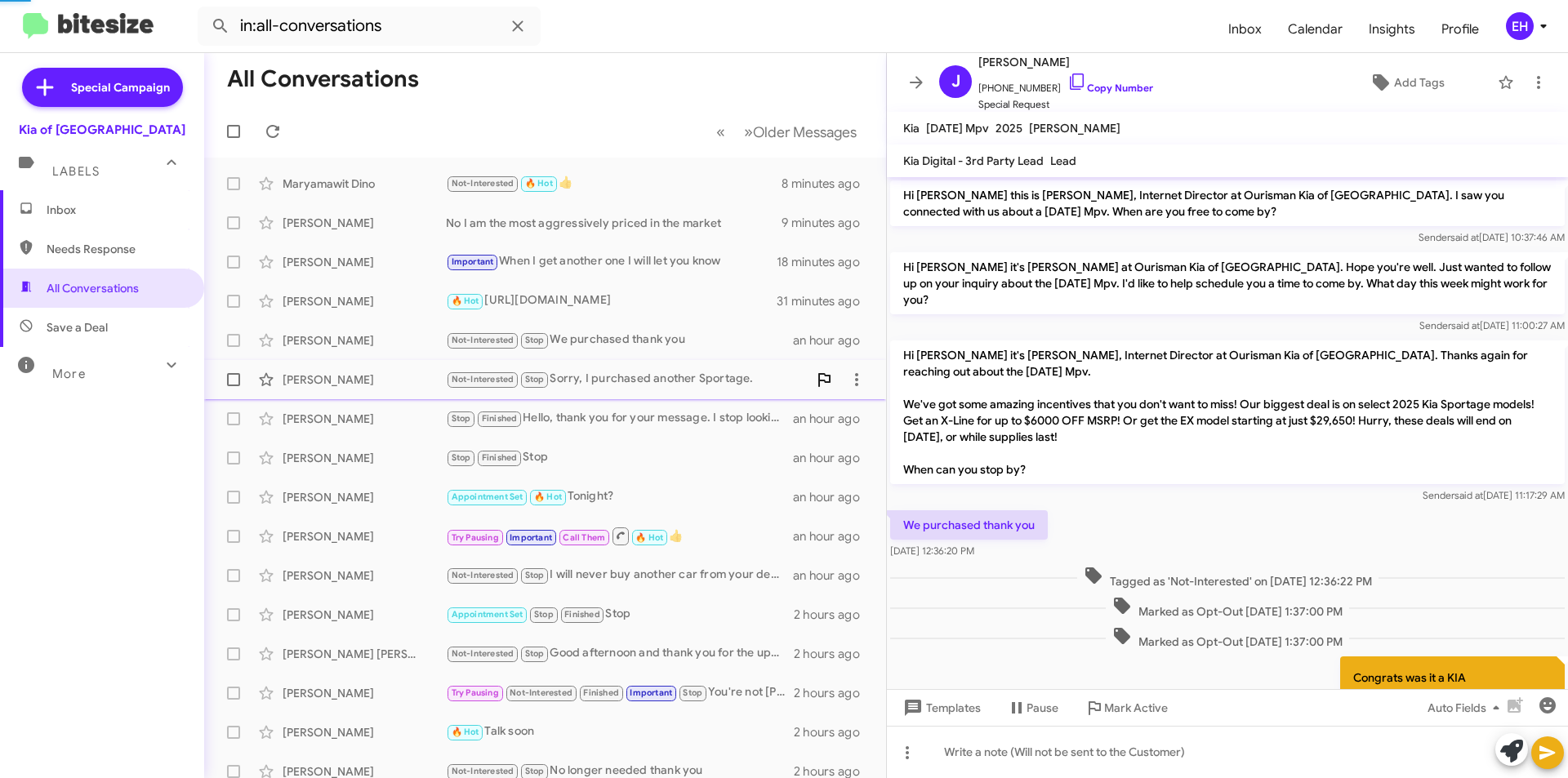
scroll to position [49, 0]
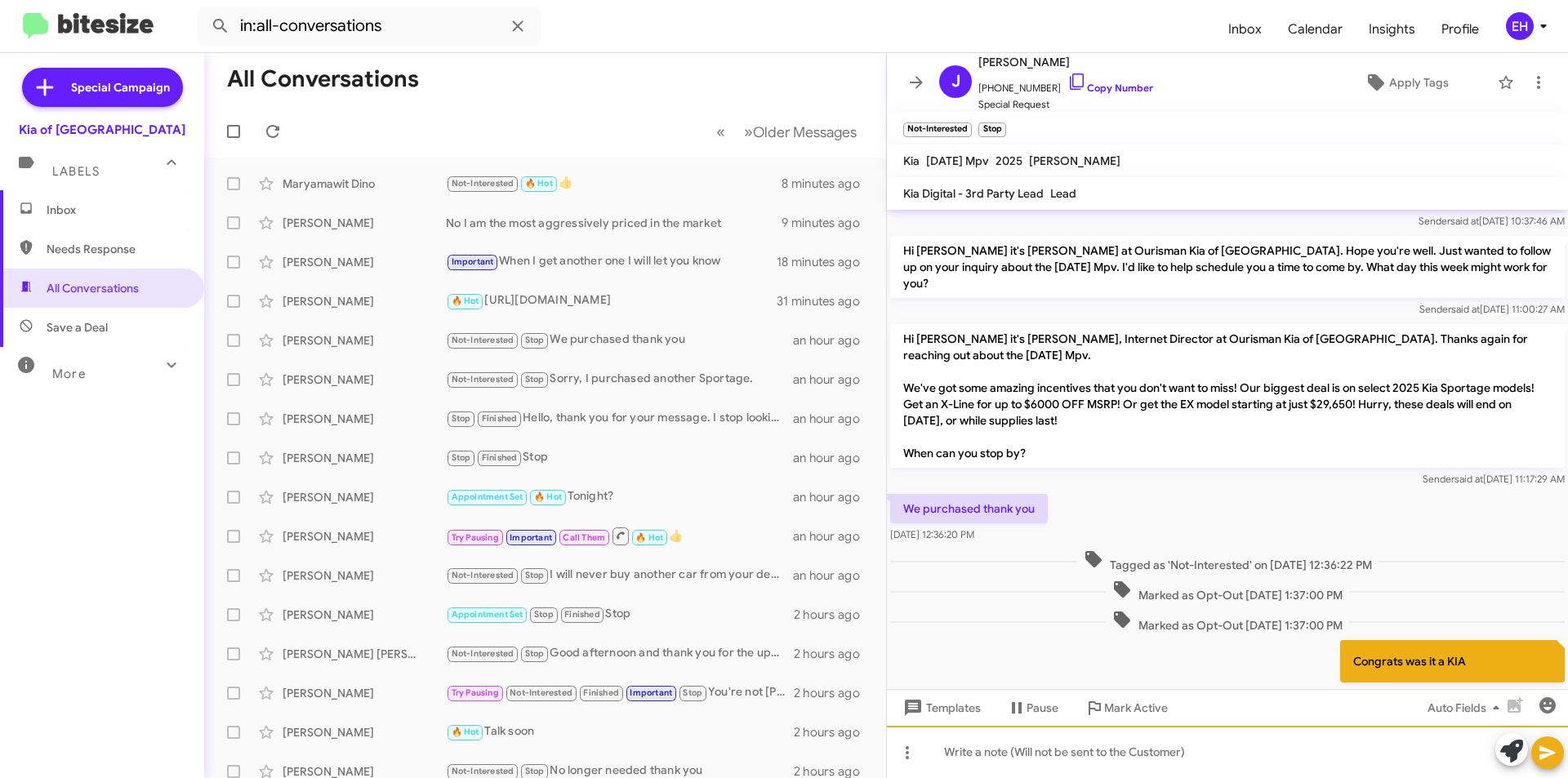
click at [1207, 756] on div at bounding box center [1226, 752] width 681 height 52
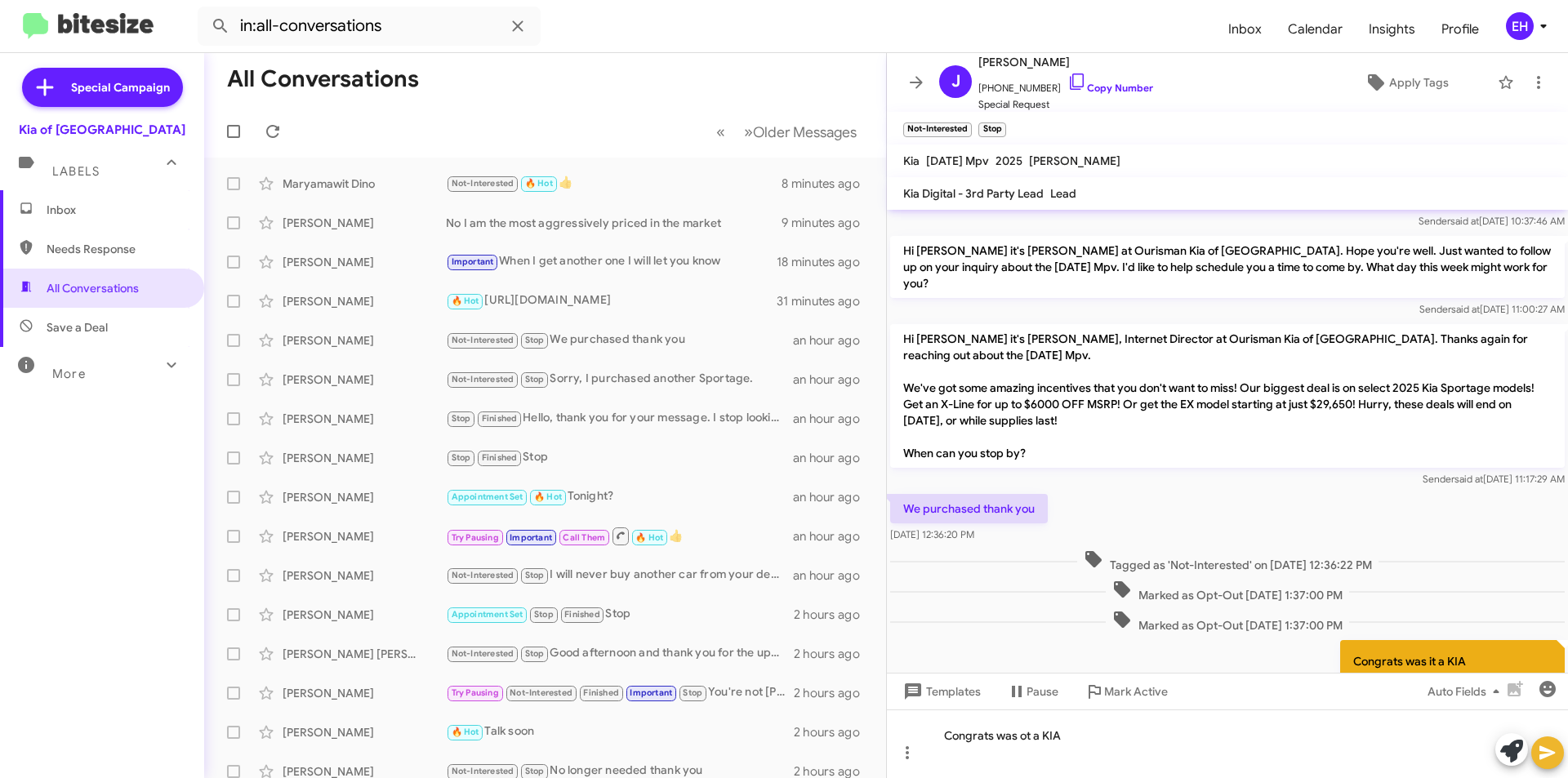
click at [1552, 765] on span at bounding box center [1548, 753] width 20 height 33
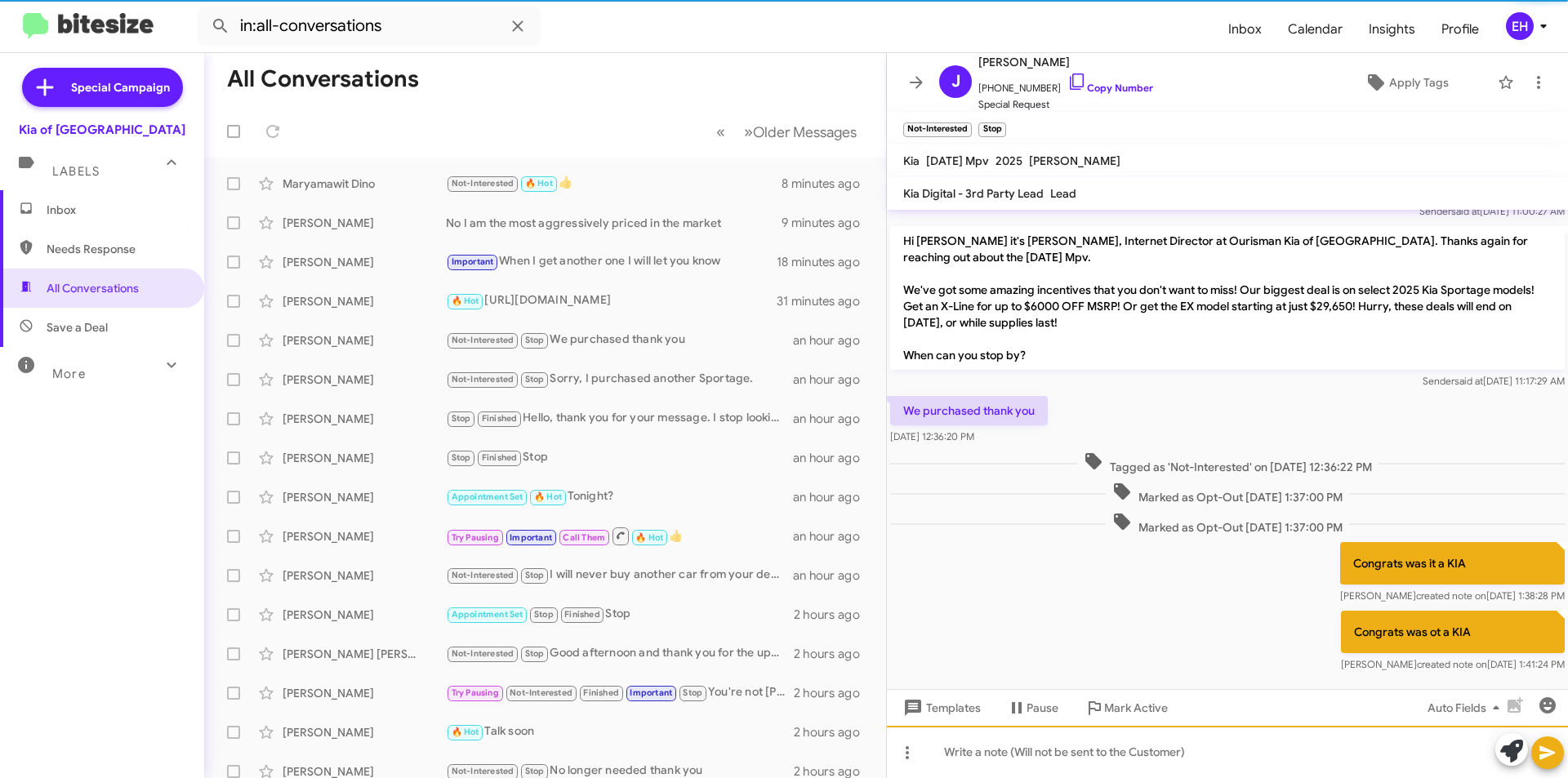
scroll to position [154, 0]
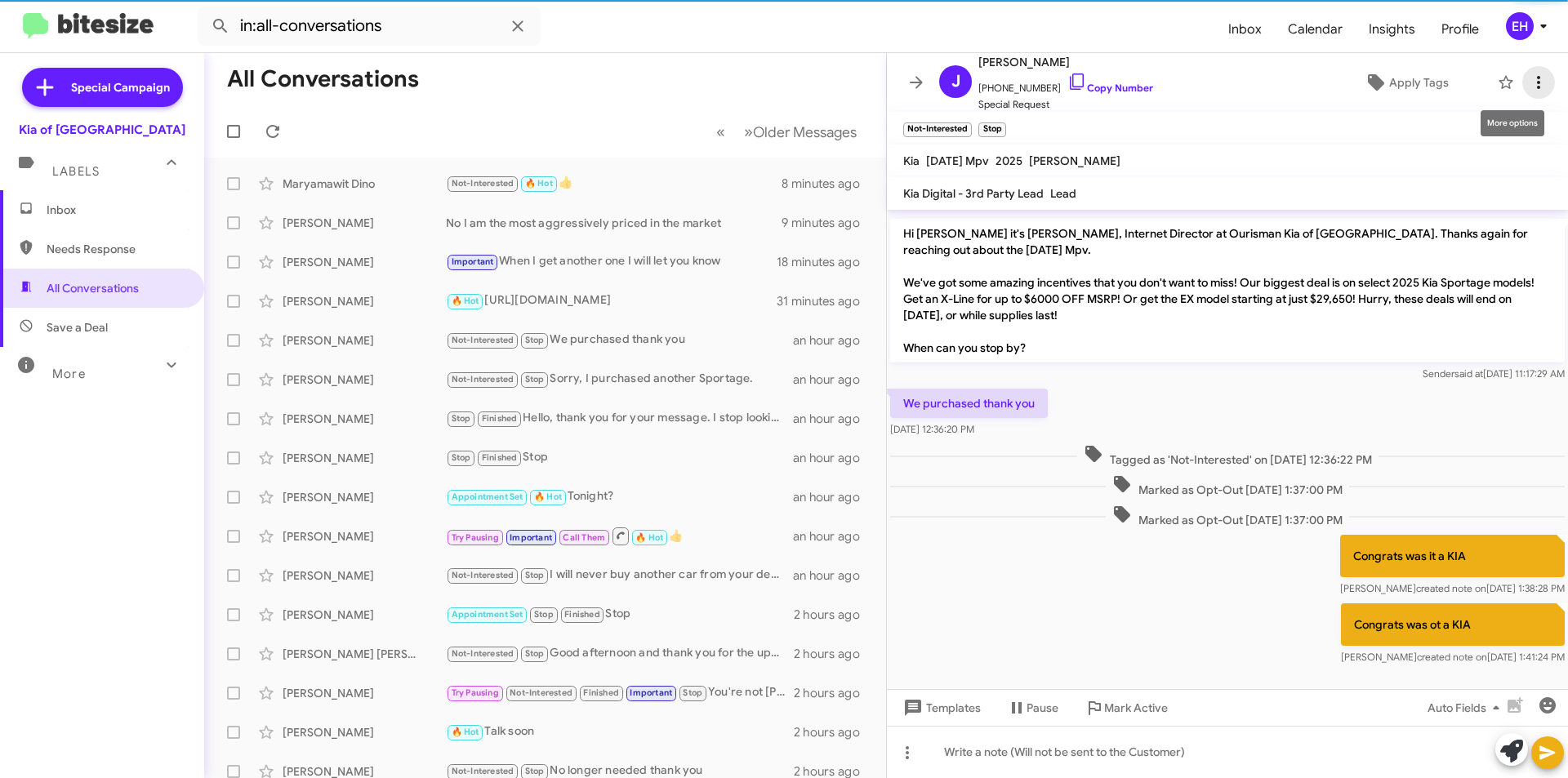
click at [1541, 77] on span at bounding box center [1539, 83] width 33 height 20
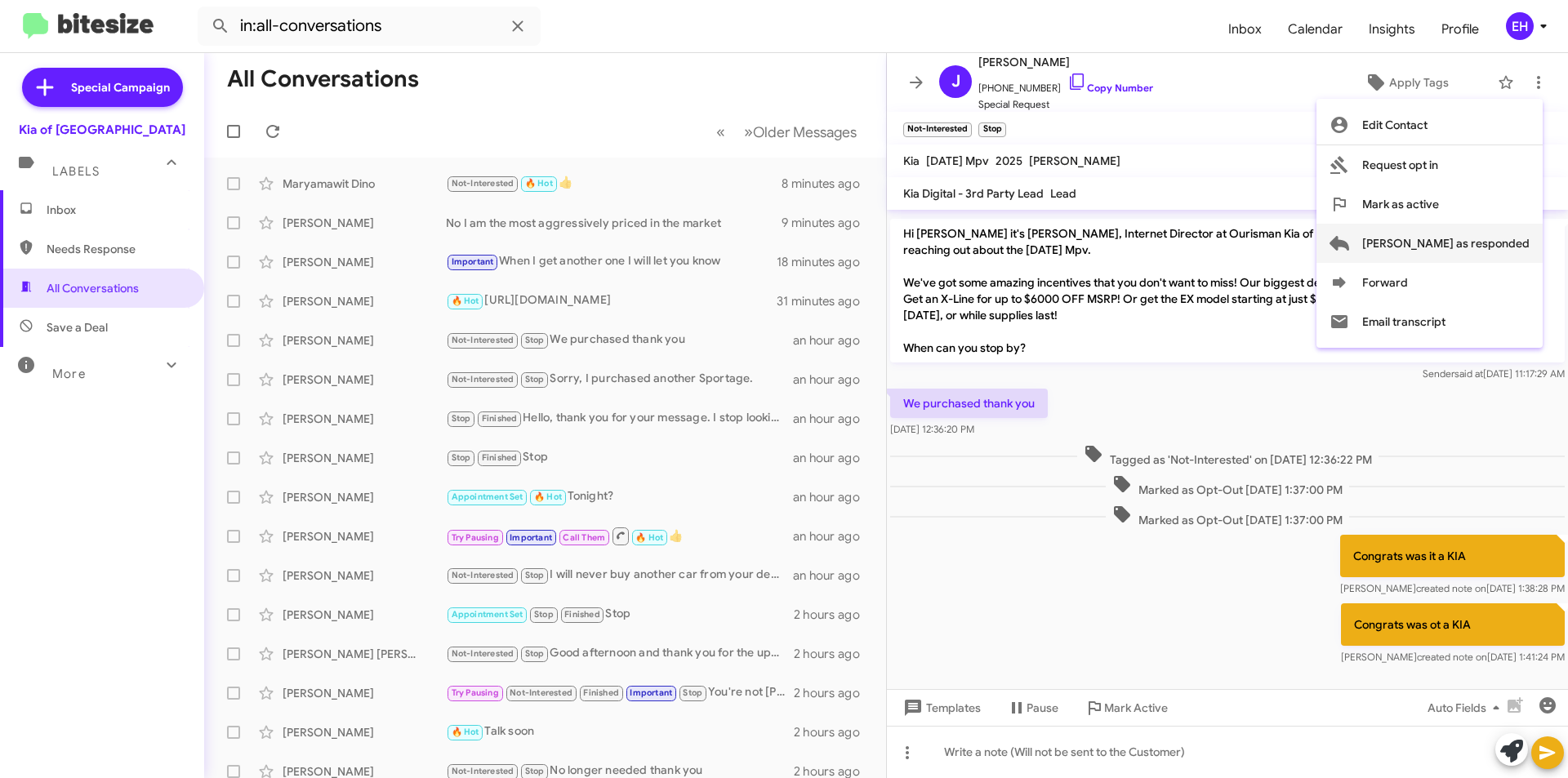
click at [1481, 254] on span "Mark as responded" at bounding box center [1445, 244] width 168 height 39
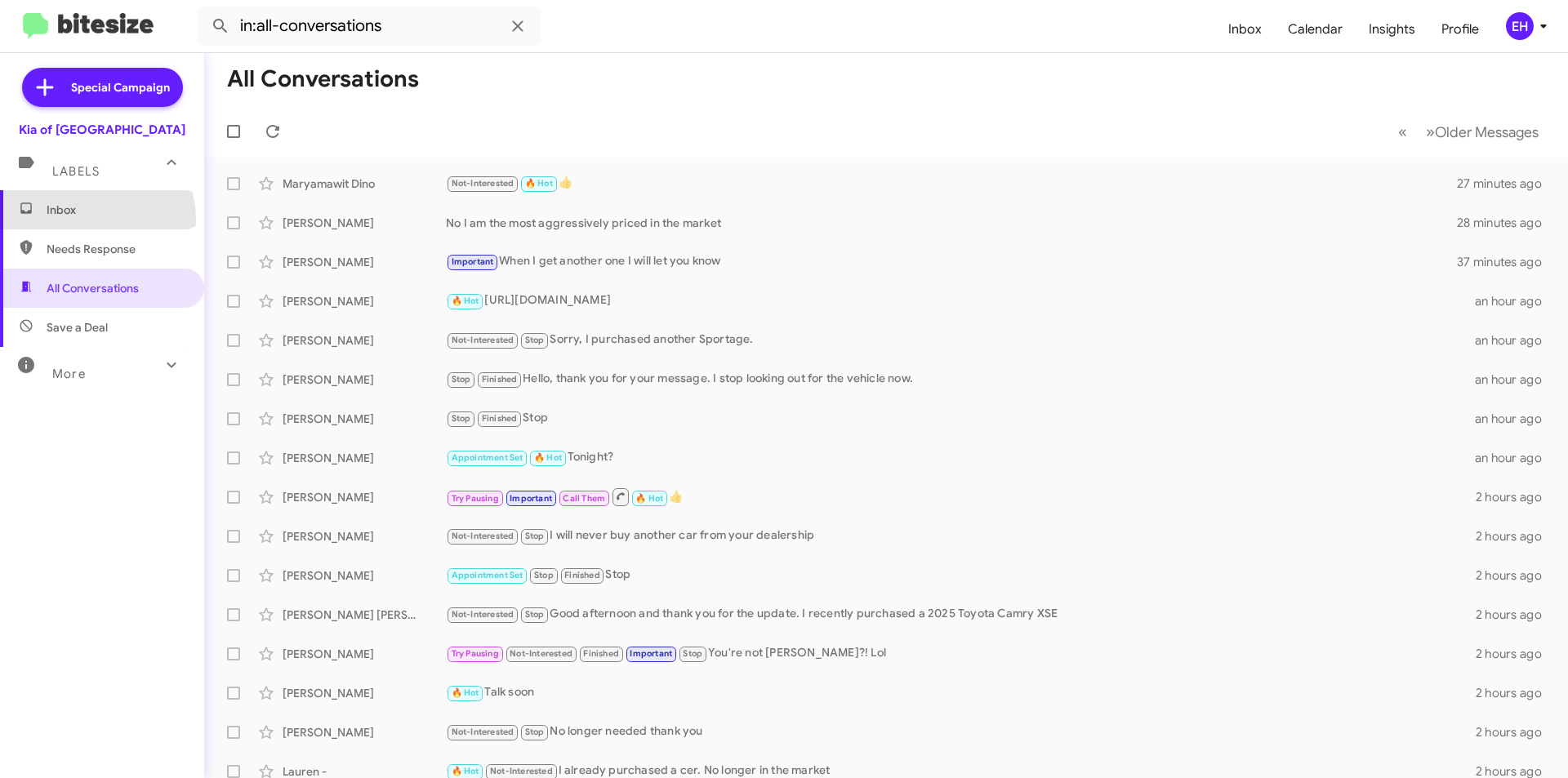
click at [77, 221] on span "Inbox" at bounding box center [102, 210] width 204 height 39
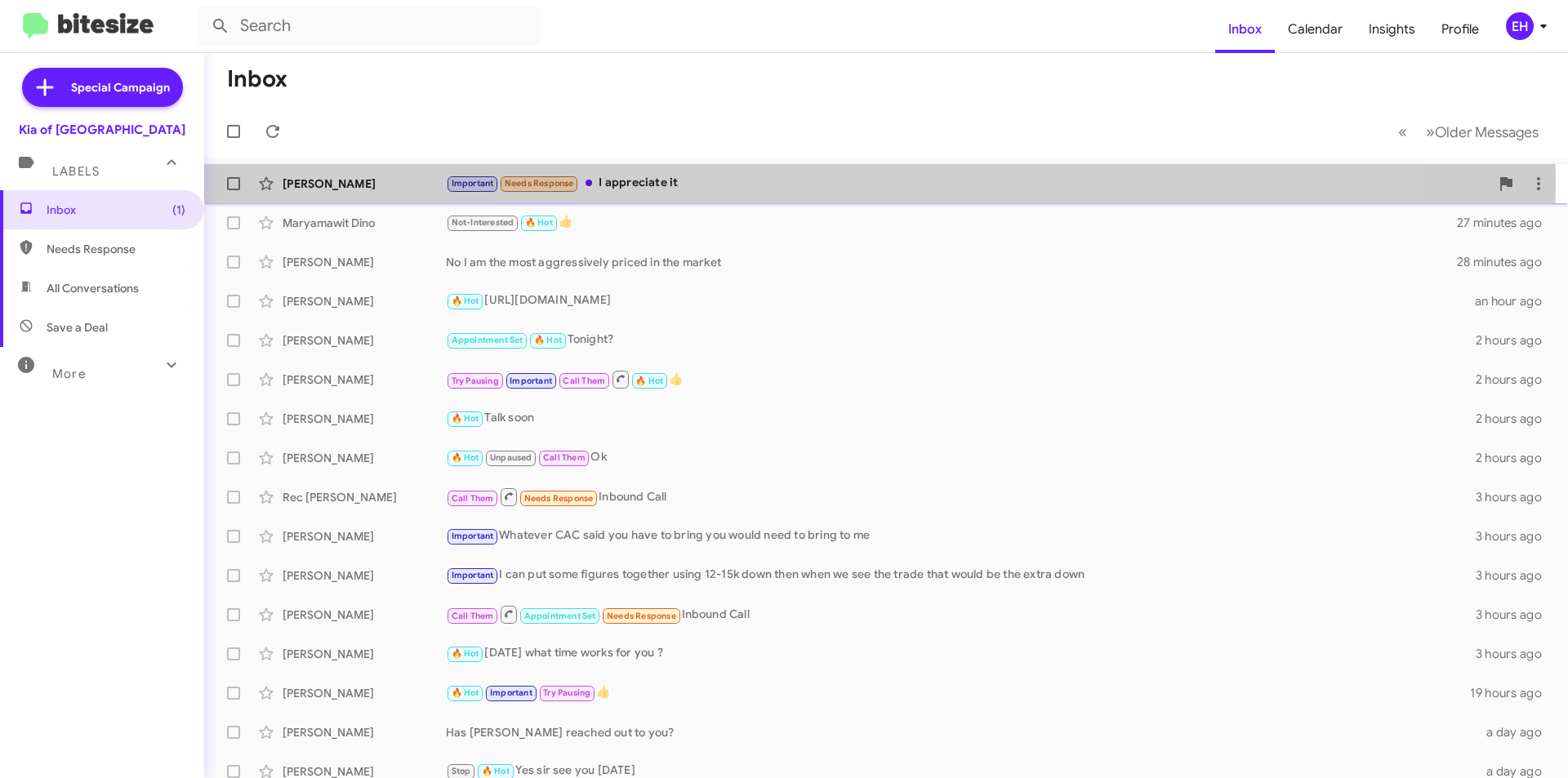
click at [662, 182] on div "Important Needs Response I appreciate it" at bounding box center [967, 183] width 1043 height 19
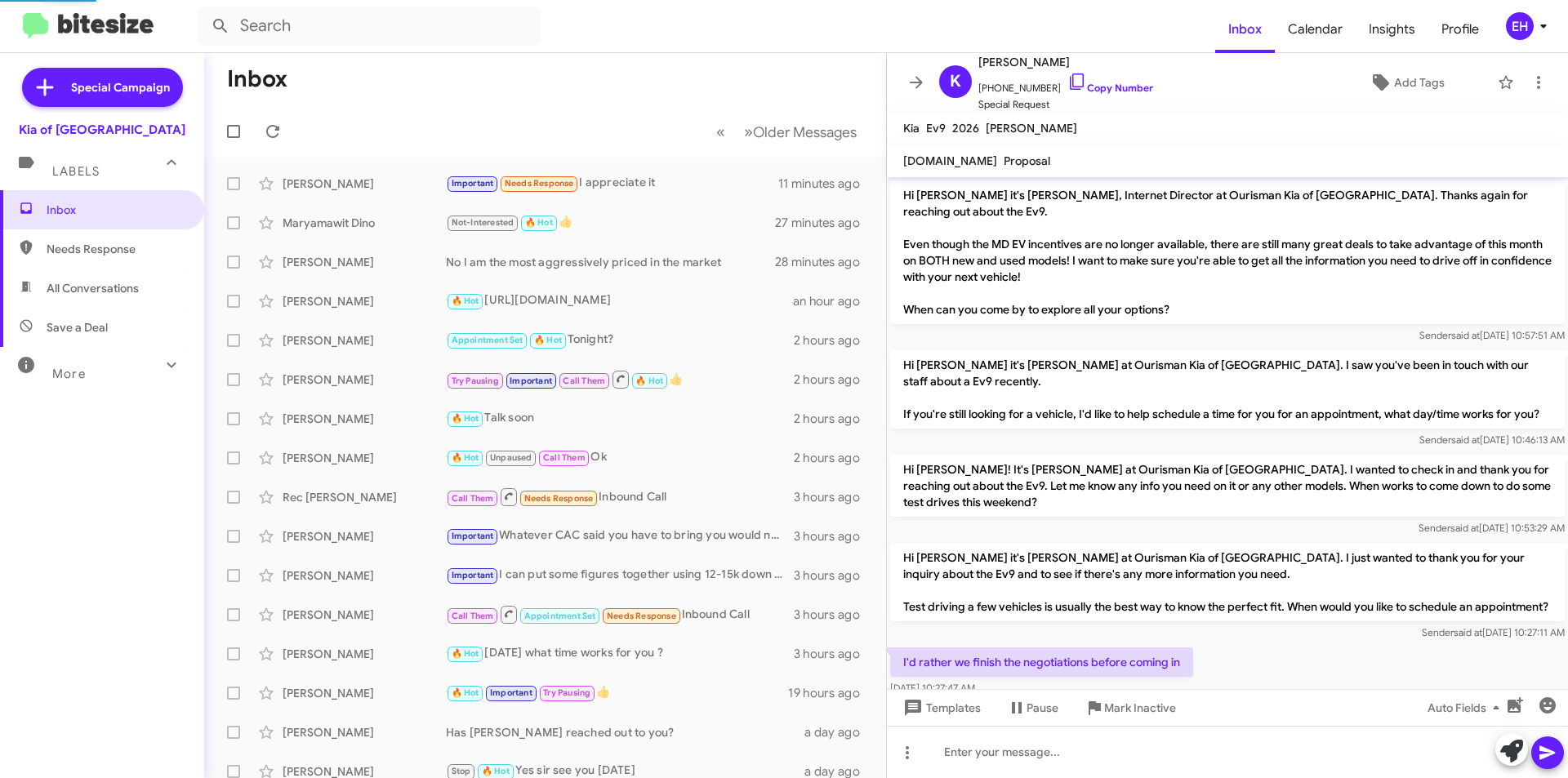
scroll to position [964, 0]
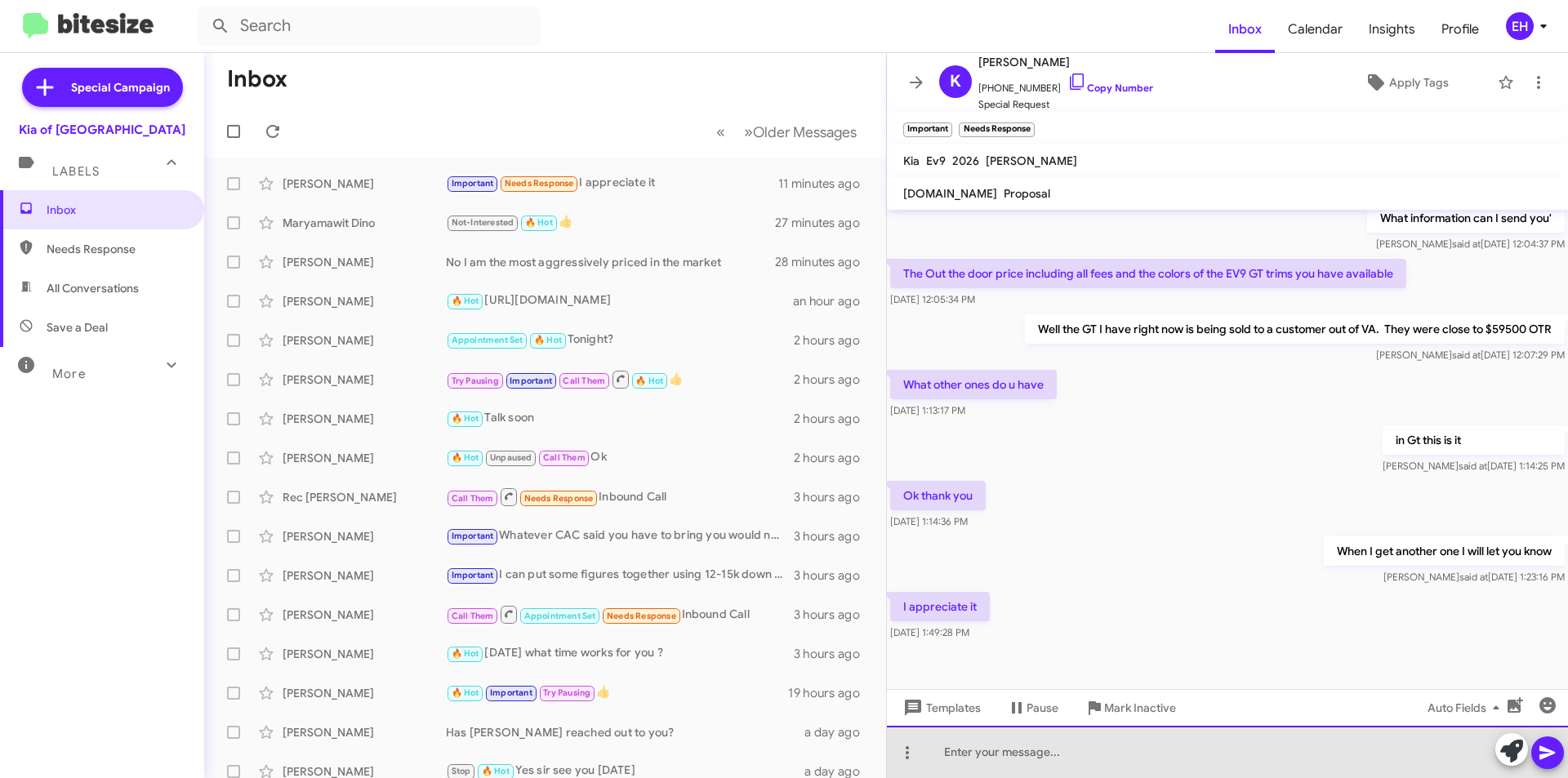
click at [1195, 745] on div at bounding box center [1226, 752] width 681 height 52
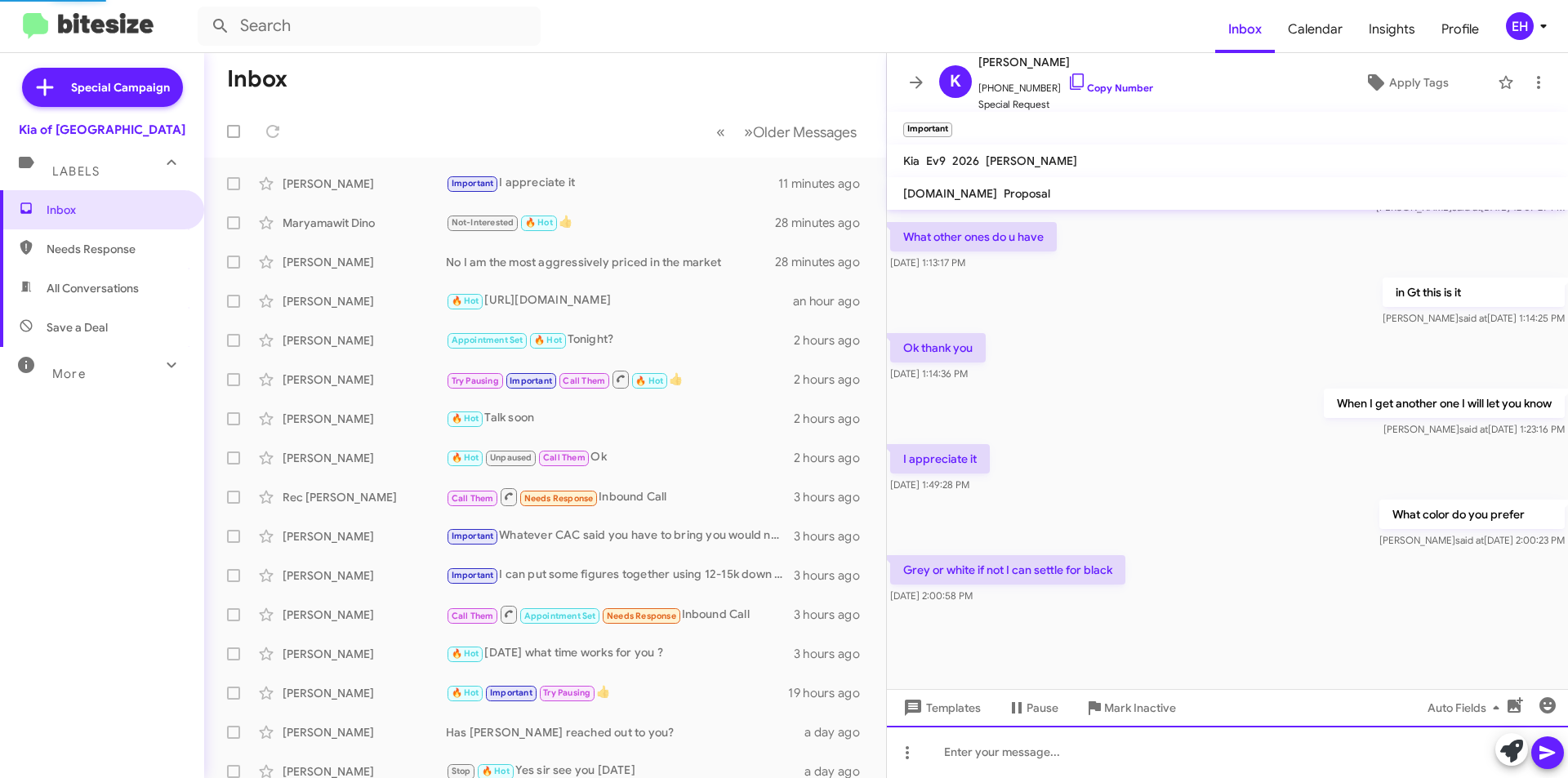
scroll to position [958, 0]
drag, startPoint x: 1004, startPoint y: 755, endPoint x: 992, endPoint y: 758, distance: 12.4
click at [997, 757] on div at bounding box center [1226, 752] width 681 height 52
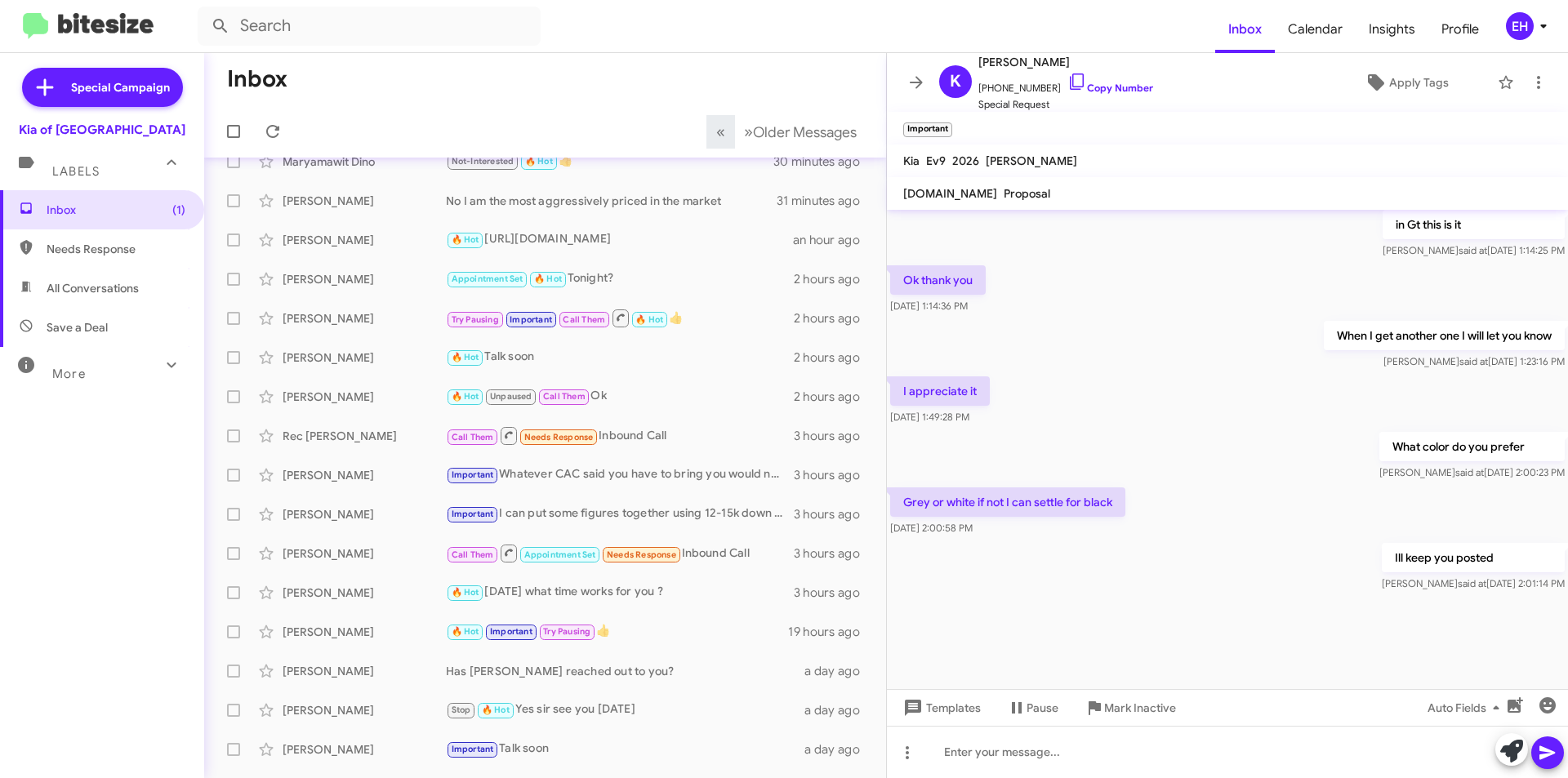
scroll to position [0, 0]
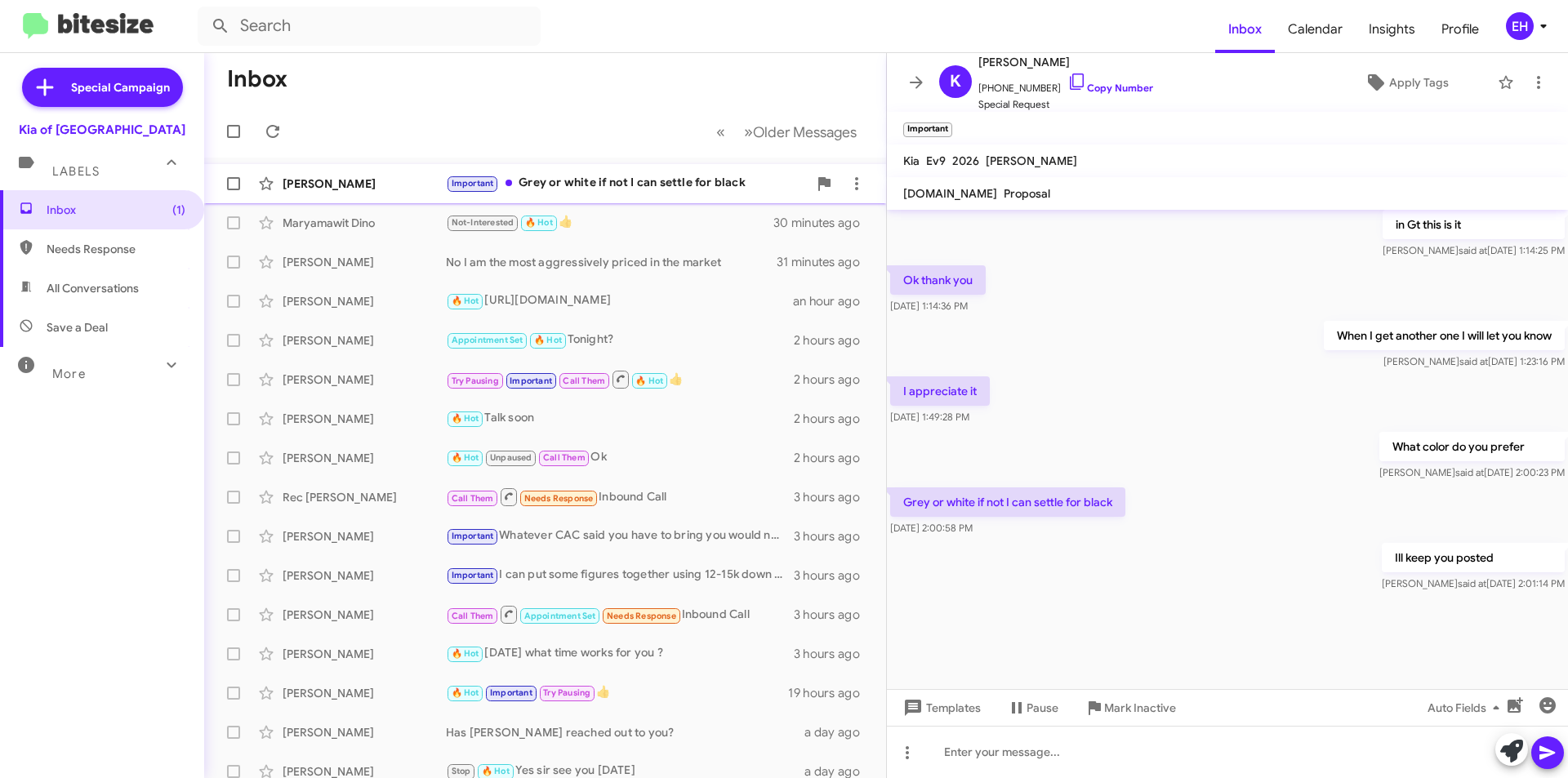
click at [660, 177] on div "Important Grey or white if not I can settle for black" at bounding box center [627, 183] width 362 height 19
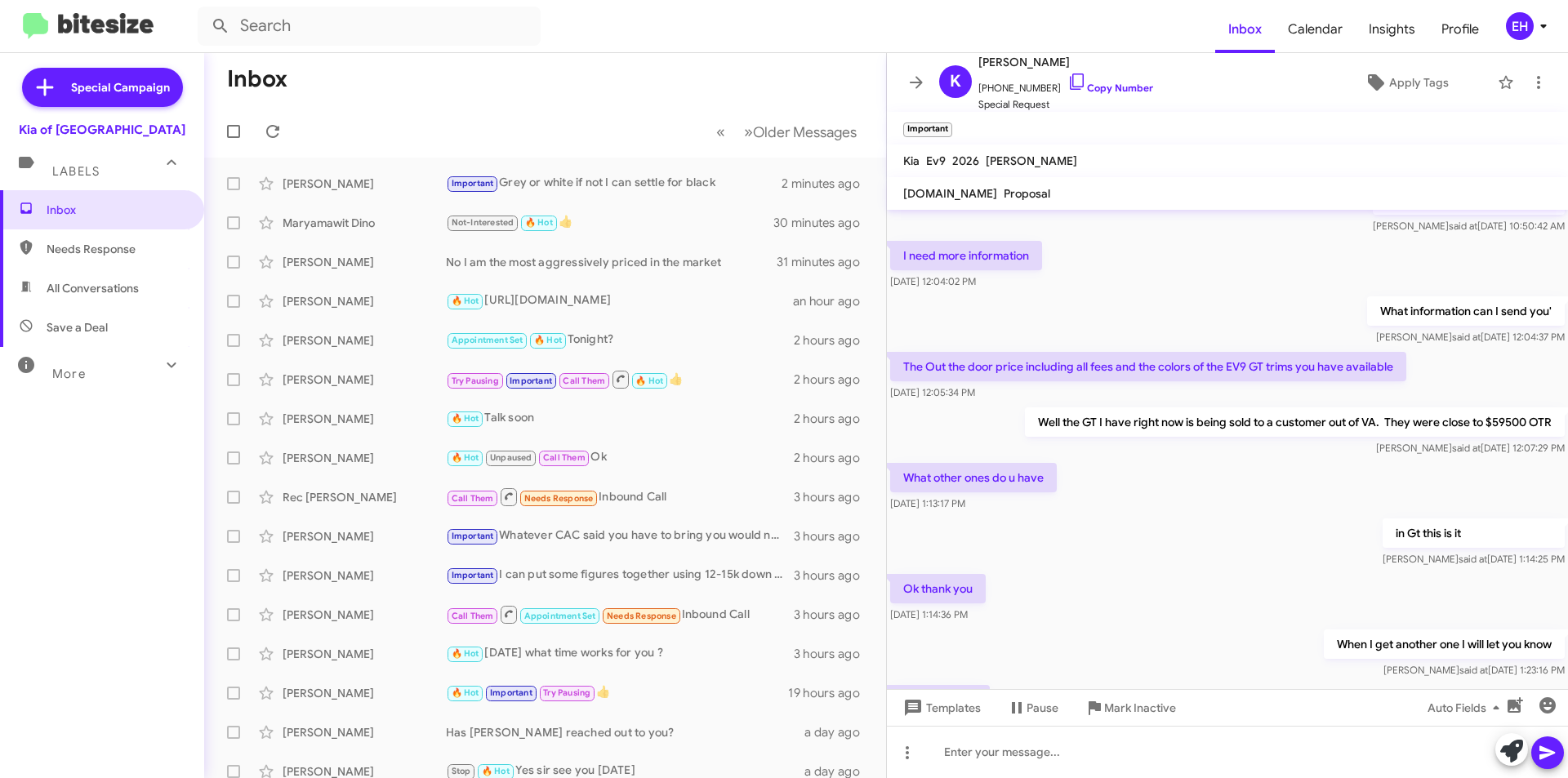
scroll to position [630, 0]
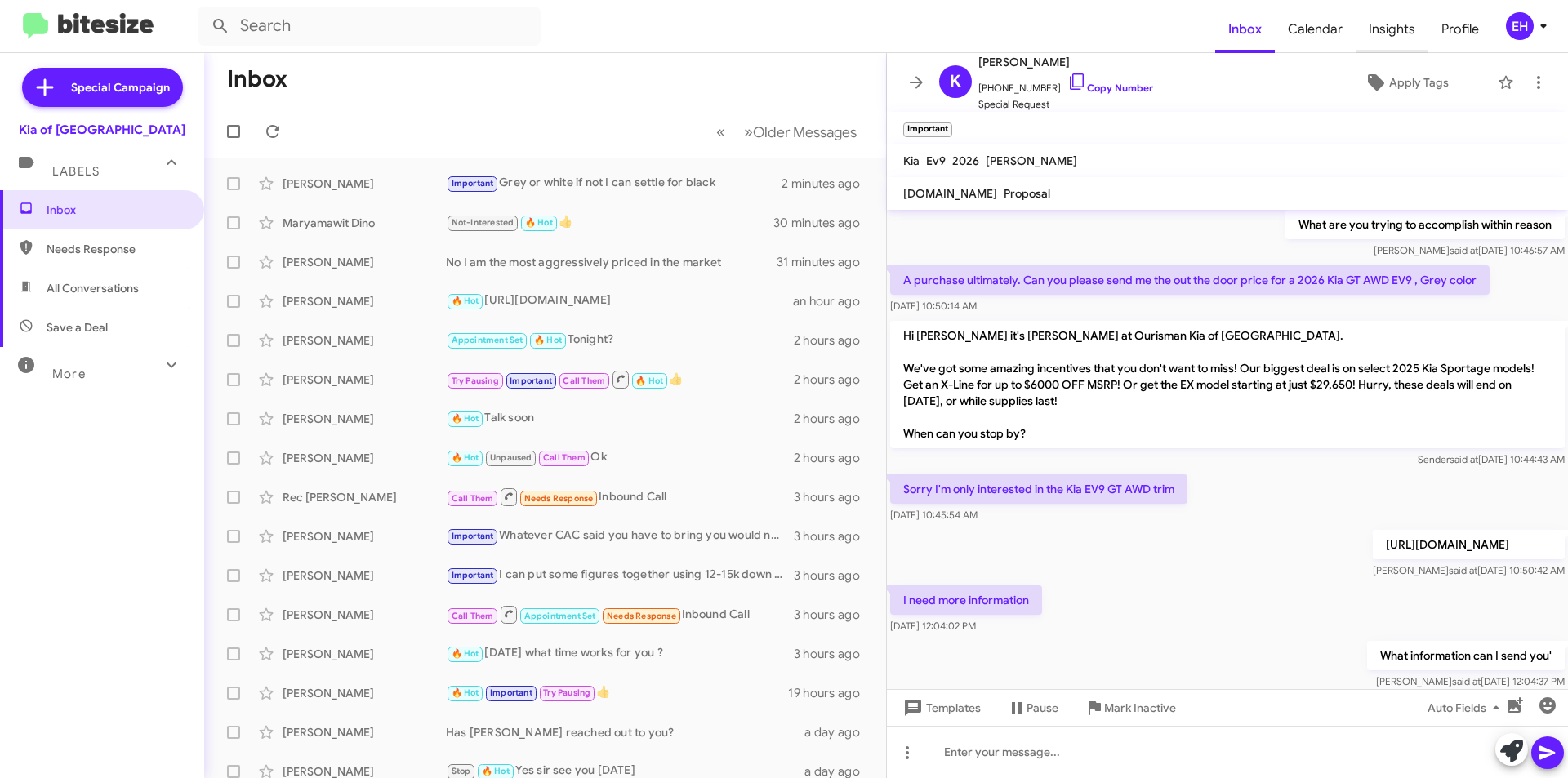
click at [1391, 34] on span "Insights" at bounding box center [1392, 29] width 73 height 47
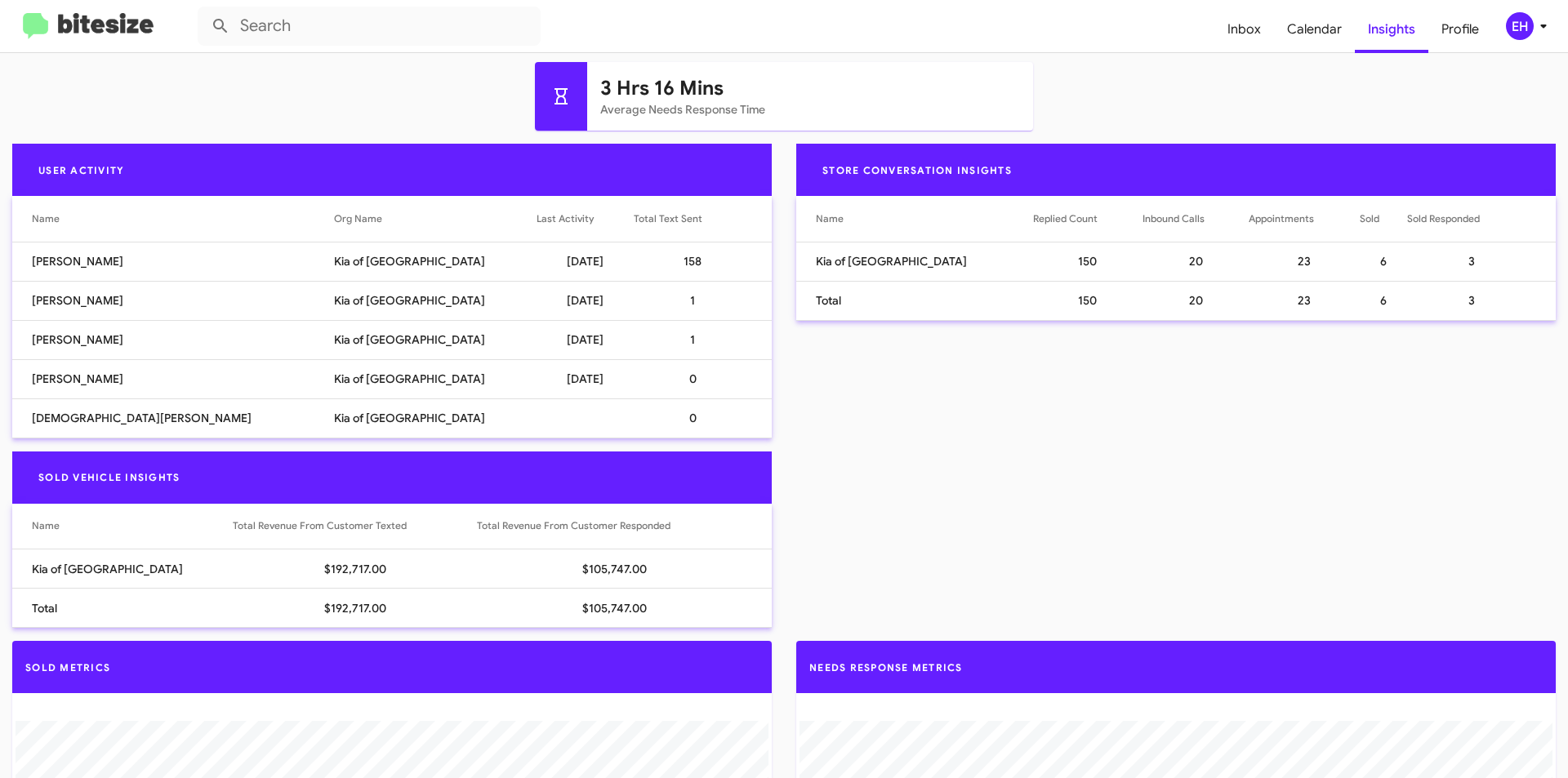
scroll to position [653, 0]
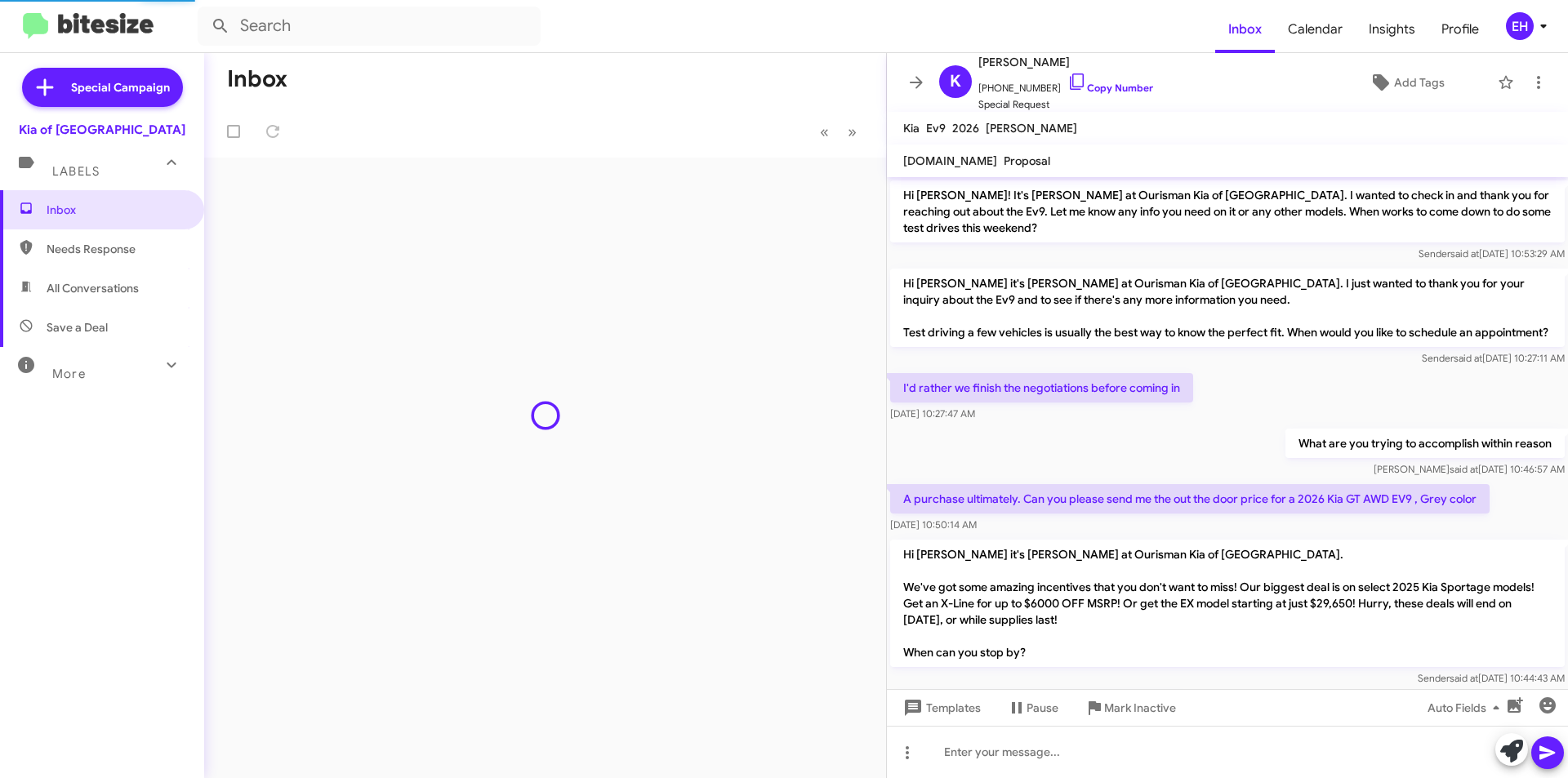
scroll to position [876, 0]
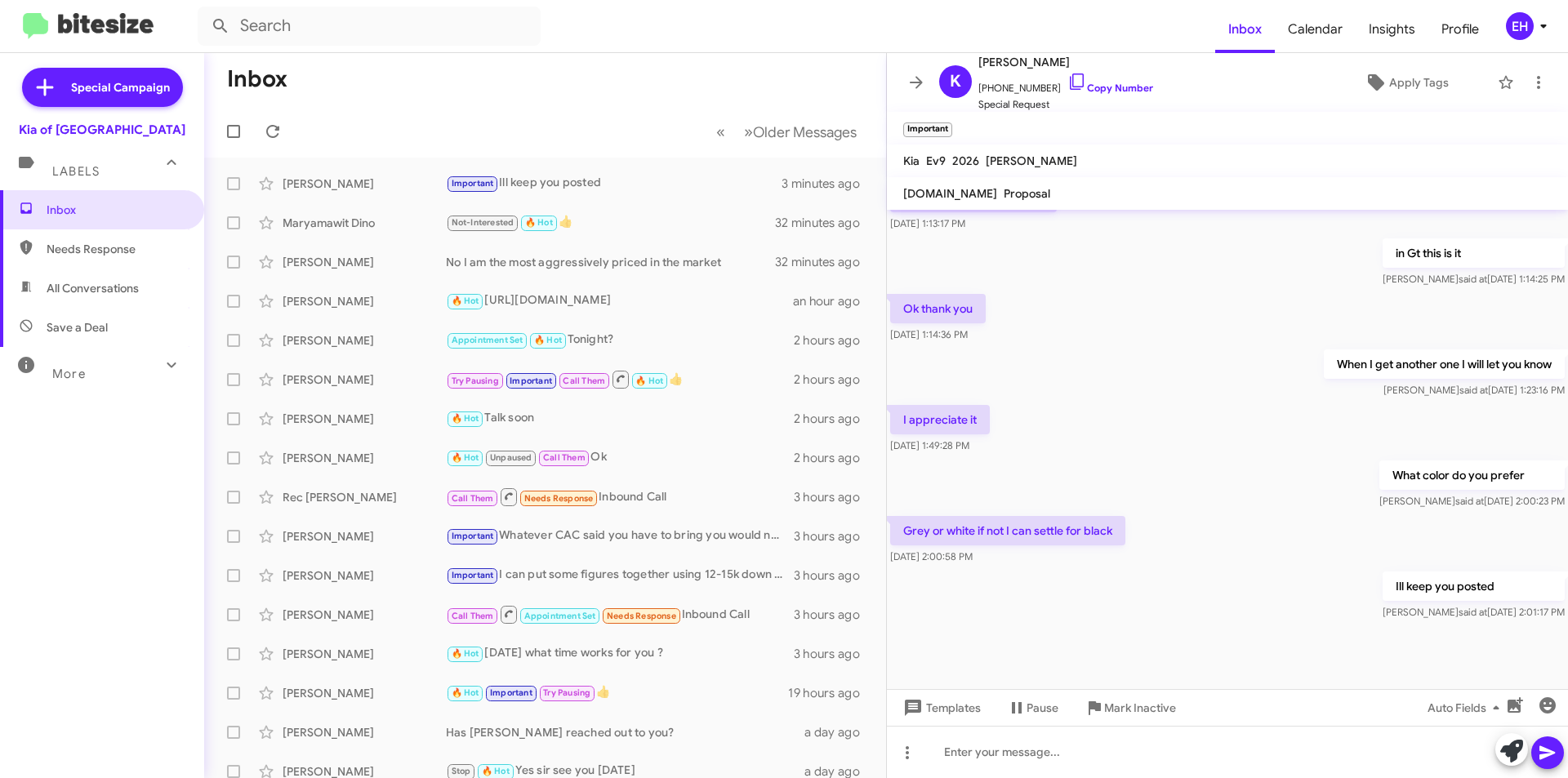
click at [105, 256] on span "Needs Response" at bounding box center [116, 249] width 139 height 16
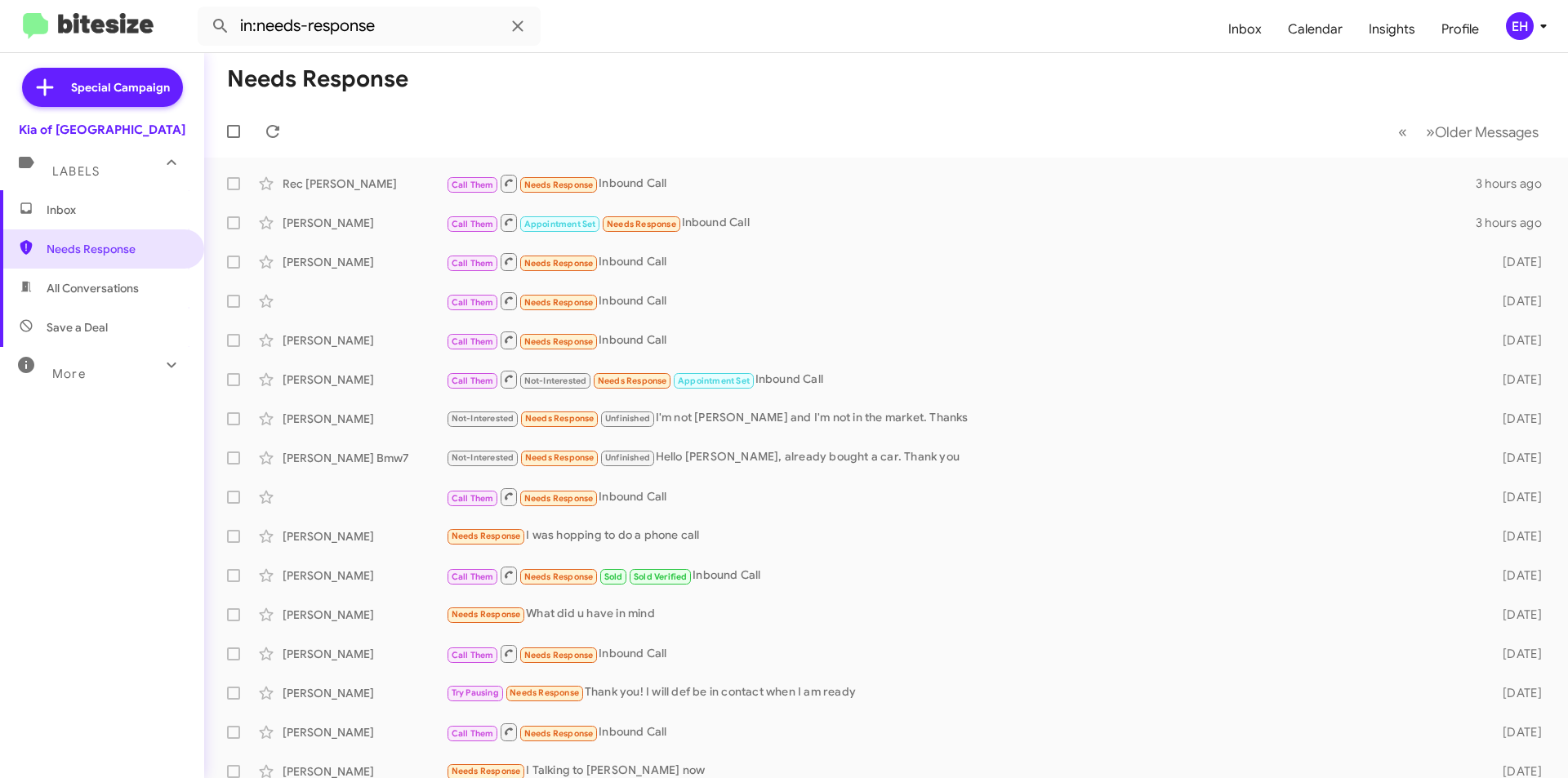
click at [105, 291] on span "All Conversations" at bounding box center [92, 288] width 92 height 16
type input "in:all-conversations"
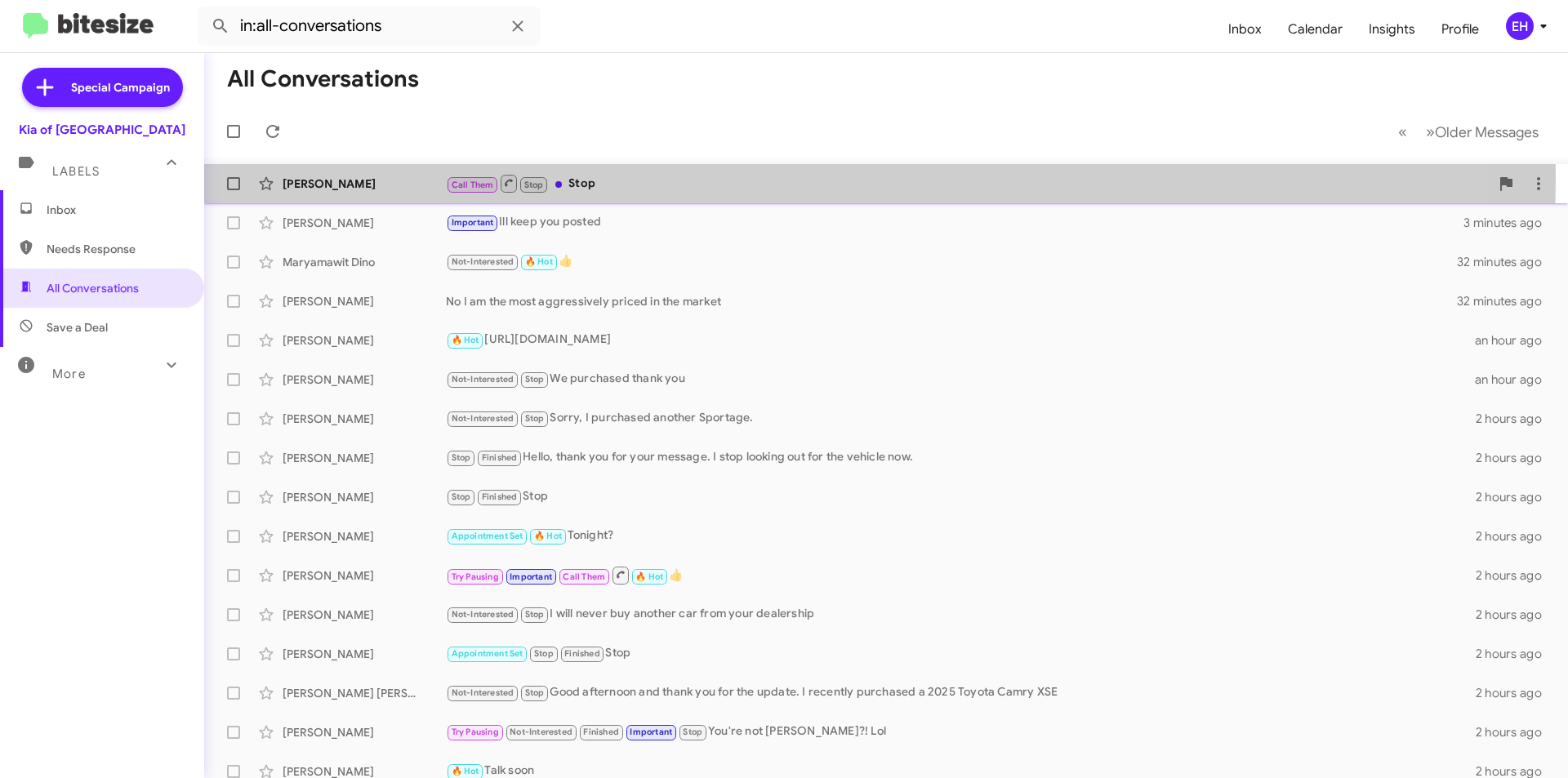
click at [588, 177] on div "Call Them Stop Stop" at bounding box center [967, 183] width 1043 height 20
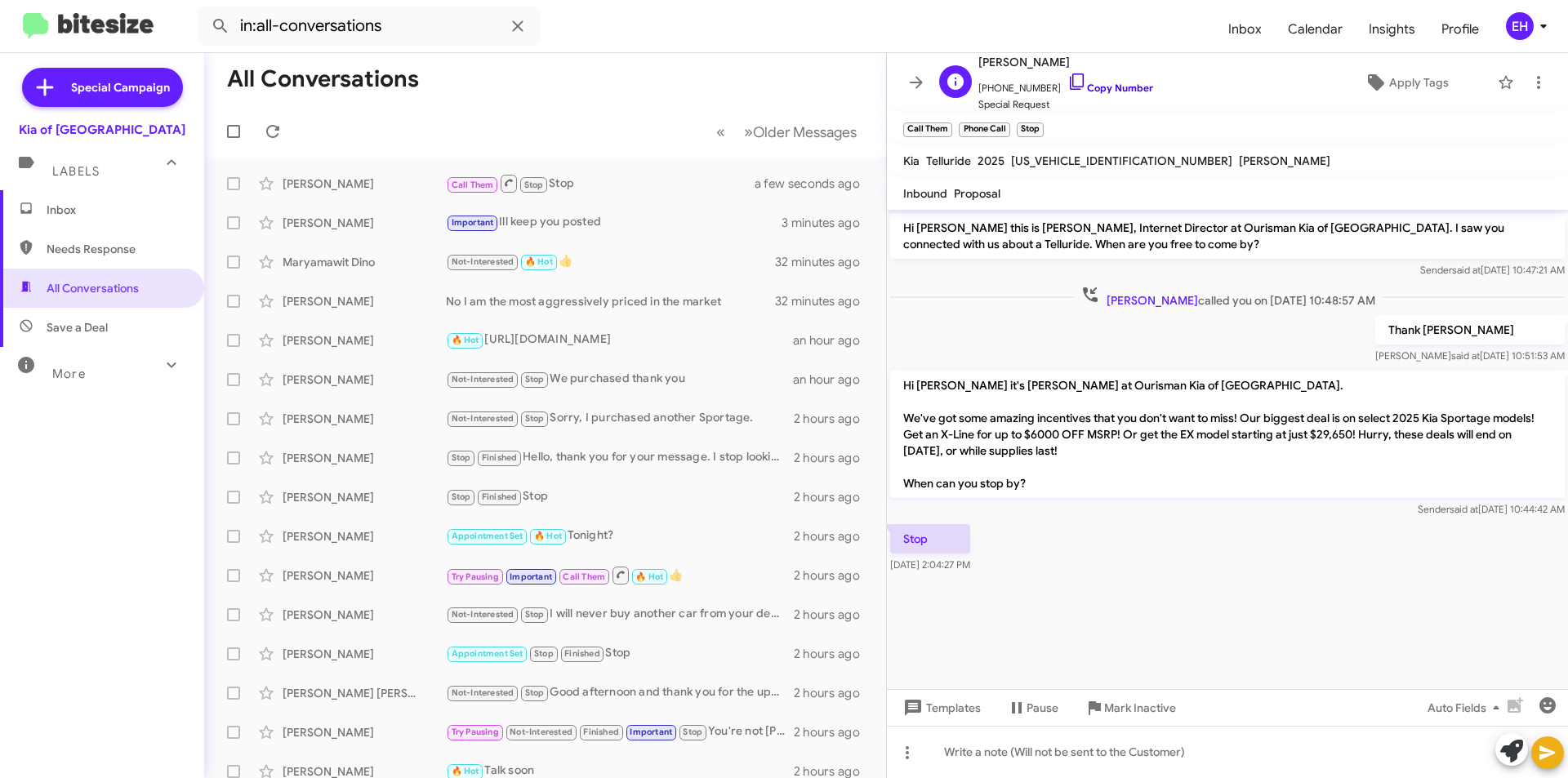
click at [1113, 86] on link "Copy Number" at bounding box center [1110, 87] width 86 height 12
click at [83, 208] on span "Inbox" at bounding box center [116, 210] width 139 height 16
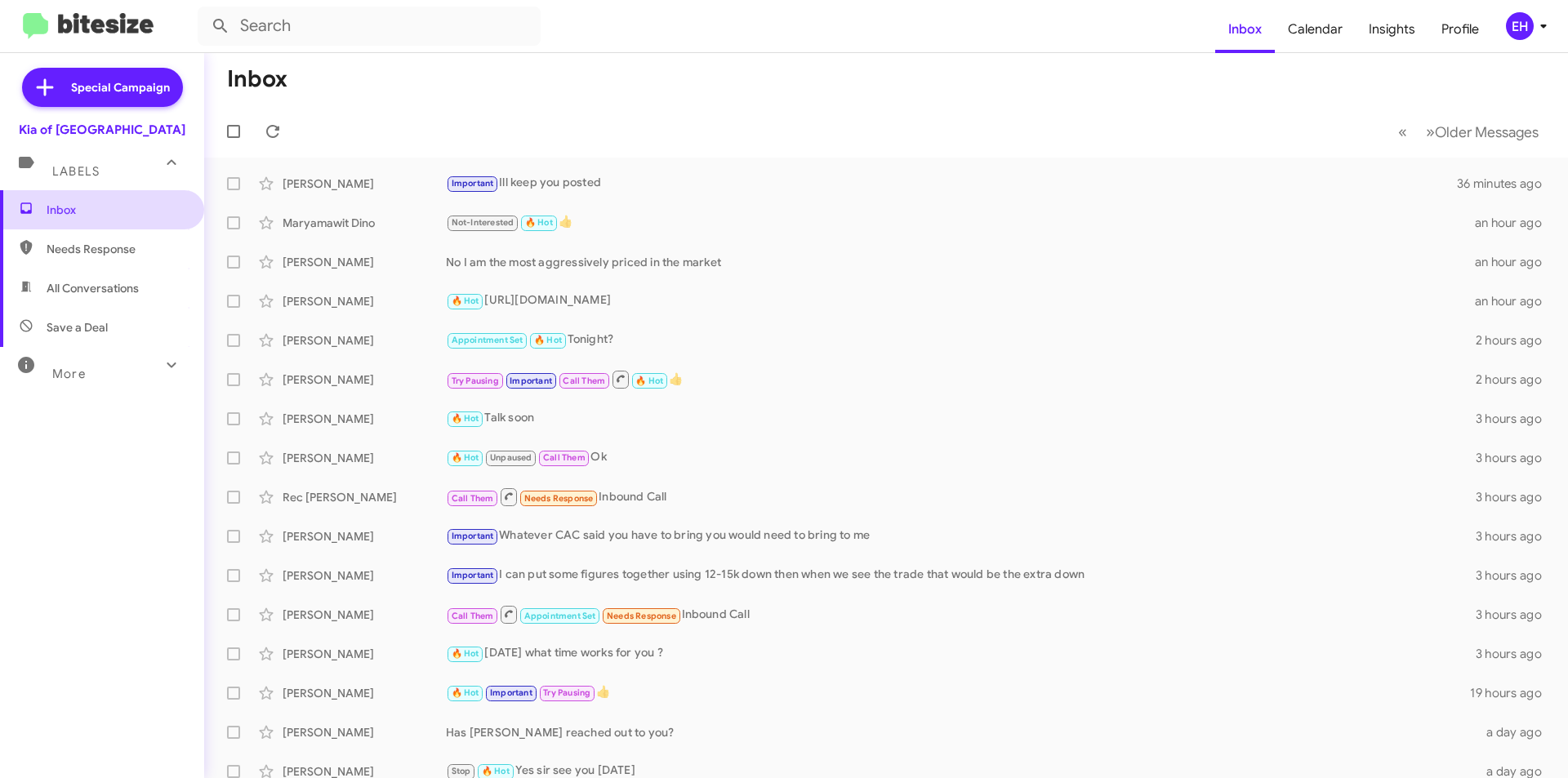
click at [53, 208] on span "Inbox" at bounding box center [116, 210] width 139 height 16
click at [72, 246] on span "Needs Response" at bounding box center [116, 249] width 139 height 16
type input "in:needs-response"
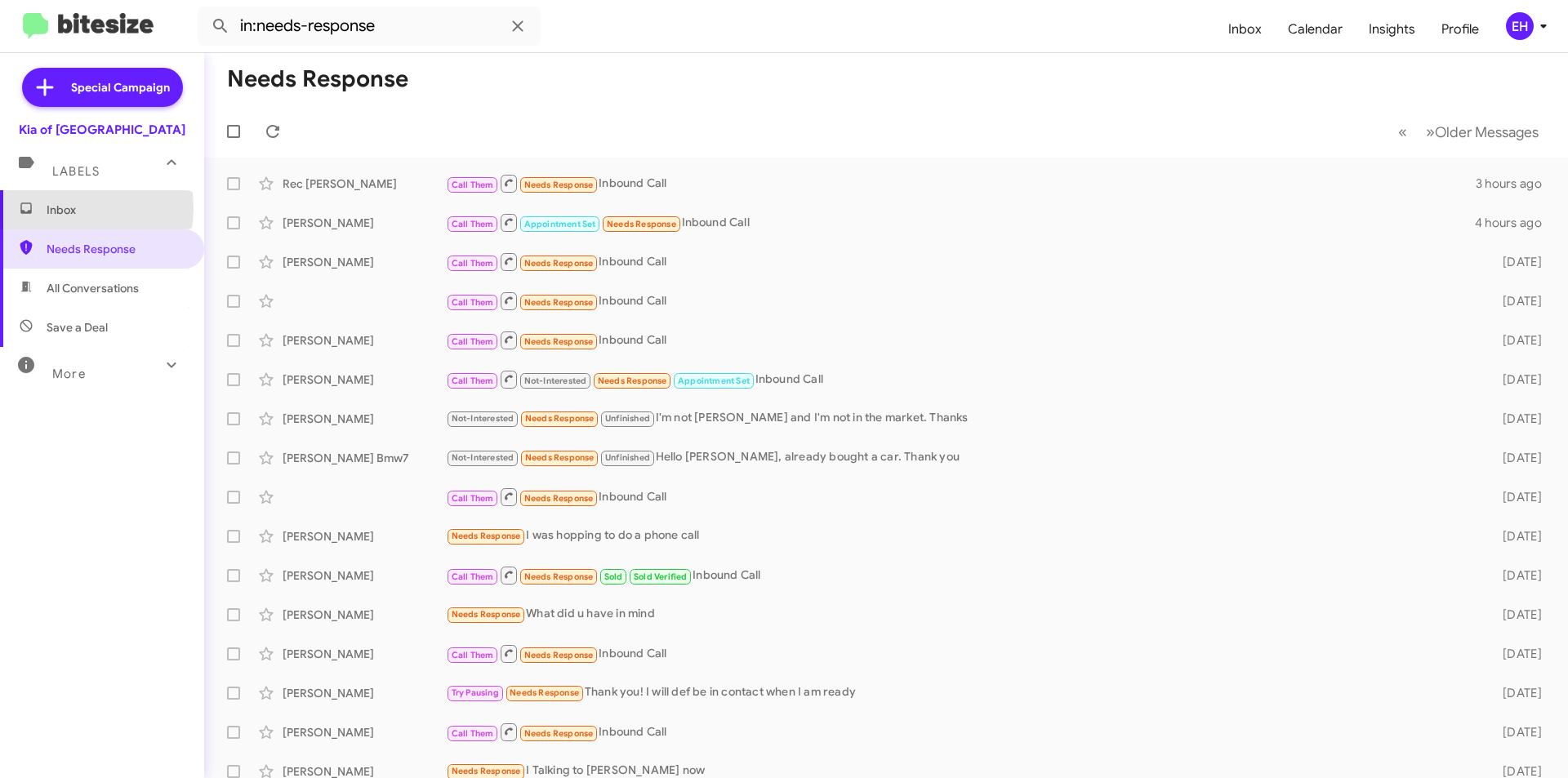
click at [62, 208] on span "Inbox" at bounding box center [116, 210] width 139 height 16
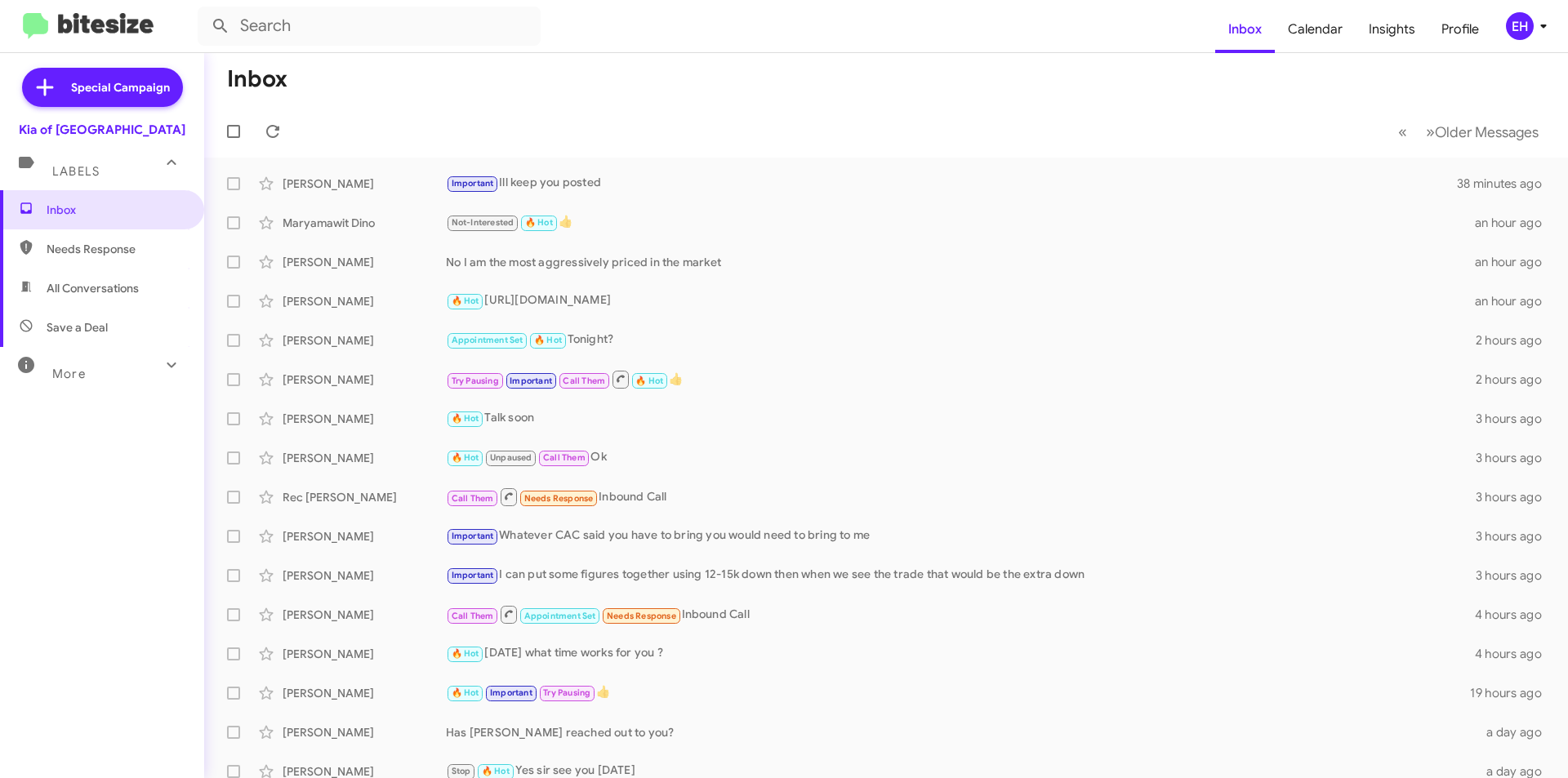
click at [134, 245] on span "Needs Response" at bounding box center [116, 249] width 139 height 16
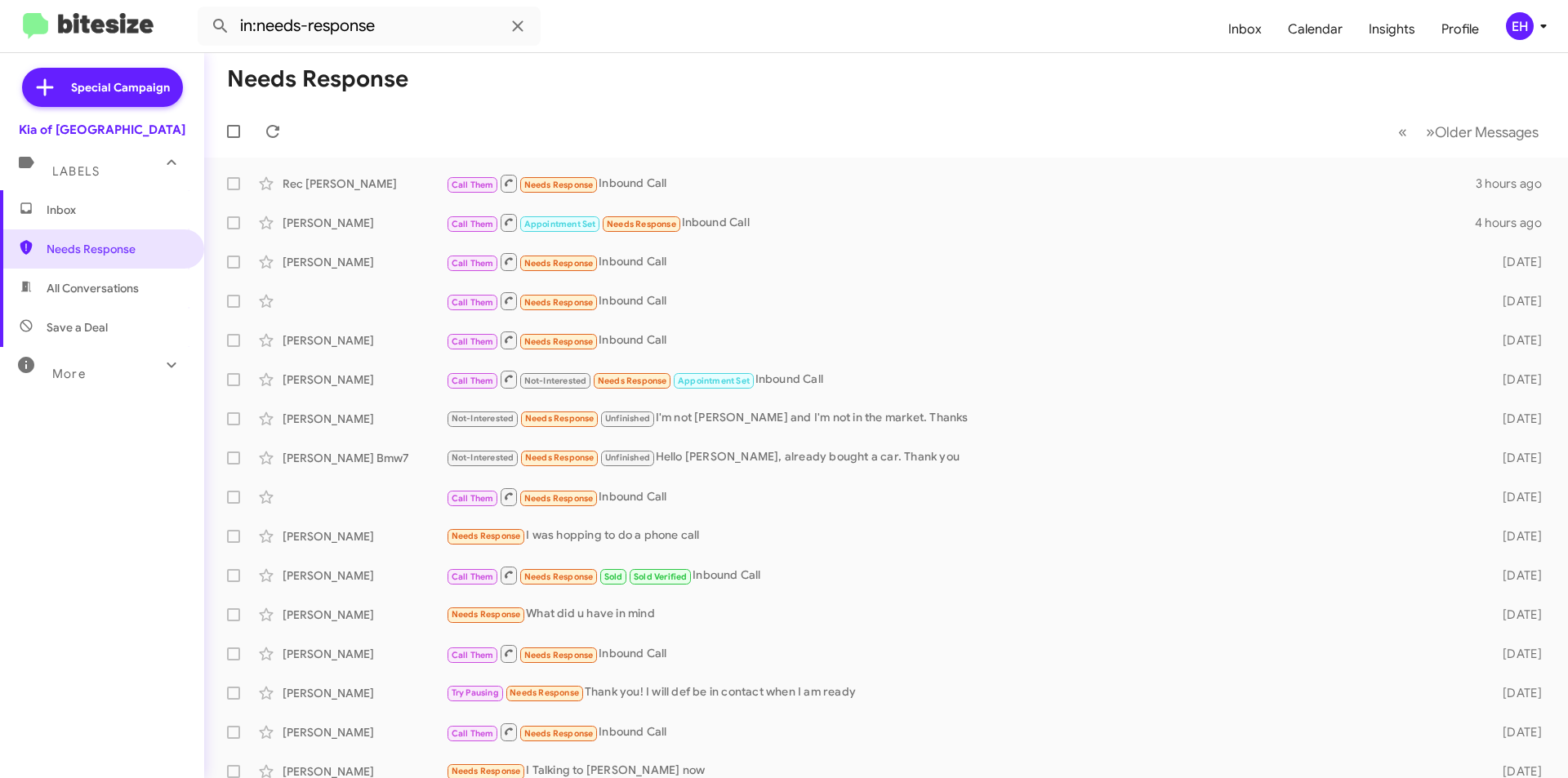
click at [109, 297] on span "All Conversations" at bounding box center [102, 288] width 204 height 39
type input "in:all-conversations"
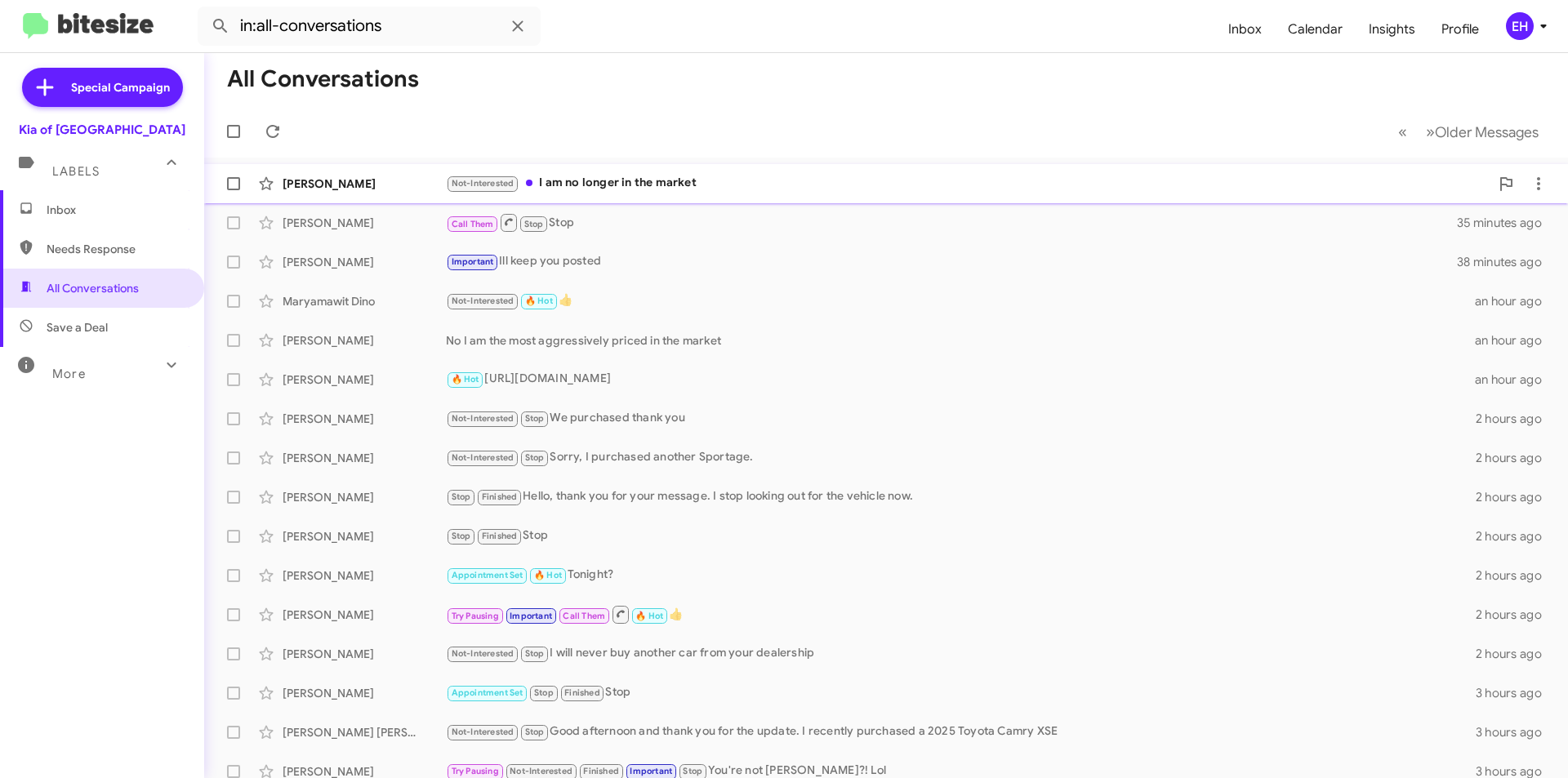
click at [651, 178] on div "Not-Interested I am no longer in the market" at bounding box center [967, 183] width 1043 height 19
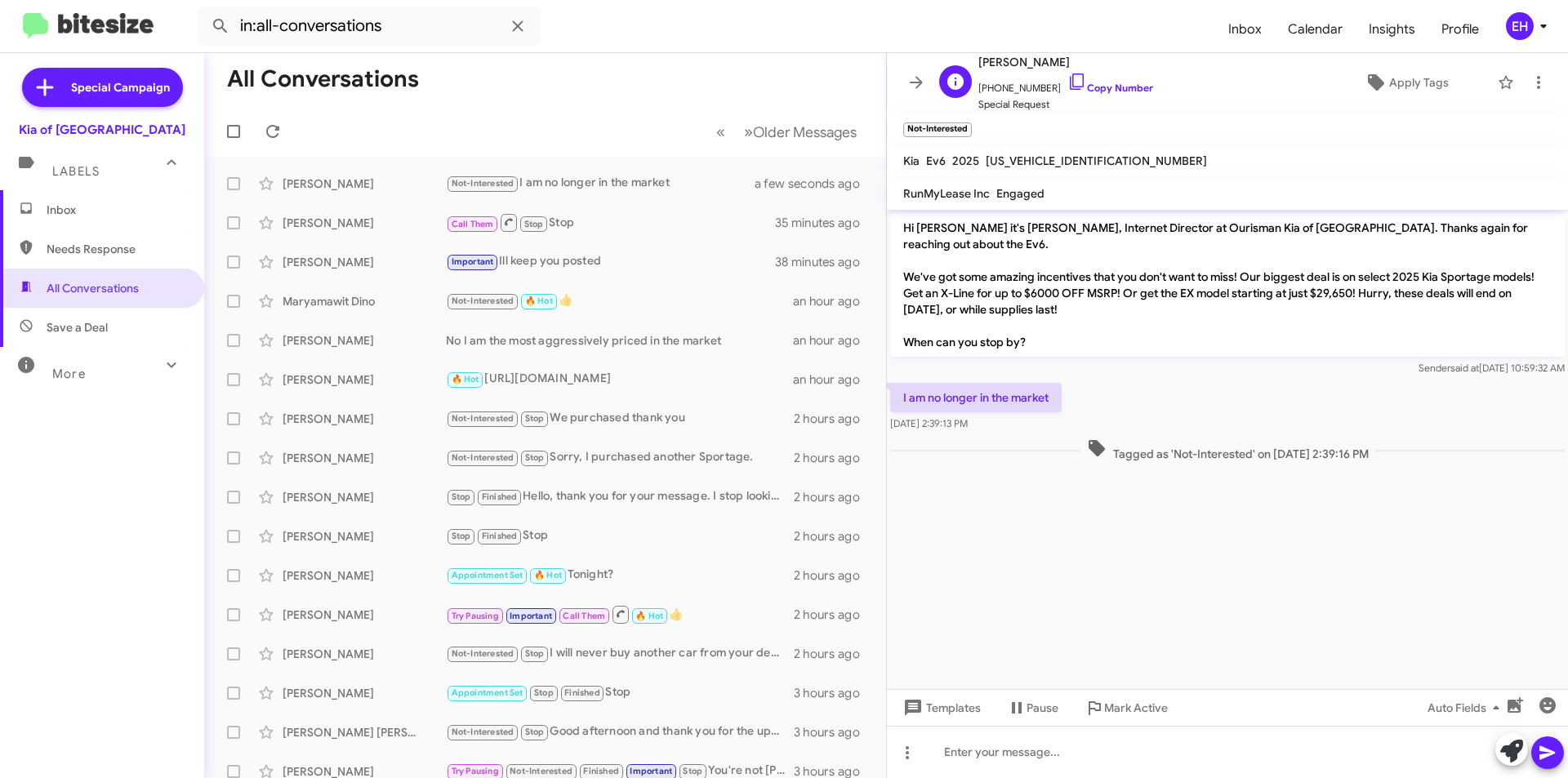
click at [1100, 95] on span "+13016510728 Copy Number" at bounding box center [1065, 84] width 175 height 25
click at [1118, 84] on link "Copy Number" at bounding box center [1110, 87] width 86 height 12
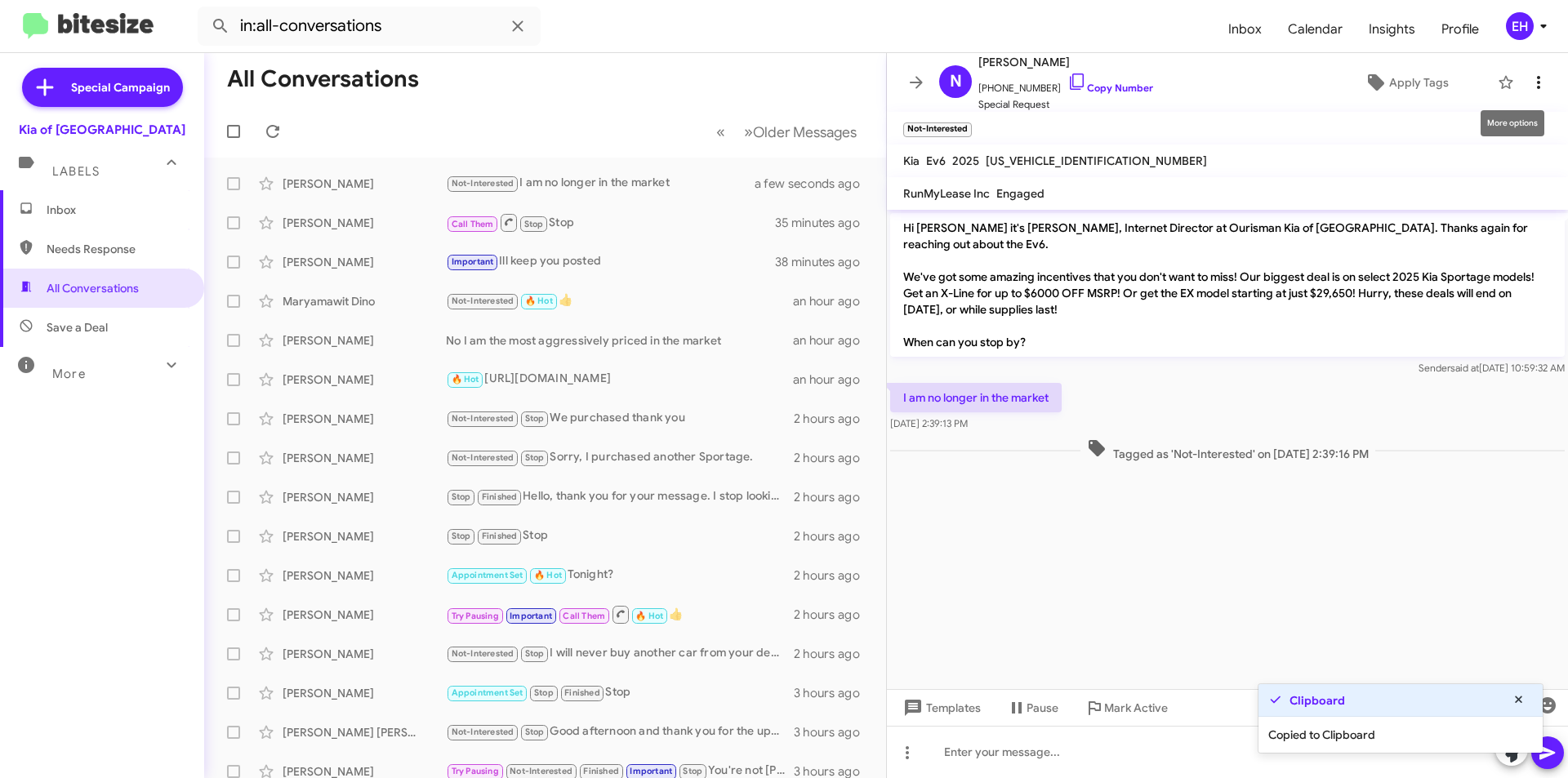
click at [1529, 83] on icon at bounding box center [1539, 83] width 20 height 20
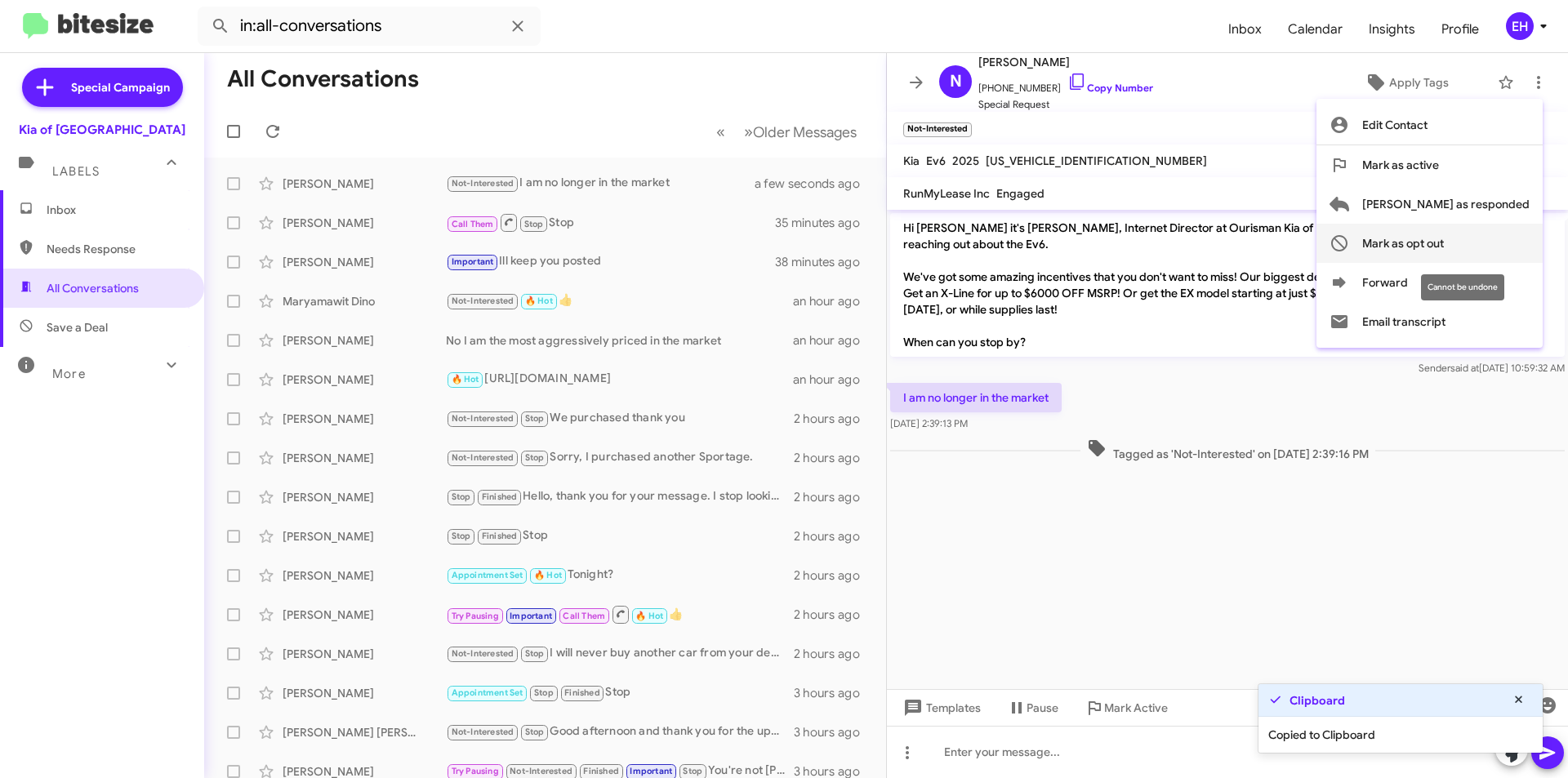
click at [1444, 248] on span "Mark as opt out" at bounding box center [1403, 244] width 82 height 39
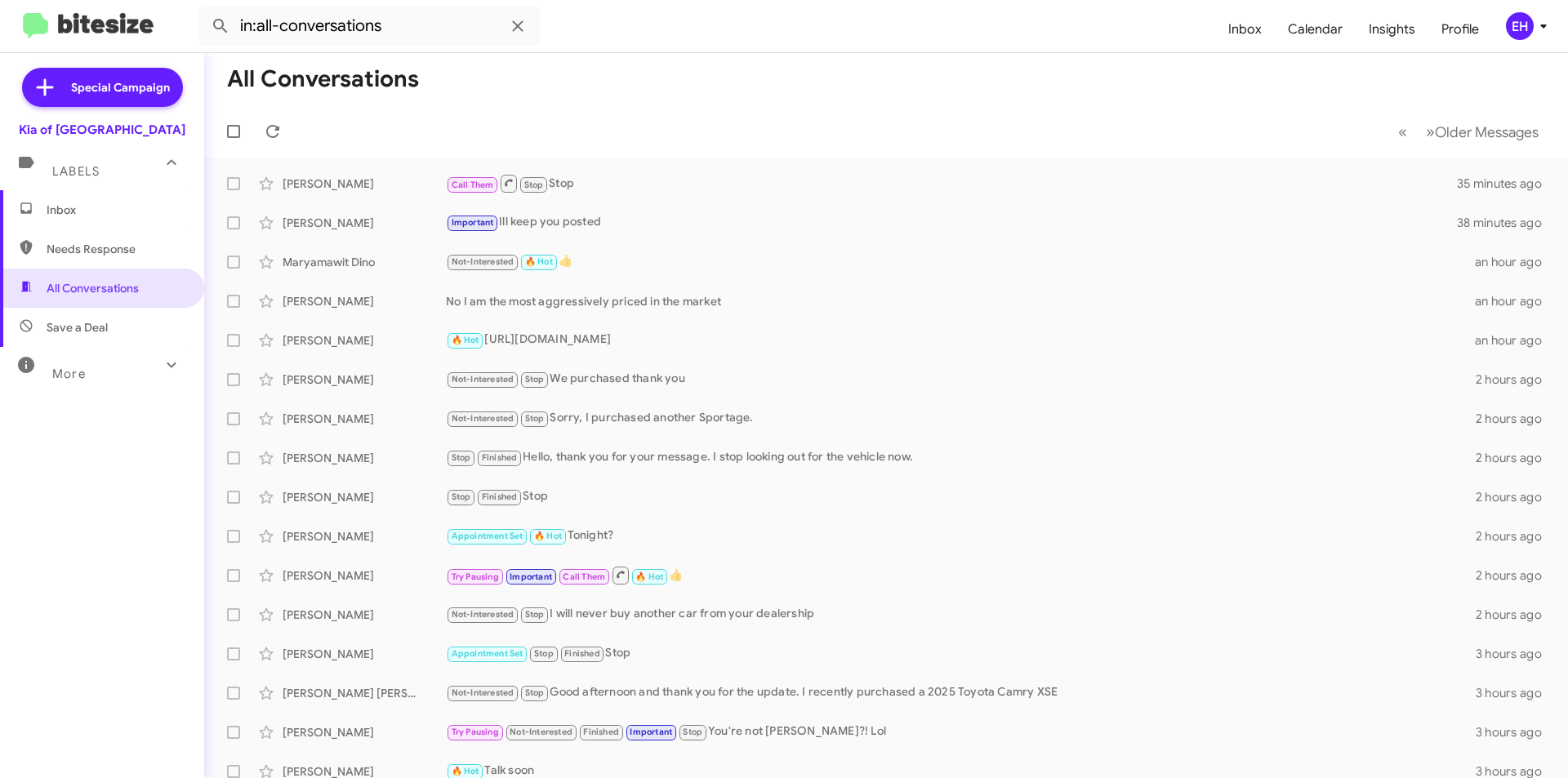
click at [62, 199] on span "Inbox" at bounding box center [102, 210] width 204 height 39
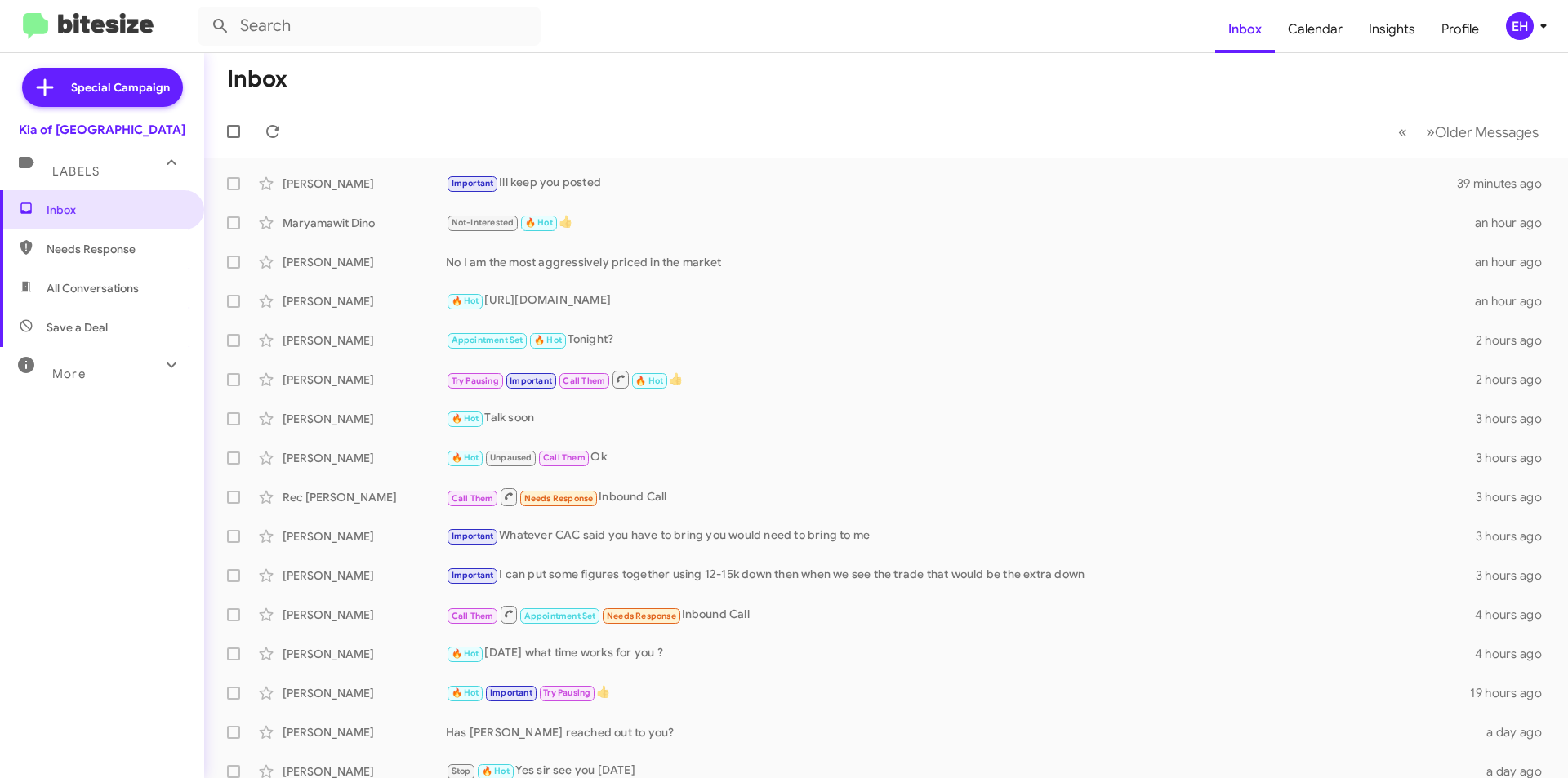
click at [89, 251] on span "Needs Response" at bounding box center [116, 249] width 139 height 16
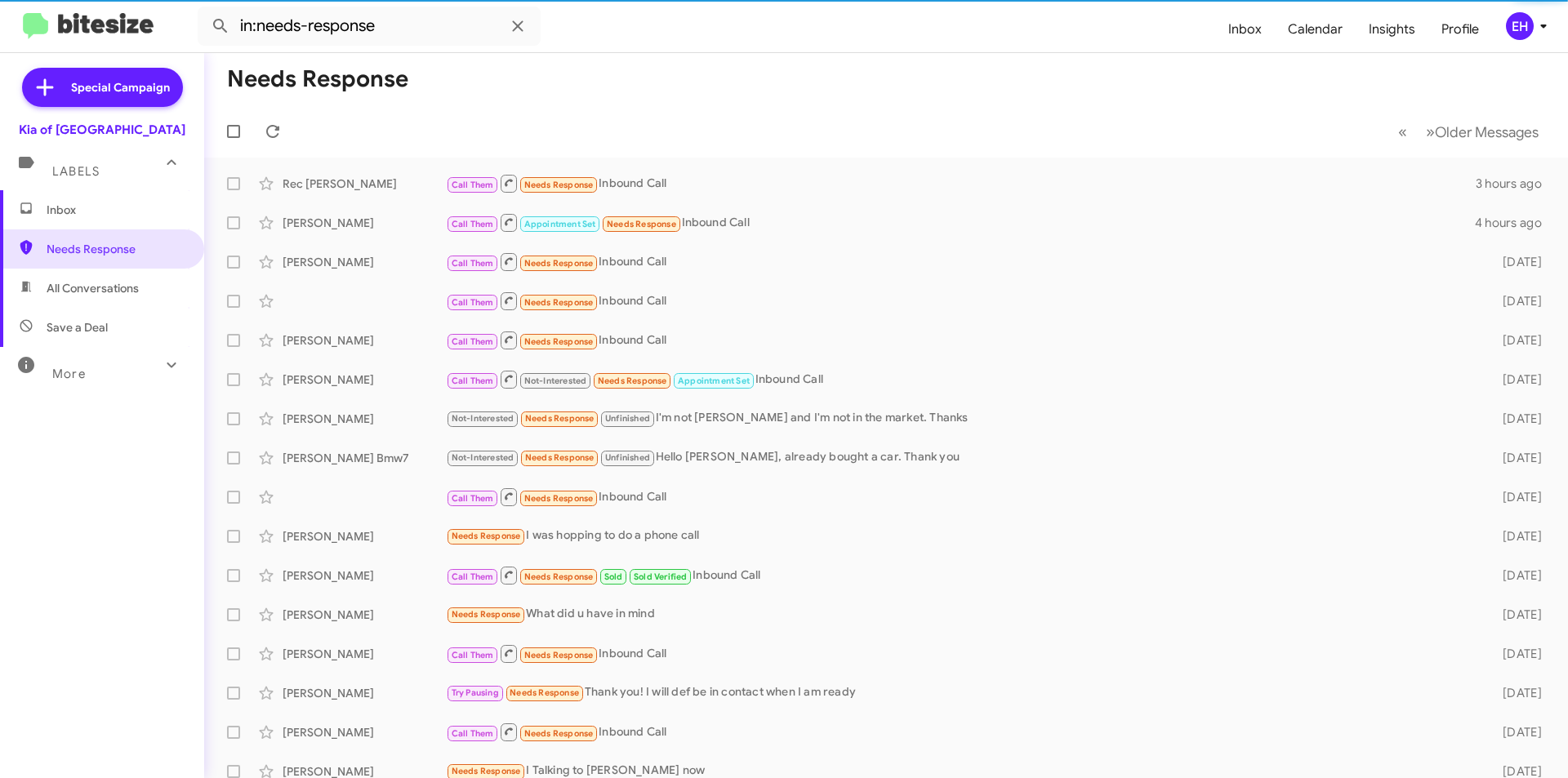
click at [101, 292] on span "All Conversations" at bounding box center [92, 288] width 92 height 16
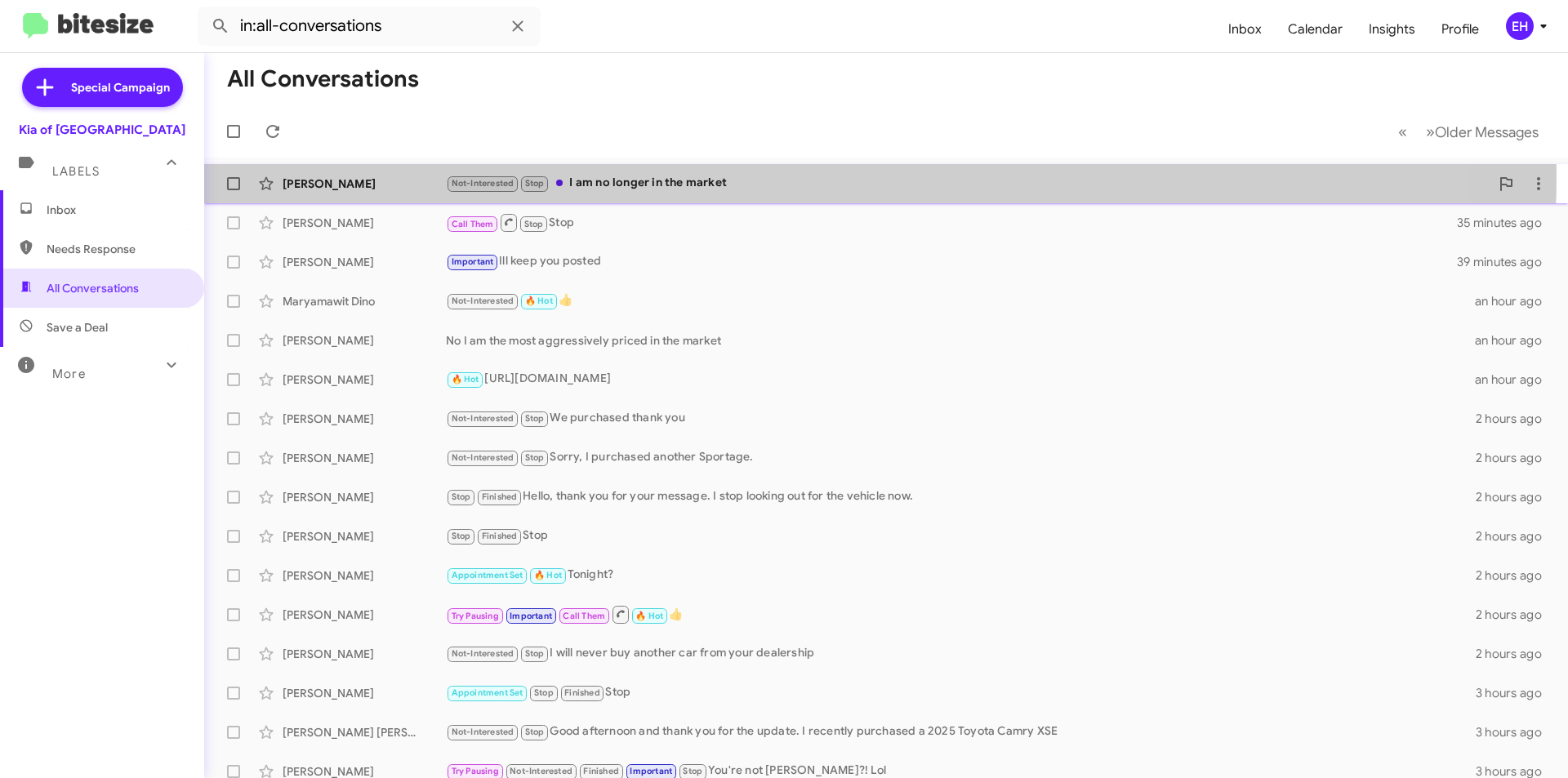
click at [681, 174] on div "Not-Interested Stop I am no longer in the market" at bounding box center [967, 183] width 1043 height 19
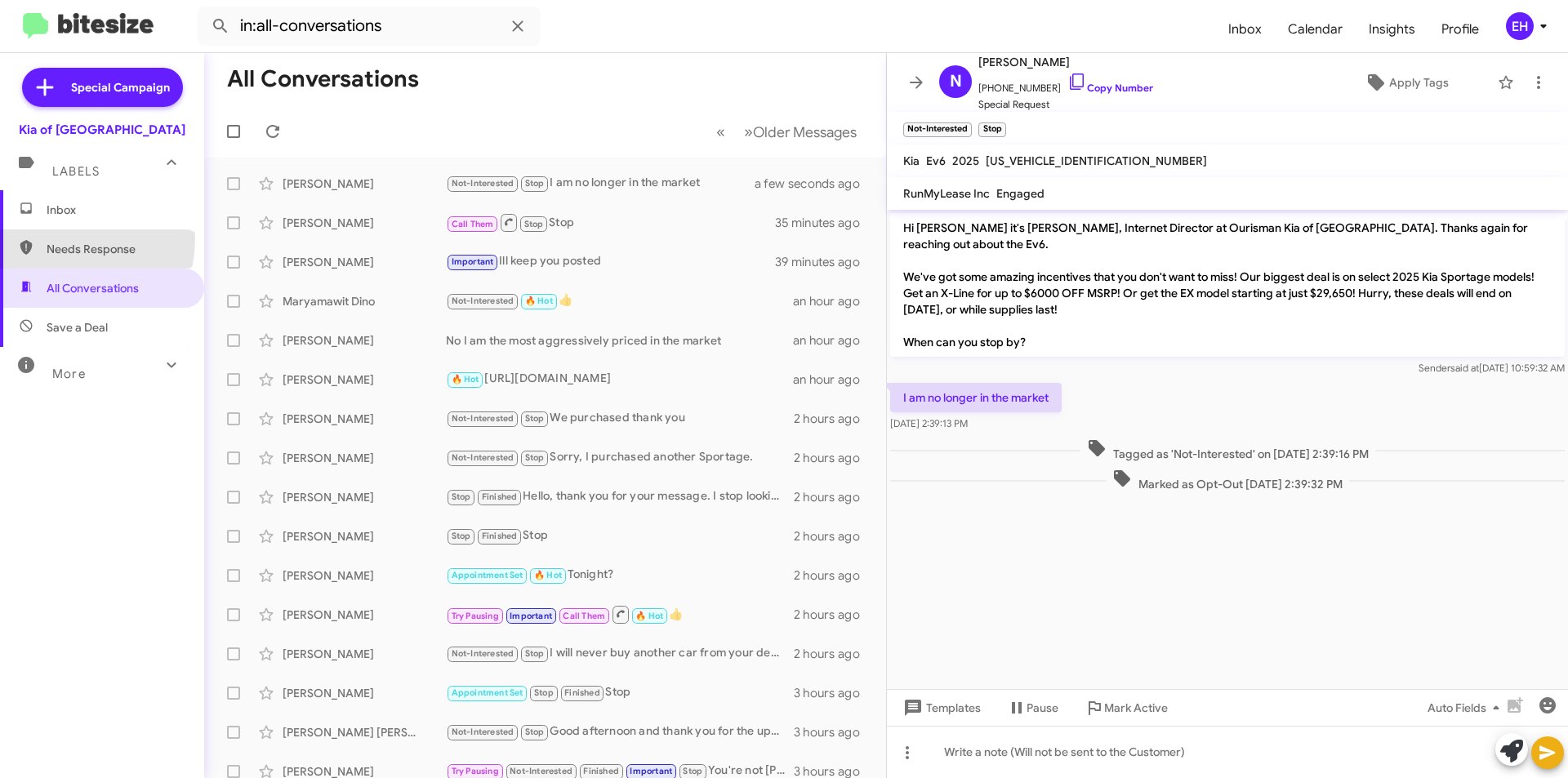
click at [64, 241] on span "Needs Response" at bounding box center [102, 249] width 204 height 39
type input "in:needs-response"
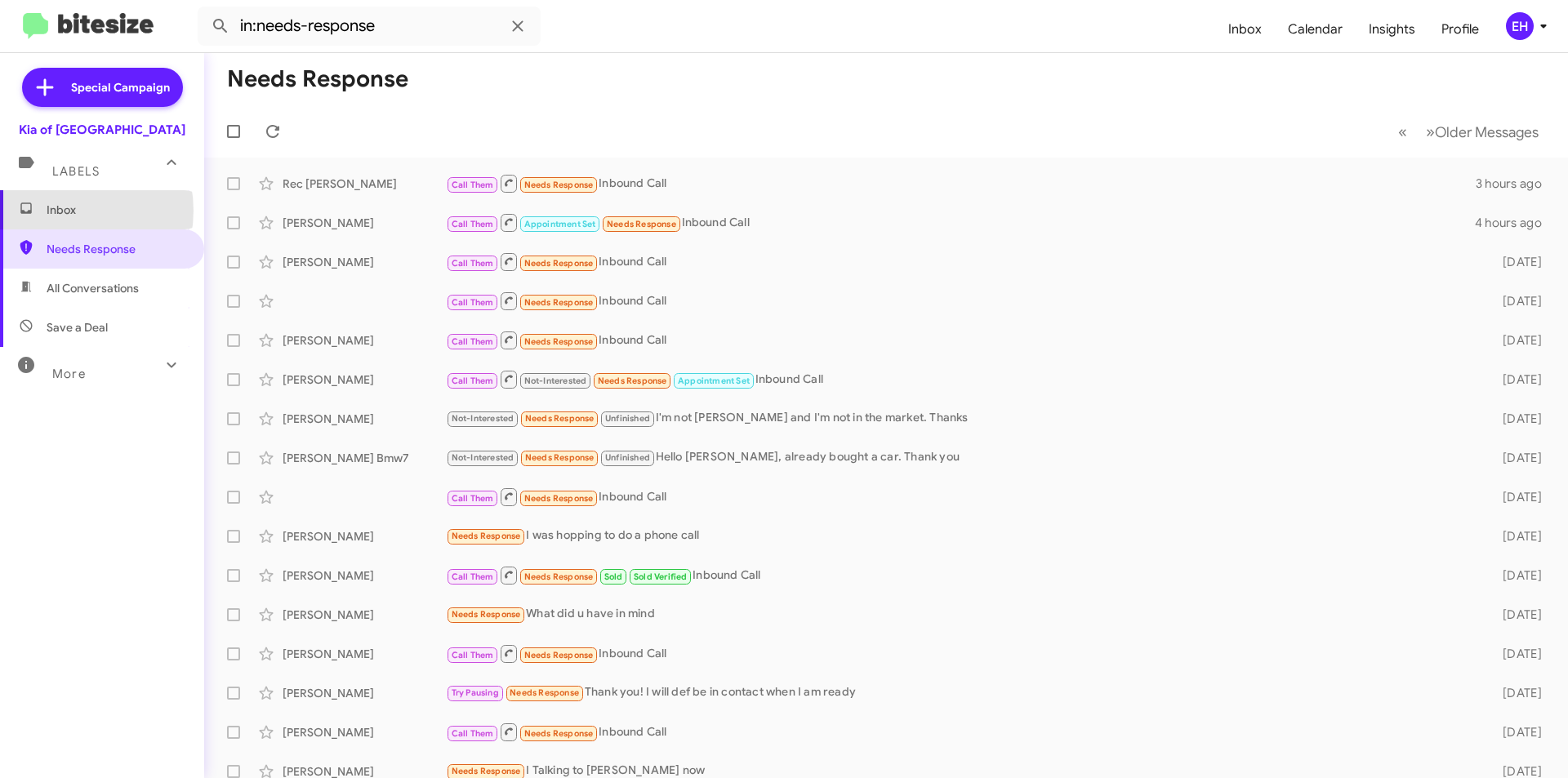
click at [59, 211] on span "Inbox" at bounding box center [116, 210] width 139 height 16
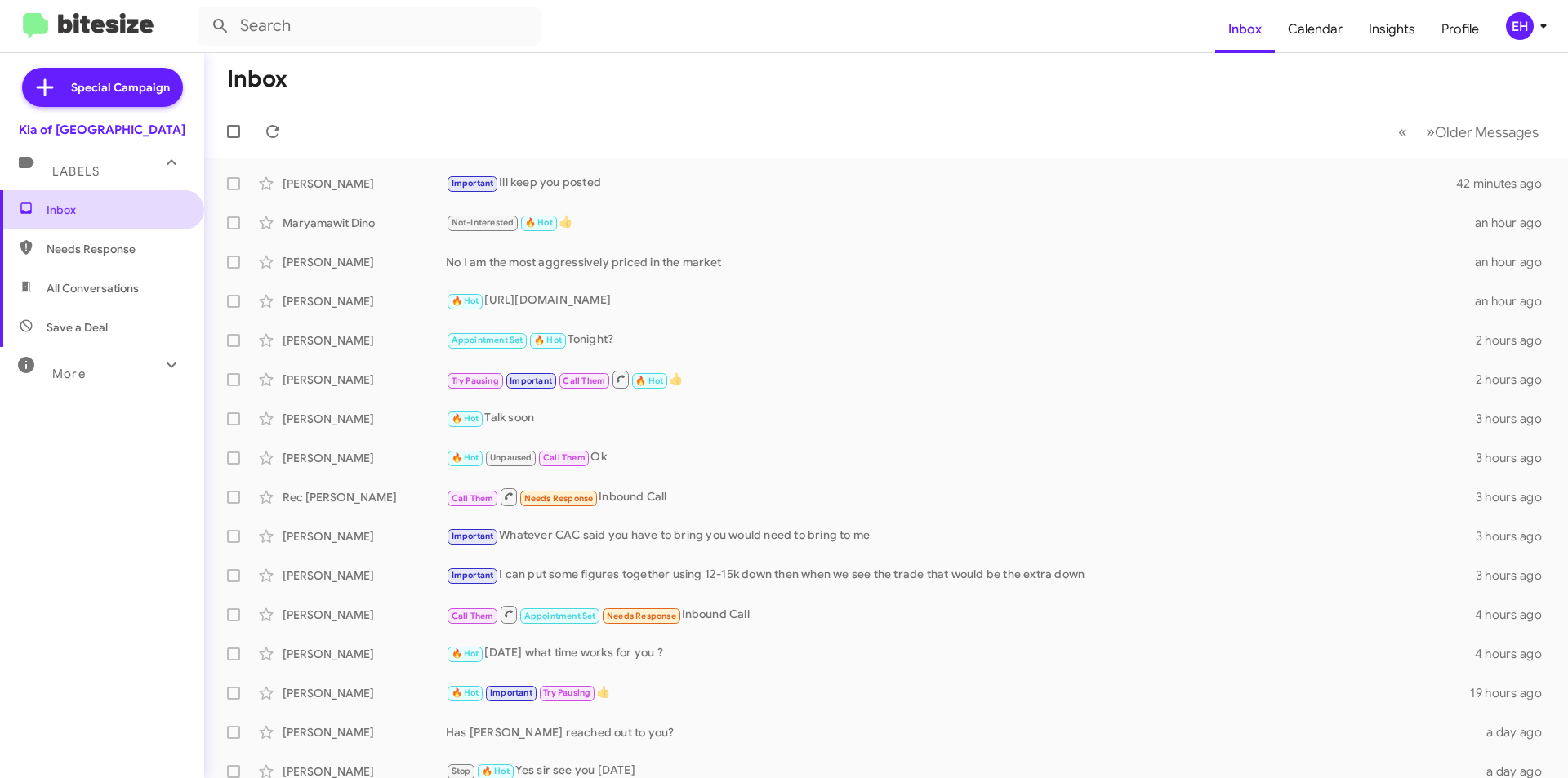
click at [68, 205] on span "Inbox" at bounding box center [116, 210] width 139 height 16
click at [76, 246] on span "Needs Response" at bounding box center [116, 249] width 139 height 16
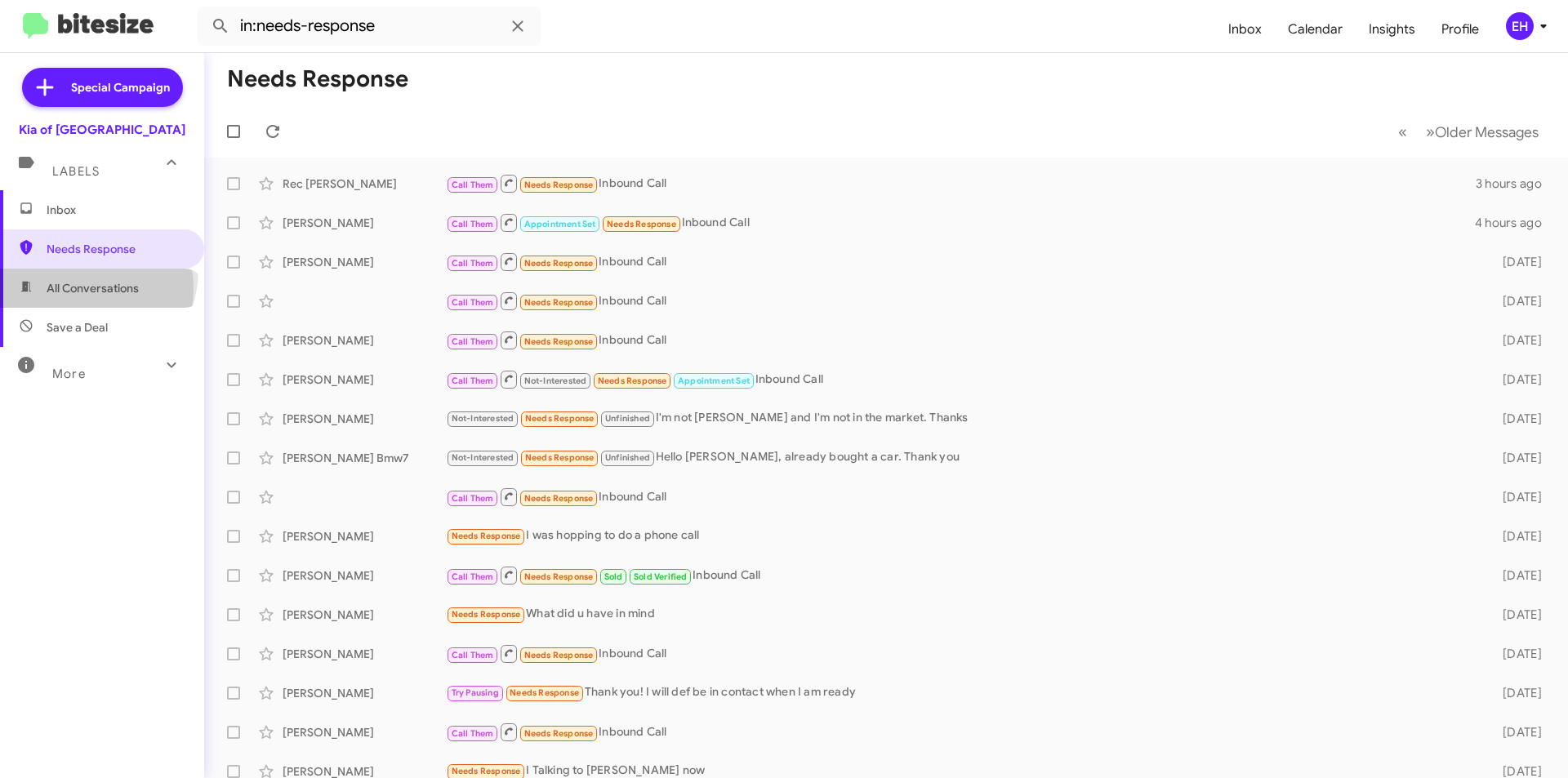
click at [82, 288] on span "All Conversations" at bounding box center [92, 288] width 92 height 16
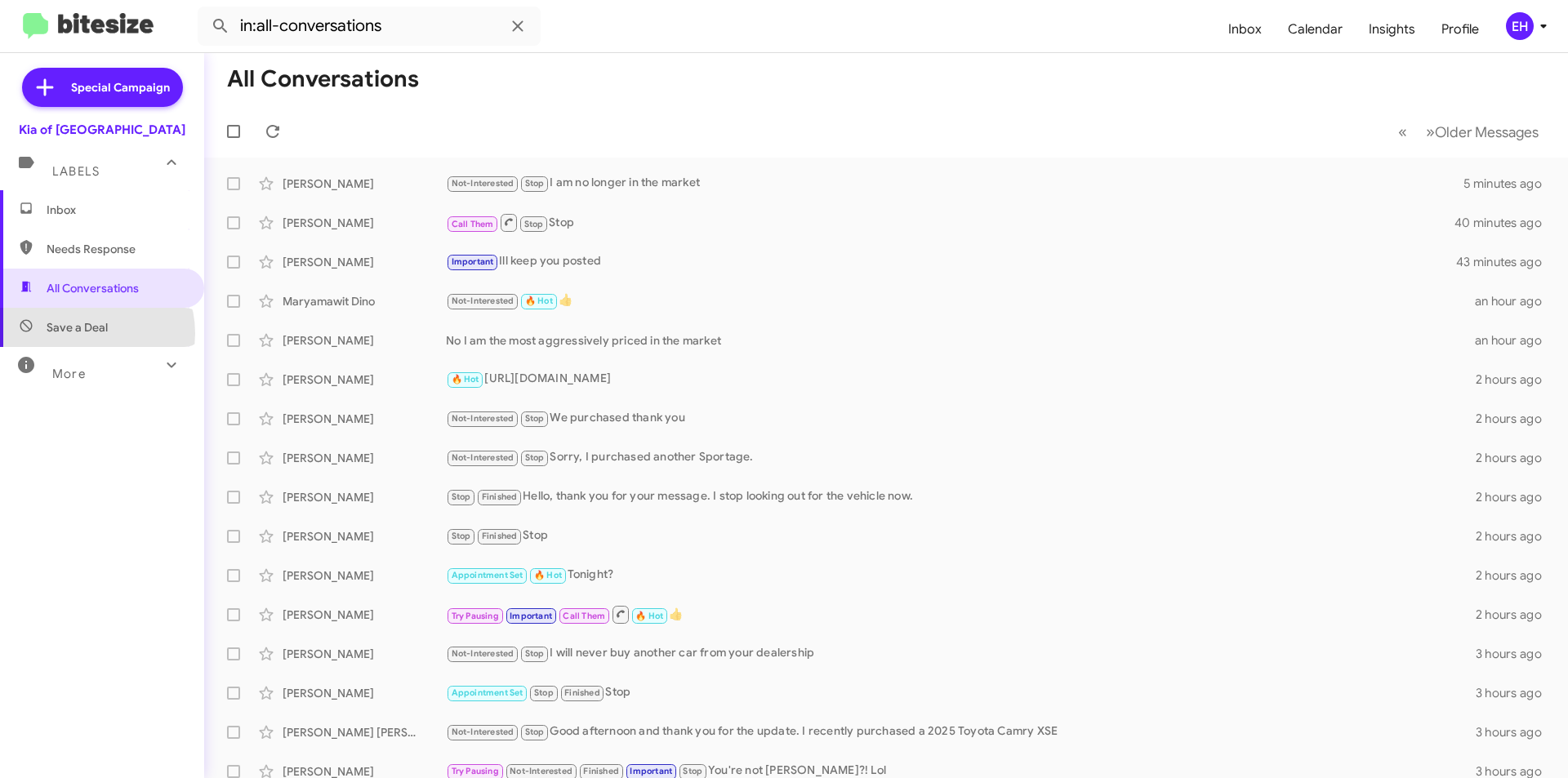
click at [90, 333] on span "Save a Deal" at bounding box center [77, 328] width 61 height 16
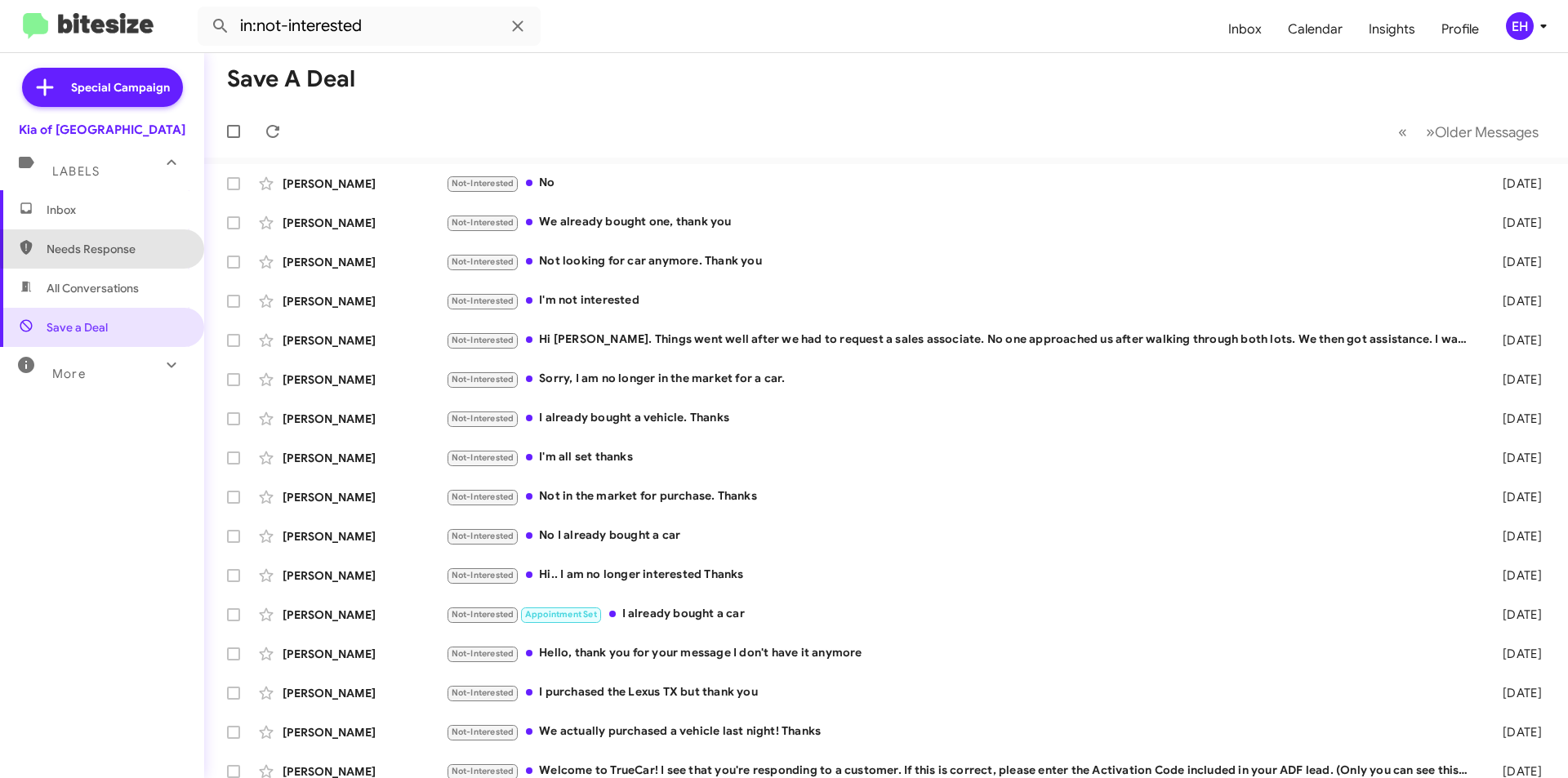
click at [140, 245] on span "Needs Response" at bounding box center [116, 249] width 139 height 16
type input "in:needs-response"
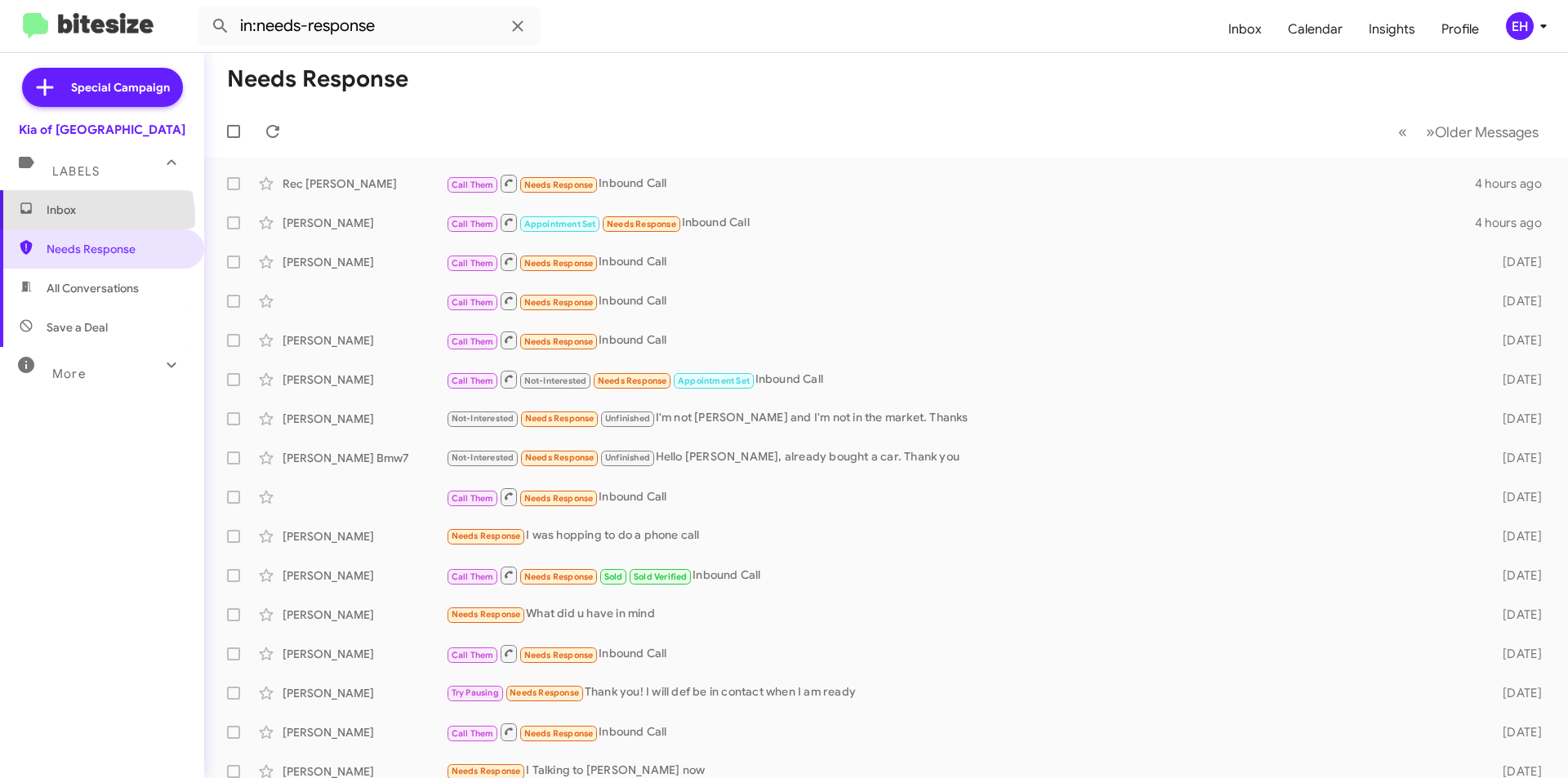
click at [73, 219] on span "Inbox" at bounding box center [102, 210] width 204 height 39
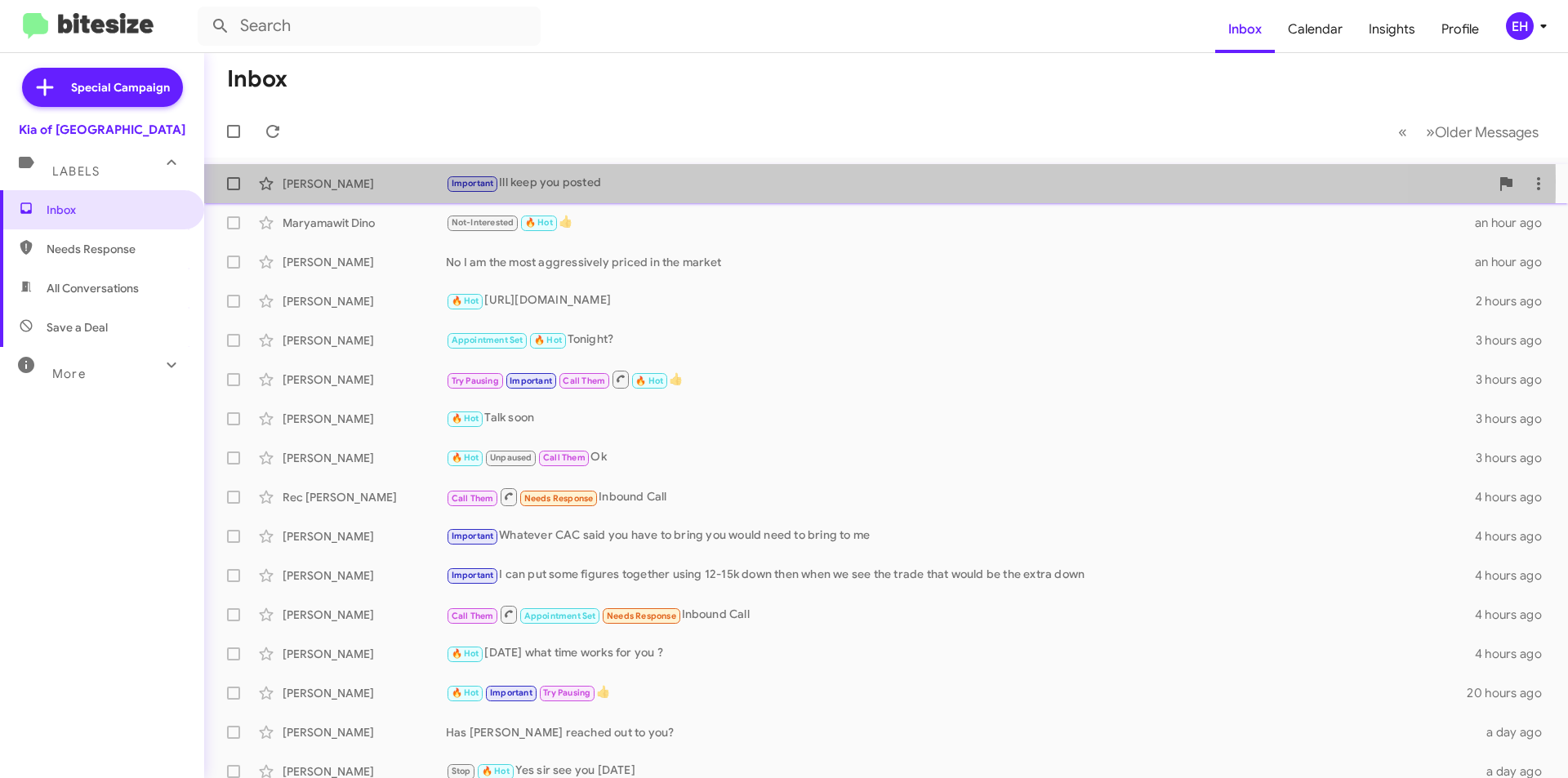
click at [548, 181] on div "Important Ill keep you posted" at bounding box center [967, 183] width 1043 height 19
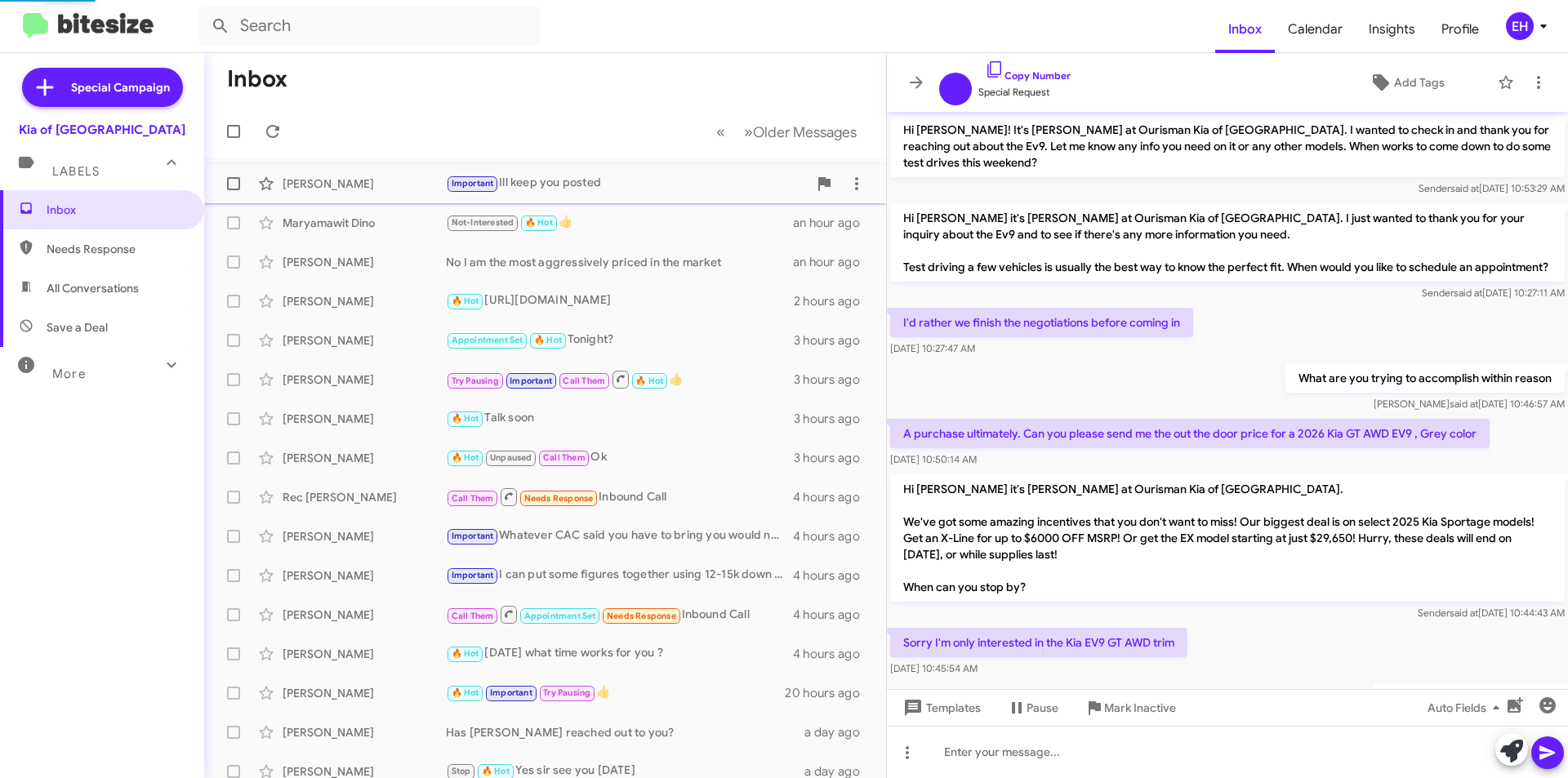
scroll to position [811, 0]
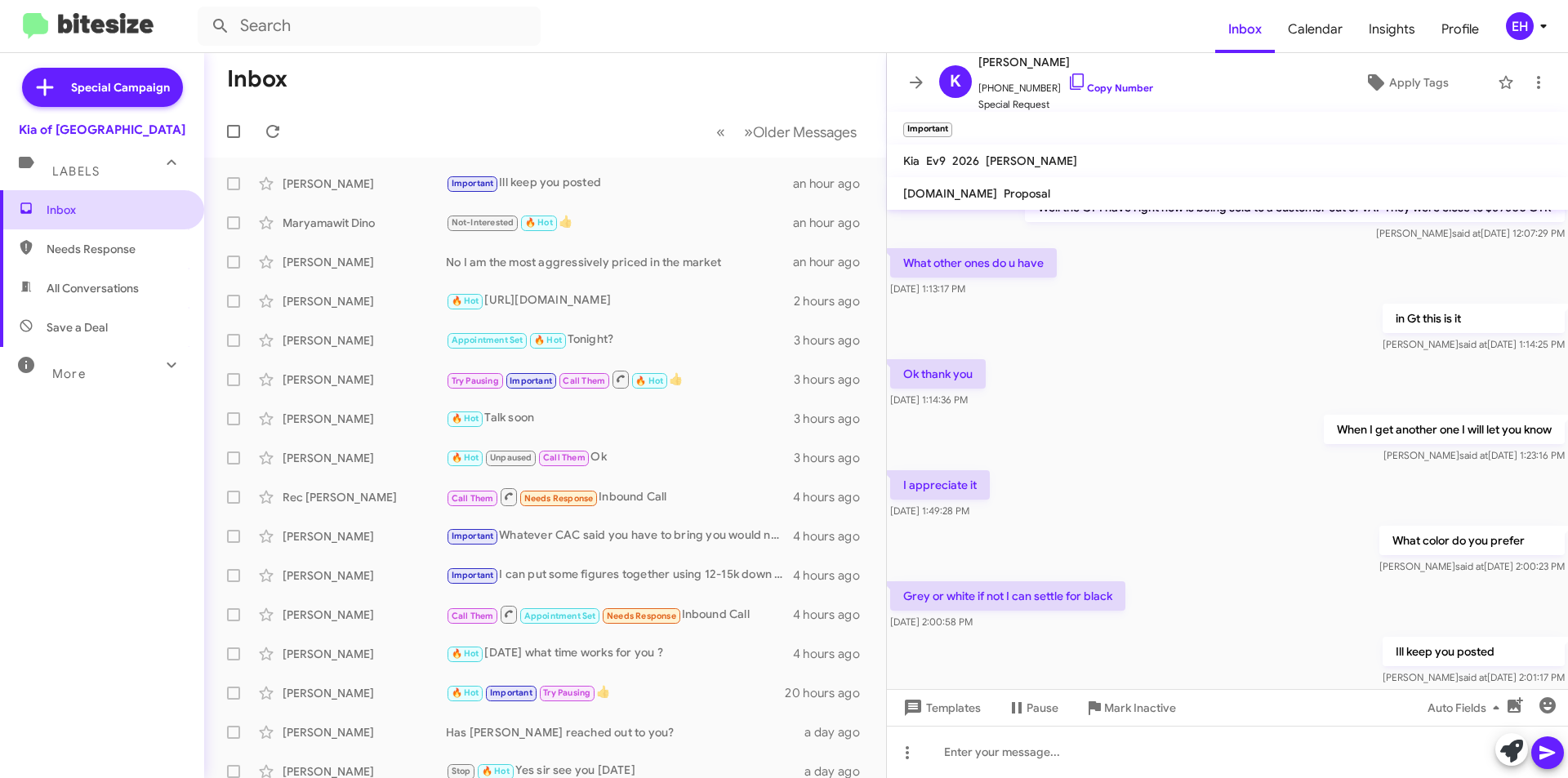
click at [79, 210] on span "Inbox" at bounding box center [116, 210] width 139 height 16
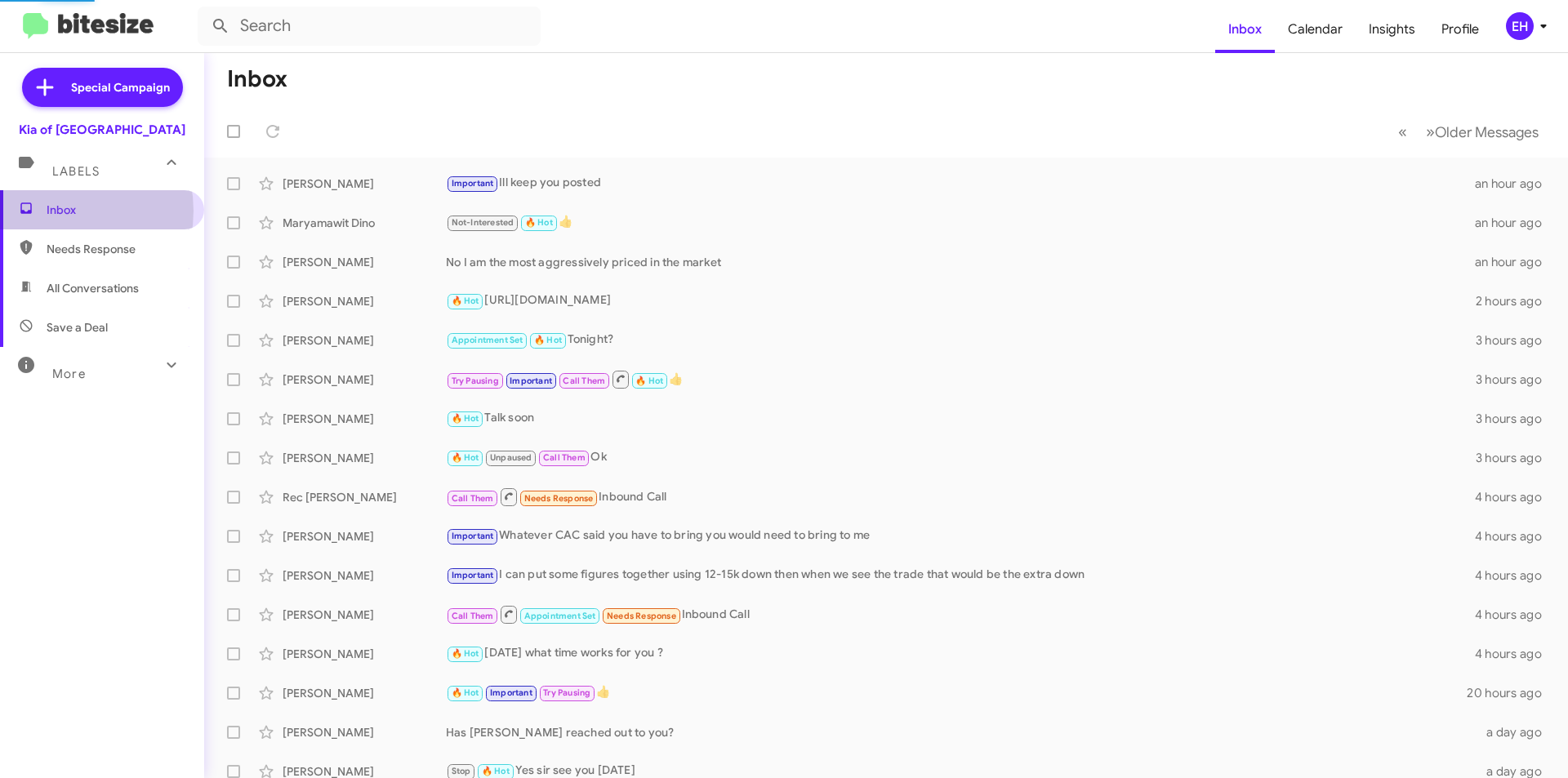
drag, startPoint x: 56, startPoint y: 211, endPoint x: 52, endPoint y: 223, distance: 12.6
click at [55, 212] on span "Inbox" at bounding box center [116, 210] width 139 height 16
click at [65, 251] on span "Needs Response" at bounding box center [116, 249] width 139 height 16
type input "in:needs-response"
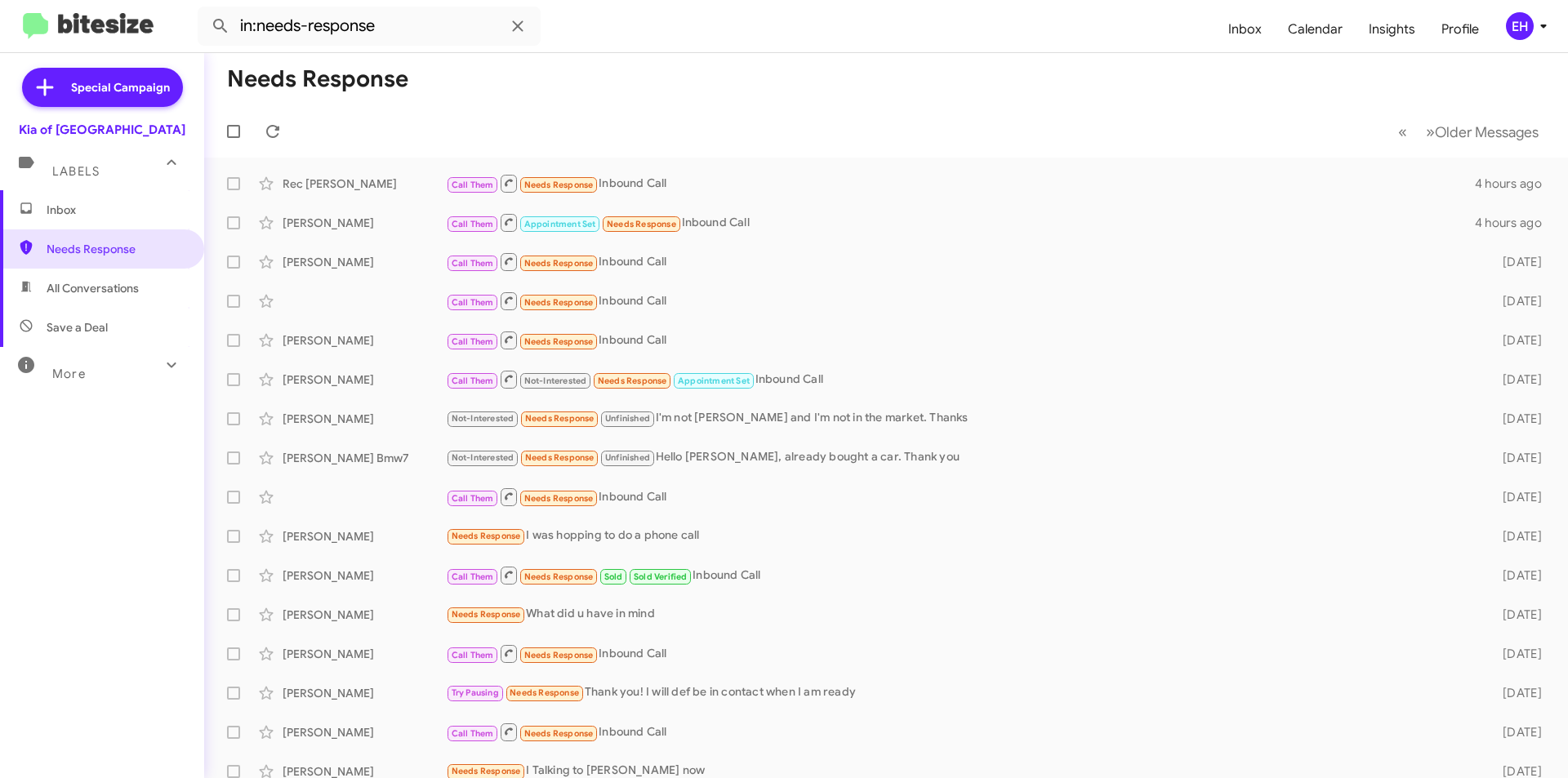
click at [45, 212] on span "Inbox" at bounding box center [102, 210] width 204 height 39
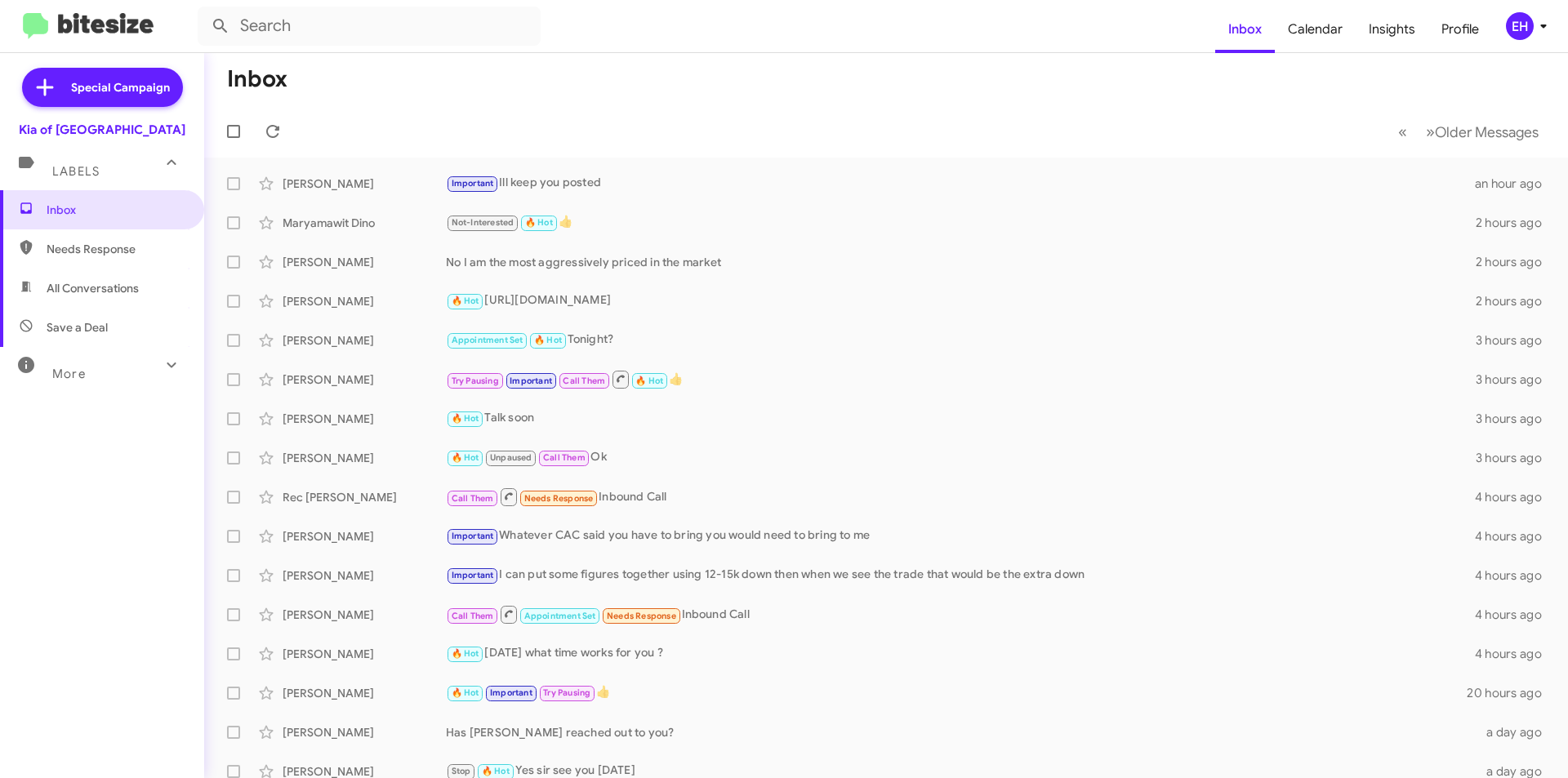
click at [85, 167] on span "Labels" at bounding box center [76, 172] width 47 height 15
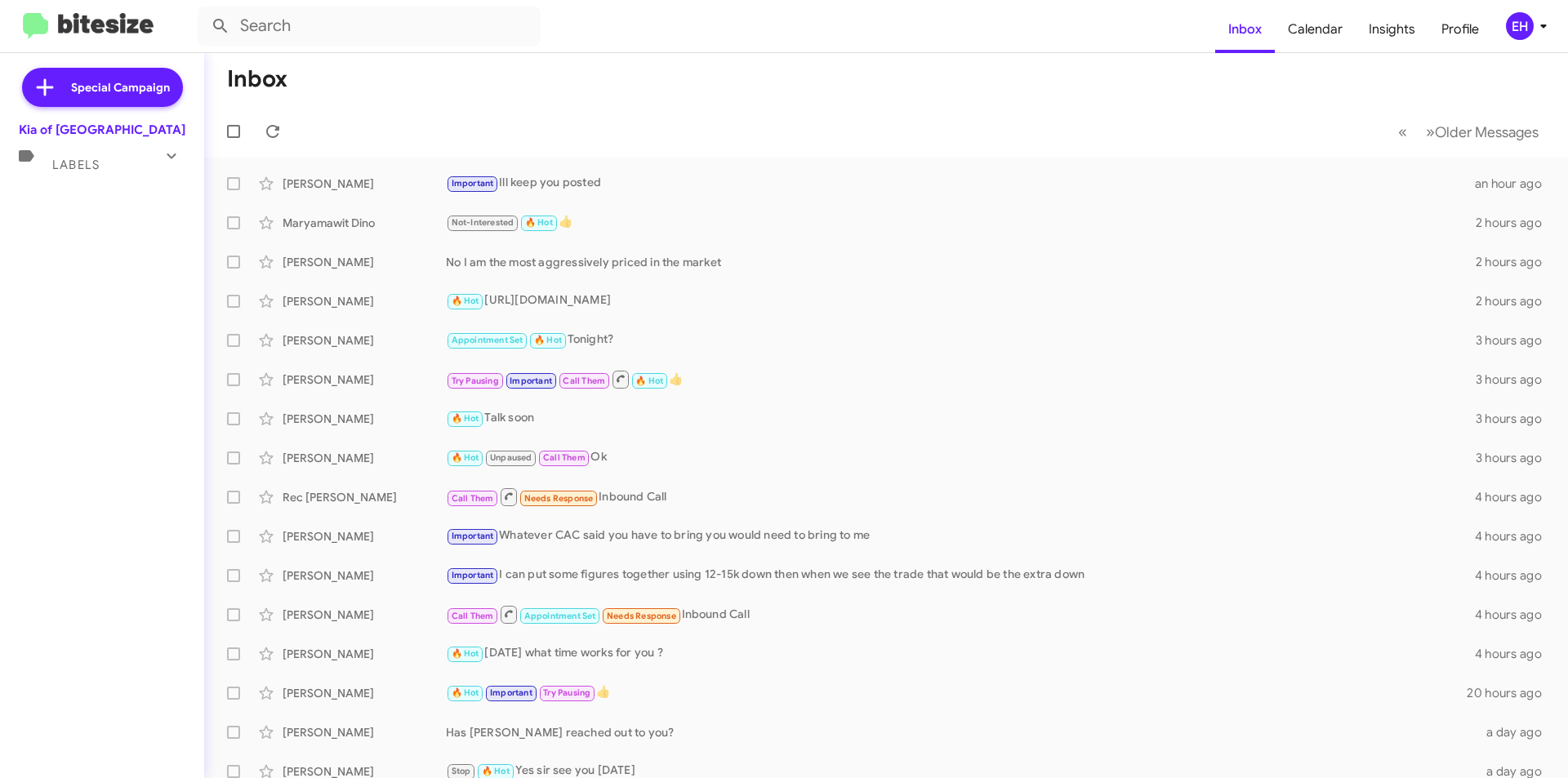
click at [87, 181] on div "Special Campaign Kia of Catonsville Labels Inbox Needs Response All Conversatio…" at bounding box center [102, 412] width 204 height 718
click at [91, 172] on span "Labels" at bounding box center [76, 165] width 47 height 15
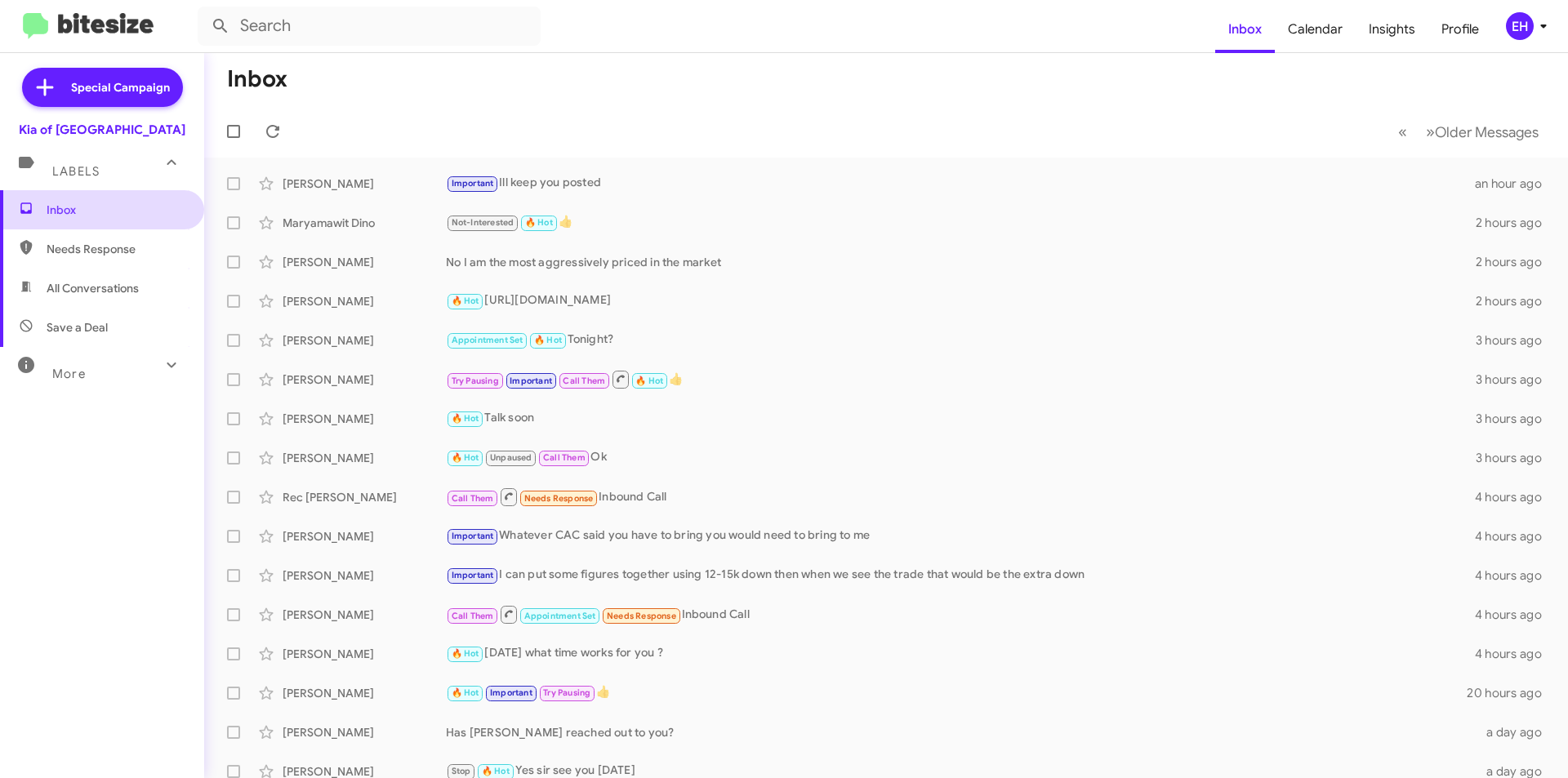
click at [84, 222] on span "Inbox" at bounding box center [102, 210] width 204 height 39
click at [74, 265] on span "Needs Response" at bounding box center [102, 249] width 204 height 39
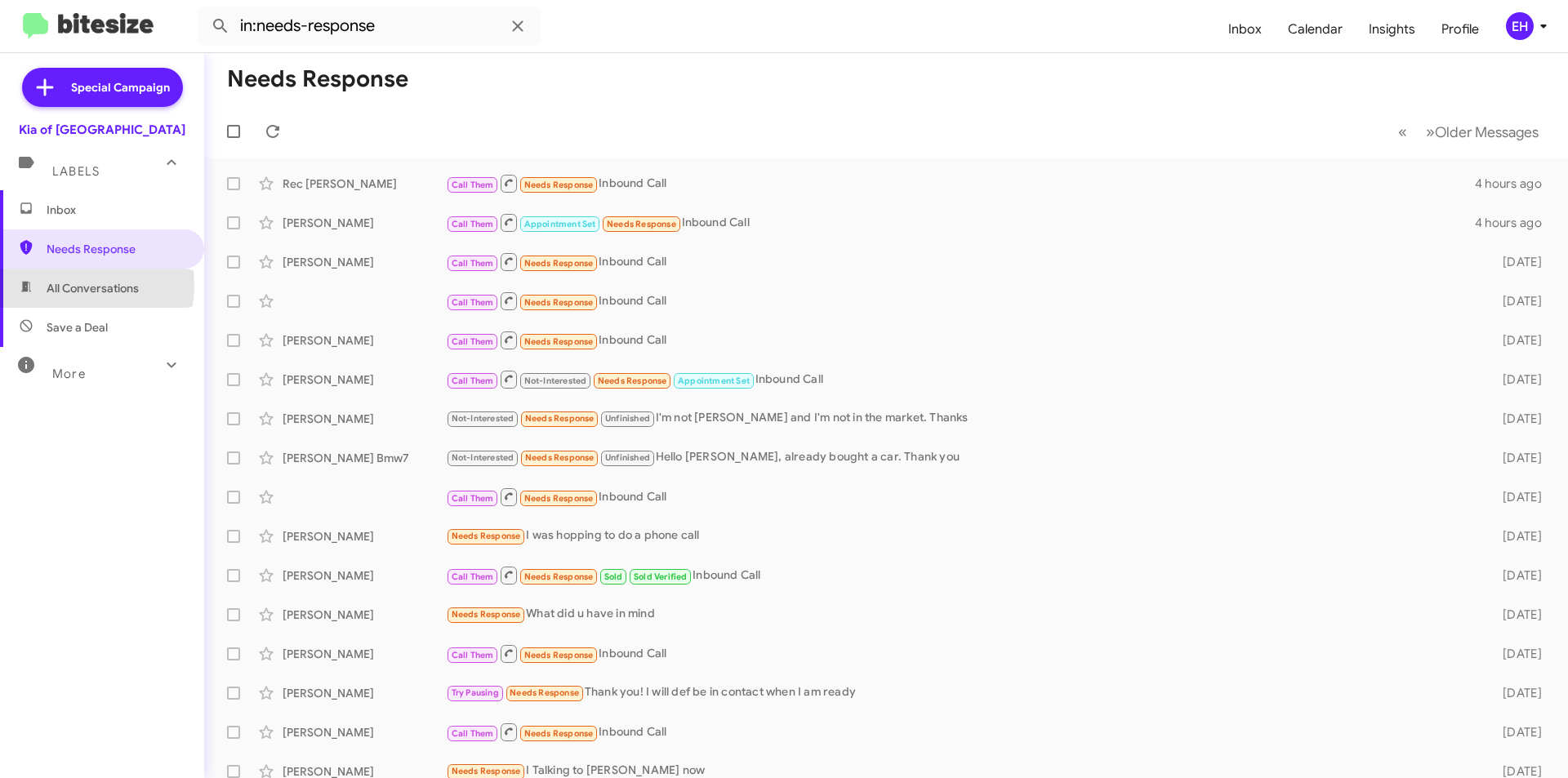
click at [75, 286] on span "All Conversations" at bounding box center [92, 288] width 92 height 16
type input "in:all-conversations"
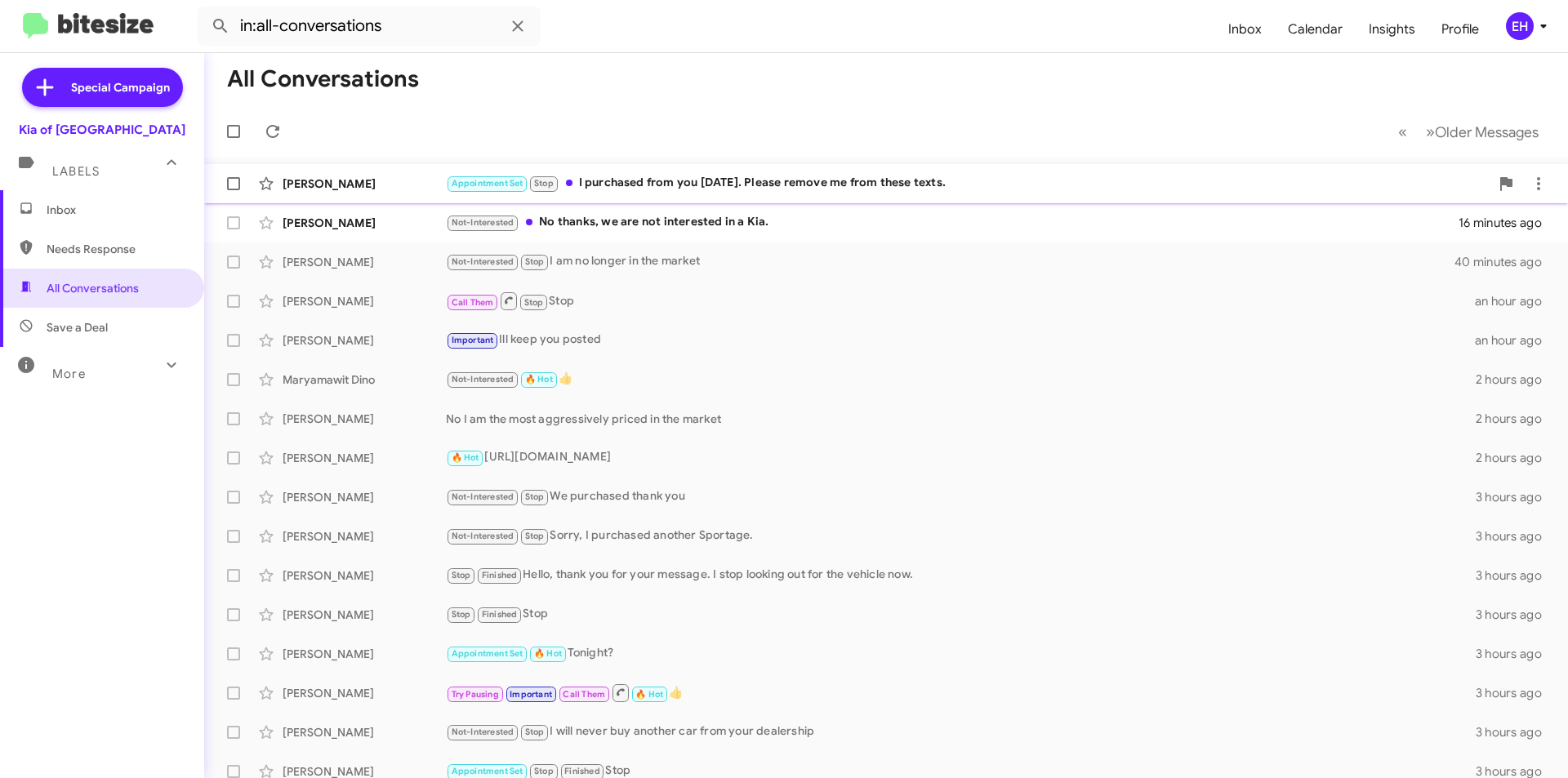
click at [651, 182] on div "Appointment Set Stop I purchased from you on Saturday. Please remove me from th…" at bounding box center [967, 183] width 1043 height 19
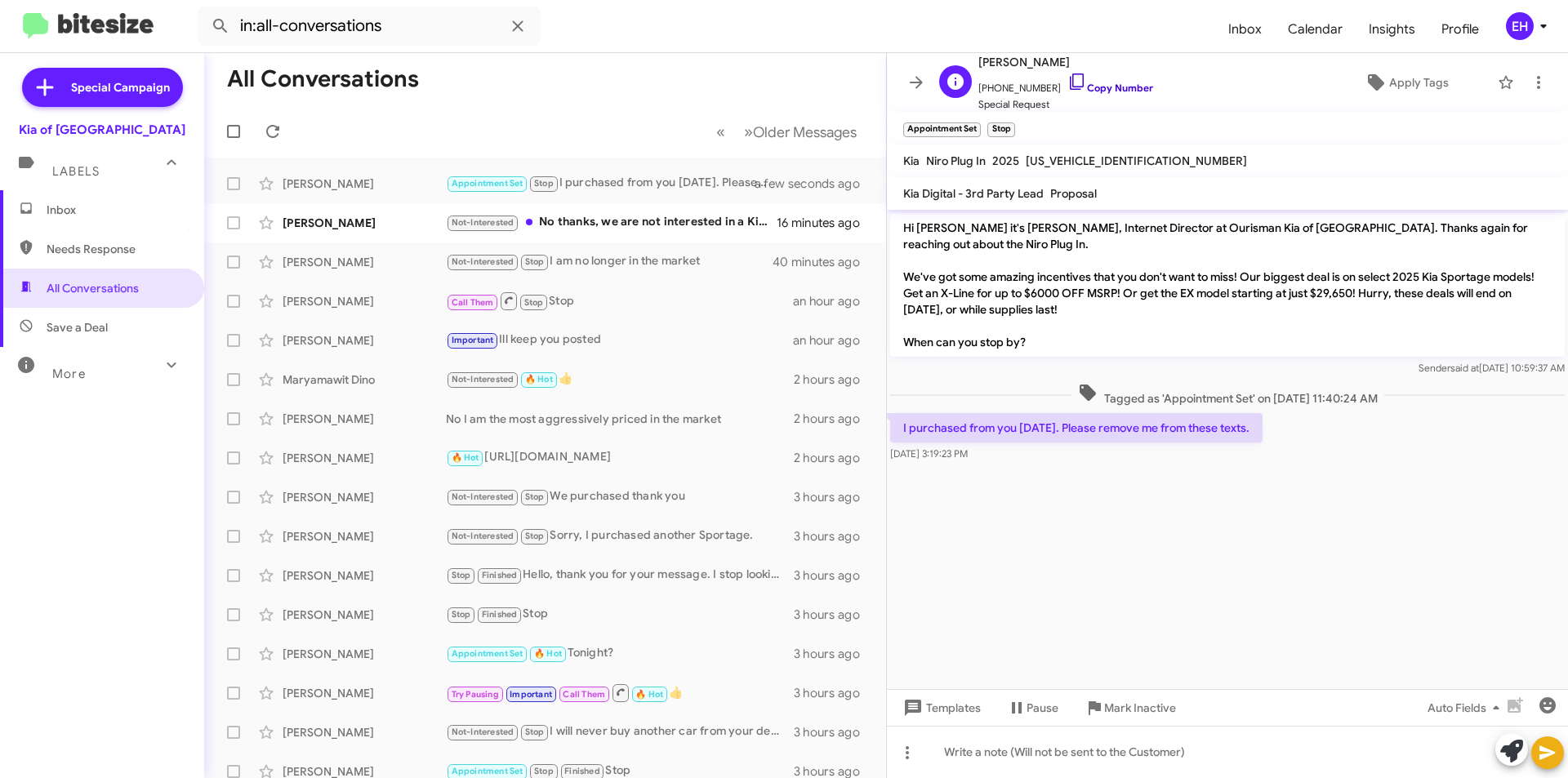
click at [1109, 89] on link "Copy Number" at bounding box center [1110, 87] width 86 height 12
click at [1110, 698] on span "Mark Inactive" at bounding box center [1140, 708] width 72 height 29
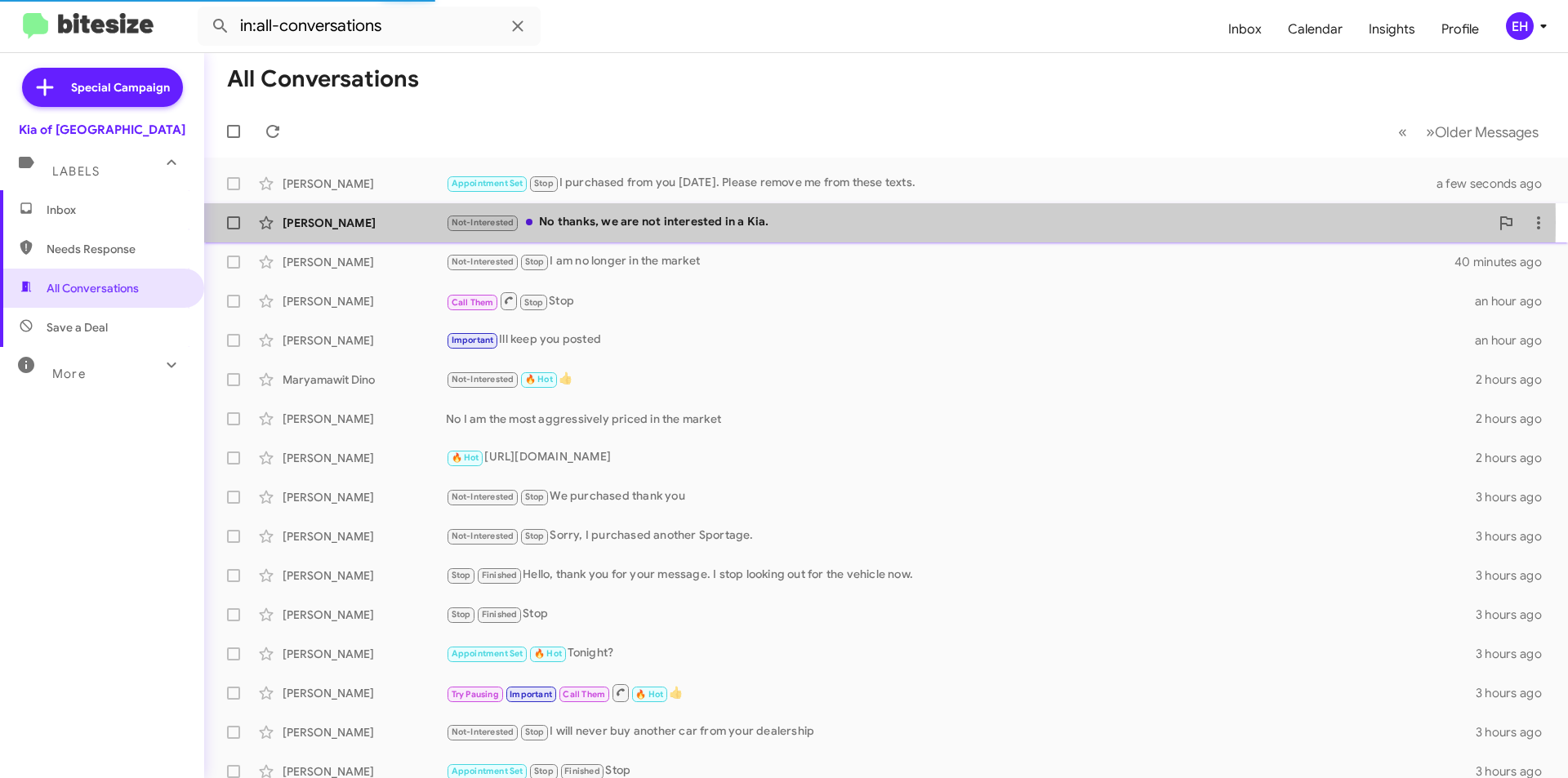
click at [642, 222] on div "Not-Interested No thanks, we are not interested in a Kia." at bounding box center [967, 222] width 1043 height 19
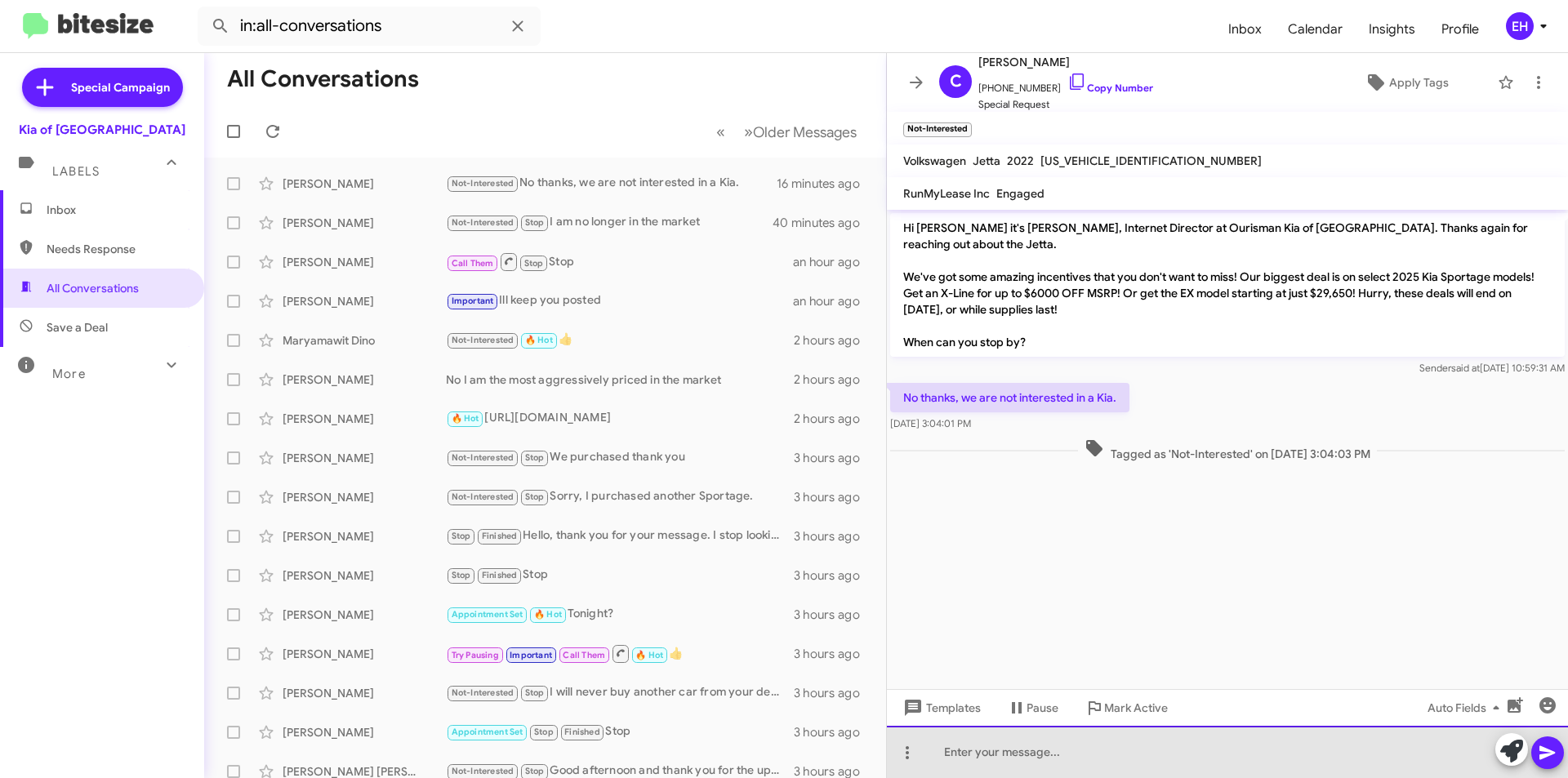
click at [1063, 748] on div at bounding box center [1226, 752] width 681 height 52
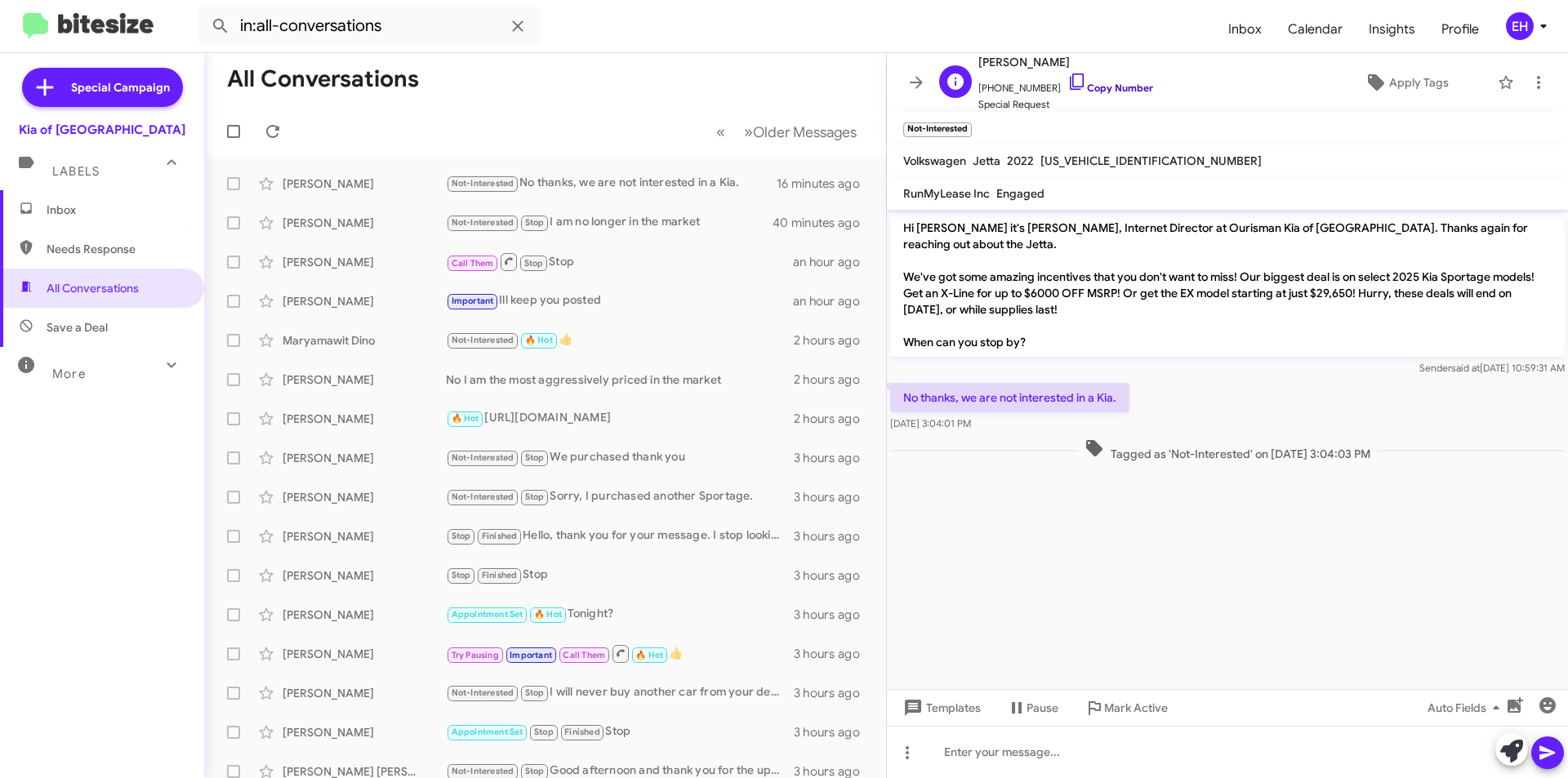
click at [1111, 89] on link "Copy Number" at bounding box center [1110, 87] width 86 height 12
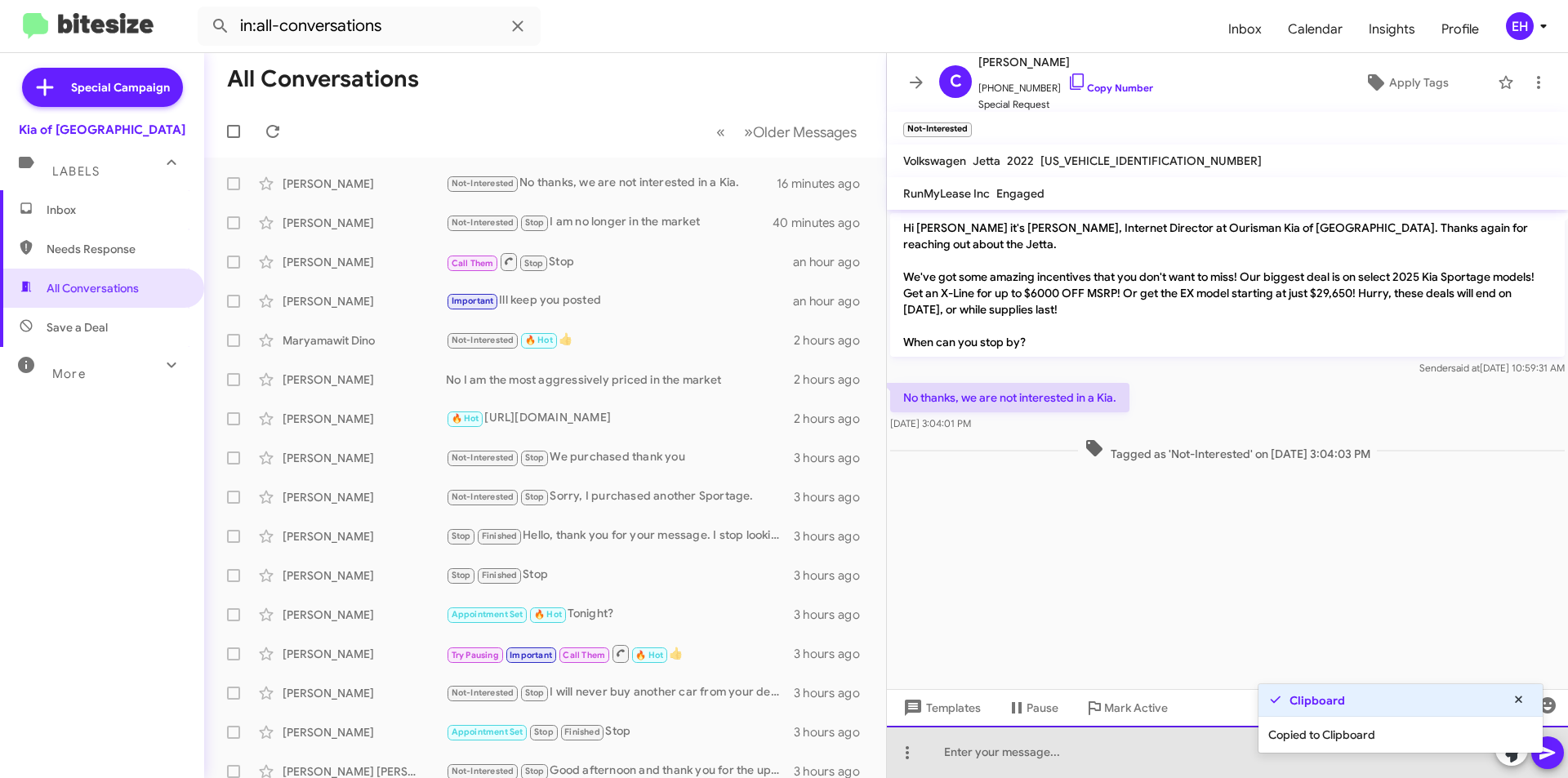
click at [958, 759] on div at bounding box center [1226, 752] width 681 height 52
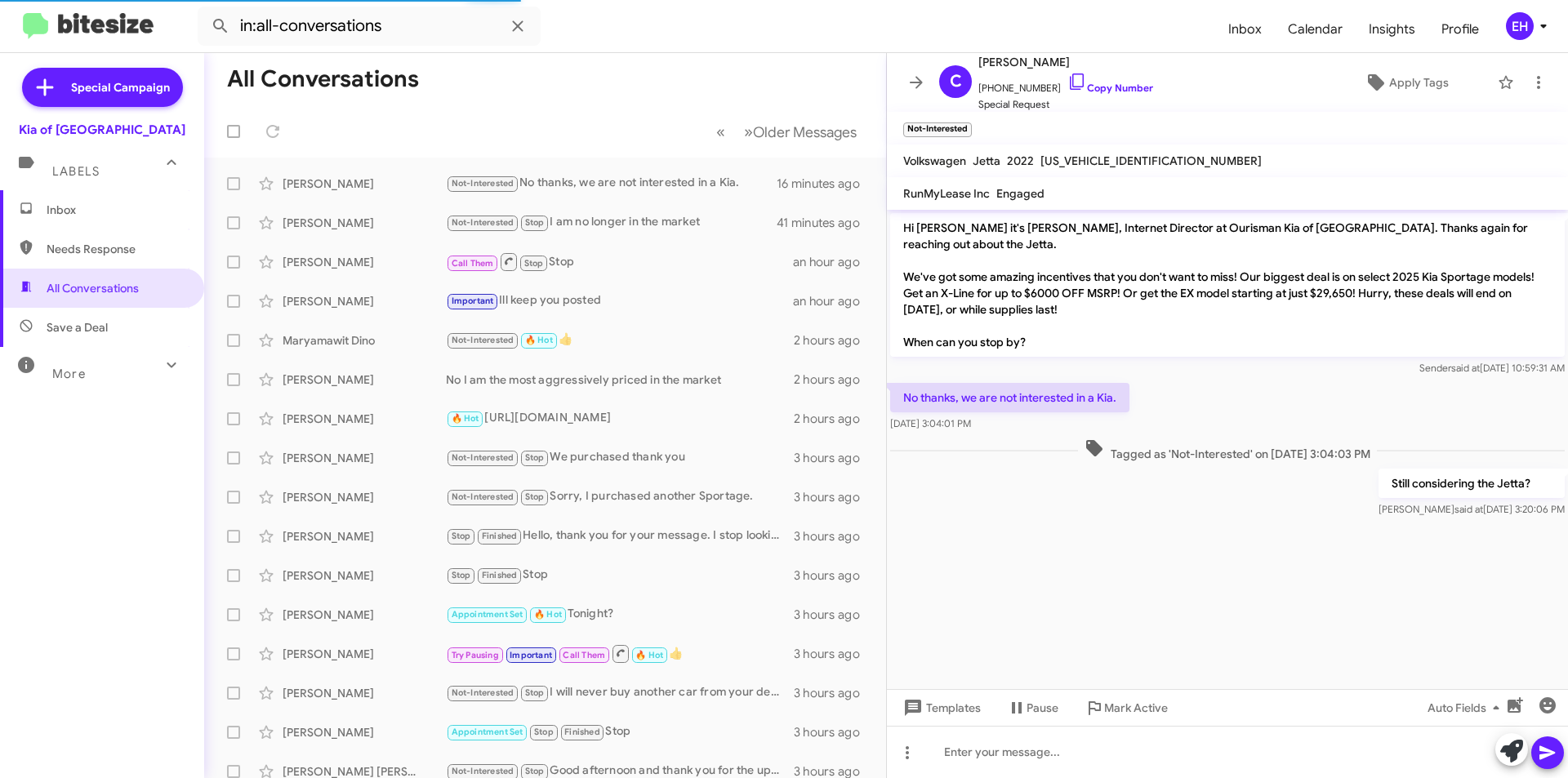
click at [60, 212] on span "Inbox" at bounding box center [116, 210] width 139 height 16
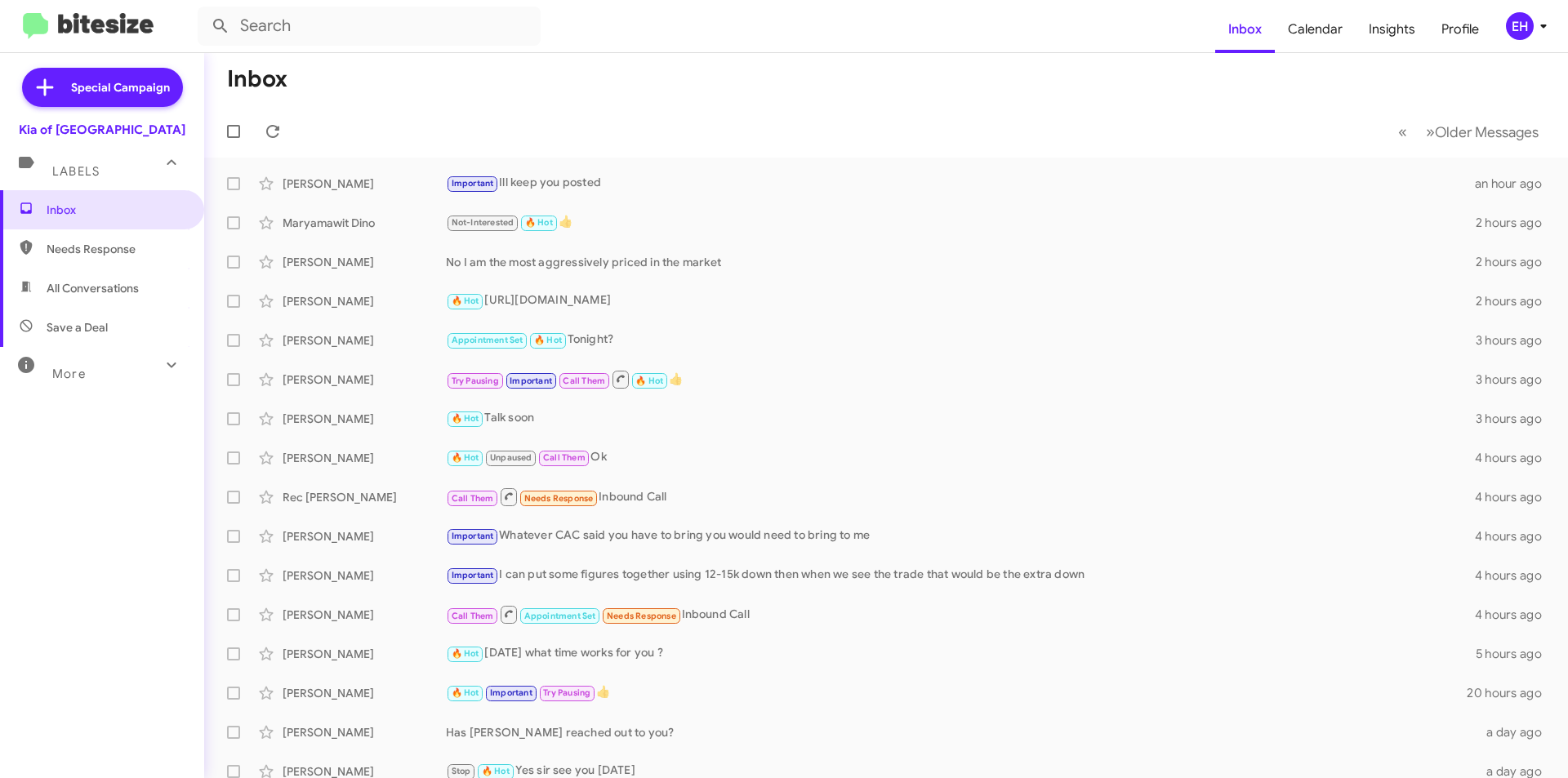
click at [67, 244] on span "Needs Response" at bounding box center [116, 249] width 139 height 16
type input "in:needs-response"
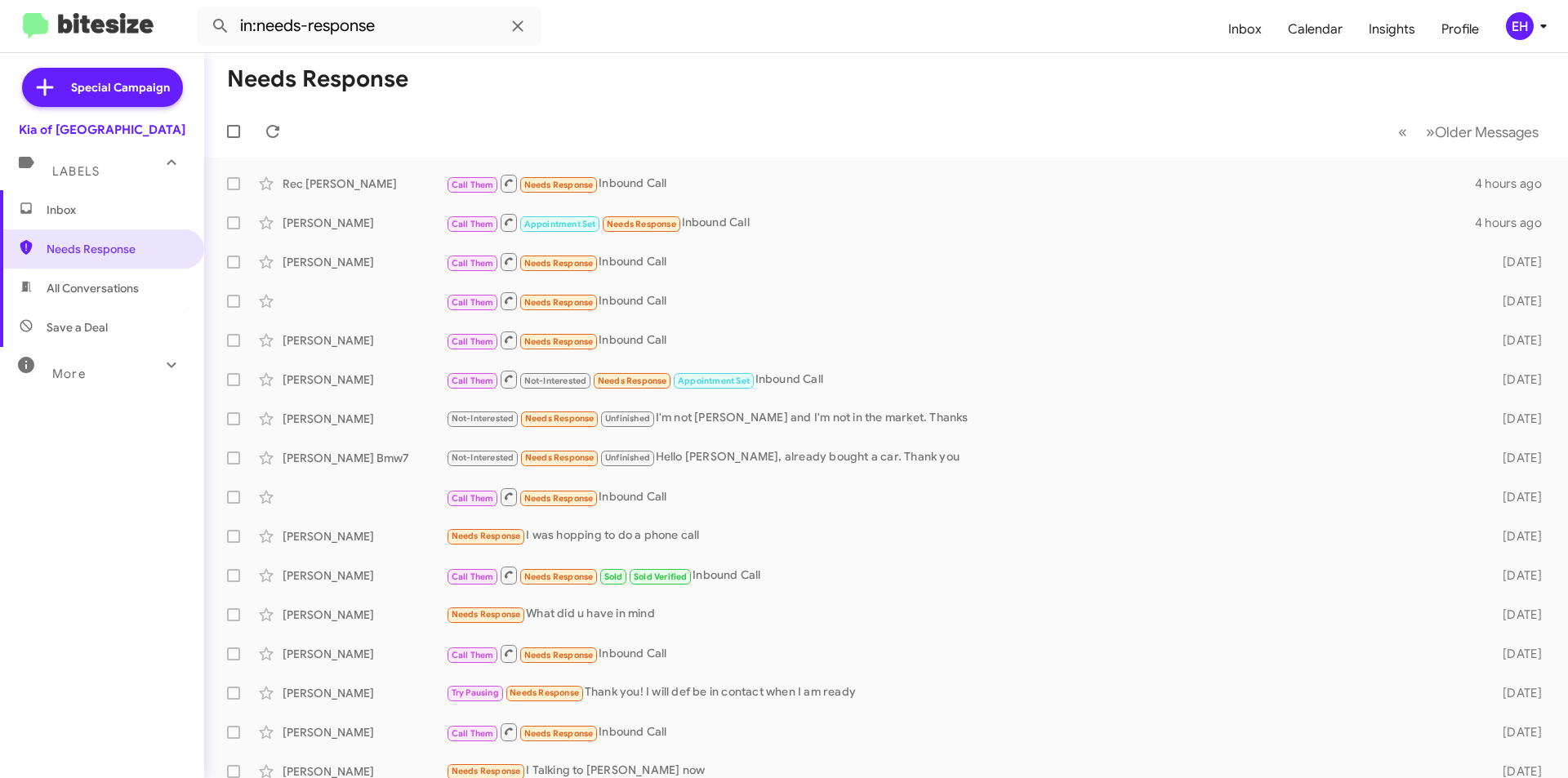
click at [102, 175] on div "Labels" at bounding box center [86, 164] width 145 height 30
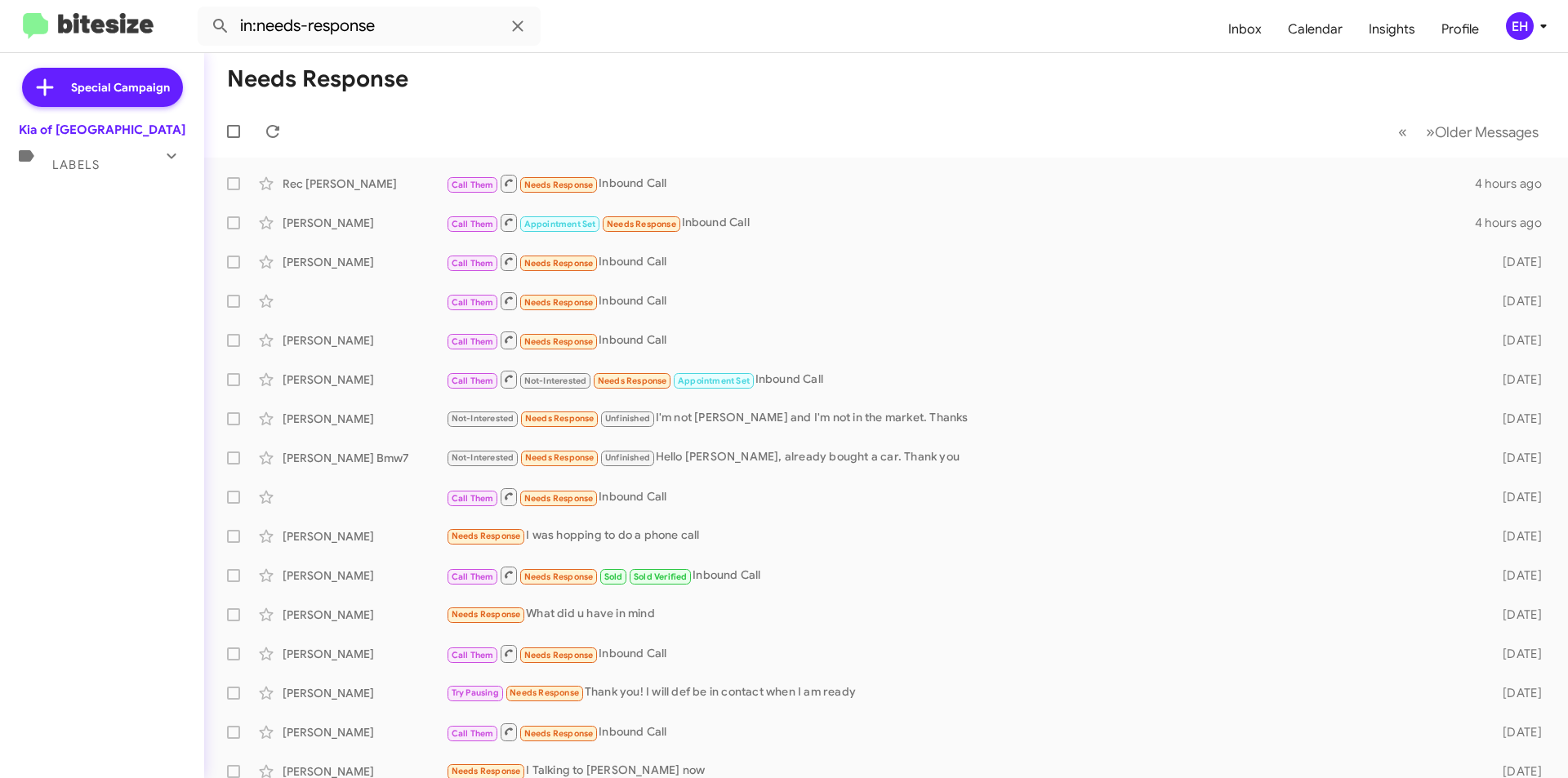
click at [78, 157] on div "Labels" at bounding box center [86, 158] width 145 height 30
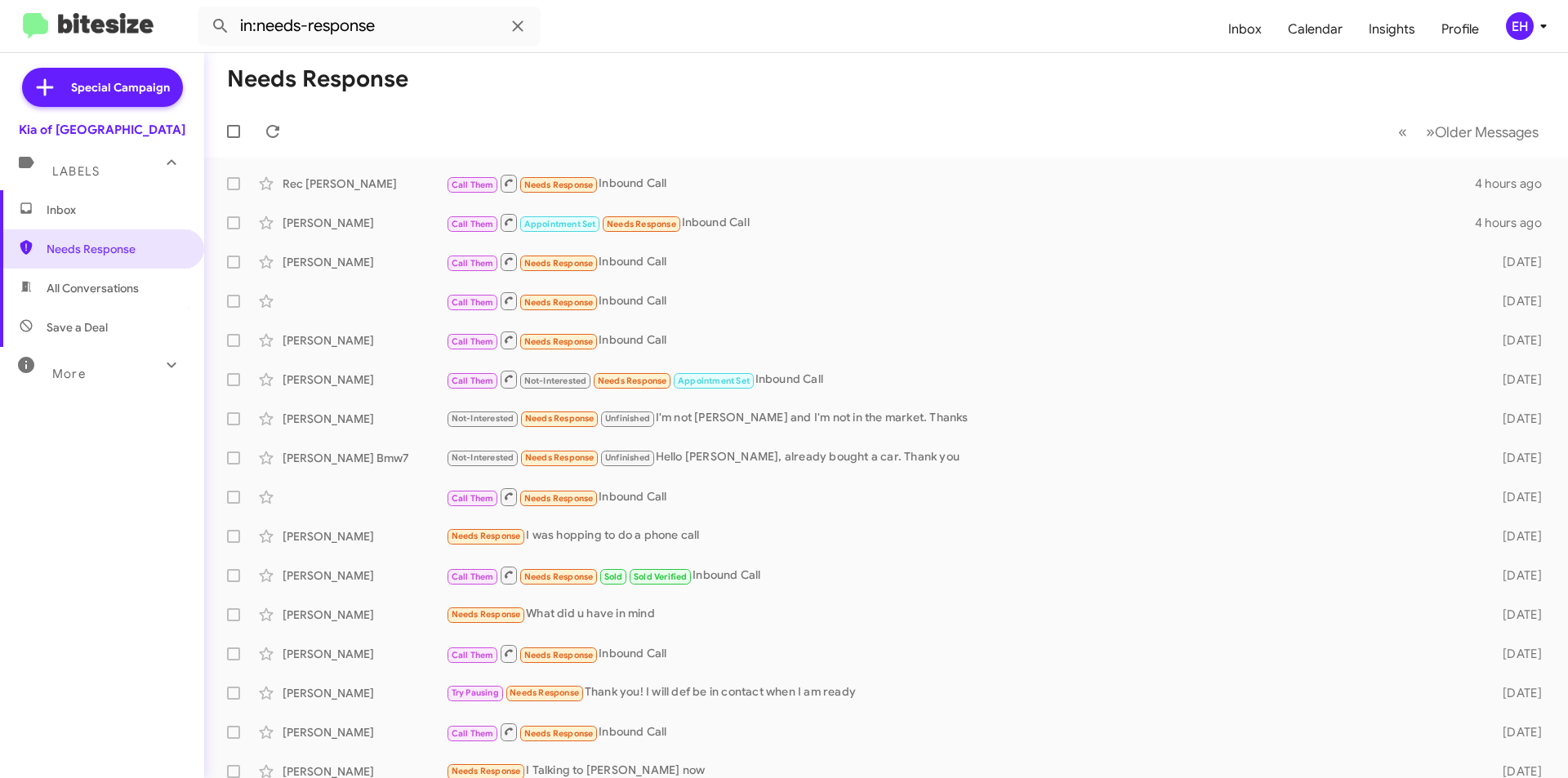
click at [74, 215] on span "Inbox" at bounding box center [116, 210] width 139 height 16
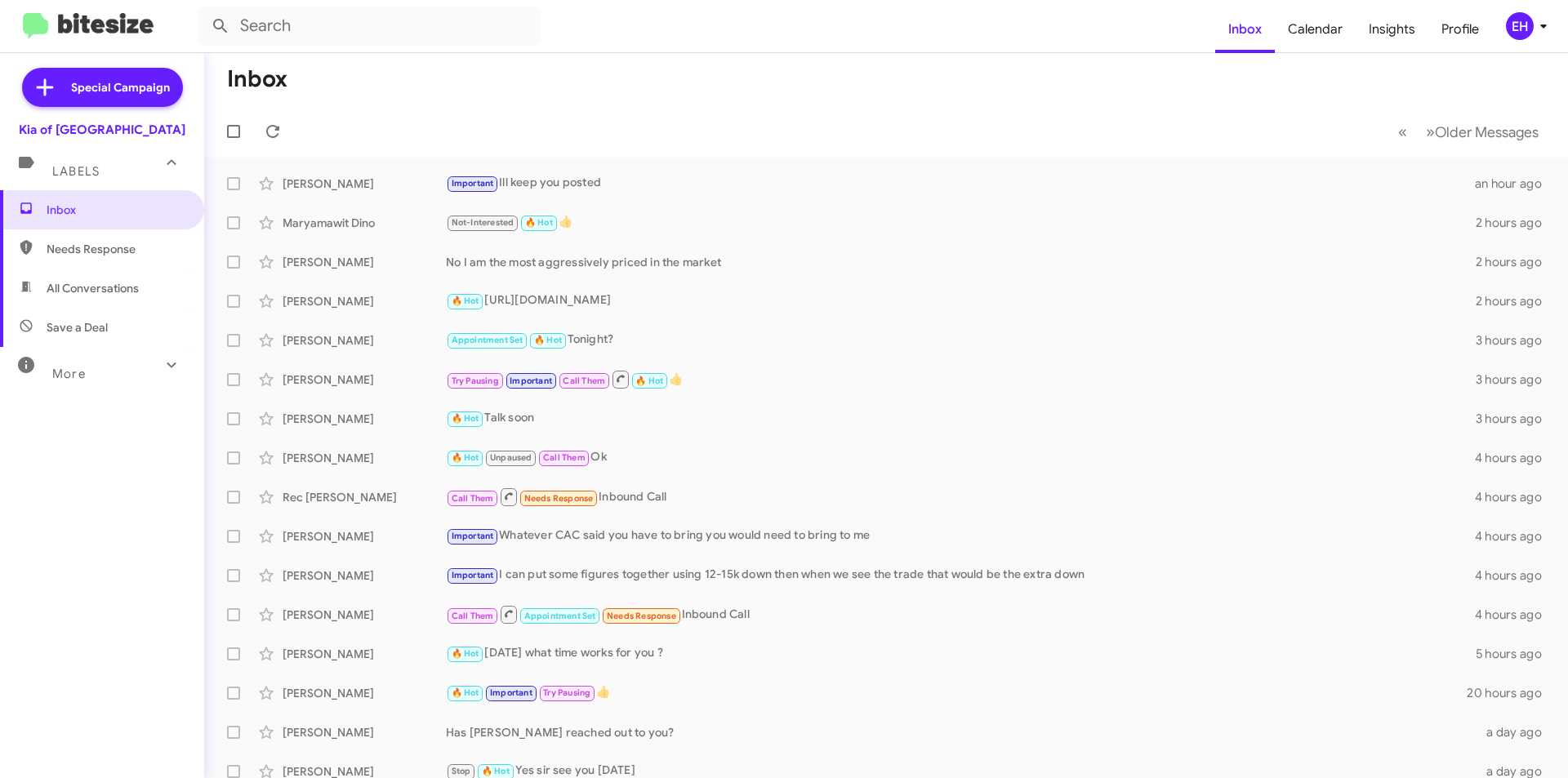
click at [73, 300] on span "All Conversations" at bounding box center [102, 288] width 204 height 39
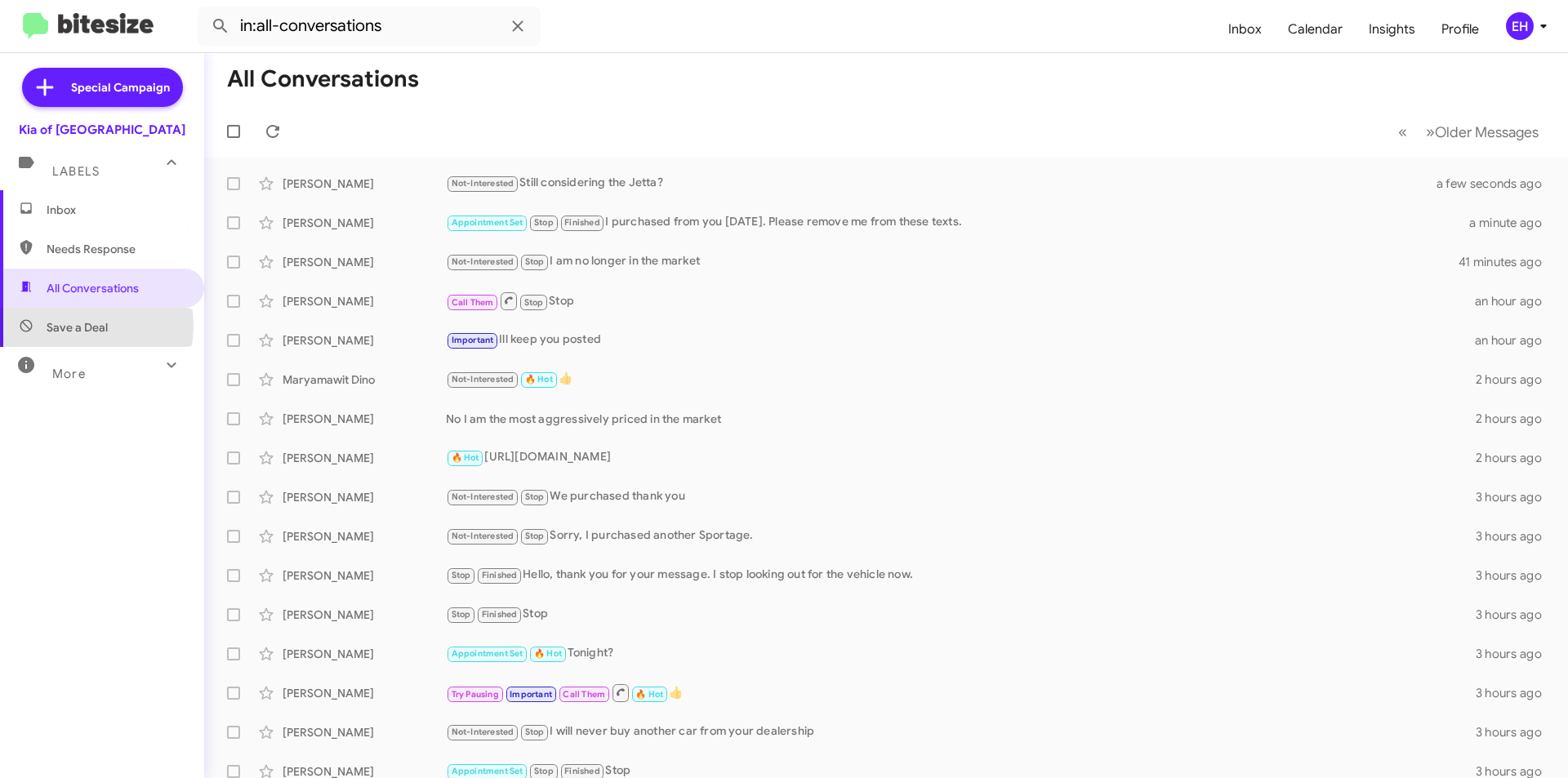
click at [68, 326] on span "Save a Deal" at bounding box center [77, 328] width 61 height 16
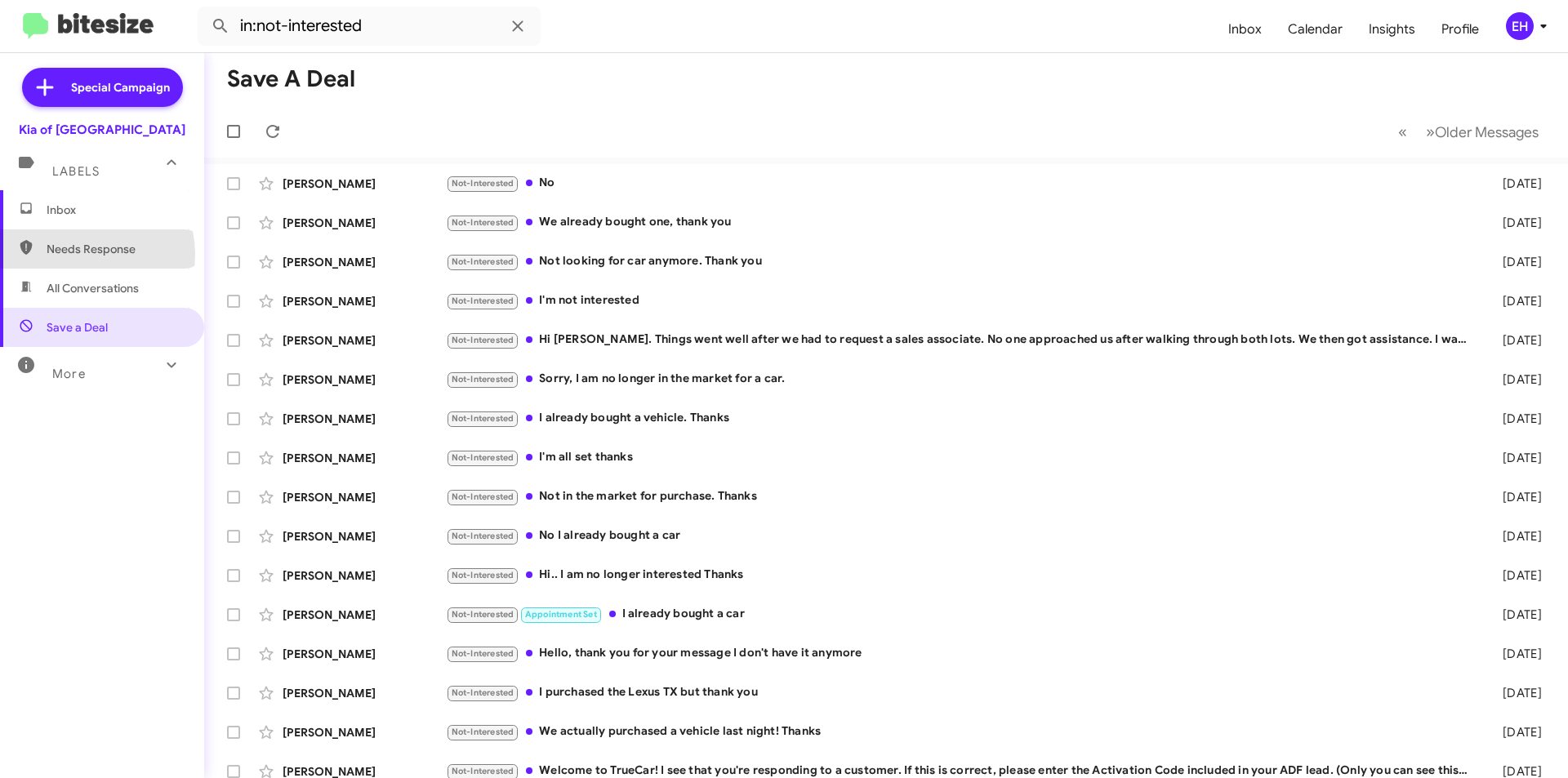
click at [92, 254] on span "Needs Response" at bounding box center [116, 249] width 139 height 16
type input "in:needs-response"
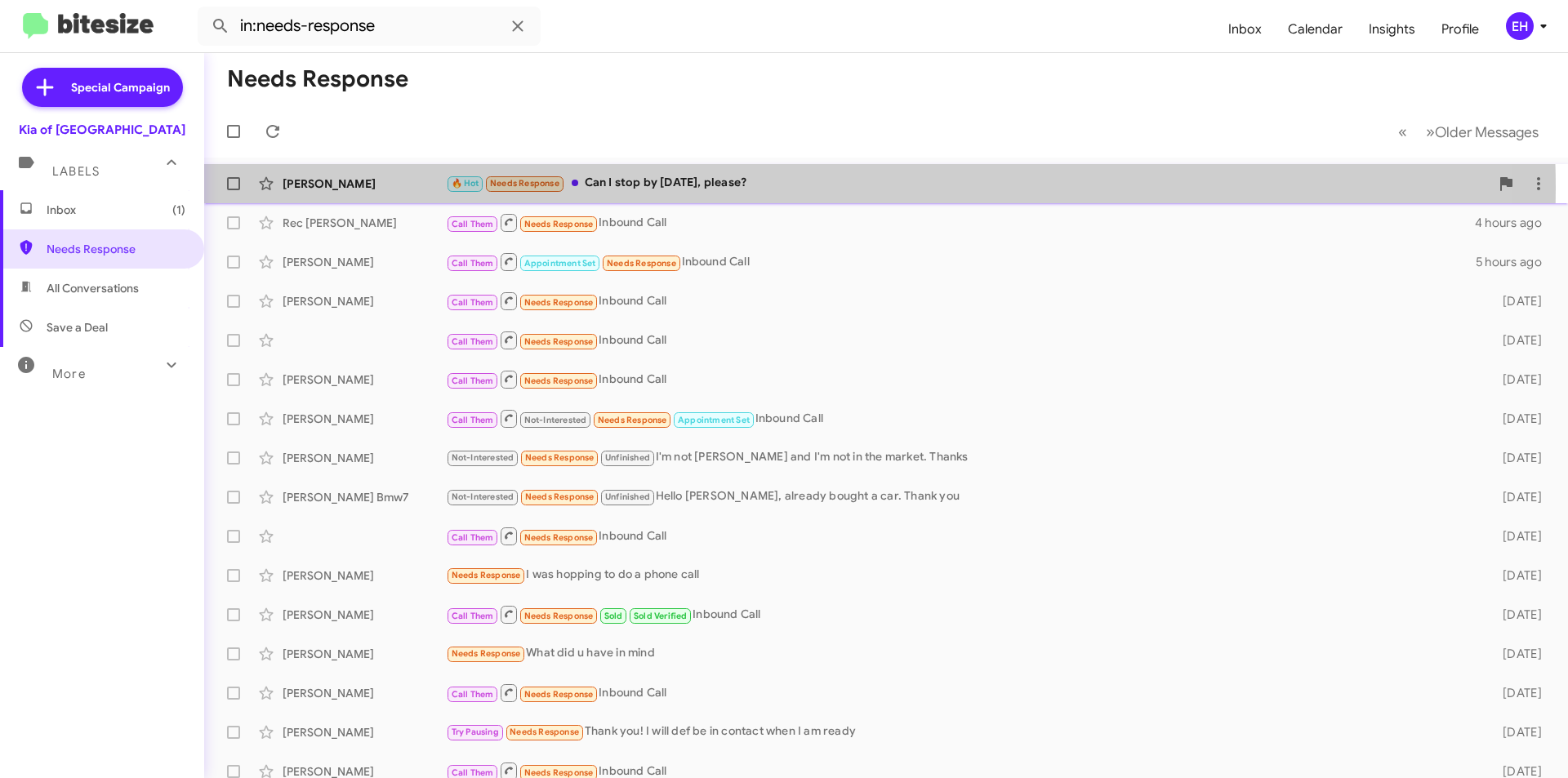
click at [704, 189] on div "🔥 Hot Needs Response Can I stop by today, please?" at bounding box center [967, 183] width 1043 height 19
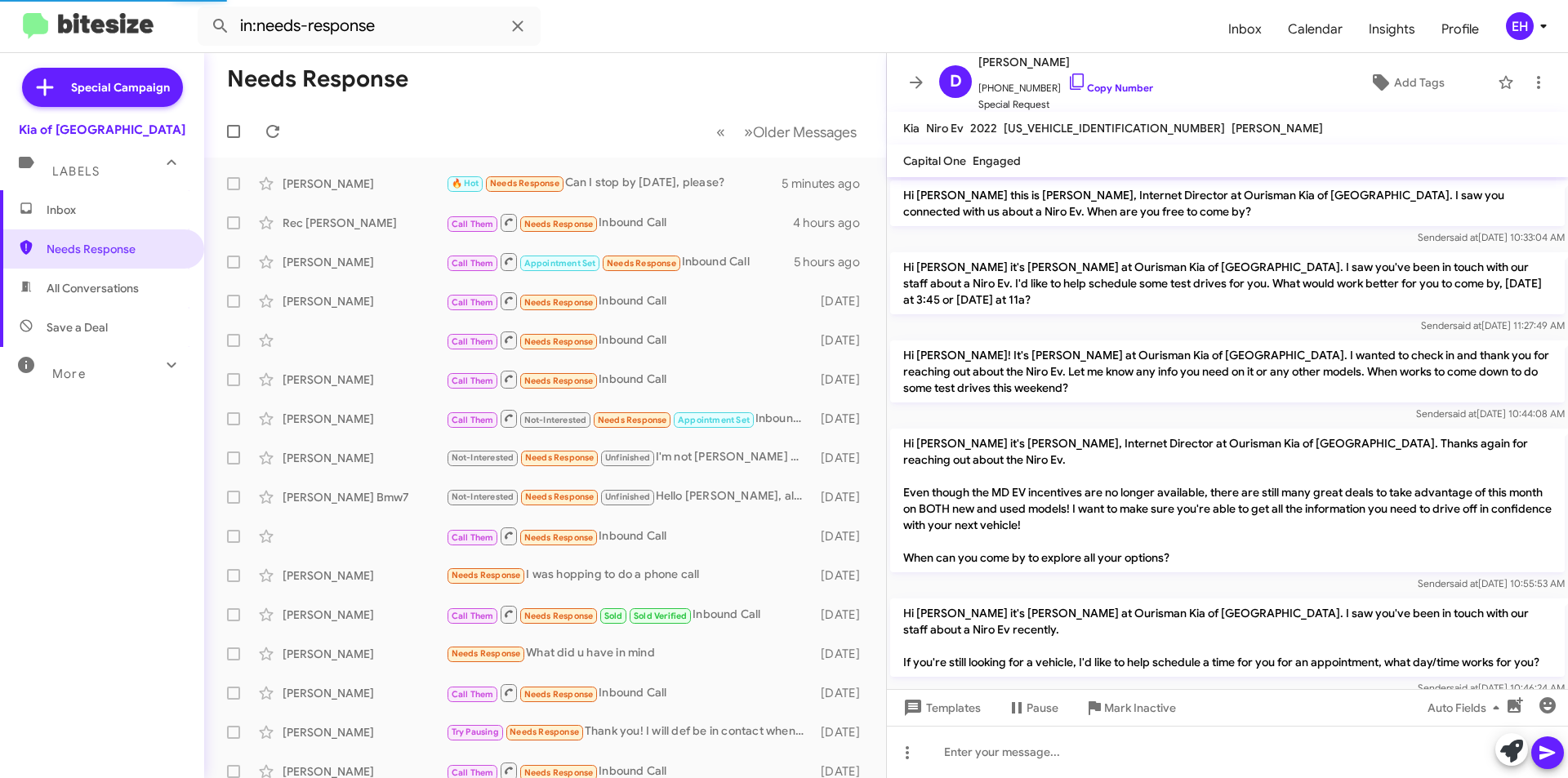
scroll to position [877, 0]
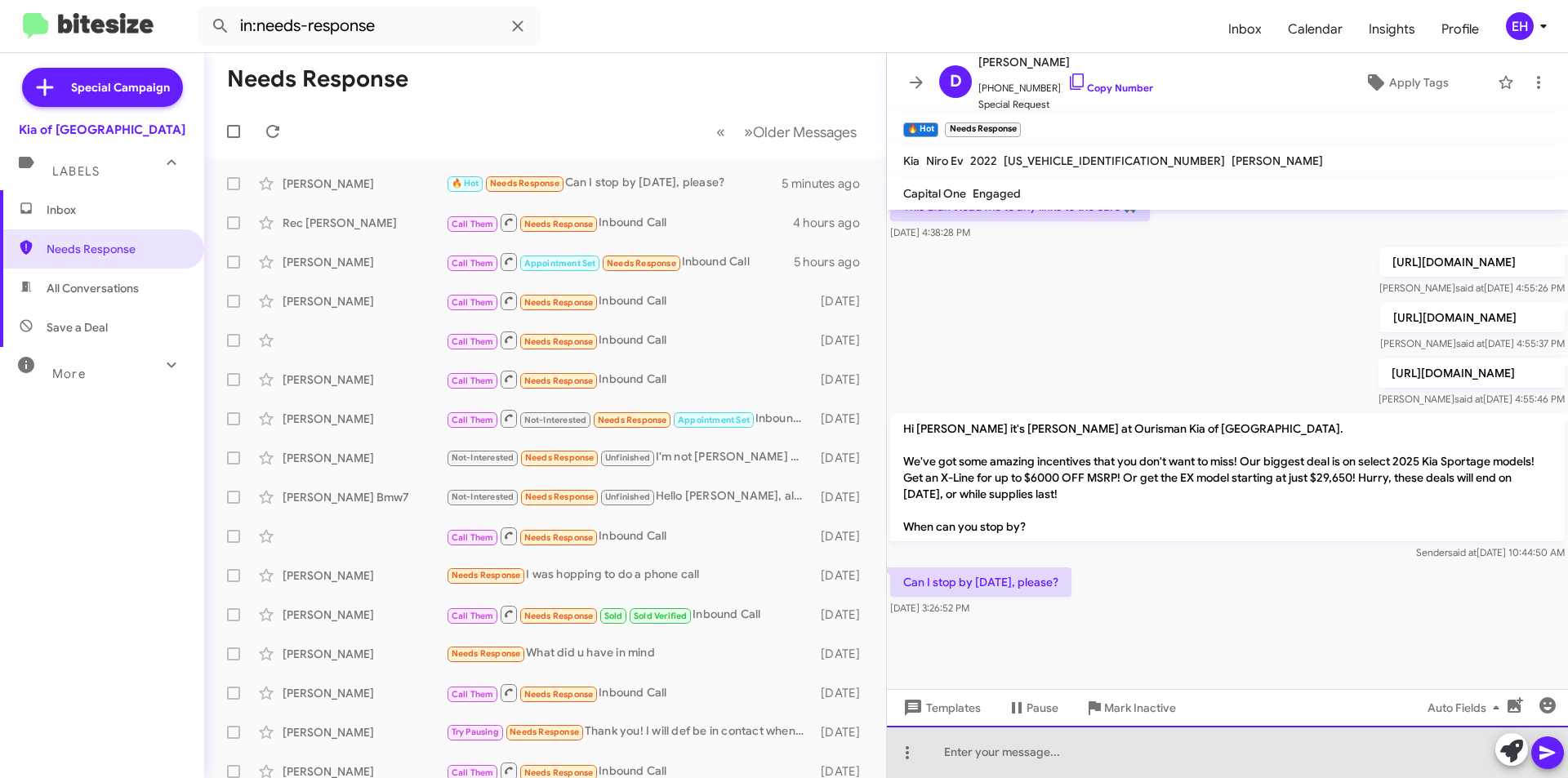
click at [1013, 738] on div at bounding box center [1226, 752] width 681 height 52
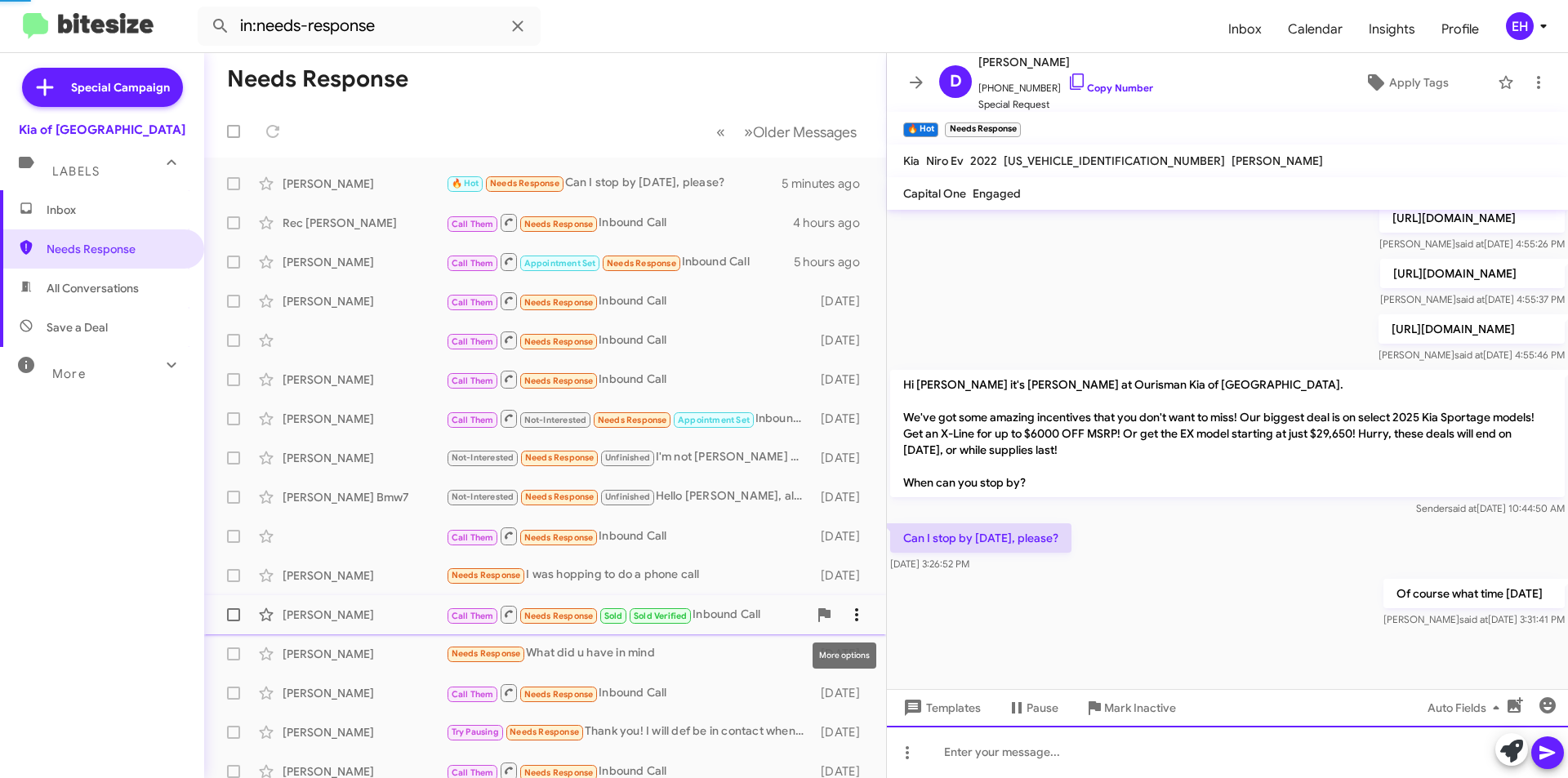
scroll to position [969, 0]
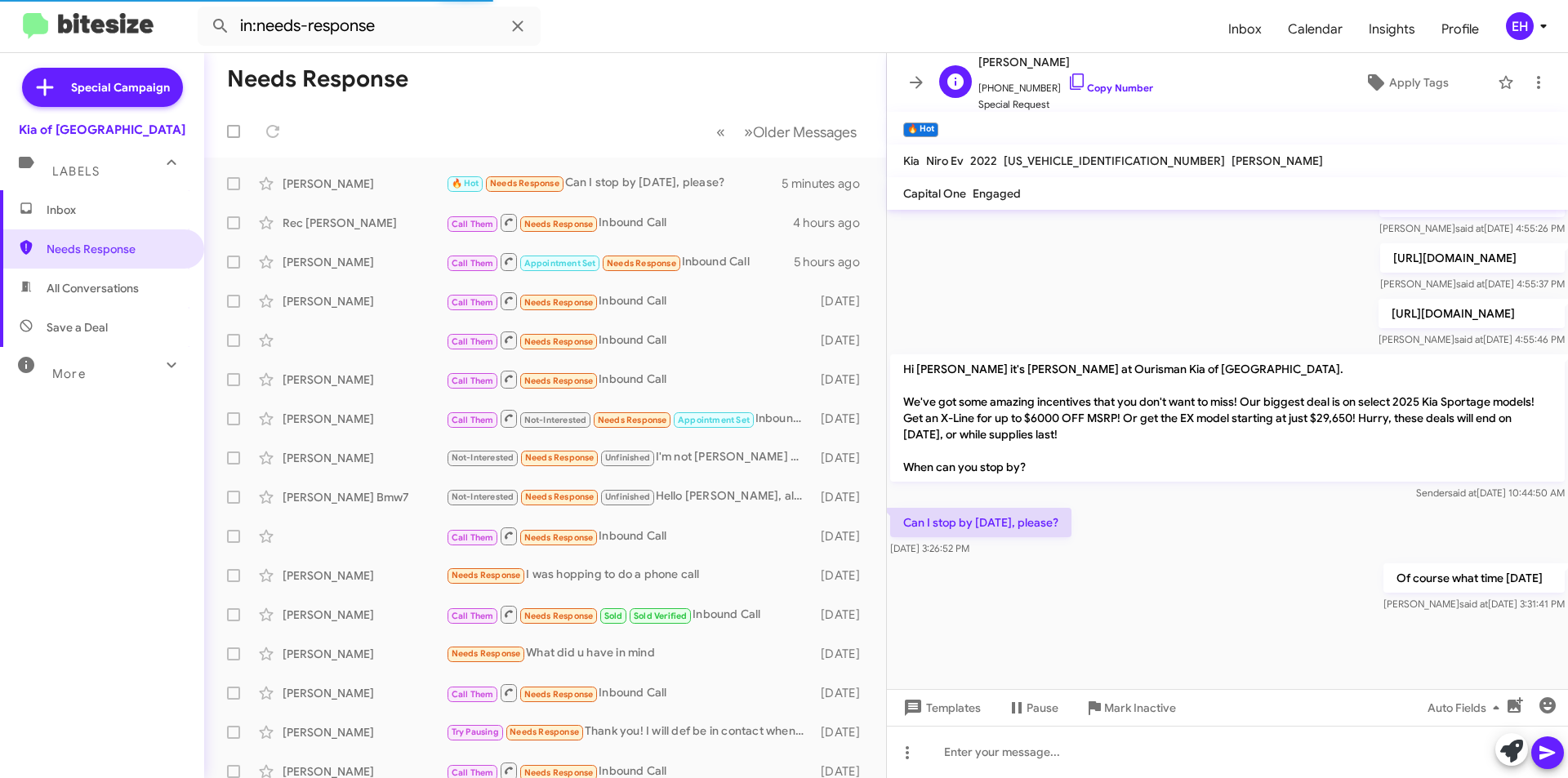
click at [1114, 79] on span "+14439720379 Copy Number" at bounding box center [1065, 84] width 175 height 25
click at [1106, 85] on link "Copy Number" at bounding box center [1110, 87] width 86 height 12
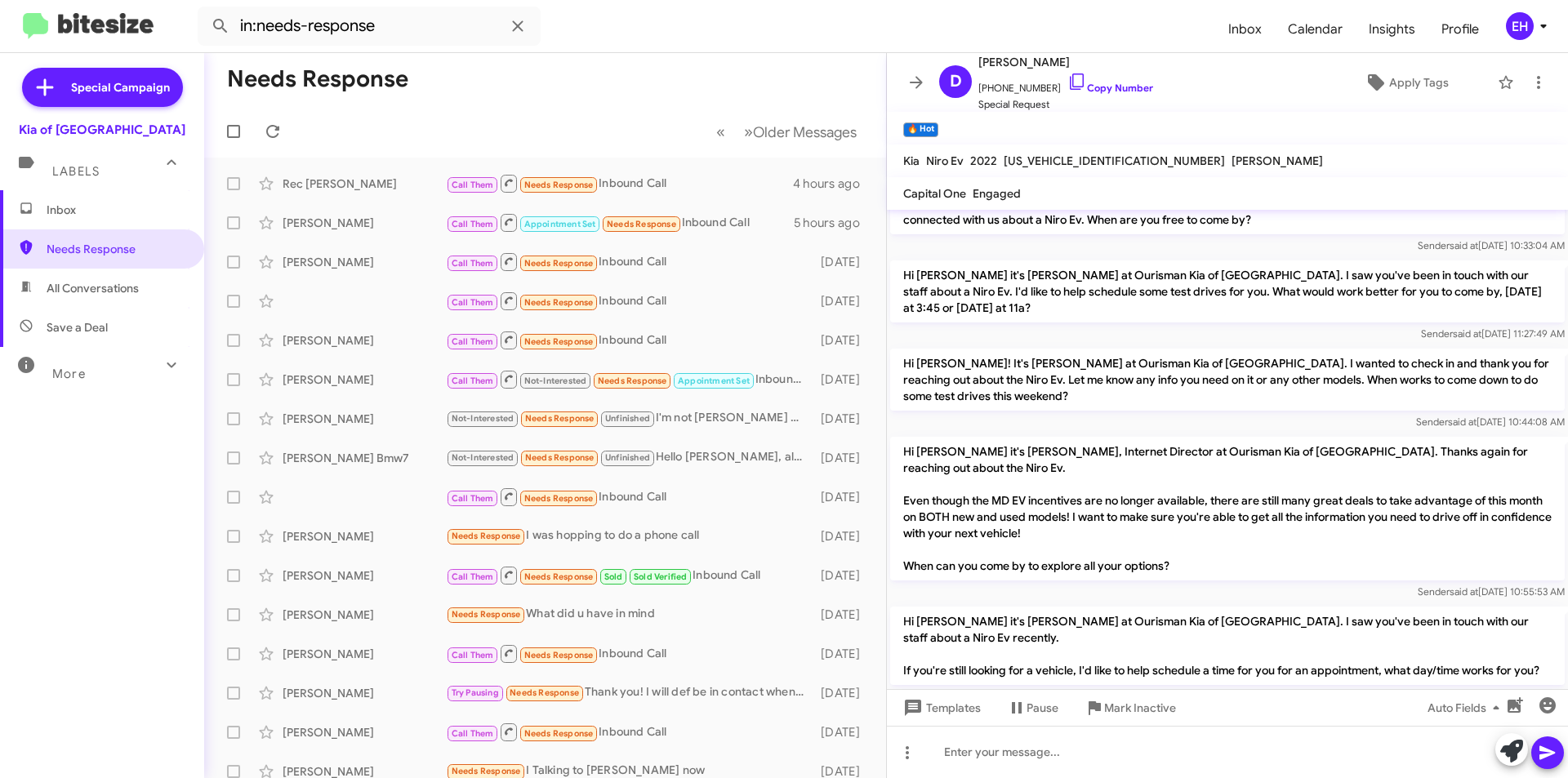
scroll to position [0, 0]
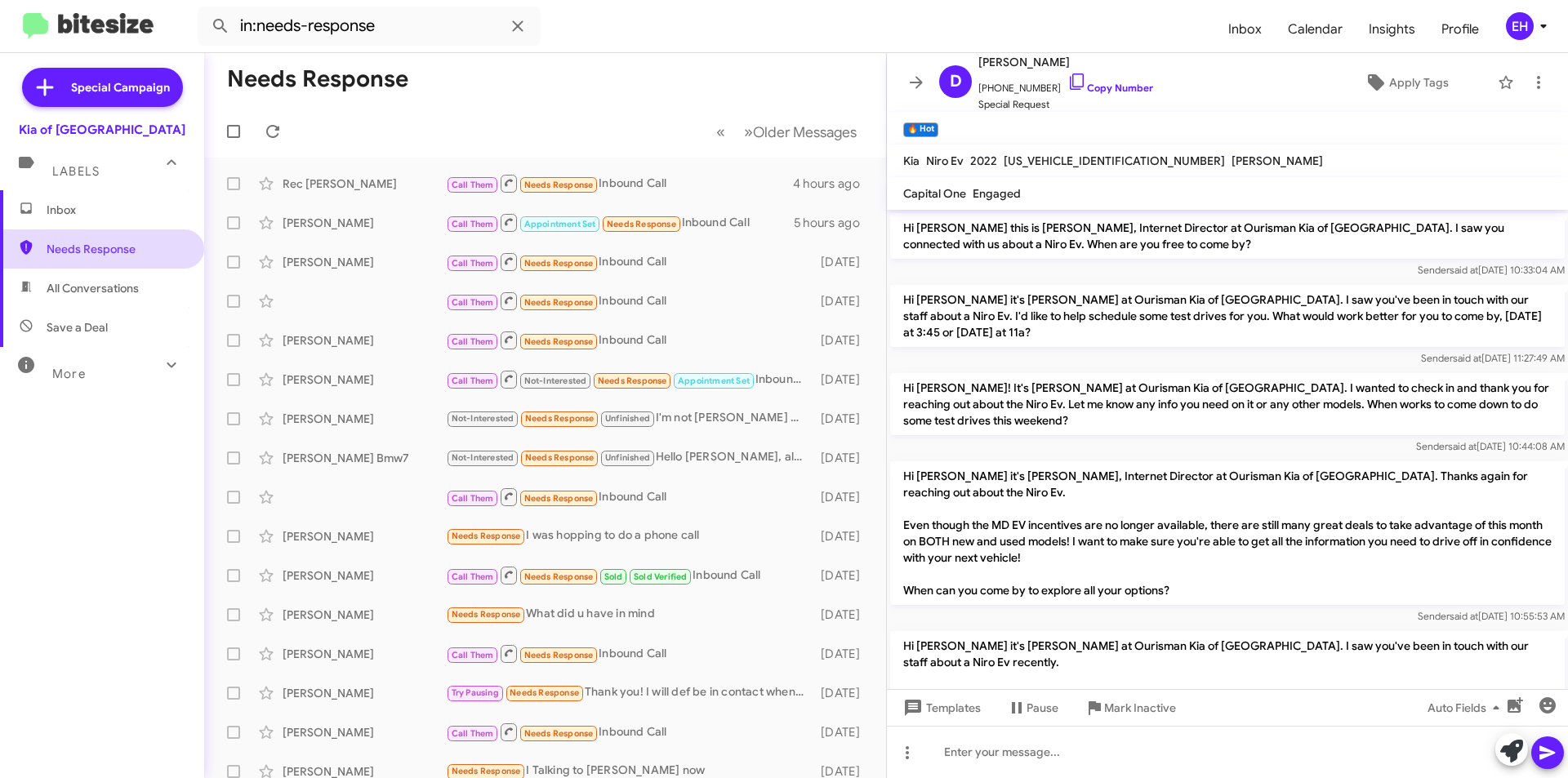
click at [94, 245] on span "Needs Response" at bounding box center [116, 249] width 139 height 16
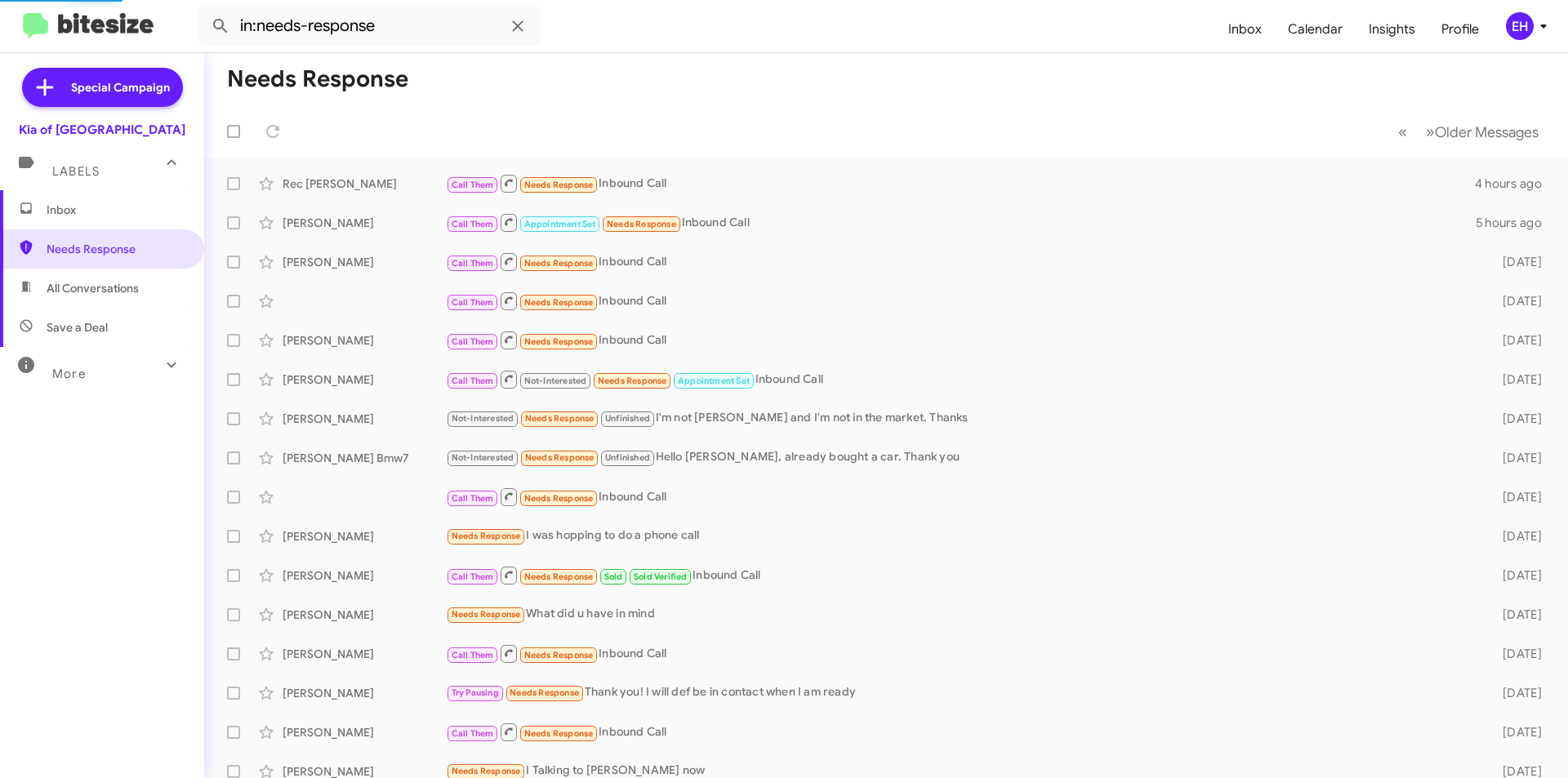
click at [78, 204] on span "Inbox" at bounding box center [116, 210] width 139 height 16
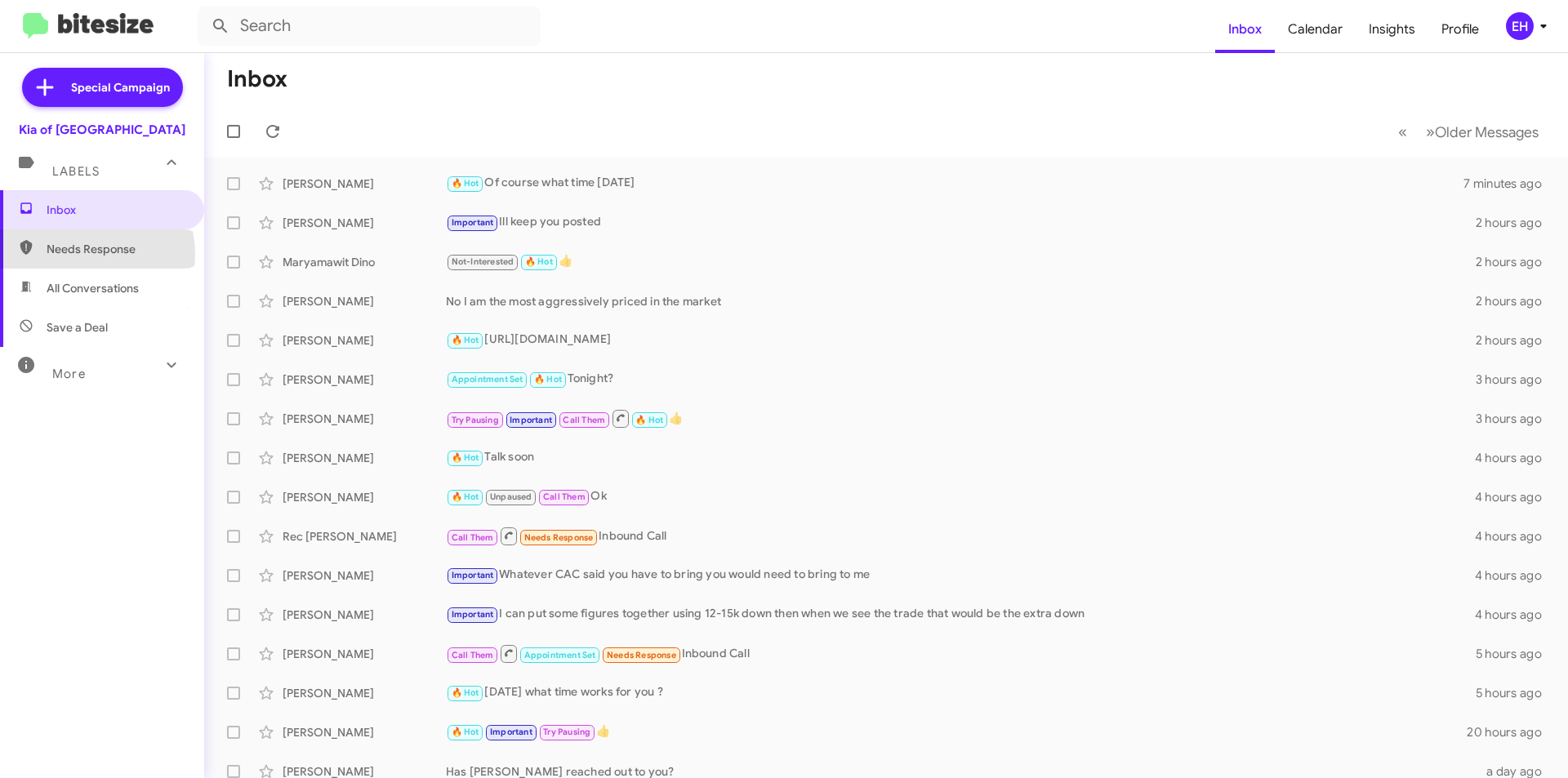
click at [92, 254] on span "Needs Response" at bounding box center [116, 249] width 139 height 16
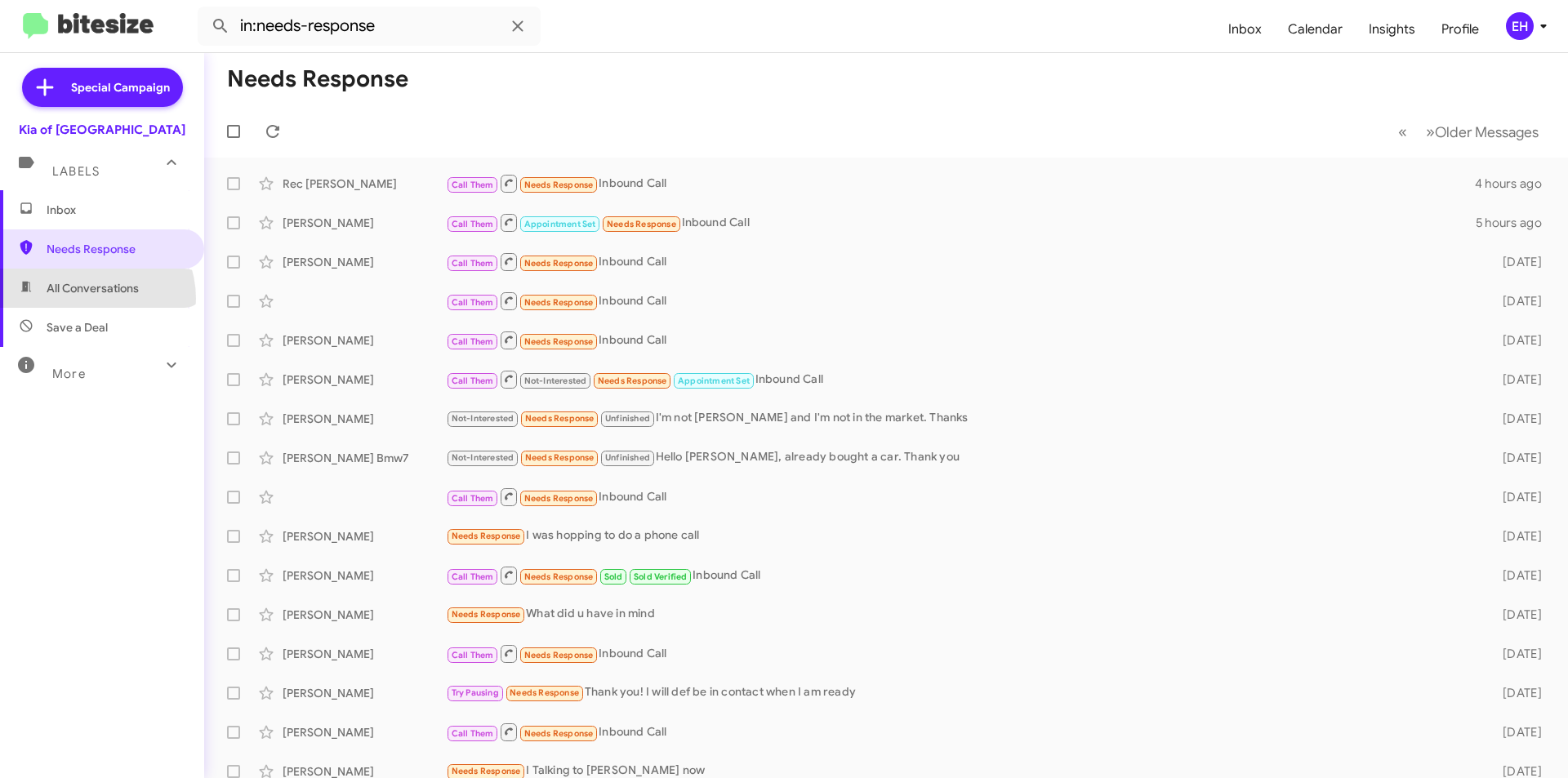
drag, startPoint x: 85, startPoint y: 299, endPoint x: 85, endPoint y: 288, distance: 11.0
click at [85, 297] on span "All Conversations" at bounding box center [102, 288] width 204 height 39
type input "in:all-conversations"
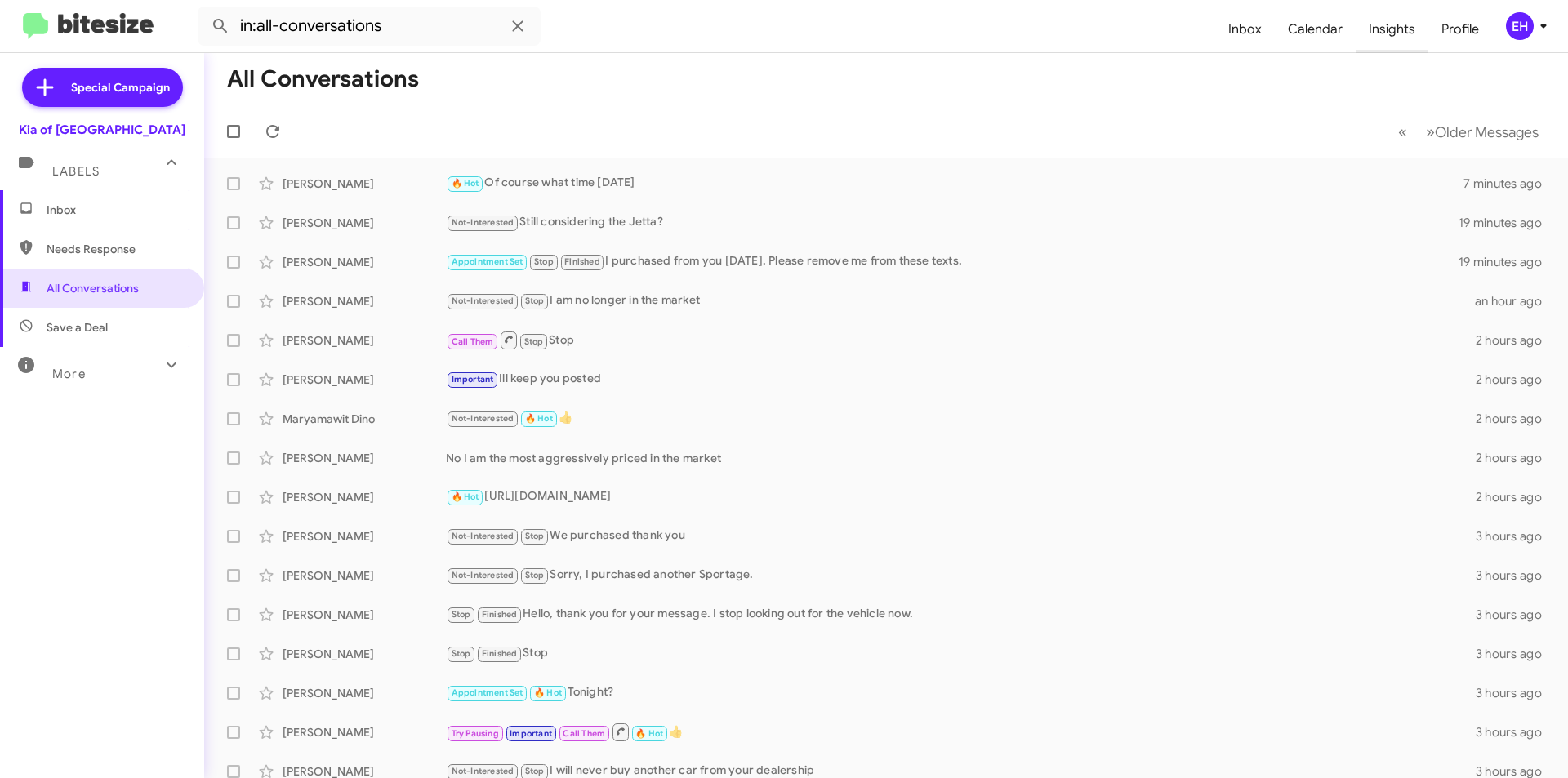
click at [1399, 28] on span "Insights" at bounding box center [1392, 29] width 73 height 47
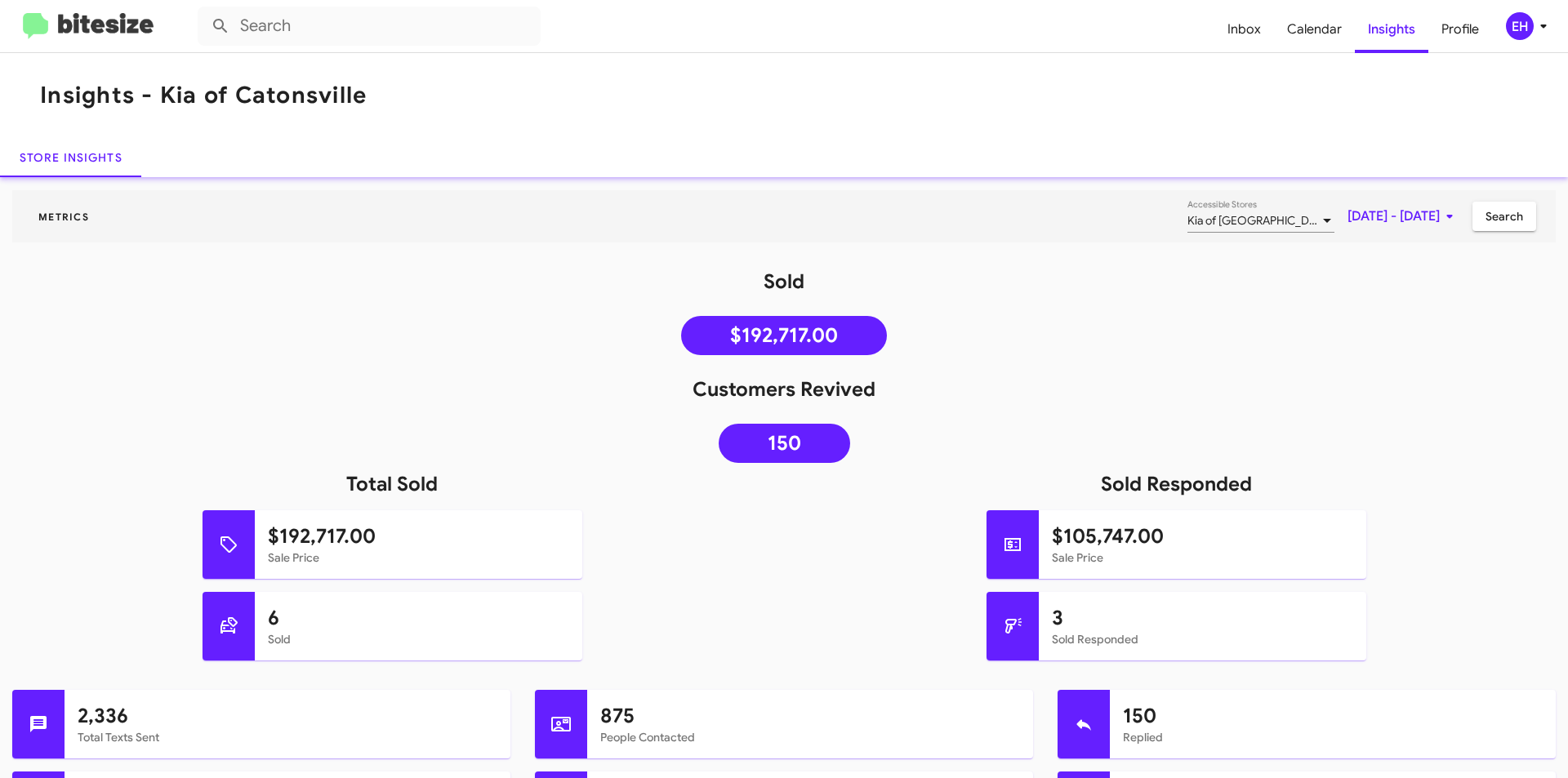
click at [83, 24] on img at bounding box center [88, 26] width 131 height 27
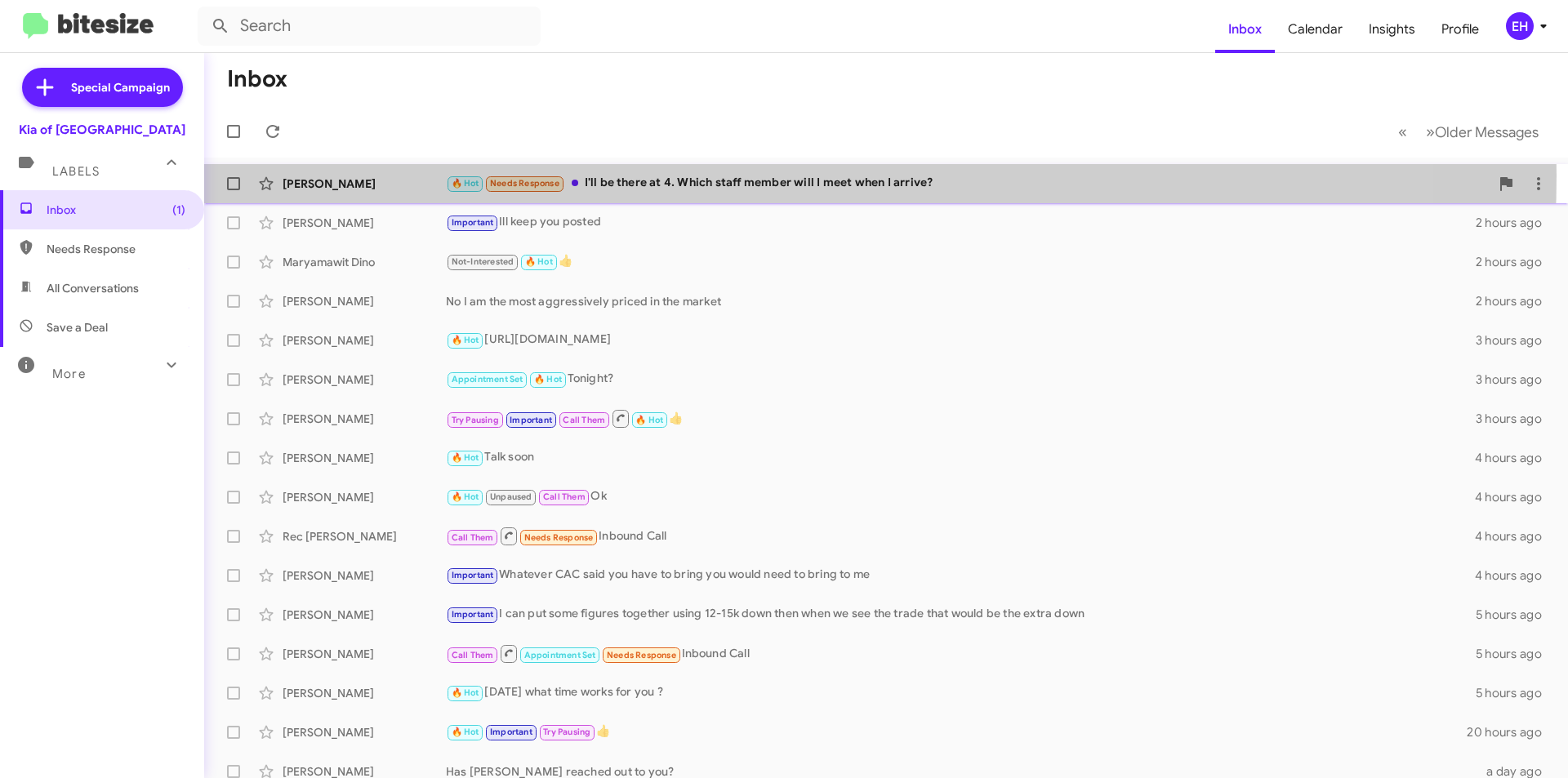
click at [664, 176] on div "🔥 Hot Needs Response I'll be there at 4. Which staff member will I meet when I …" at bounding box center [967, 183] width 1043 height 19
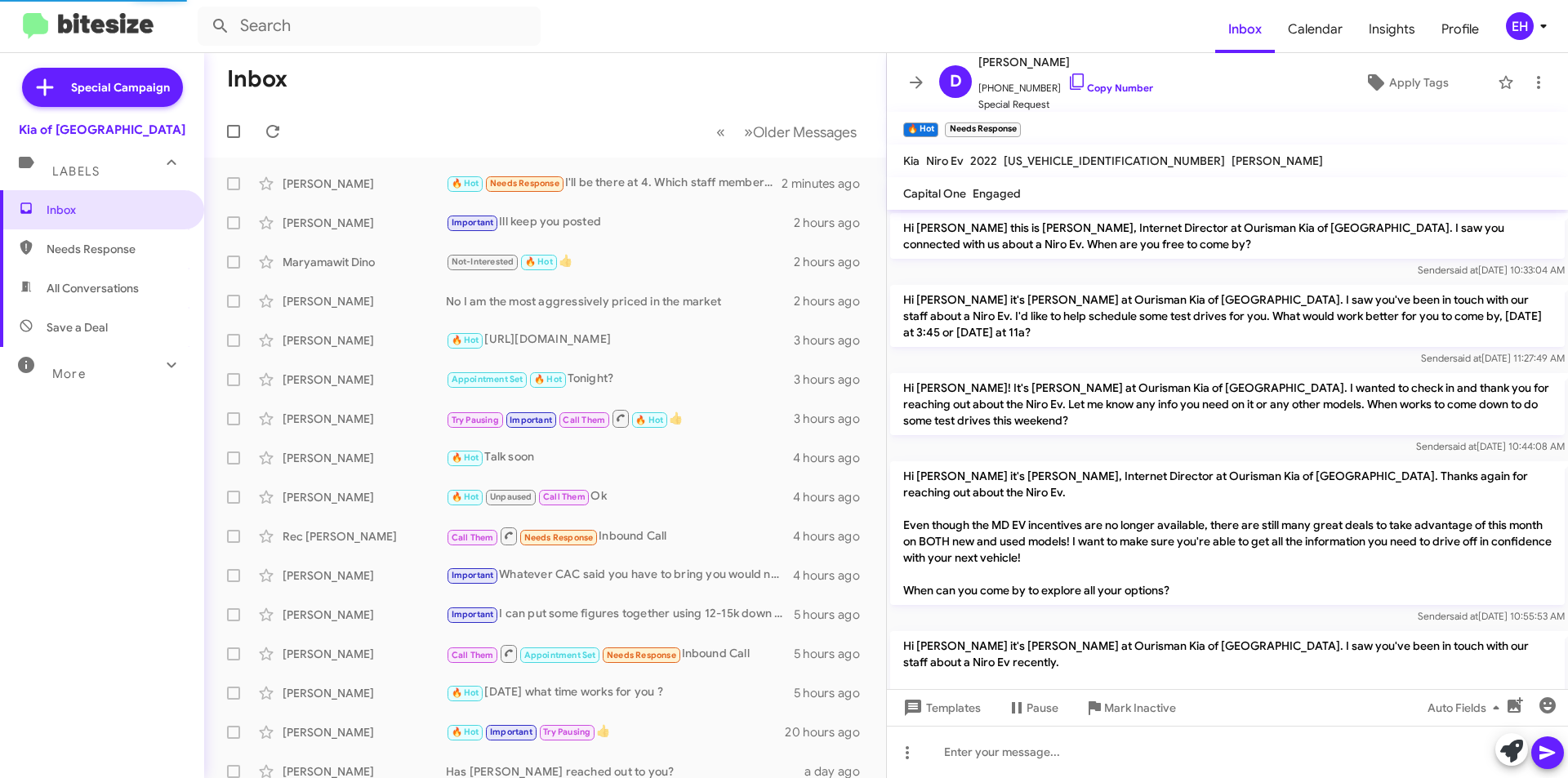
scroll to position [996, 0]
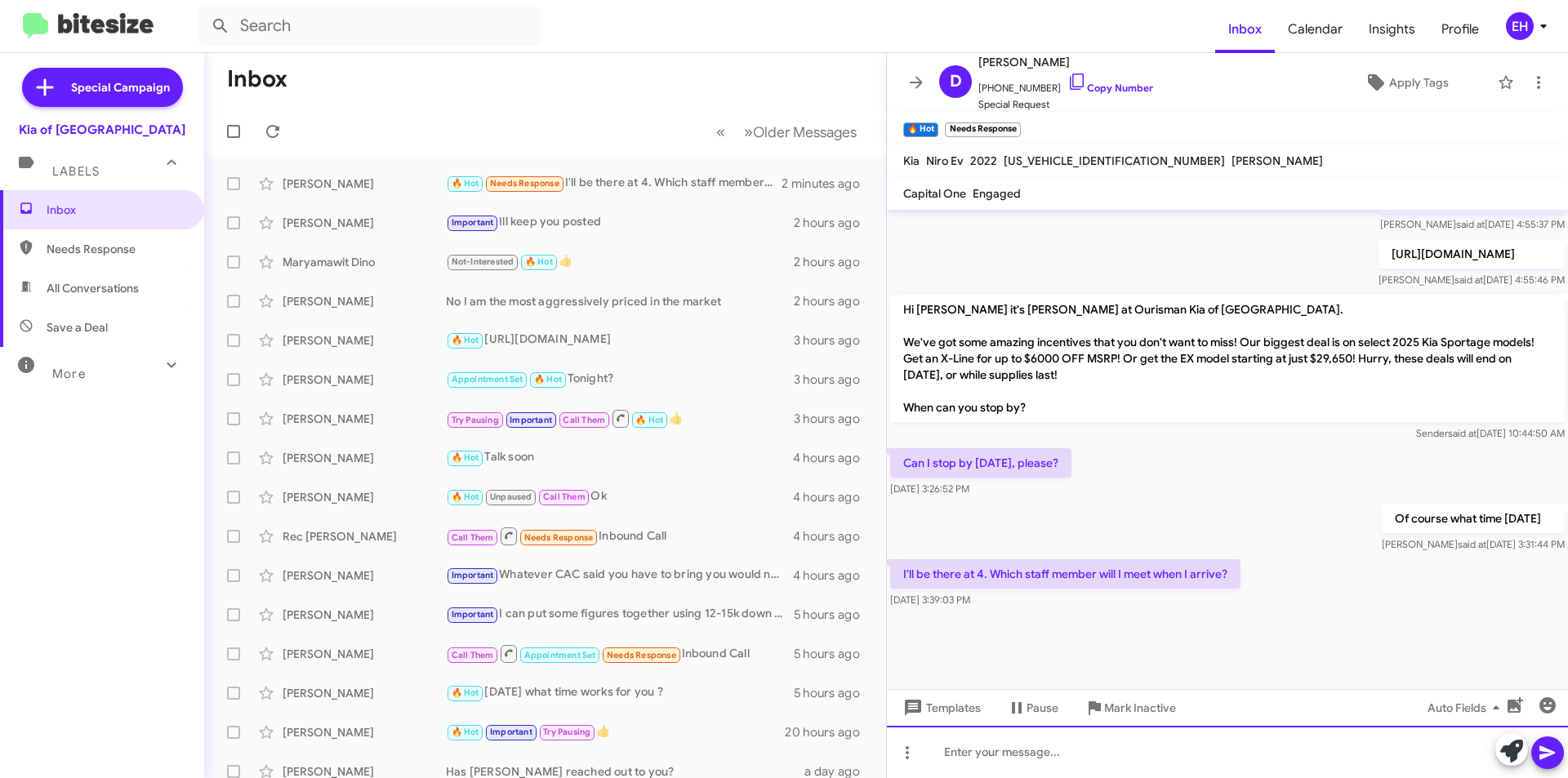
click at [1066, 770] on div at bounding box center [1226, 752] width 681 height 52
click at [1128, 84] on link "Copy Number" at bounding box center [1110, 87] width 86 height 12
click at [1552, 760] on icon at bounding box center [1548, 753] width 20 height 20
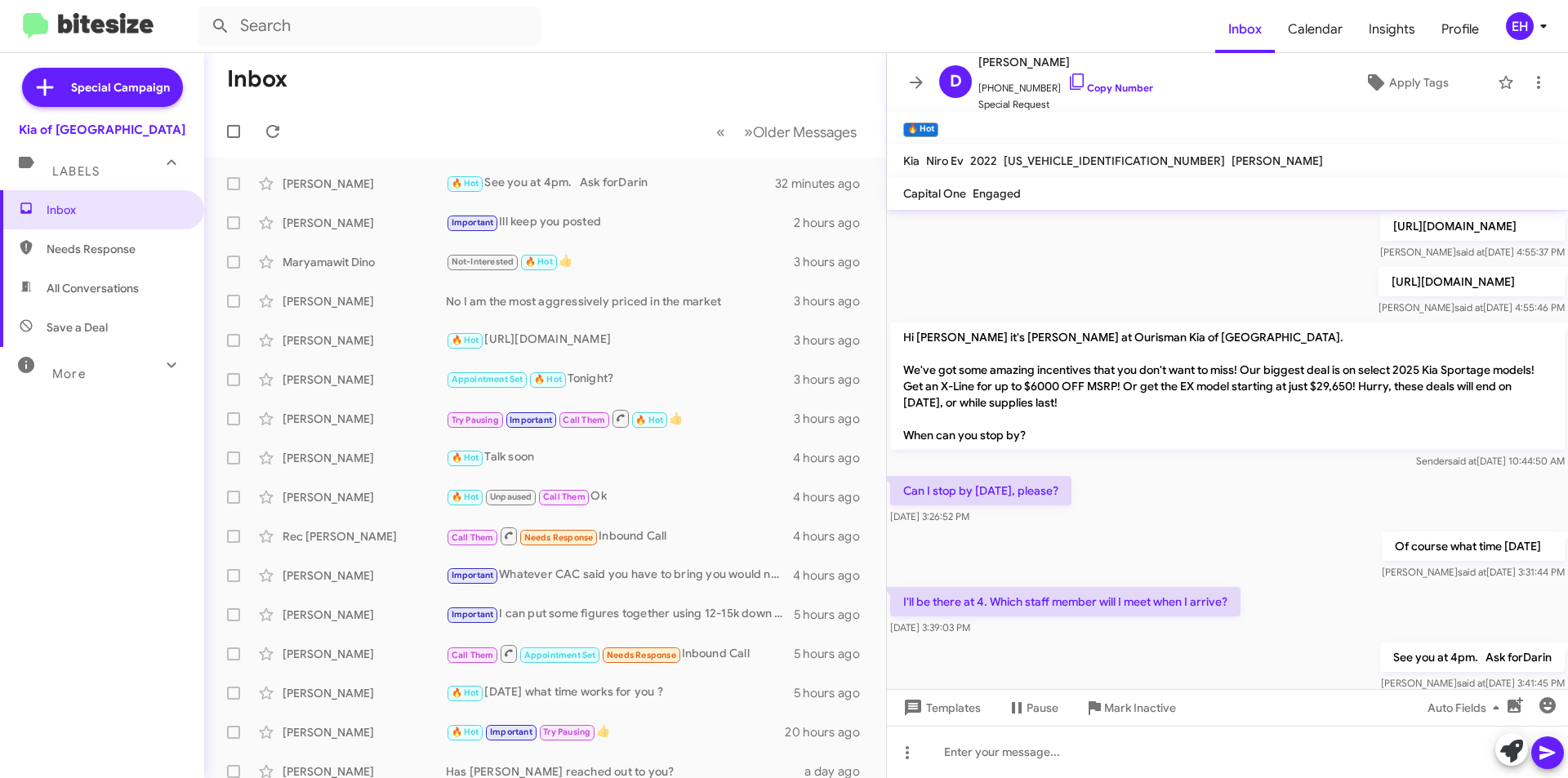
scroll to position [1089, 0]
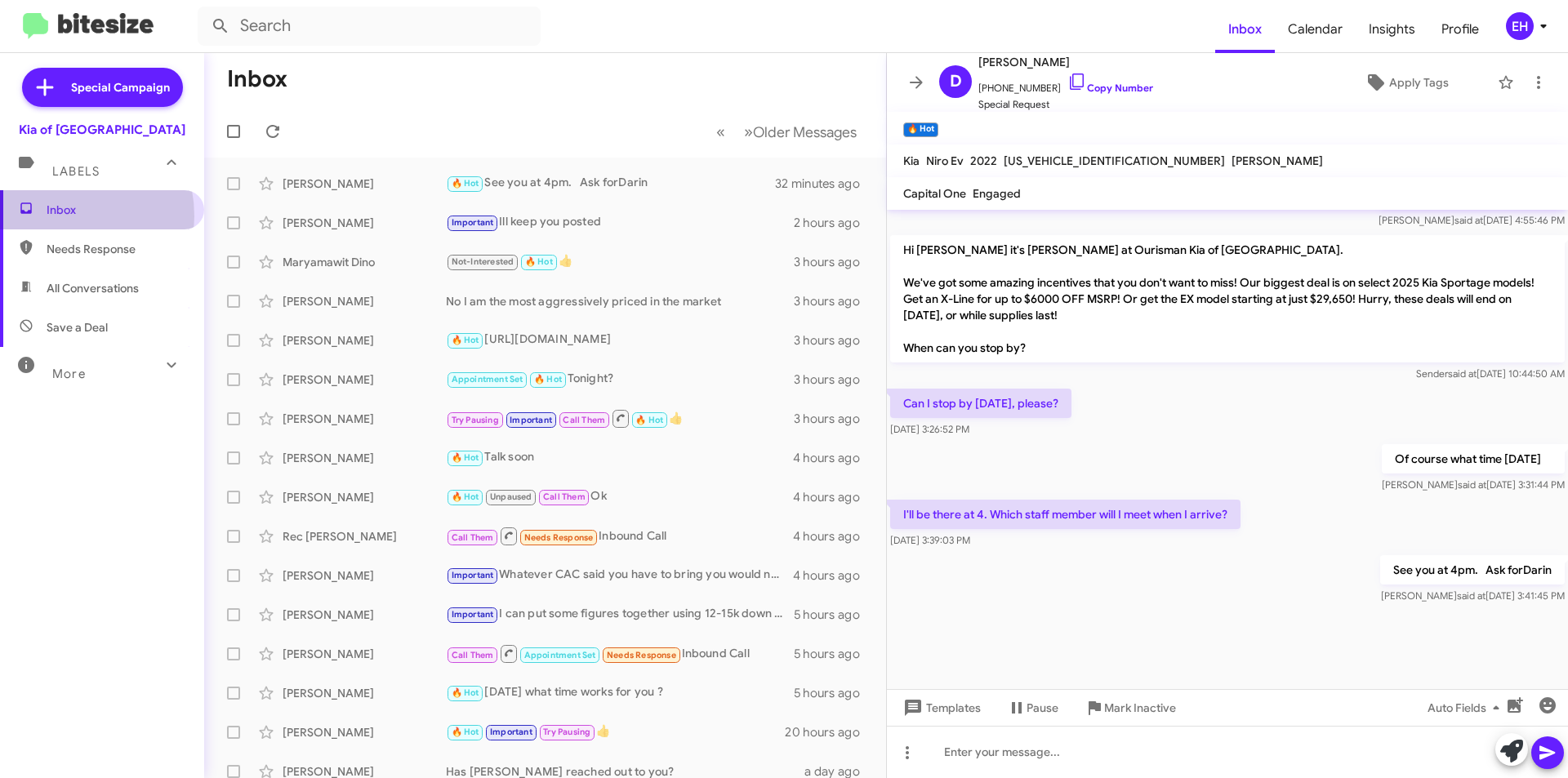
click at [51, 217] on span "Inbox" at bounding box center [116, 210] width 139 height 16
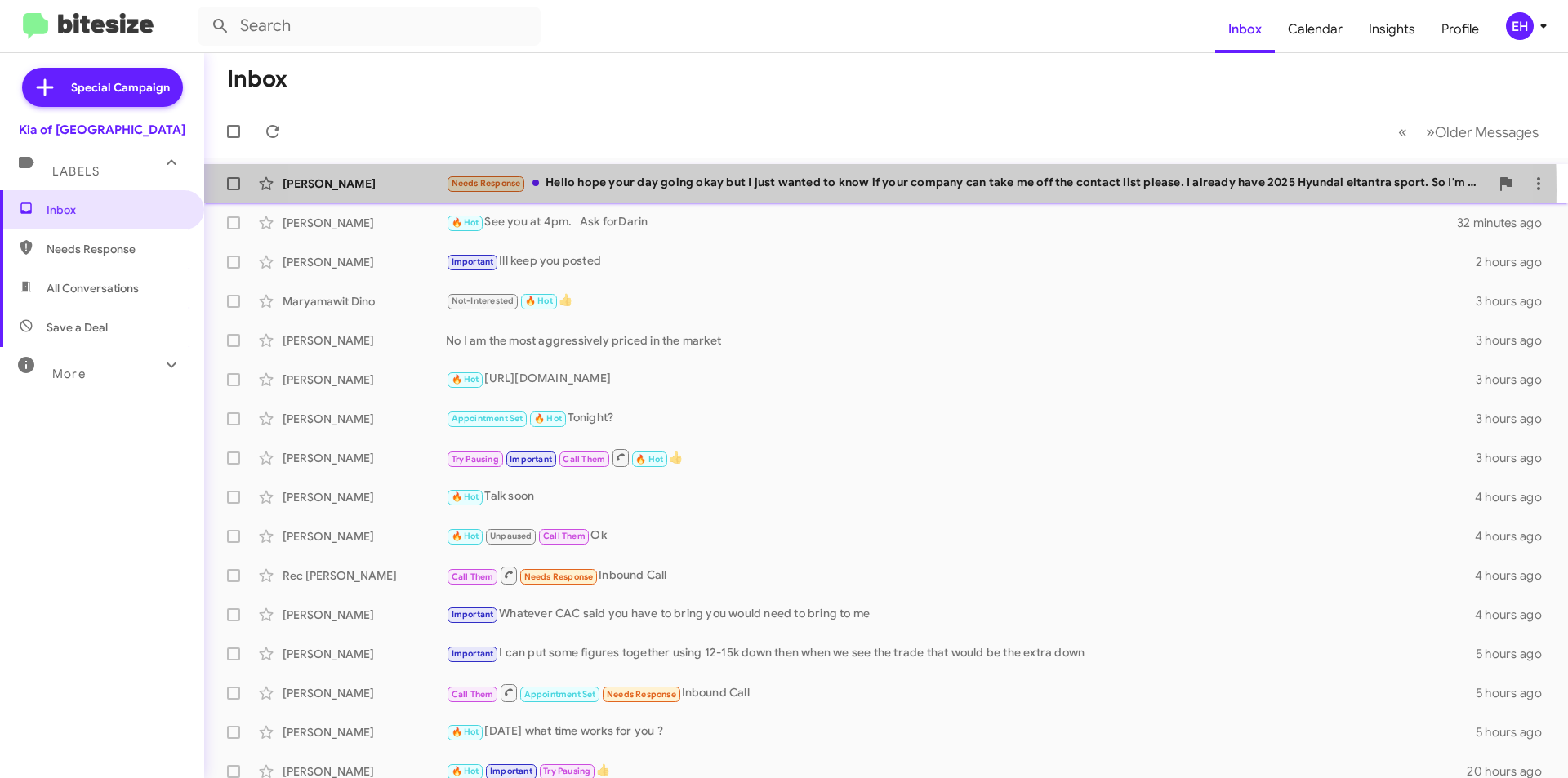
click at [818, 190] on div "Needs Response Hello hope your day going okay but I just wanted to know if your…" at bounding box center [967, 183] width 1043 height 19
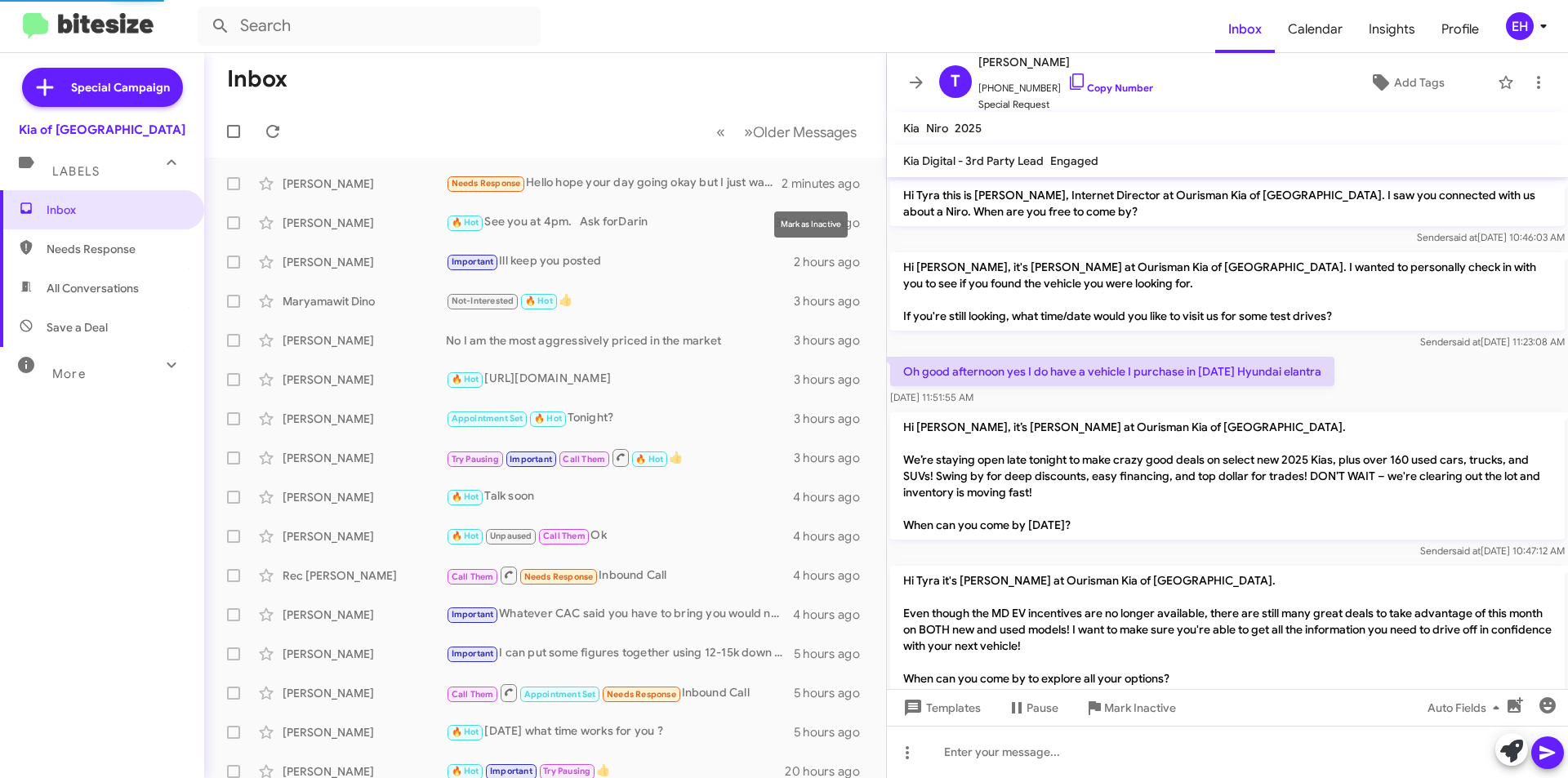
scroll to position [216, 0]
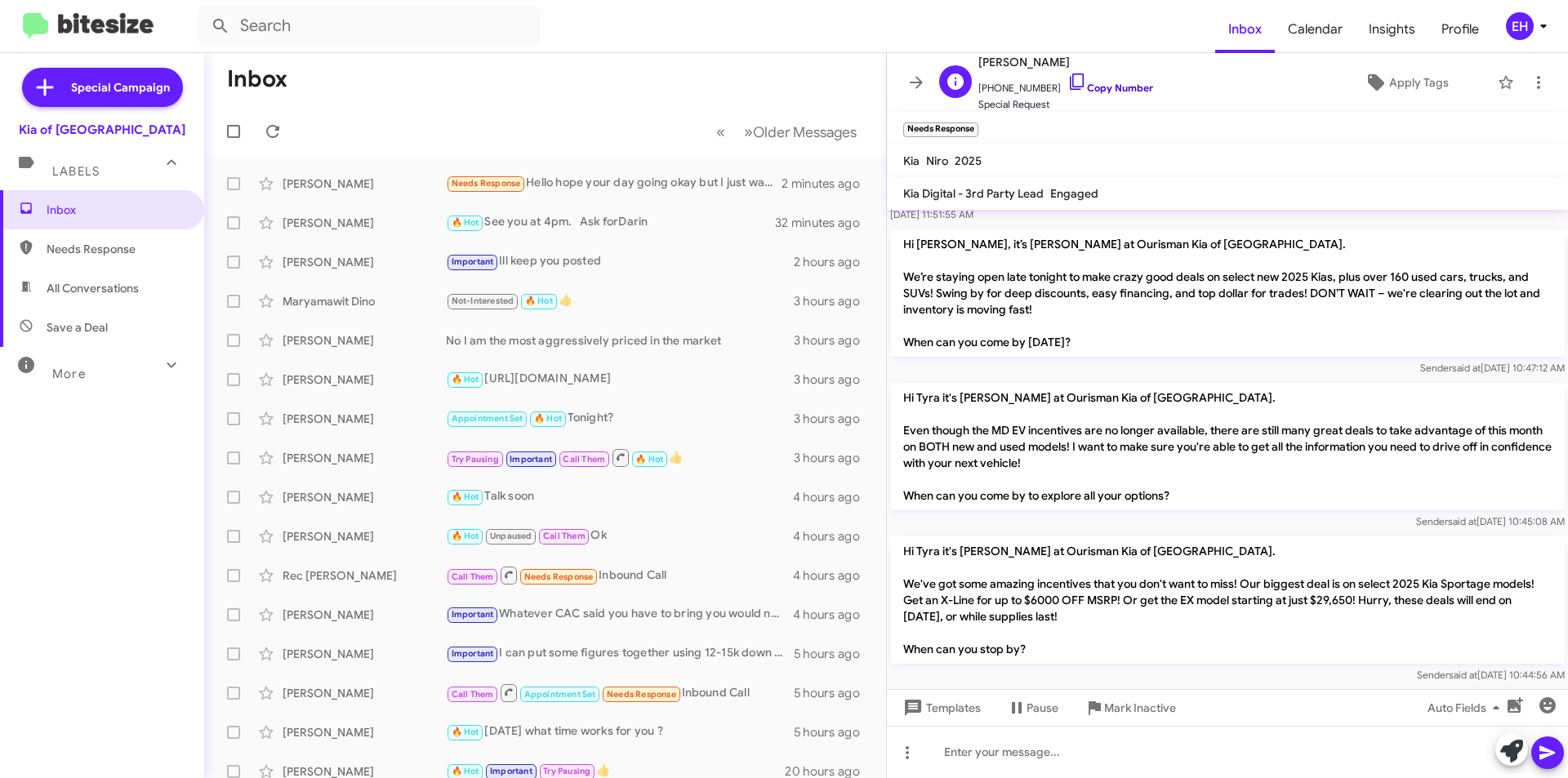
click at [1097, 89] on link "Copy Number" at bounding box center [1110, 87] width 86 height 12
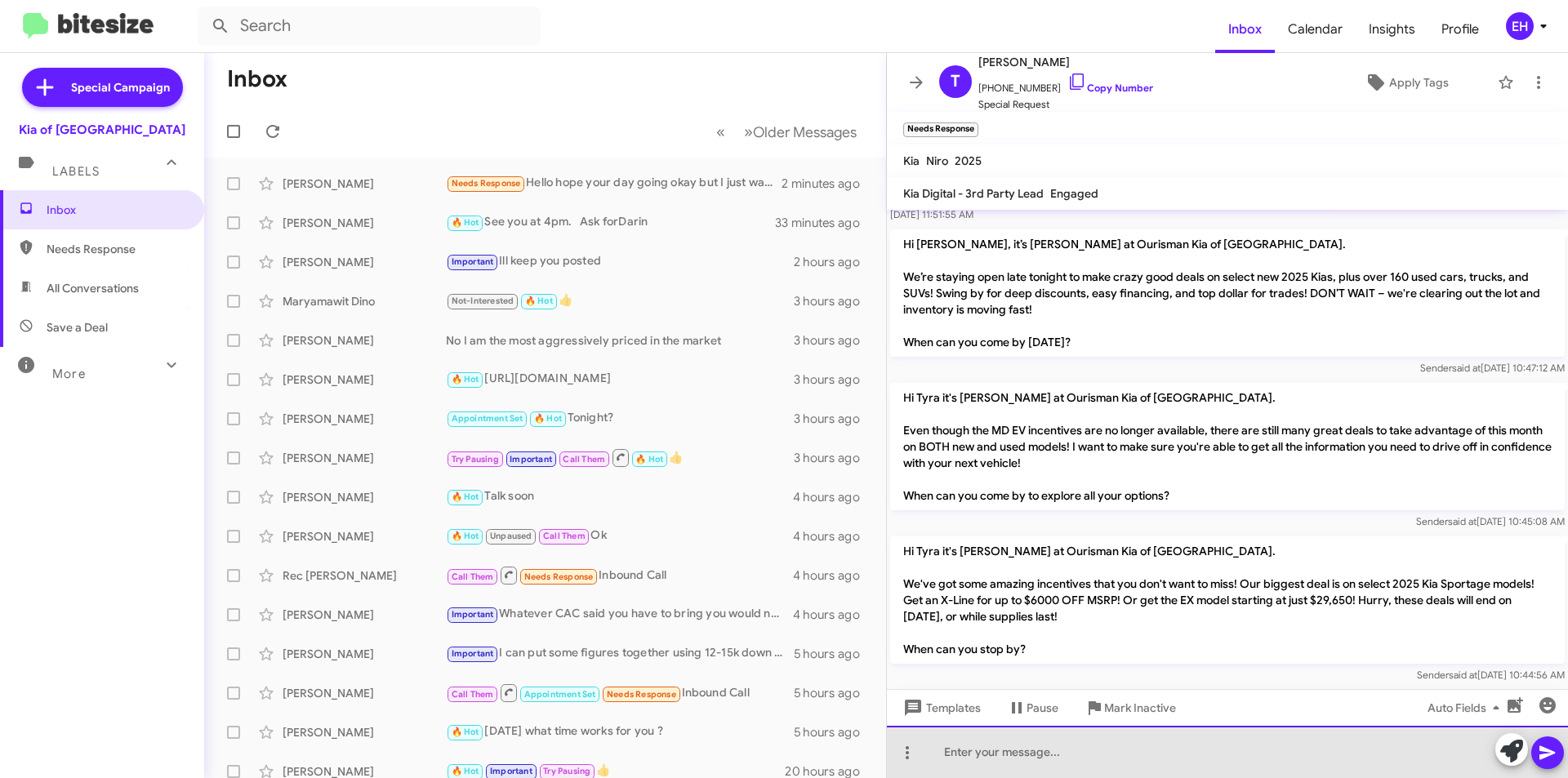
click at [1012, 760] on div at bounding box center [1226, 752] width 681 height 52
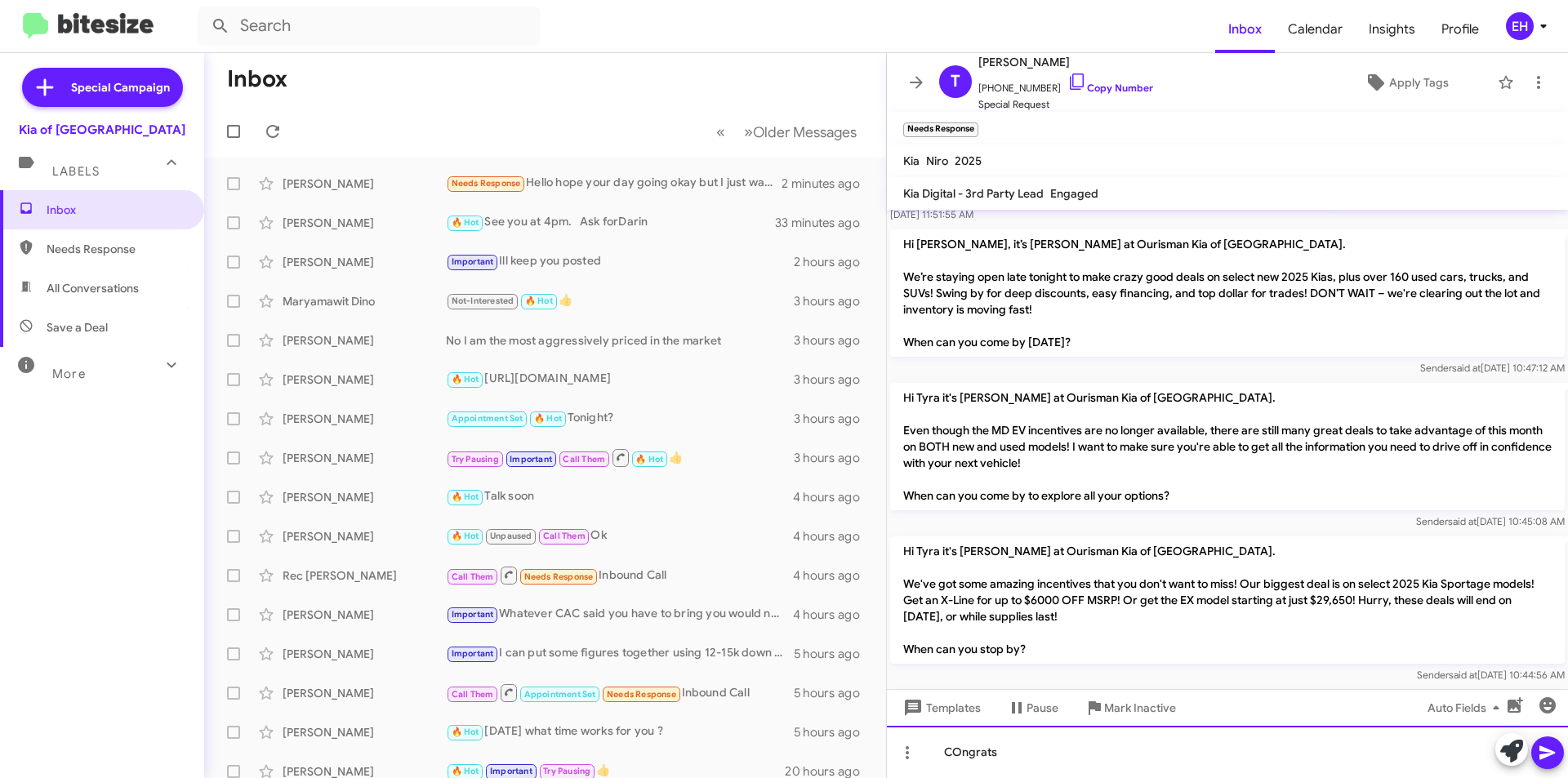
click at [961, 750] on div "COngrats" at bounding box center [1226, 752] width 681 height 52
click at [1550, 757] on icon at bounding box center [1548, 753] width 20 height 20
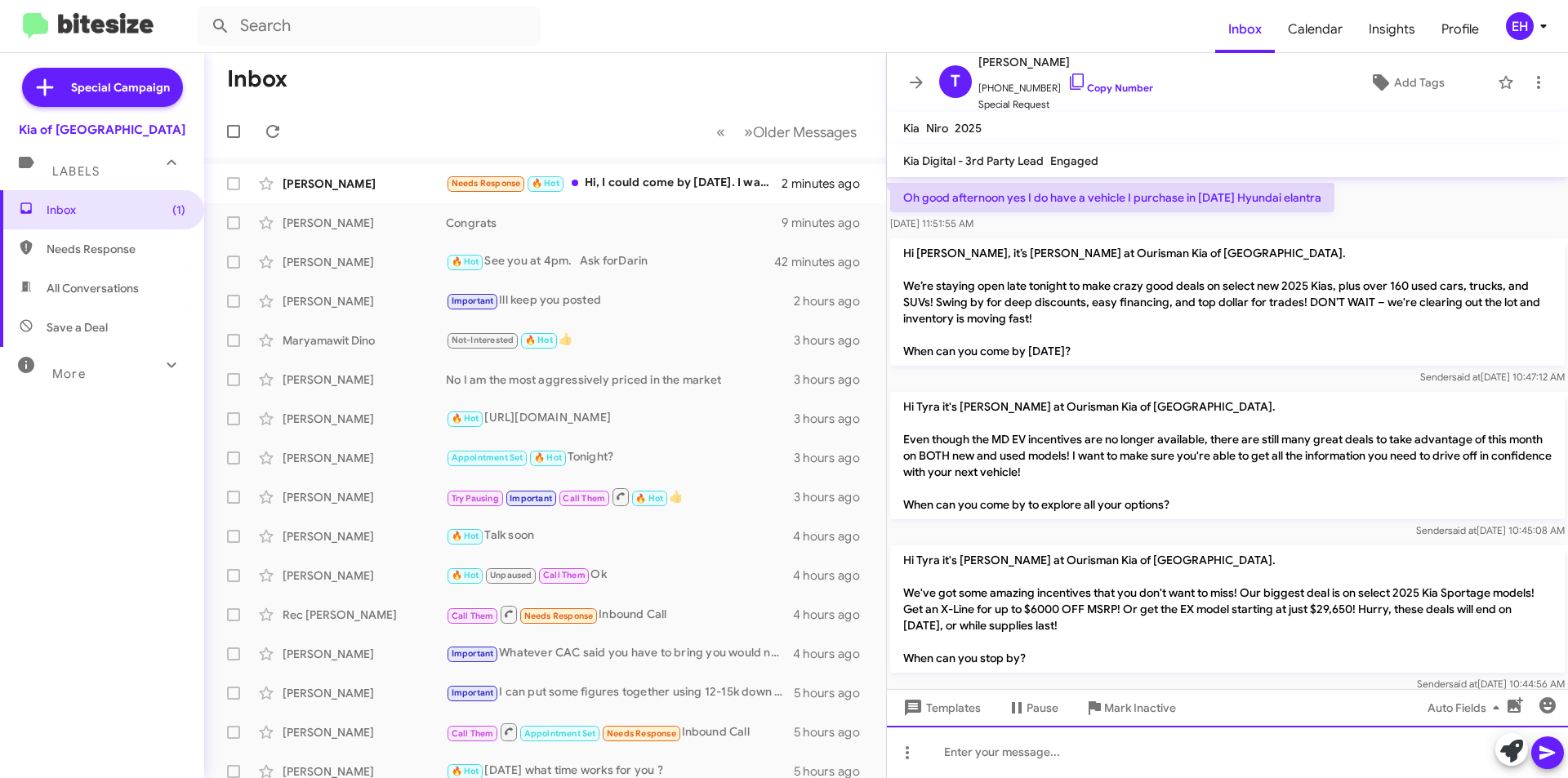
scroll to position [341, 0]
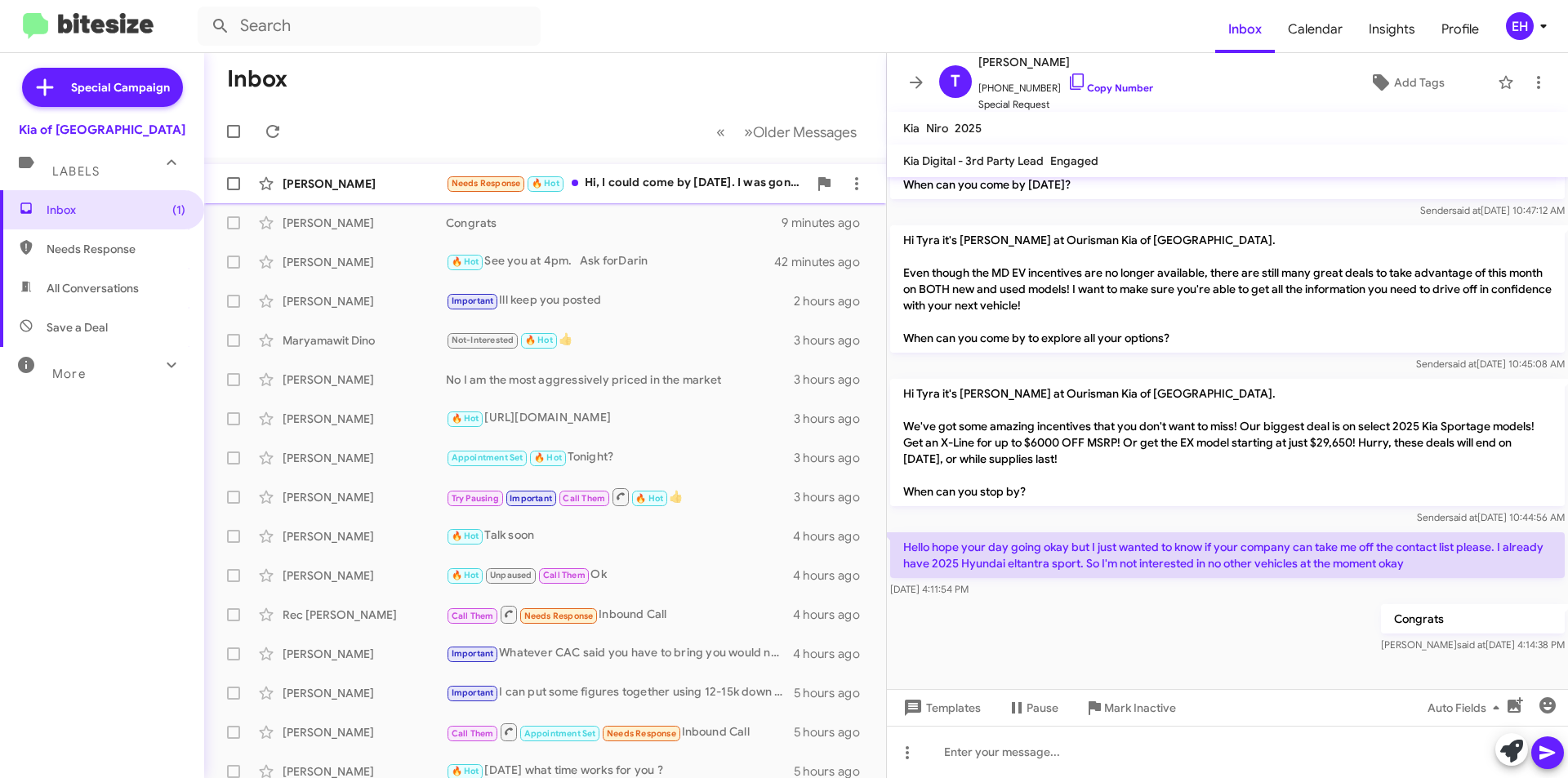
click at [673, 175] on div "Harold Lopez Needs Response 🔥 Hot Hi, I could come by tomorrow. I was gonna go …" at bounding box center [545, 184] width 655 height 33
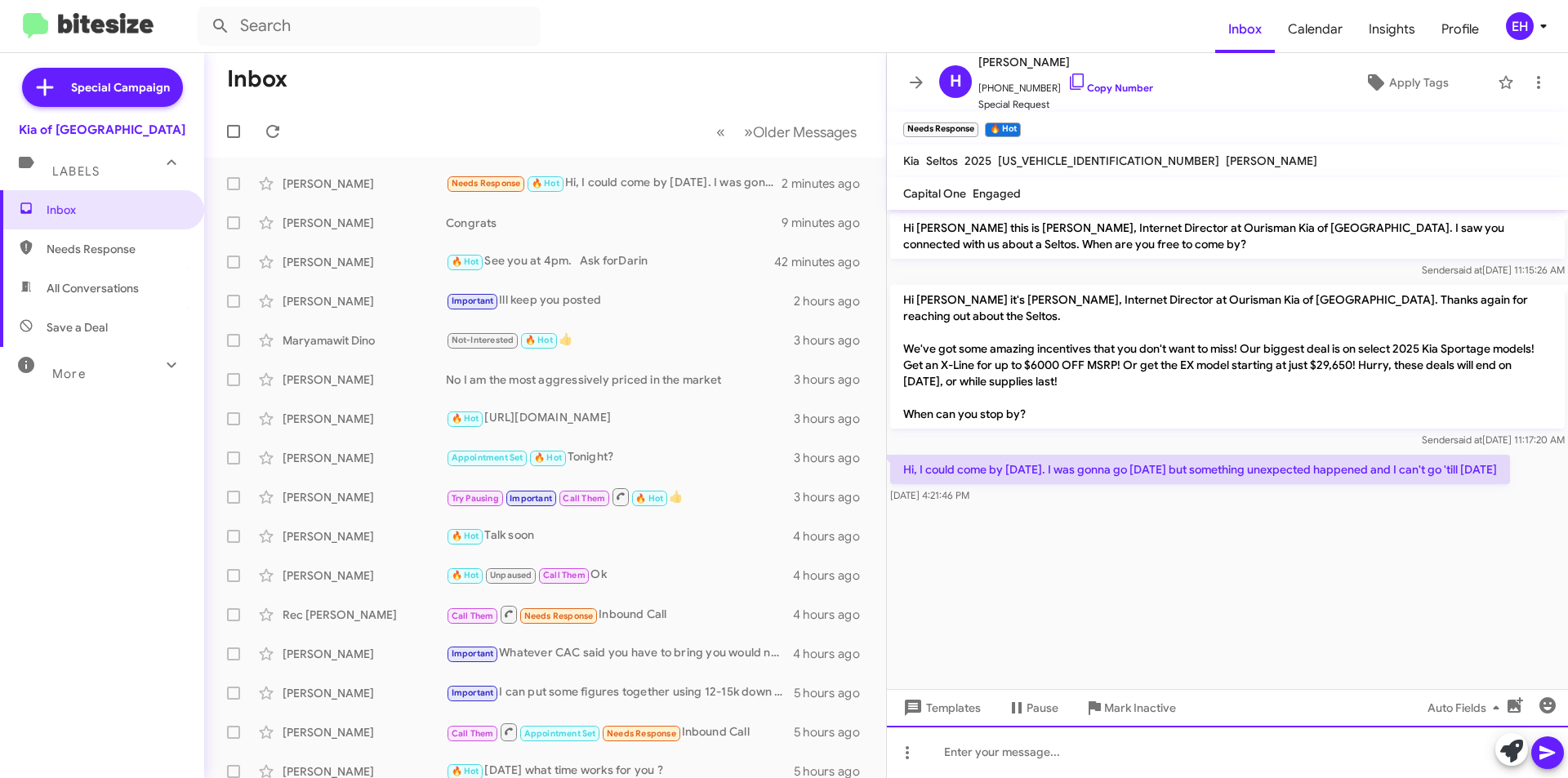
click at [1051, 738] on div at bounding box center [1226, 752] width 681 height 52
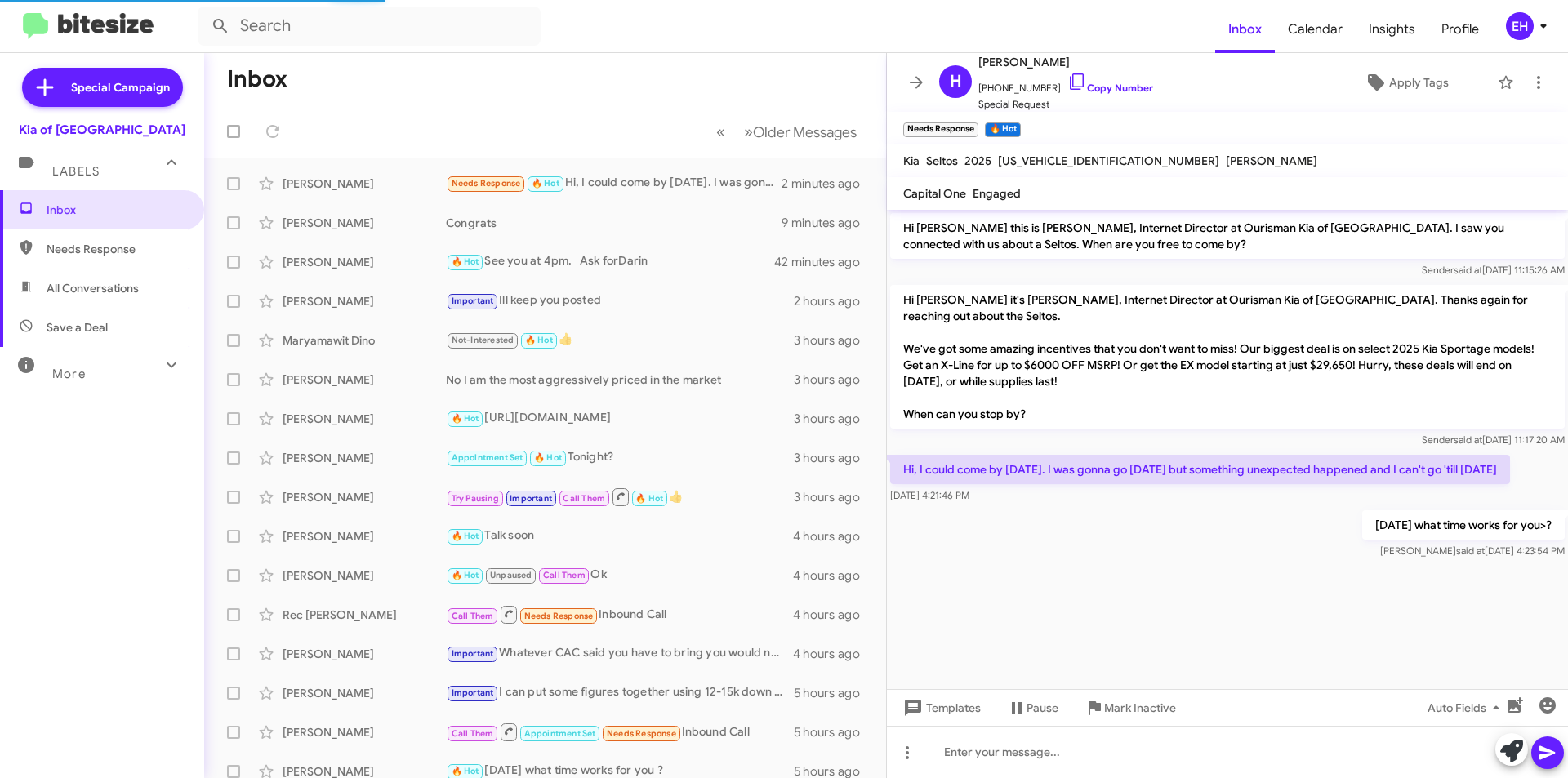
click at [97, 250] on span "Needs Response" at bounding box center [116, 249] width 139 height 16
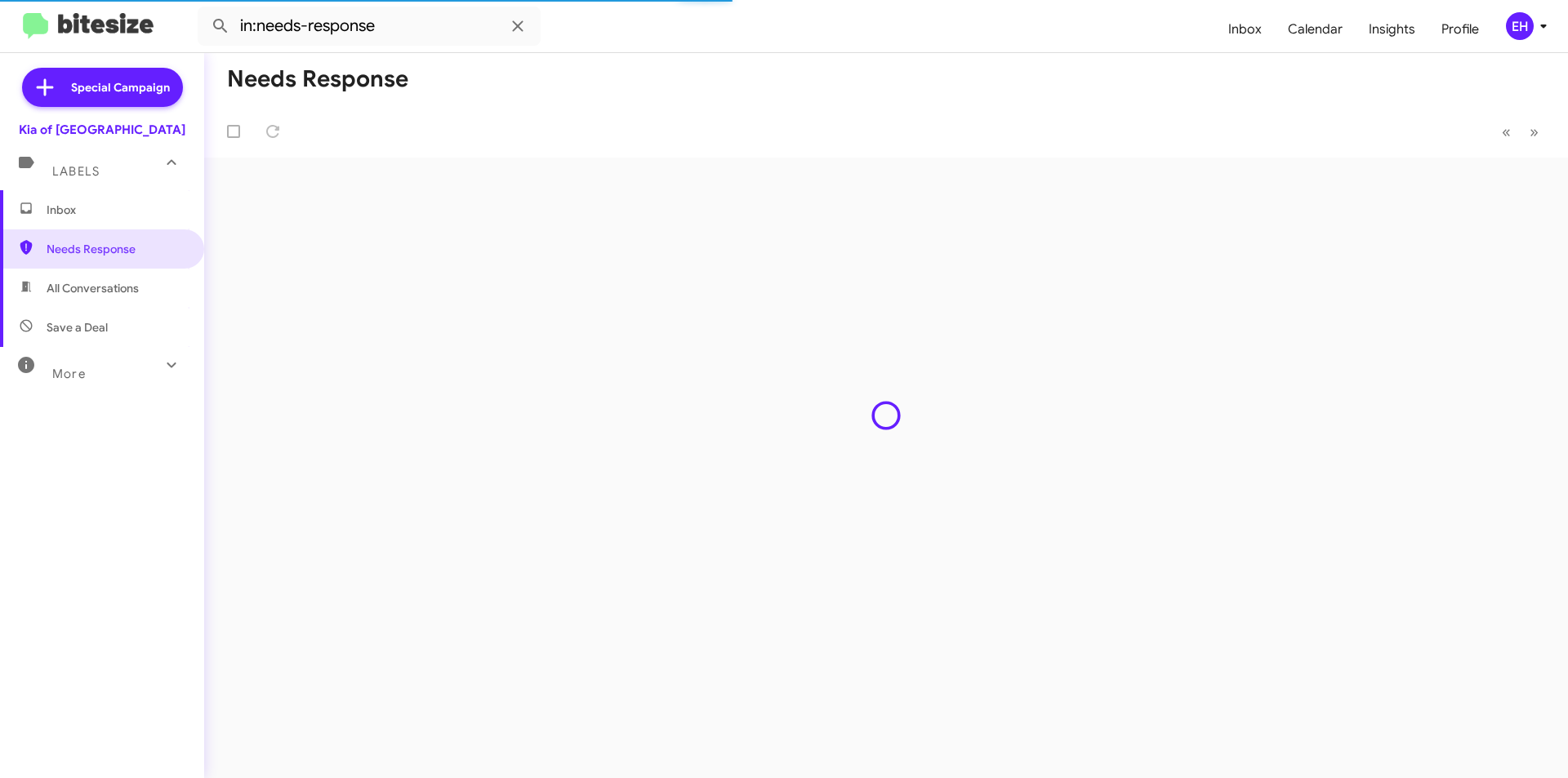
click at [77, 290] on span "All Conversations" at bounding box center [92, 288] width 92 height 16
type input "in:all-conversations"
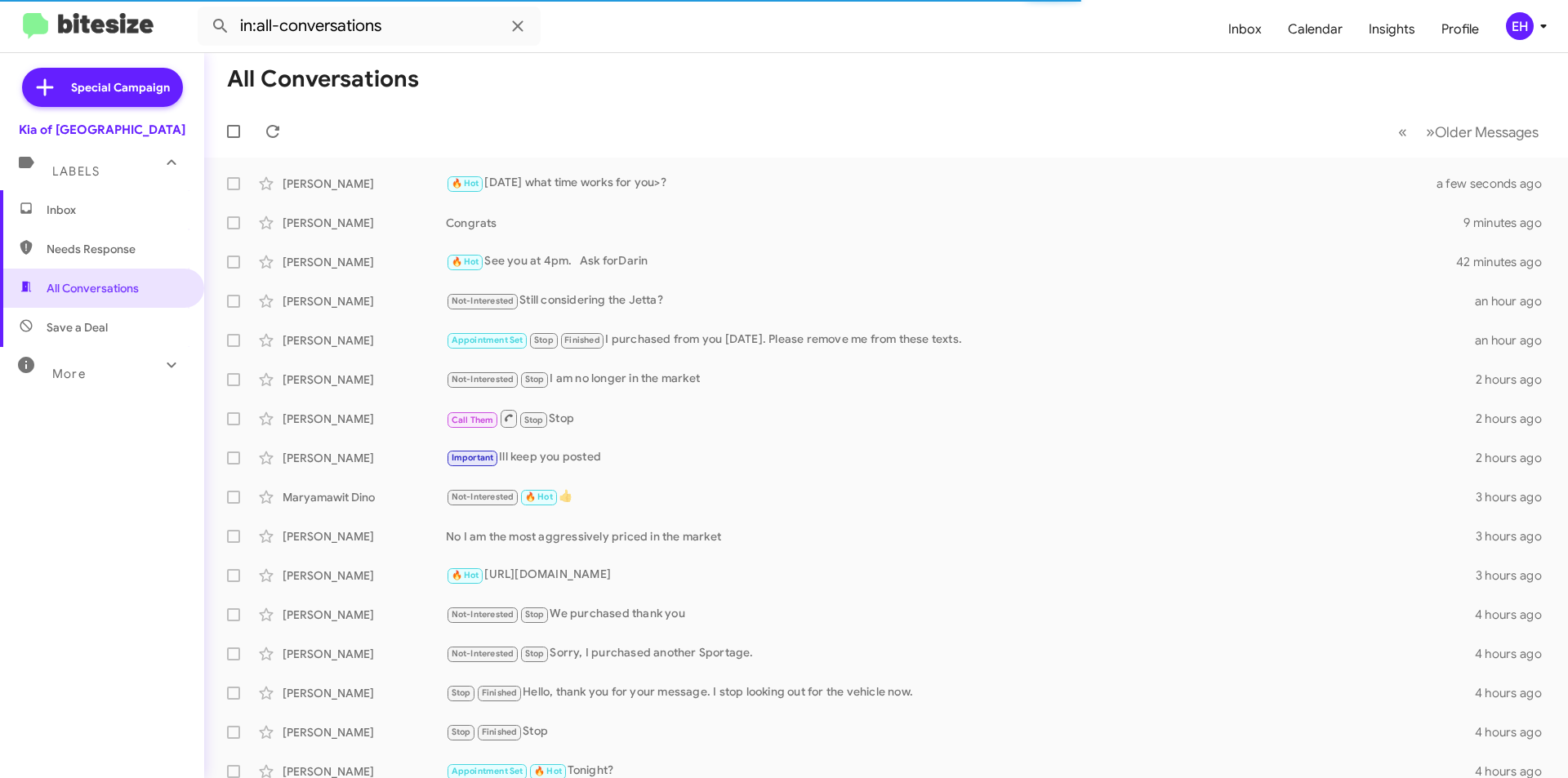
click at [92, 214] on span "Inbox" at bounding box center [116, 210] width 139 height 16
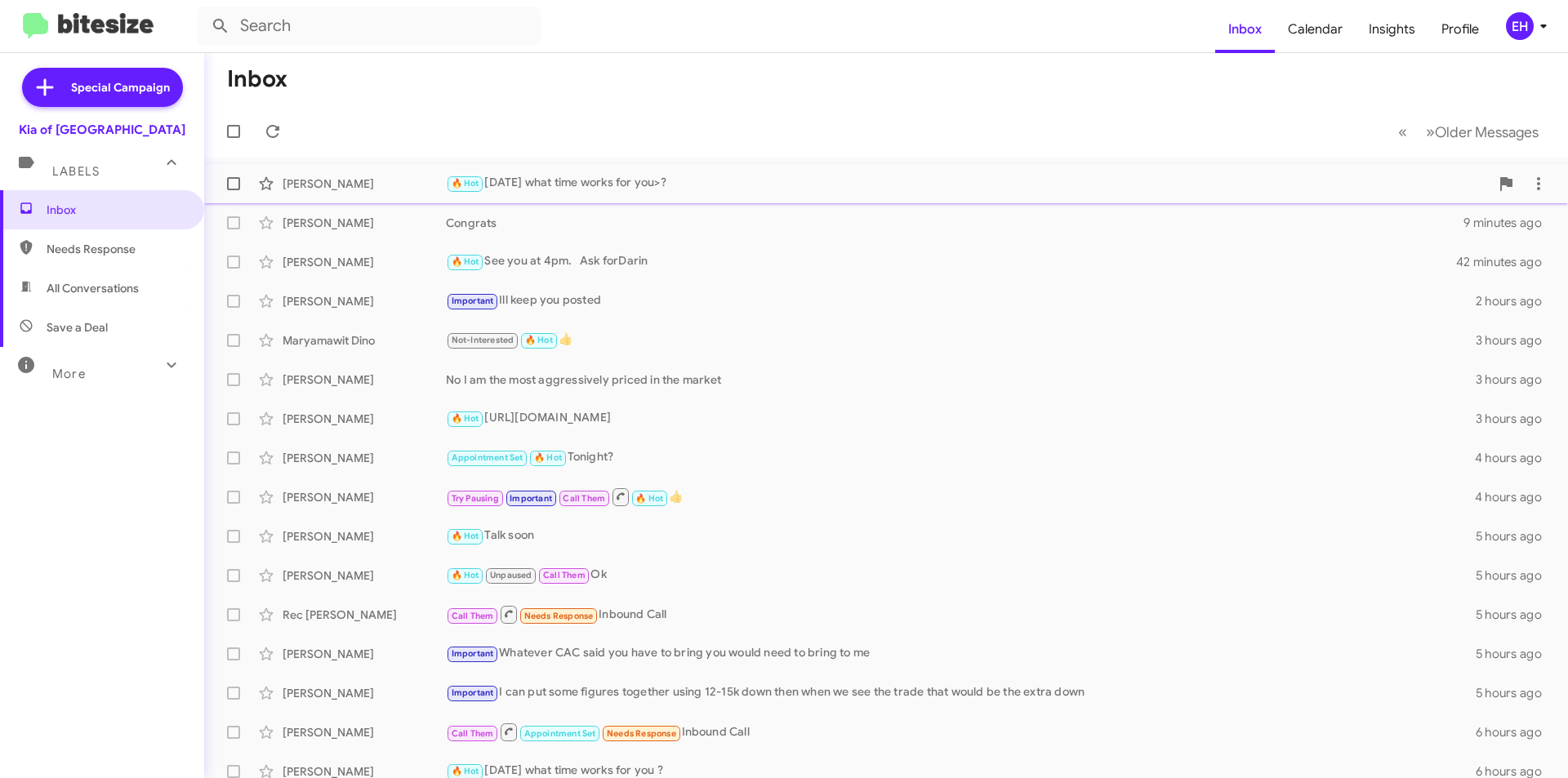
click at [316, 181] on div "Harold Lopez" at bounding box center [364, 184] width 163 height 16
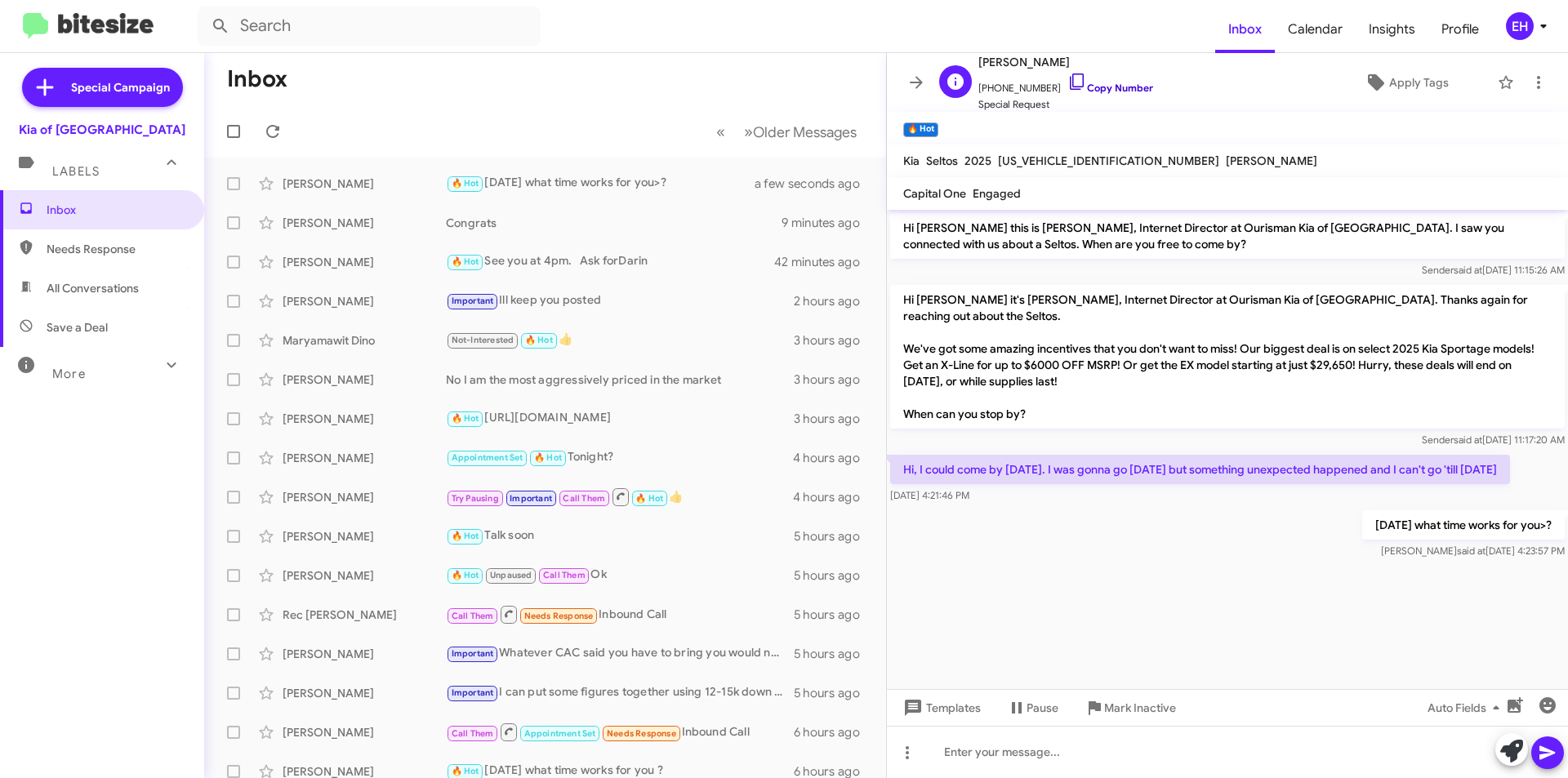
click at [1124, 86] on link "Copy Number" at bounding box center [1110, 87] width 86 height 12
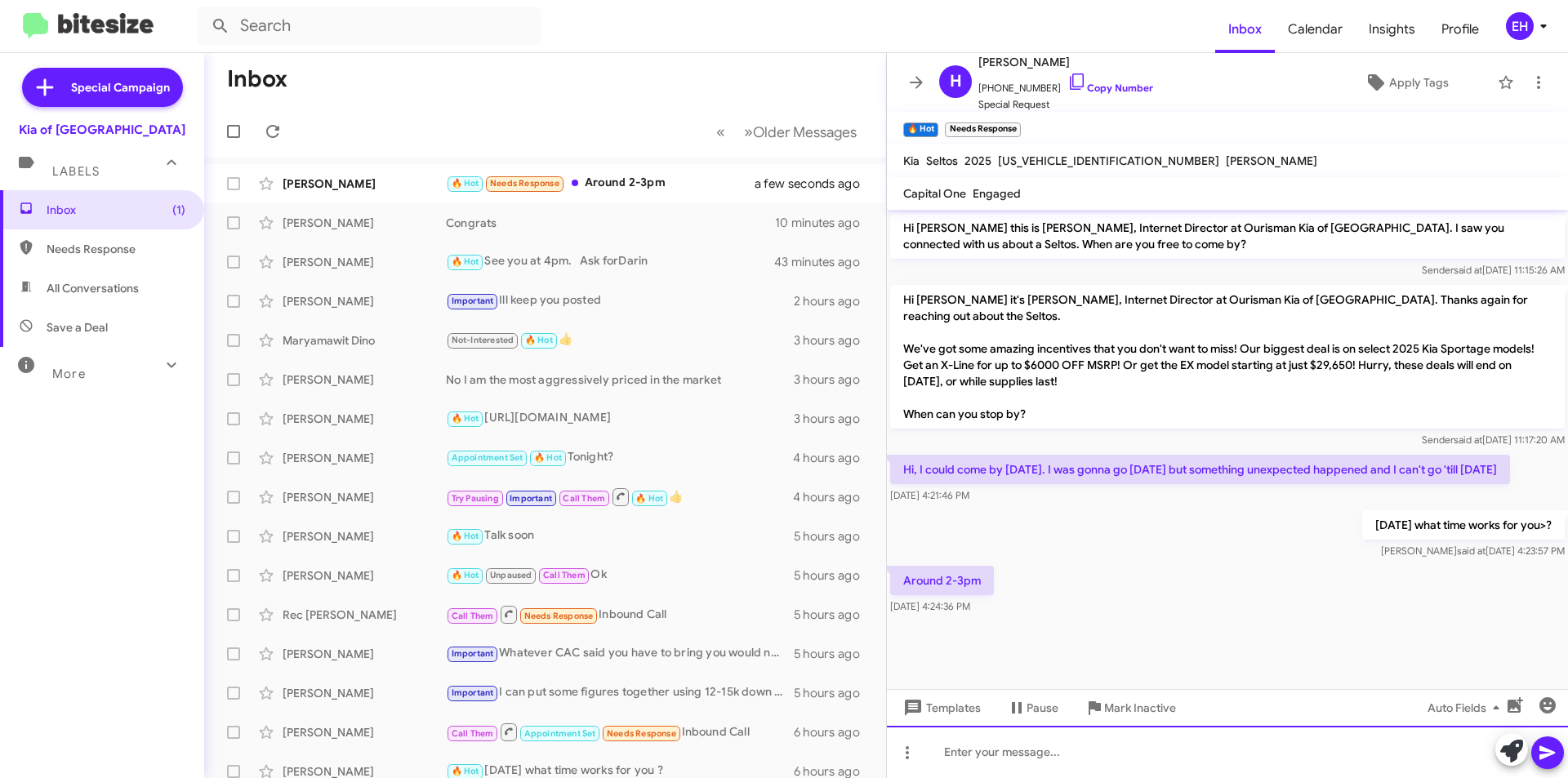
click at [978, 741] on div at bounding box center [1226, 752] width 681 height 52
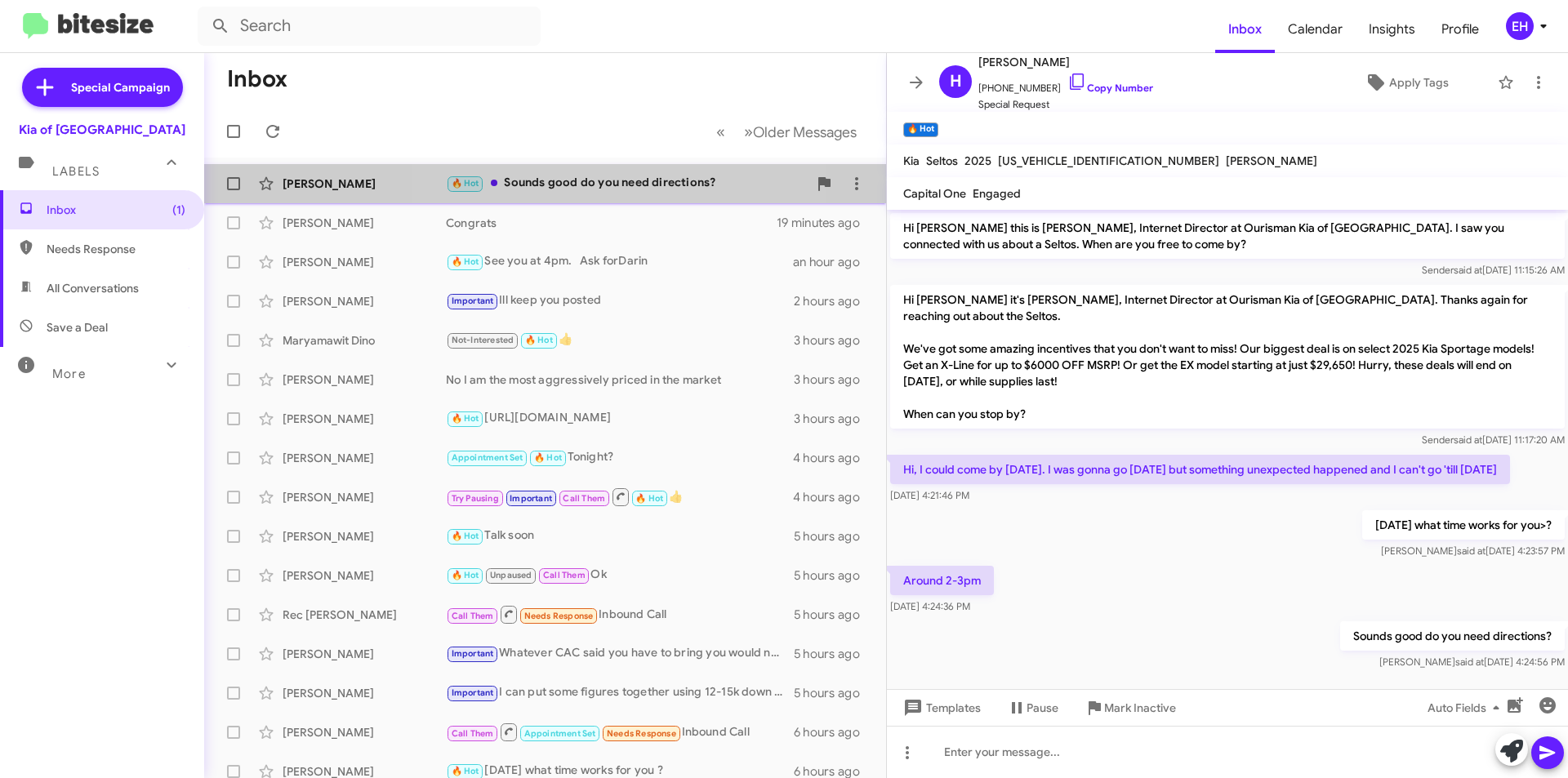
click at [625, 188] on div "🔥 Hot Sounds good do you need directions?" at bounding box center [627, 183] width 362 height 19
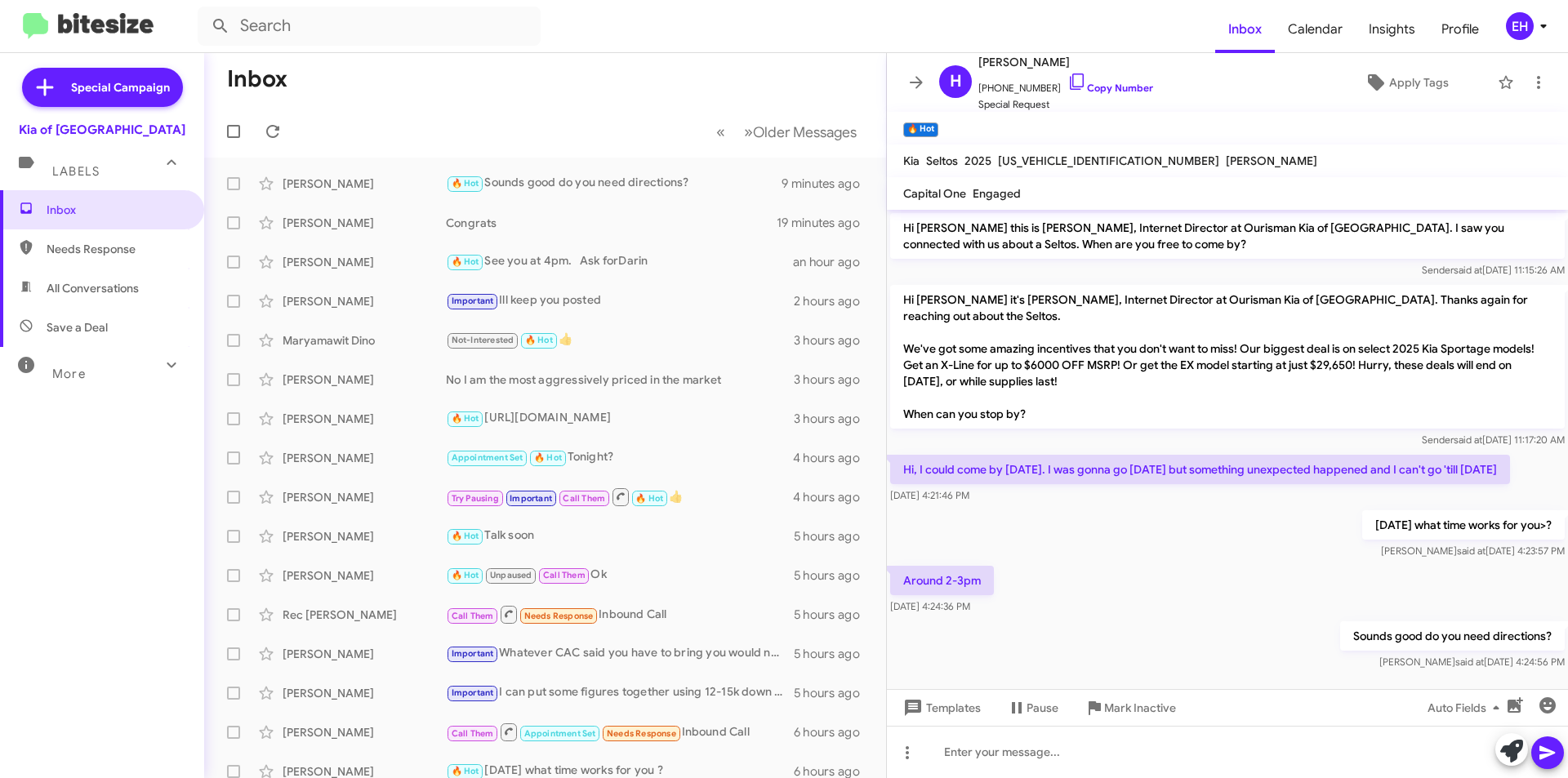
click at [48, 251] on span "Needs Response" at bounding box center [116, 249] width 139 height 16
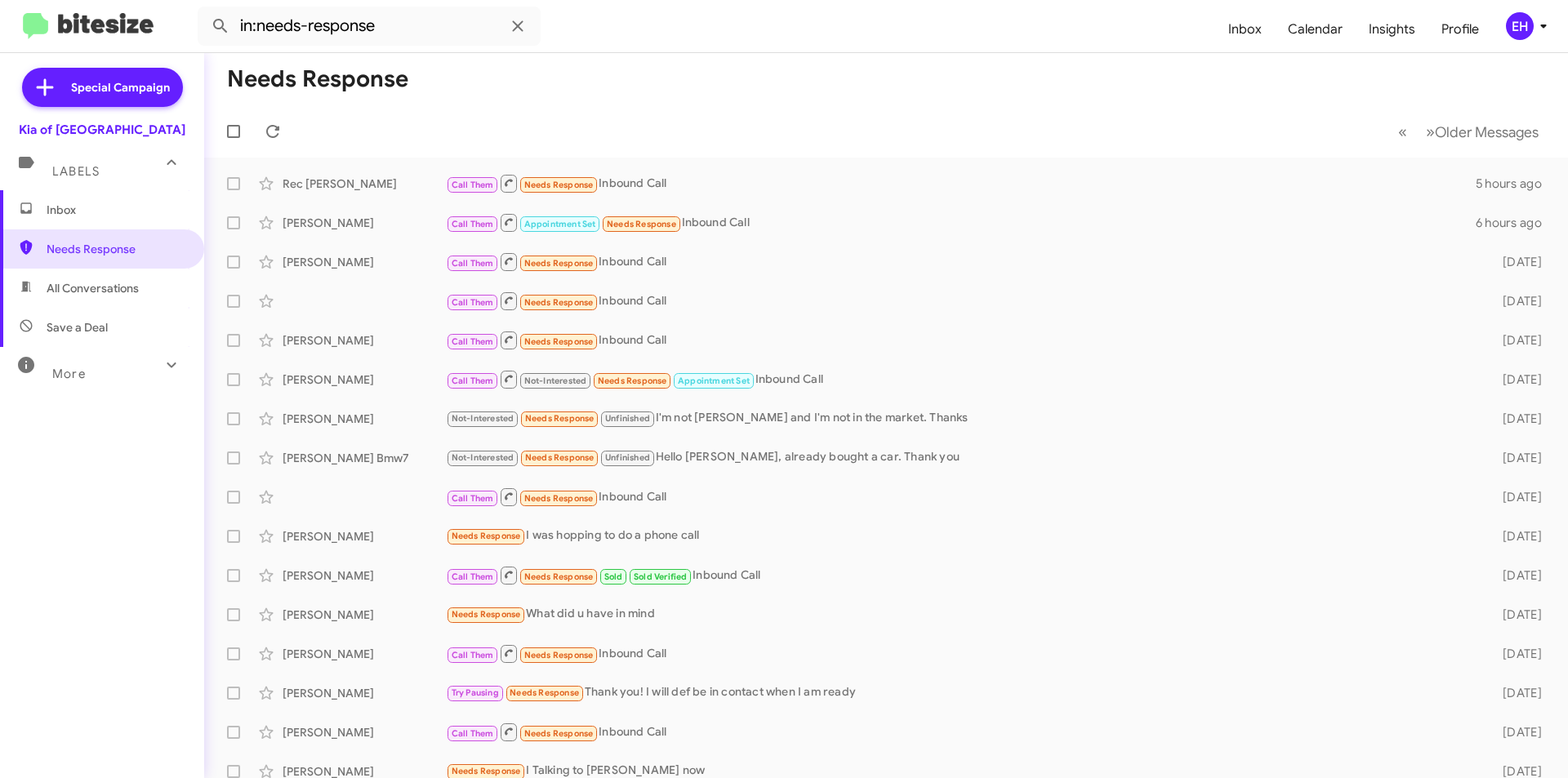
click at [83, 279] on span "All Conversations" at bounding box center [102, 288] width 204 height 39
type input "in:all-conversations"
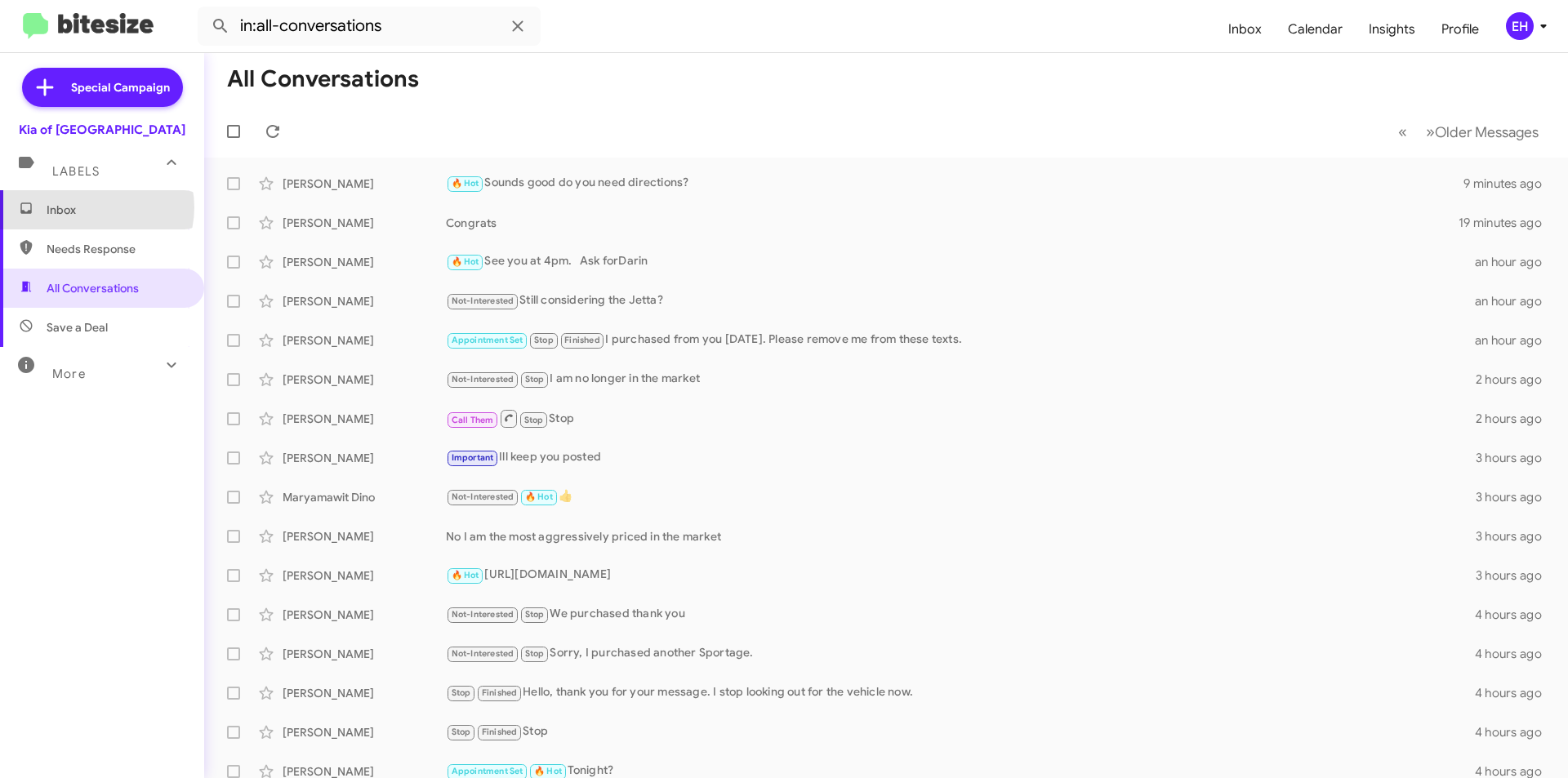
click at [93, 208] on span "Inbox" at bounding box center [116, 210] width 139 height 16
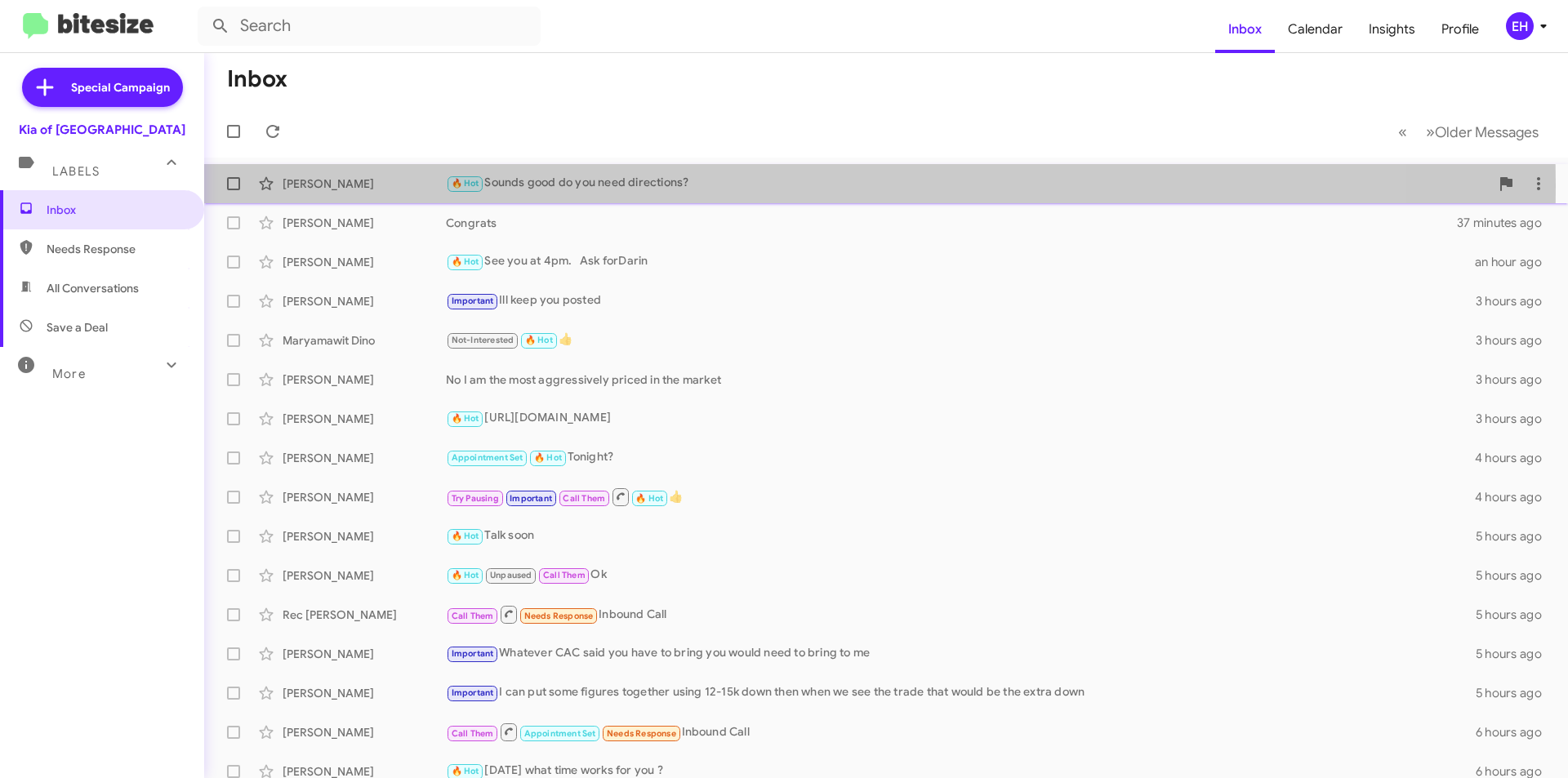
click at [341, 185] on div "Harold Lopez" at bounding box center [364, 184] width 163 height 16
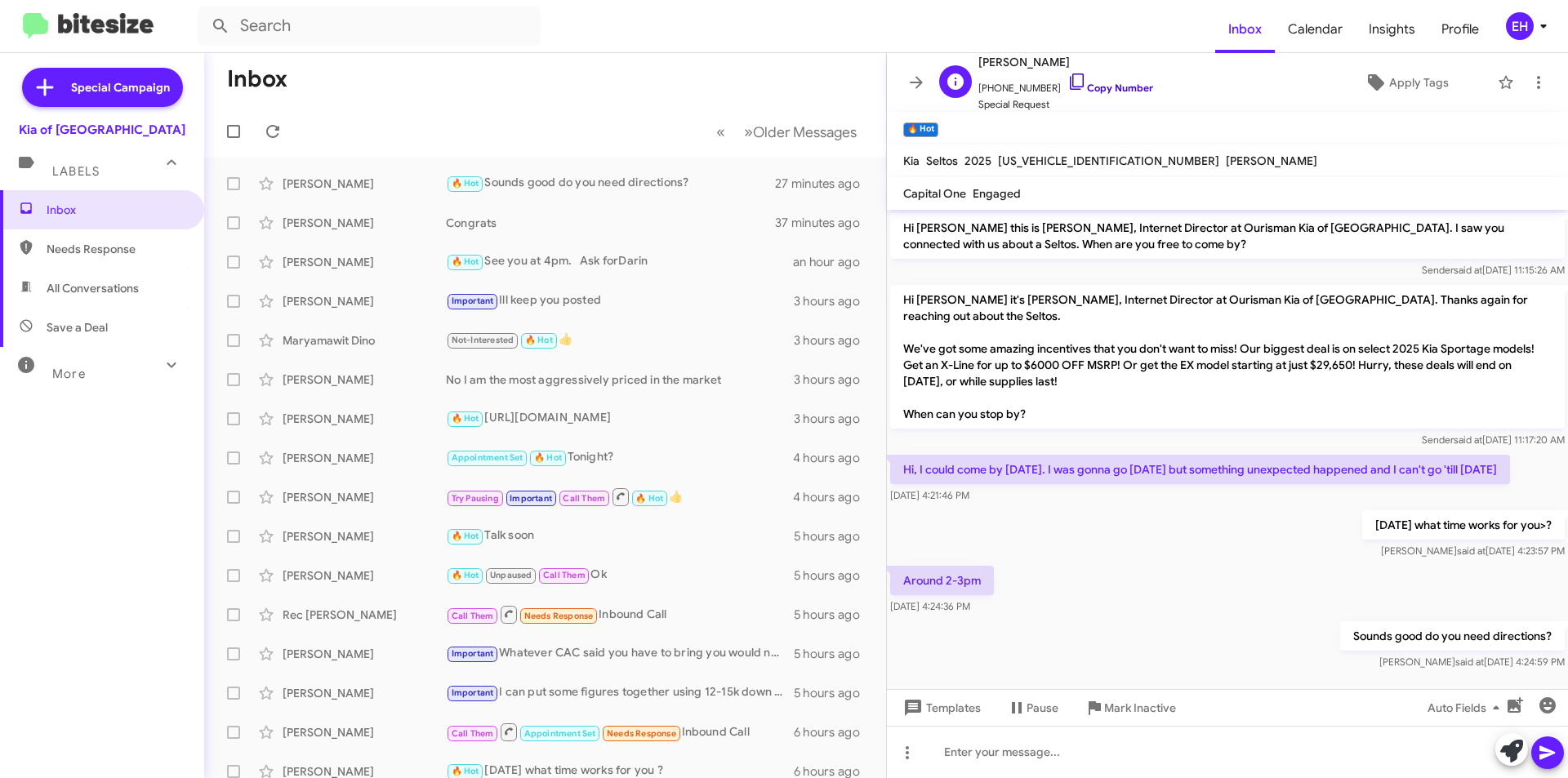
click at [1105, 86] on link "Copy Number" at bounding box center [1110, 87] width 86 height 12
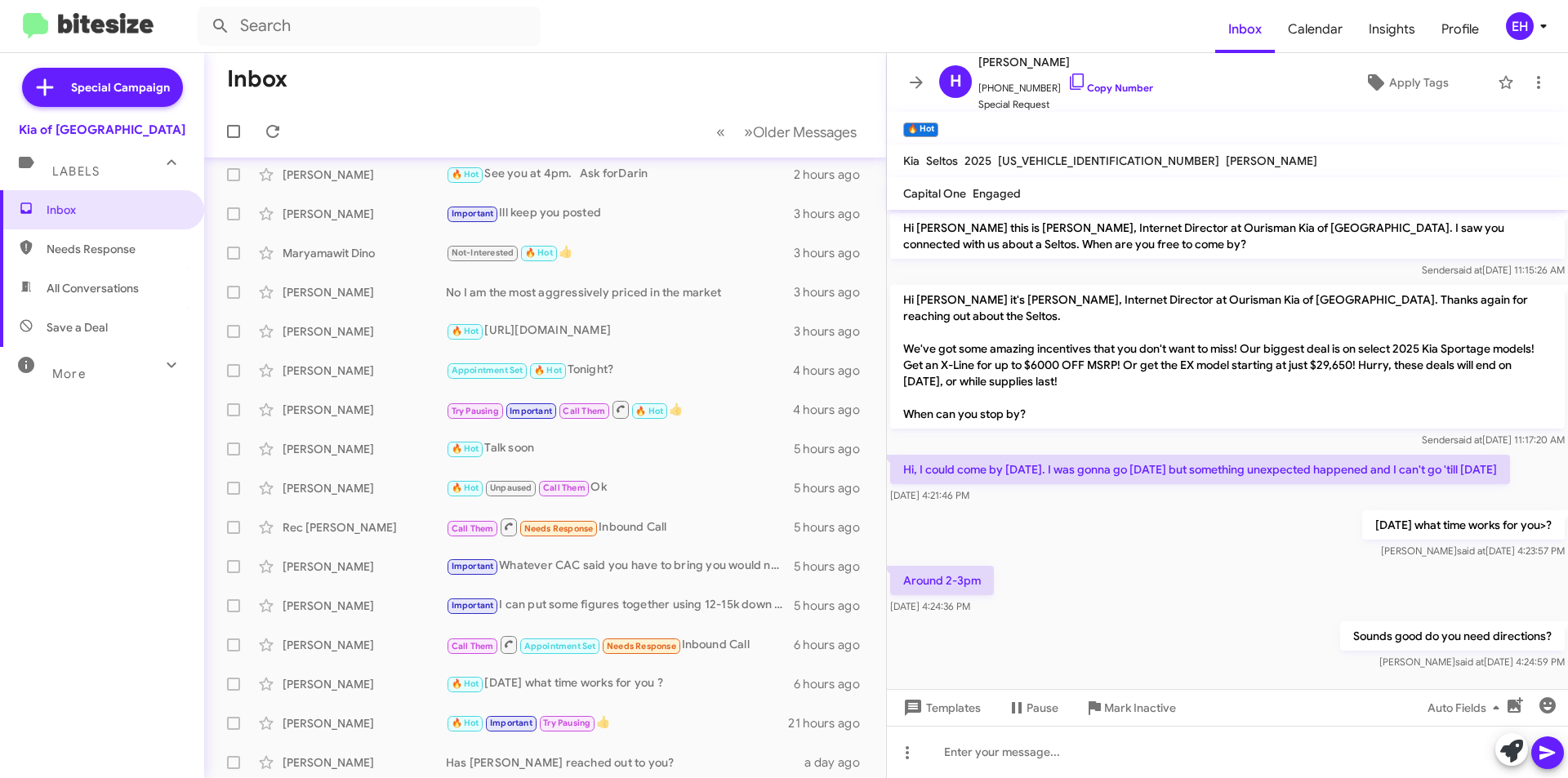
scroll to position [170, 0]
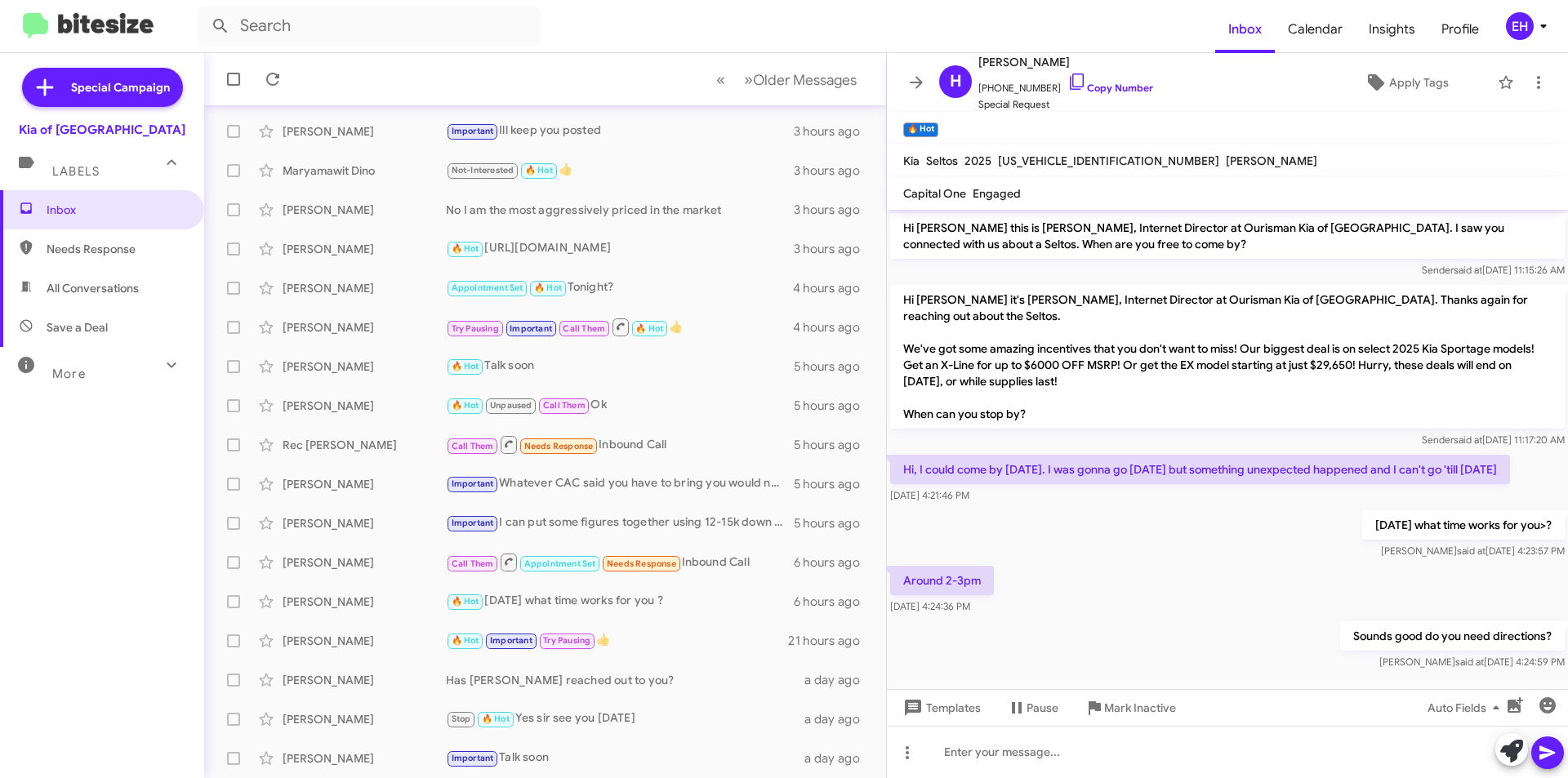
click at [125, 262] on span "Needs Response" at bounding box center [102, 249] width 204 height 39
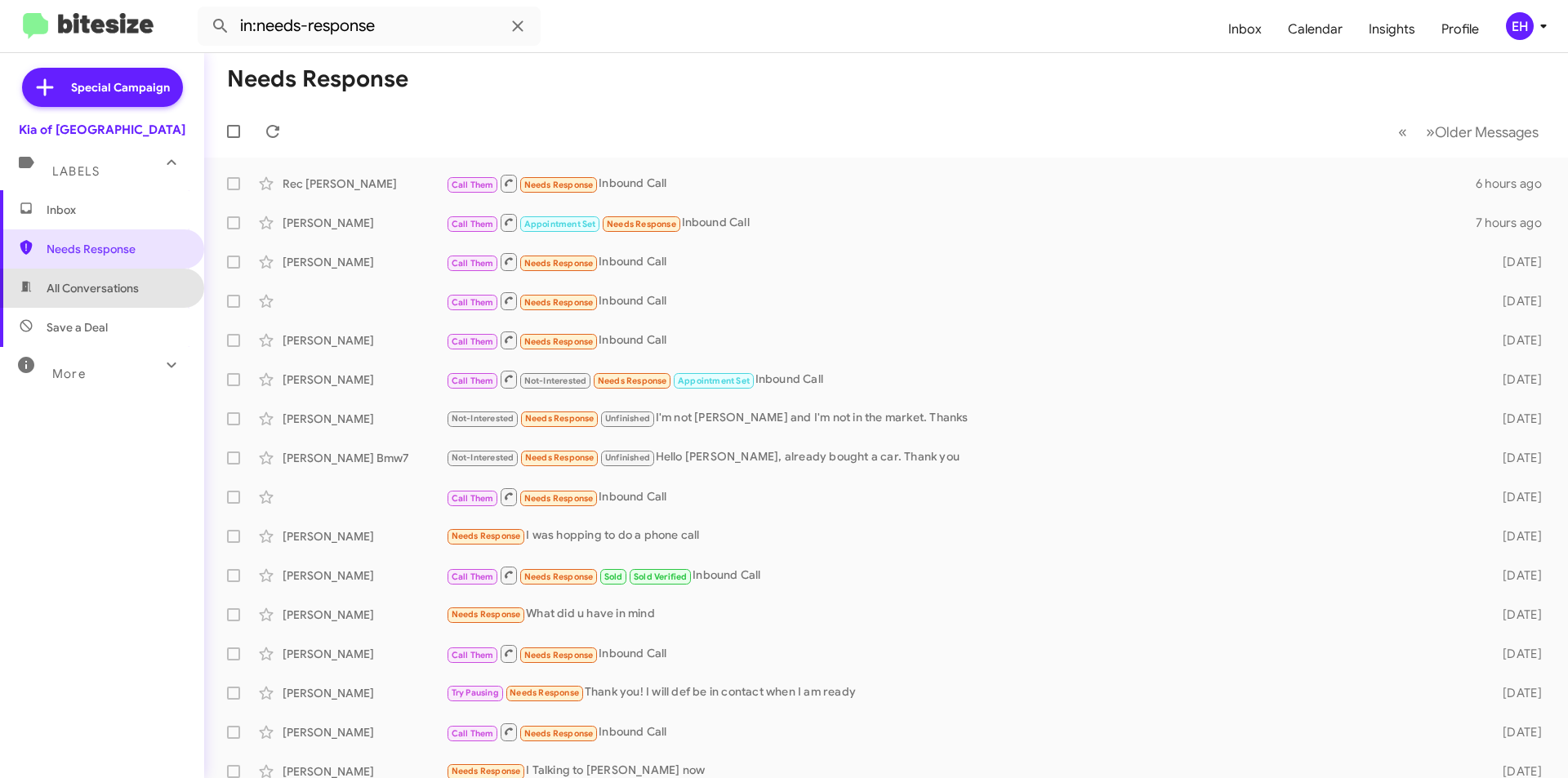
click at [126, 293] on span "All Conversations" at bounding box center [92, 288] width 92 height 16
type input "in:all-conversations"
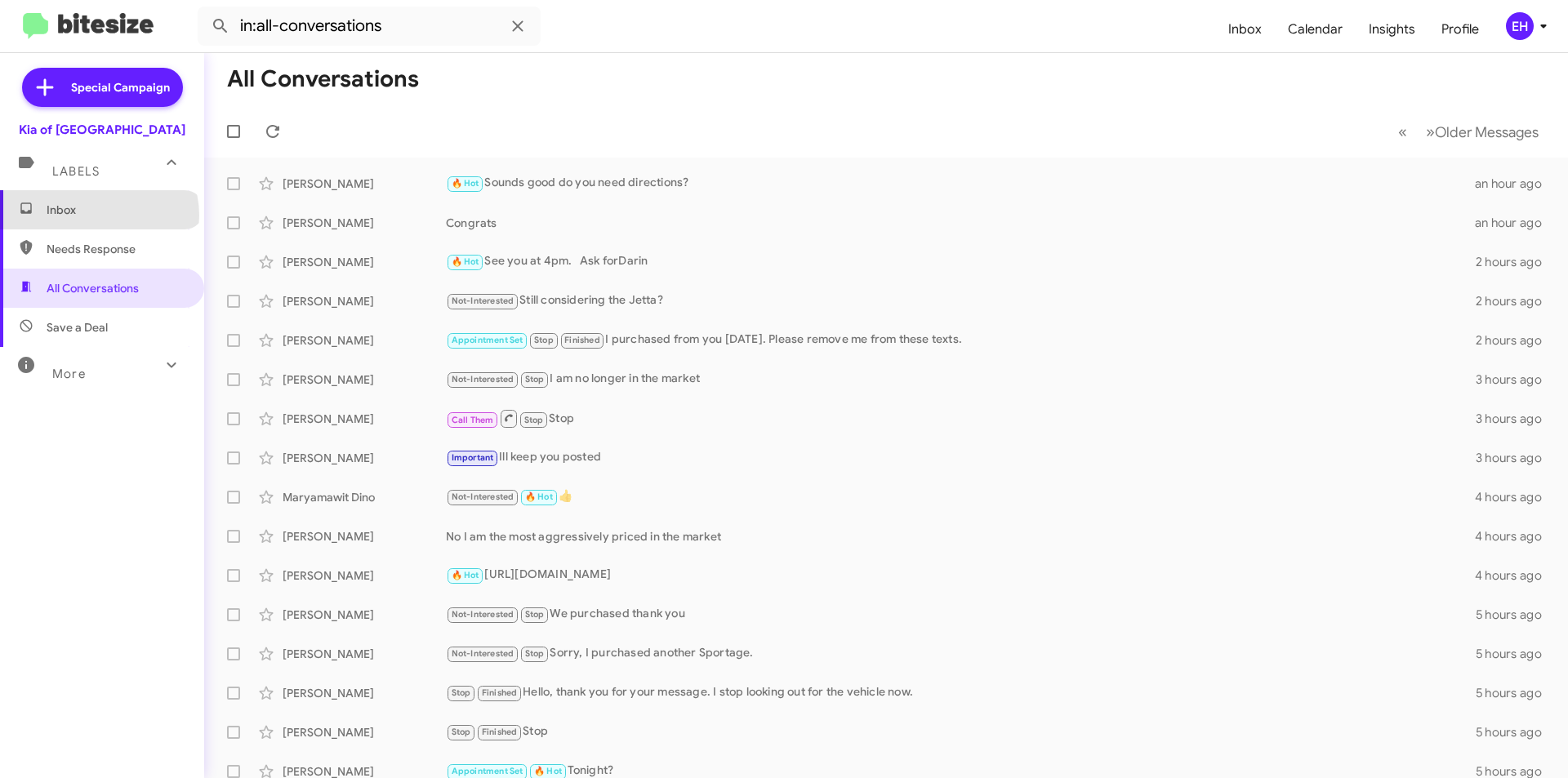
click at [98, 216] on span "Inbox" at bounding box center [116, 210] width 139 height 16
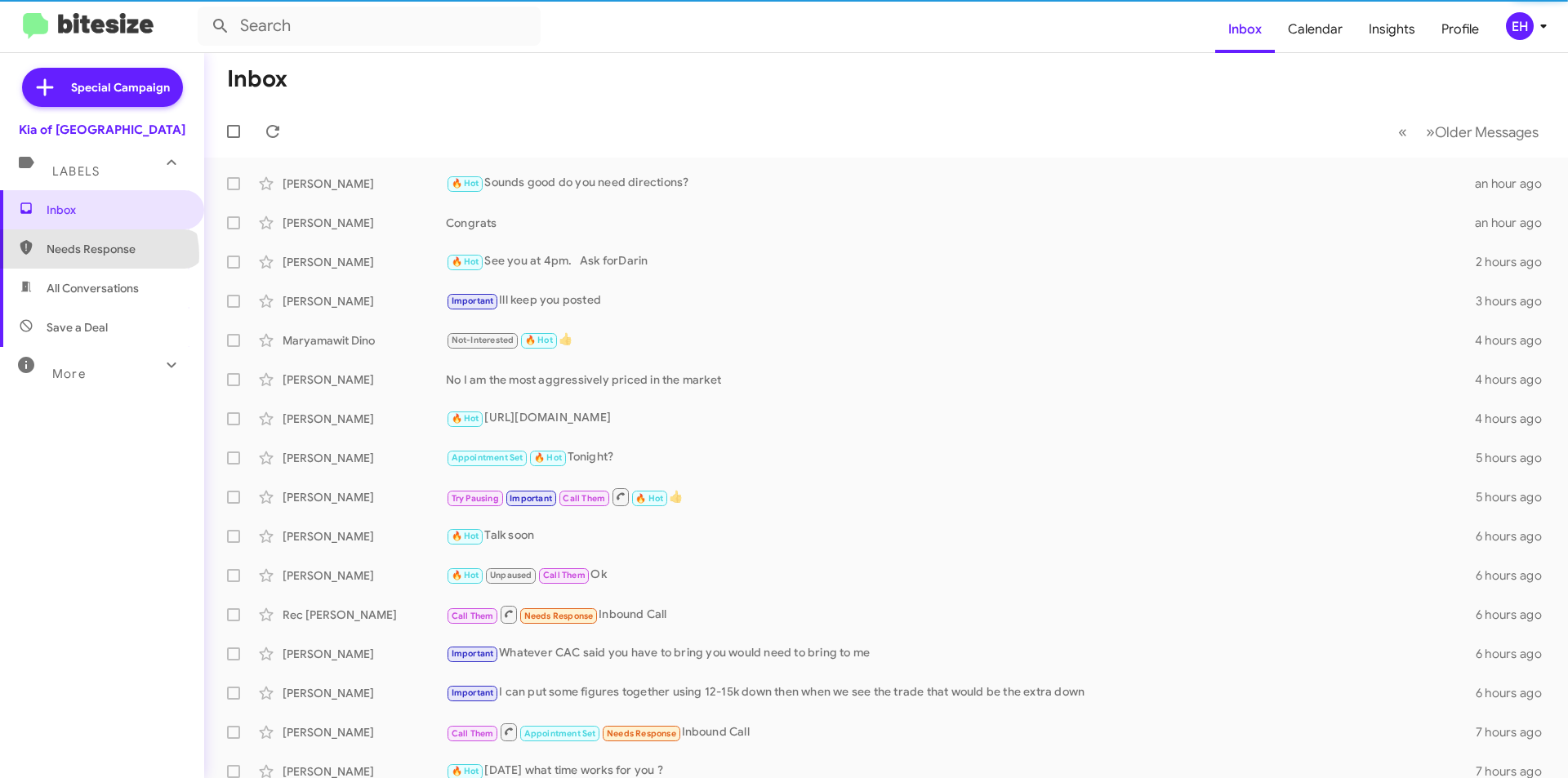
click at [98, 256] on span "Needs Response" at bounding box center [116, 249] width 139 height 16
type input "in:needs-response"
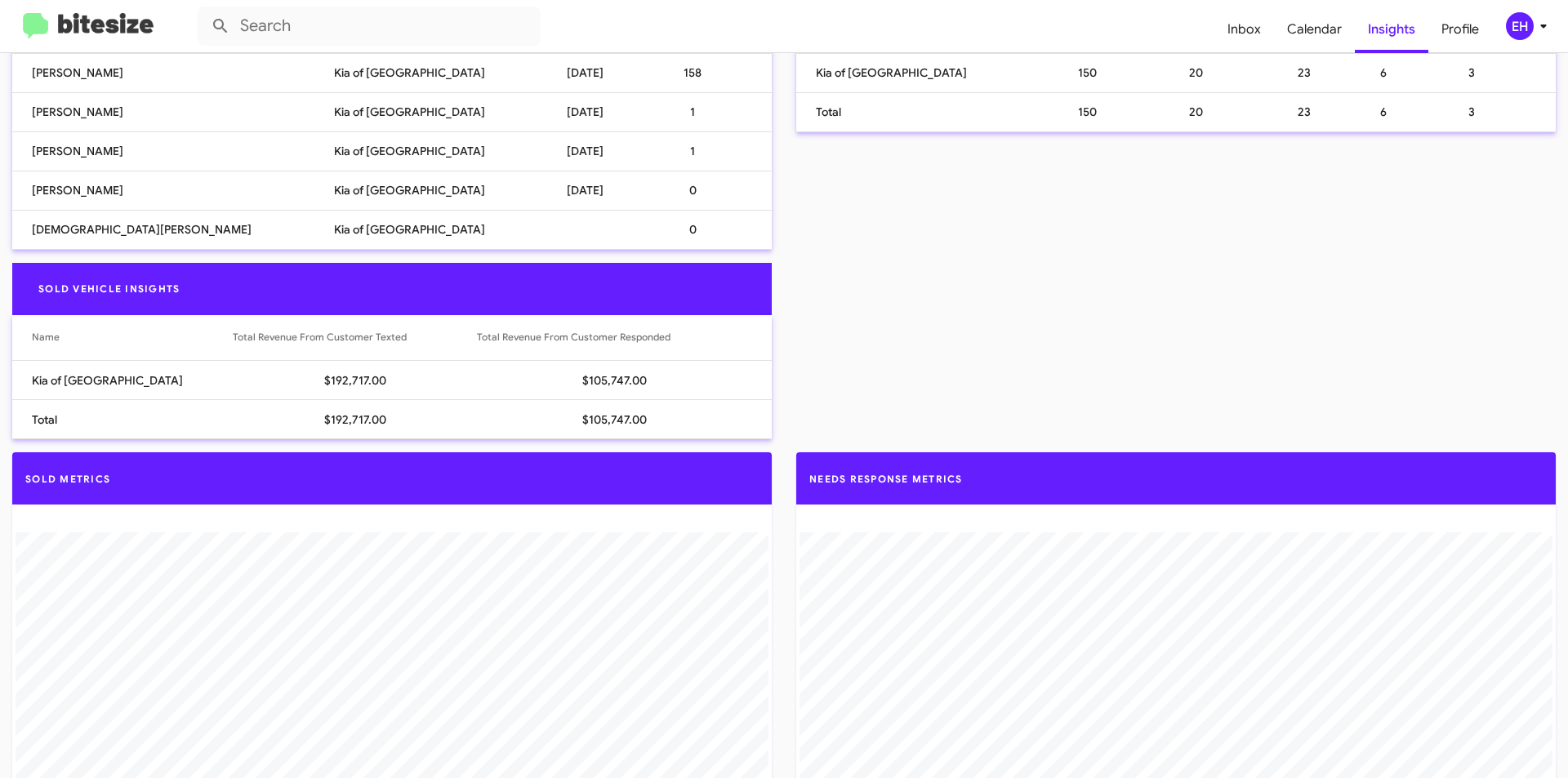
scroll to position [572, 0]
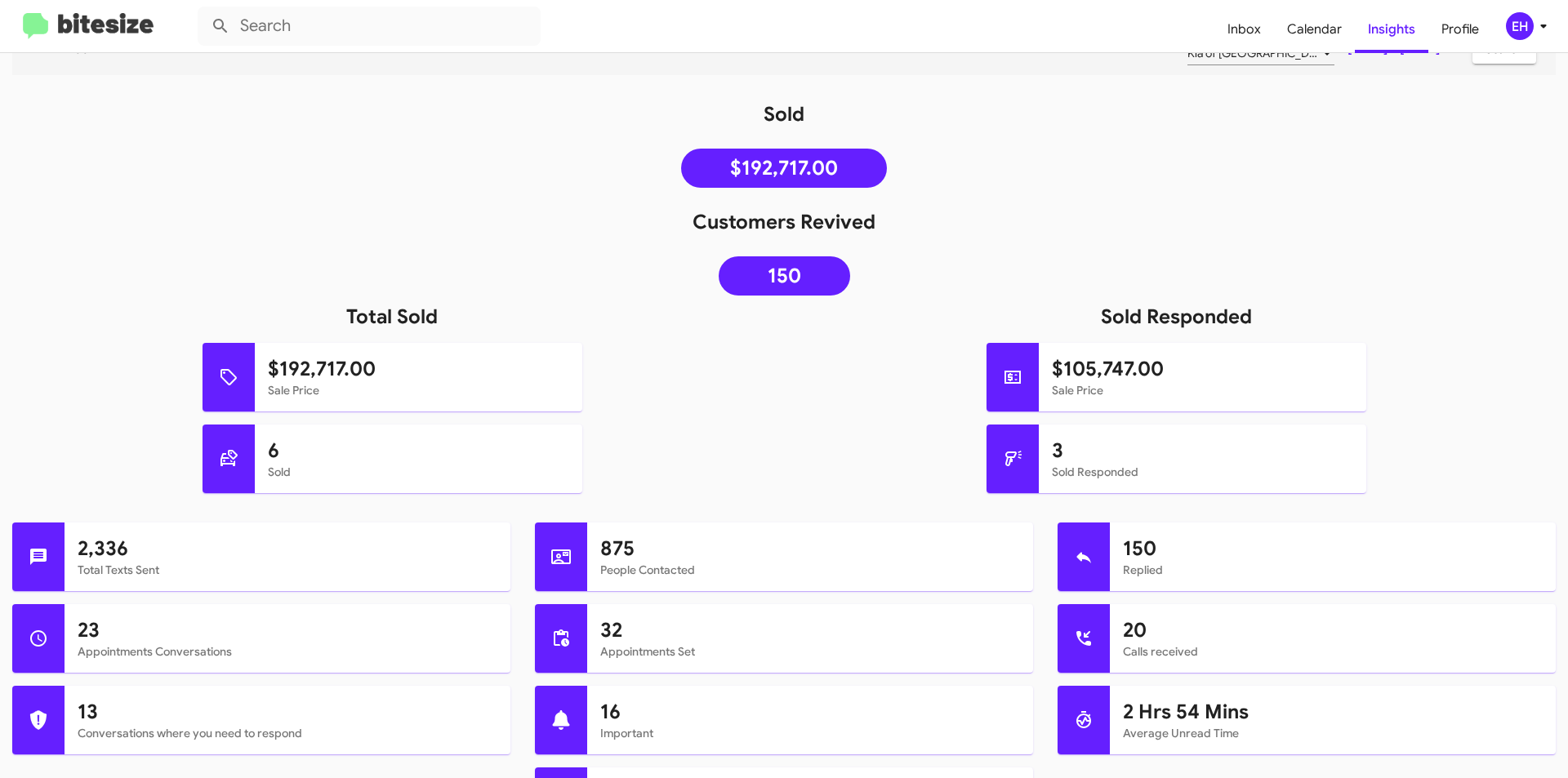
scroll to position [163, 0]
